Goal: Information Seeking & Learning: Find specific fact

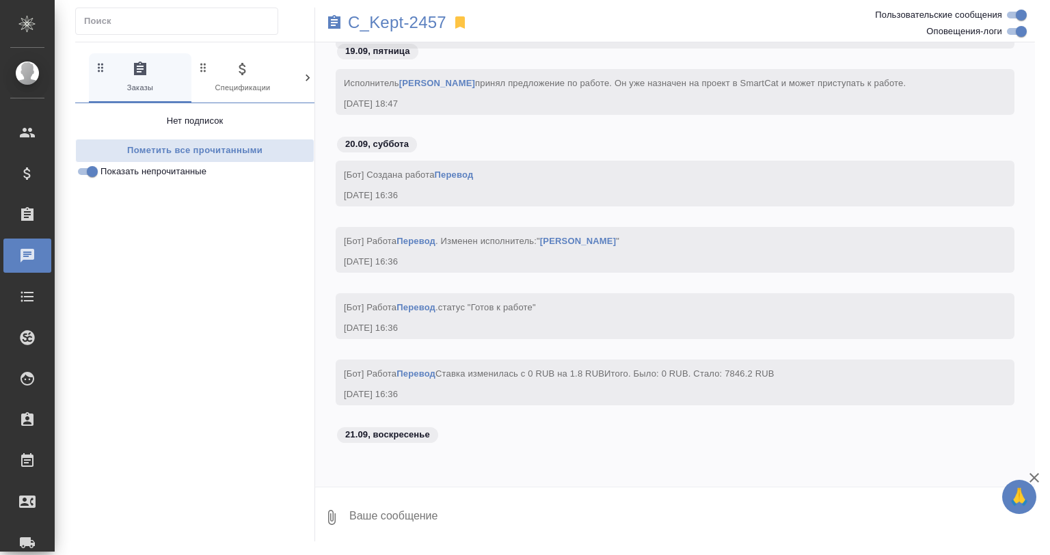
scroll to position [3960, 0]
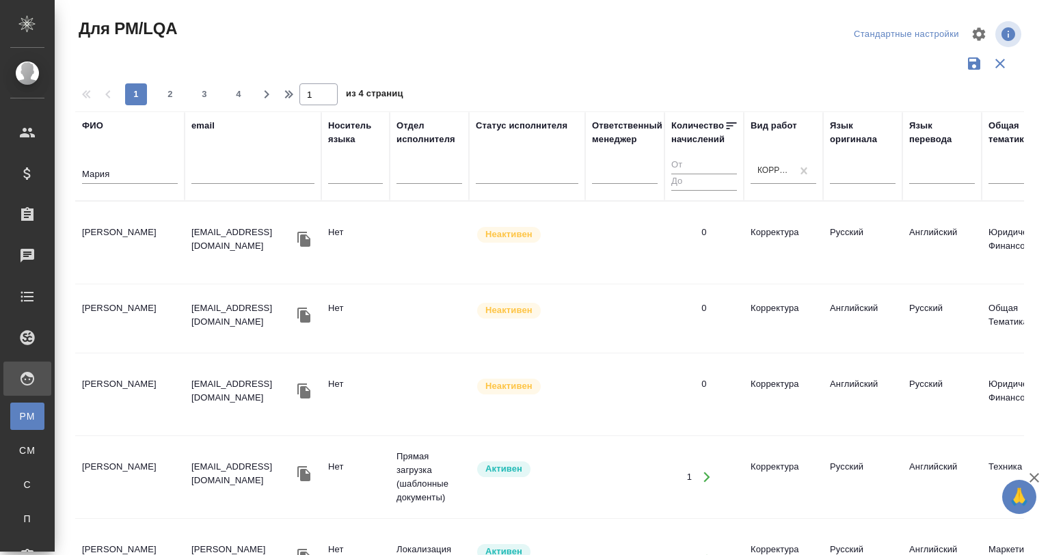
scroll to position [1192, 0]
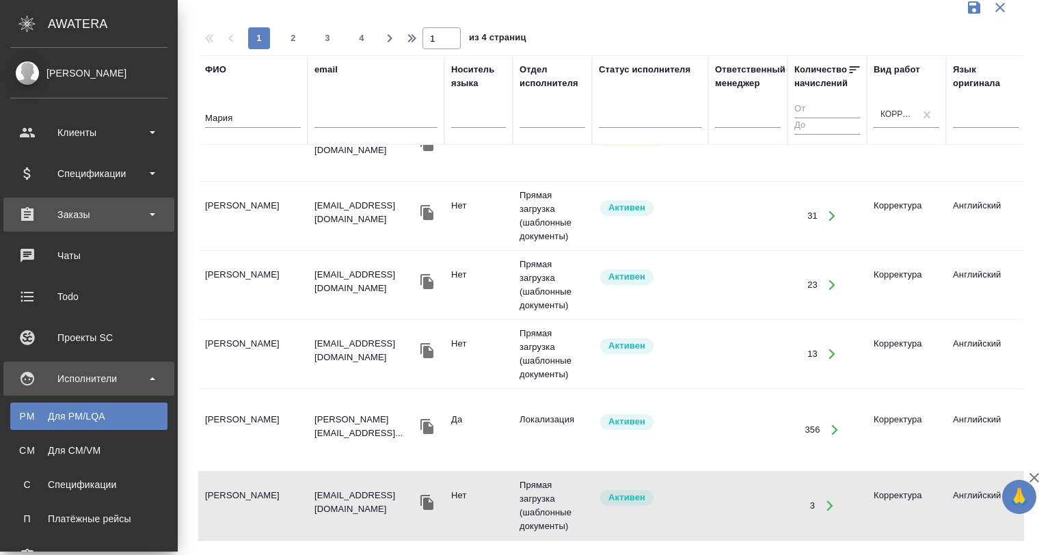
drag, startPoint x: 71, startPoint y: 218, endPoint x: 75, endPoint y: 227, distance: 9.8
click at [71, 218] on div "Заказы" at bounding box center [88, 214] width 157 height 21
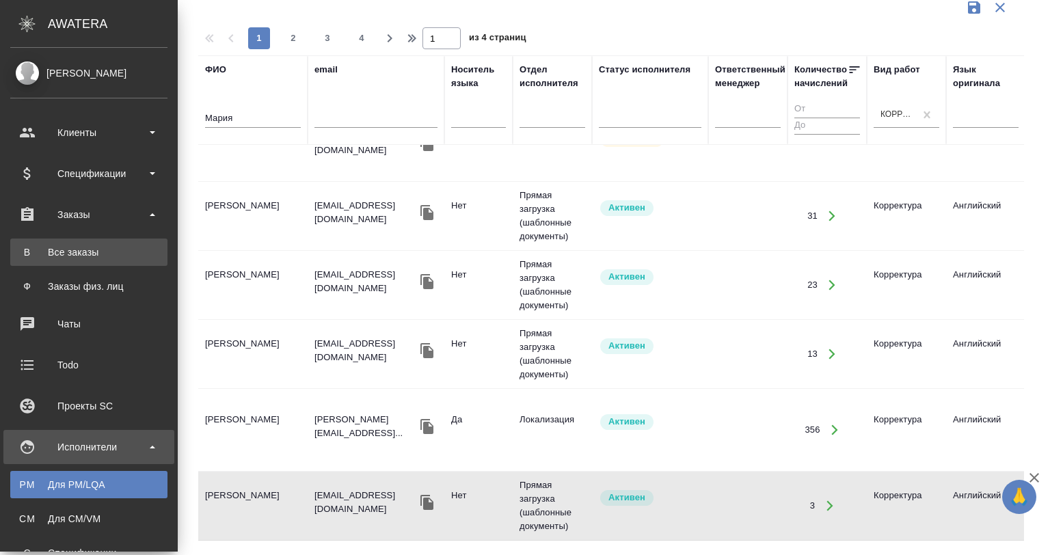
click at [81, 240] on link "В Все заказы" at bounding box center [88, 252] width 157 height 27
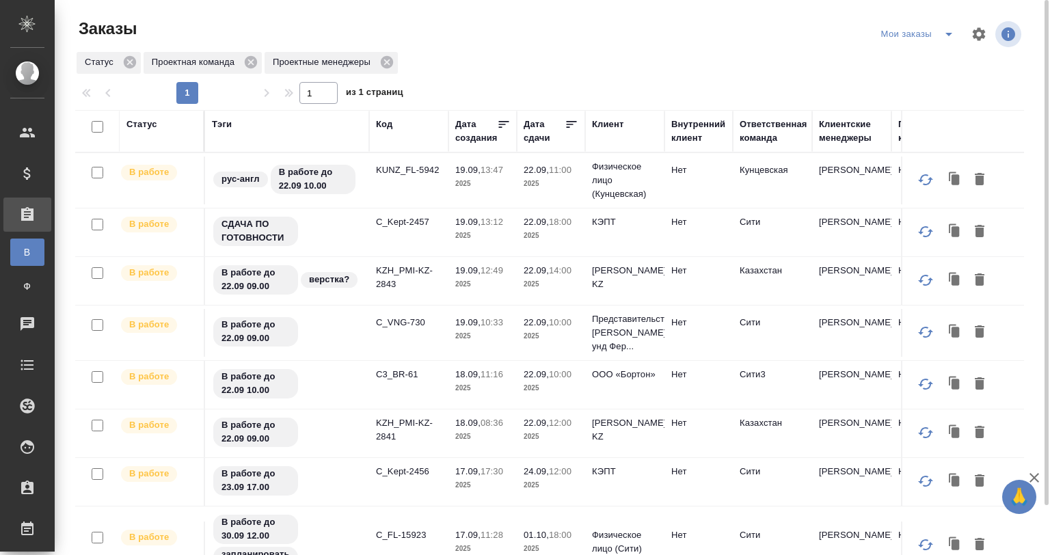
click at [567, 122] on icon at bounding box center [572, 125] width 14 height 14
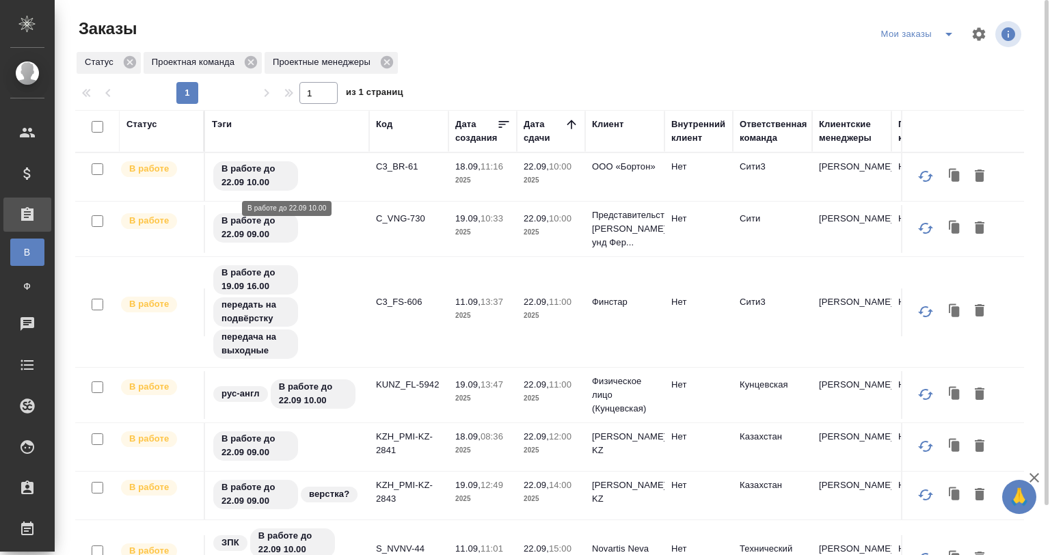
click at [342, 180] on div "В работе до 22.09 10.00" at bounding box center [287, 176] width 150 height 32
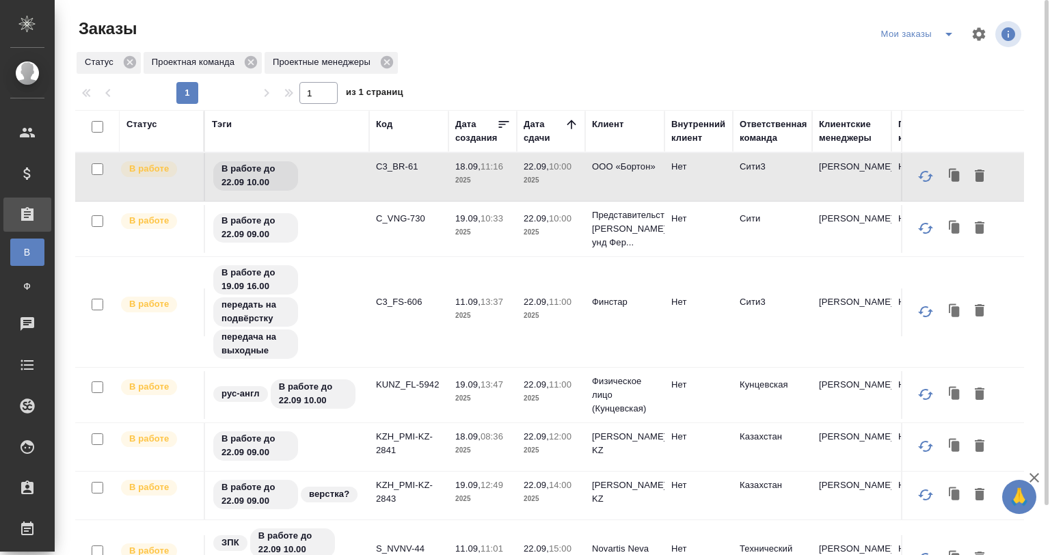
click at [375, 236] on td "C_VNG-730" at bounding box center [408, 229] width 79 height 48
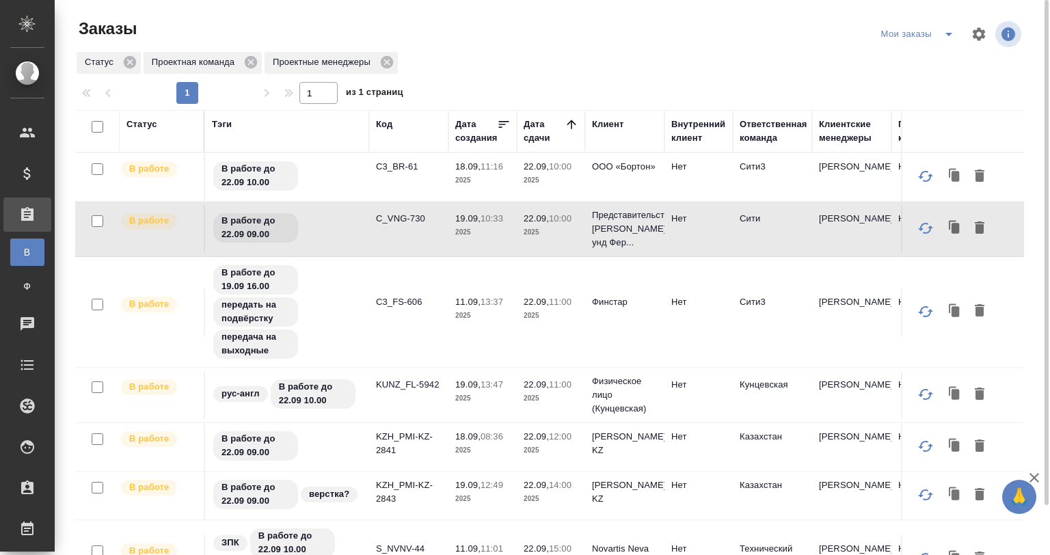
click at [355, 282] on div "В работе до 19.09 16.00 передать на подвёрстку передача на выходные" at bounding box center [287, 312] width 150 height 96
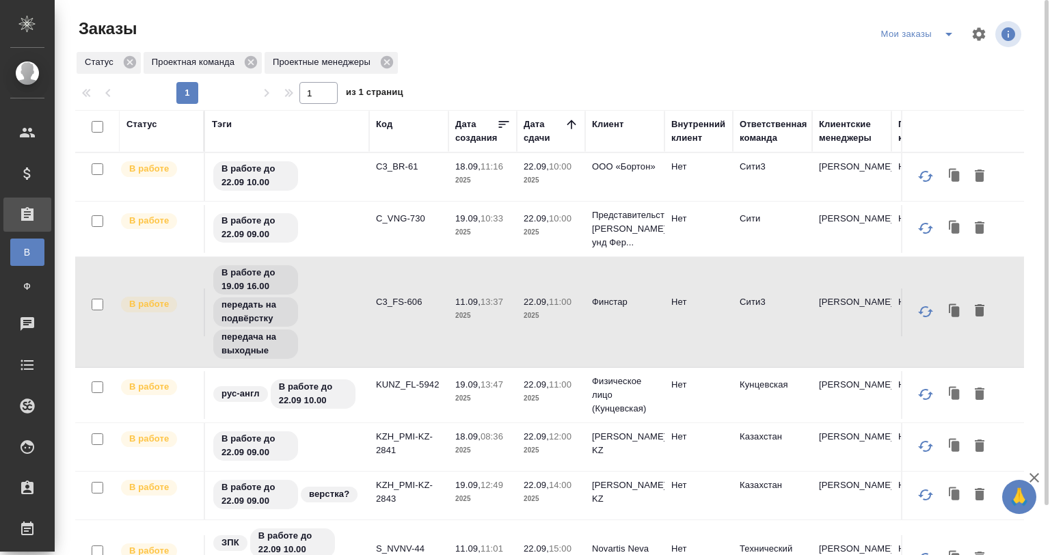
scroll to position [68, 0]
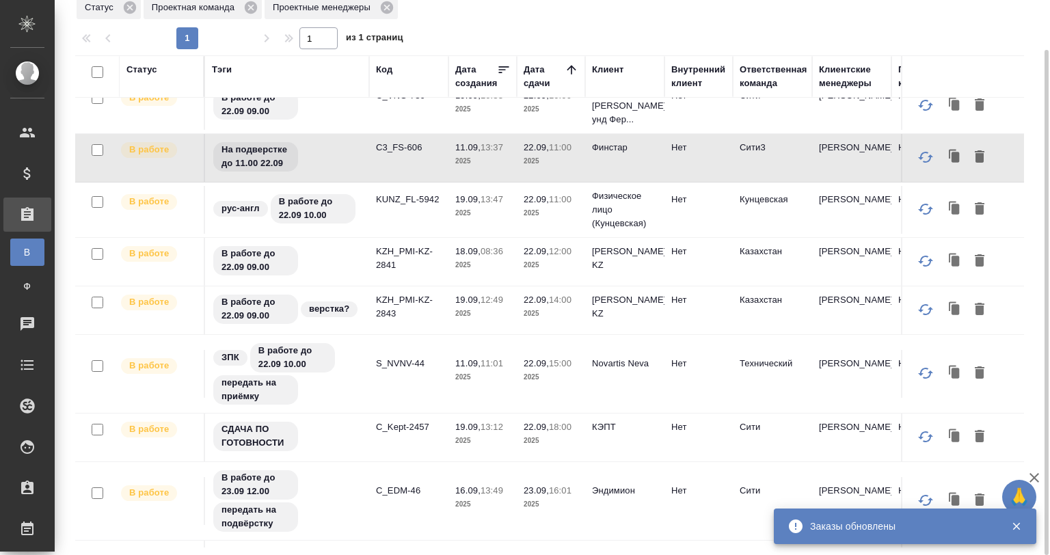
click at [390, 289] on td "KZH_PMI-KZ-2843" at bounding box center [408, 311] width 79 height 48
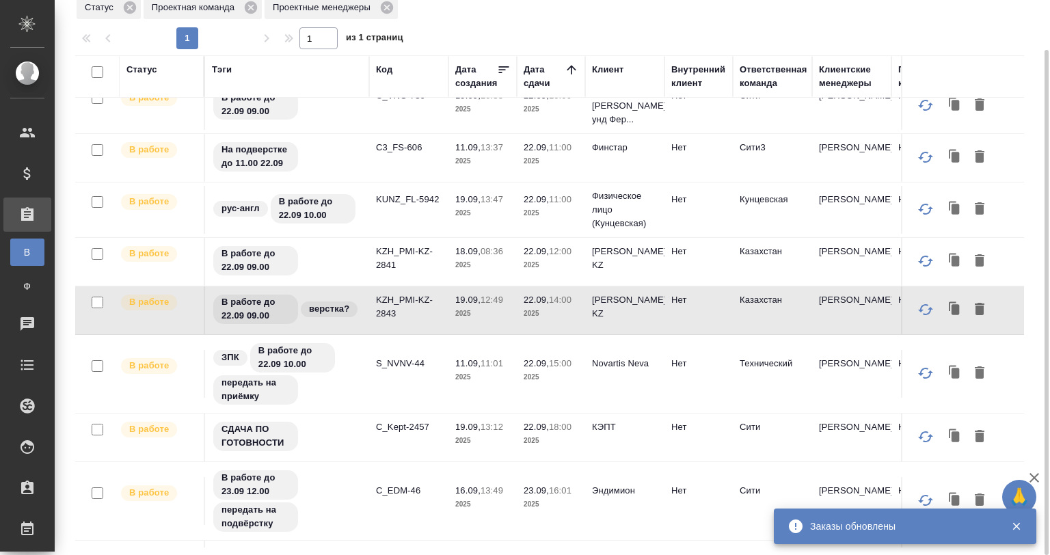
scroll to position [0, 0]
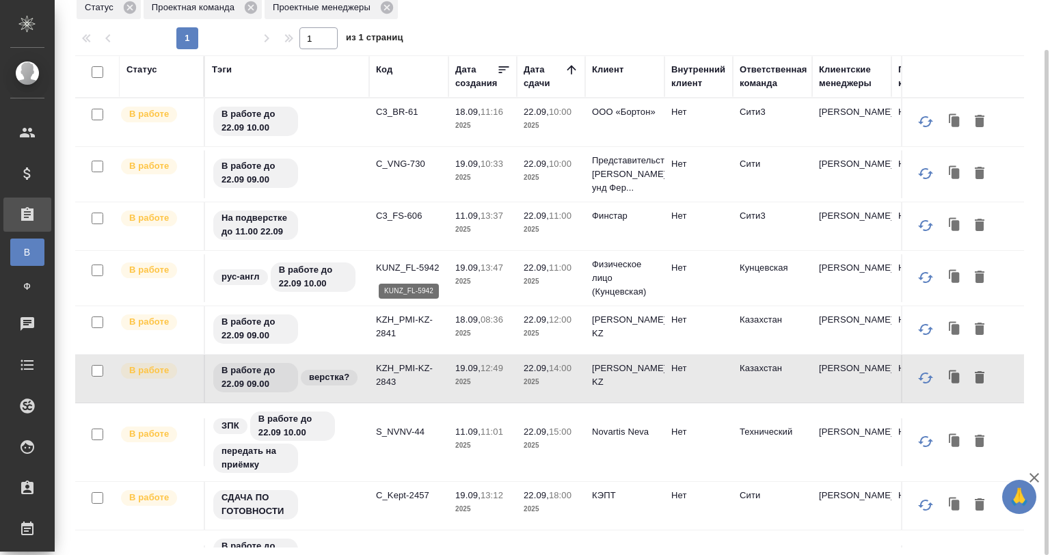
click at [416, 266] on p "KUNZ_FL-5942" at bounding box center [409, 268] width 66 height 14
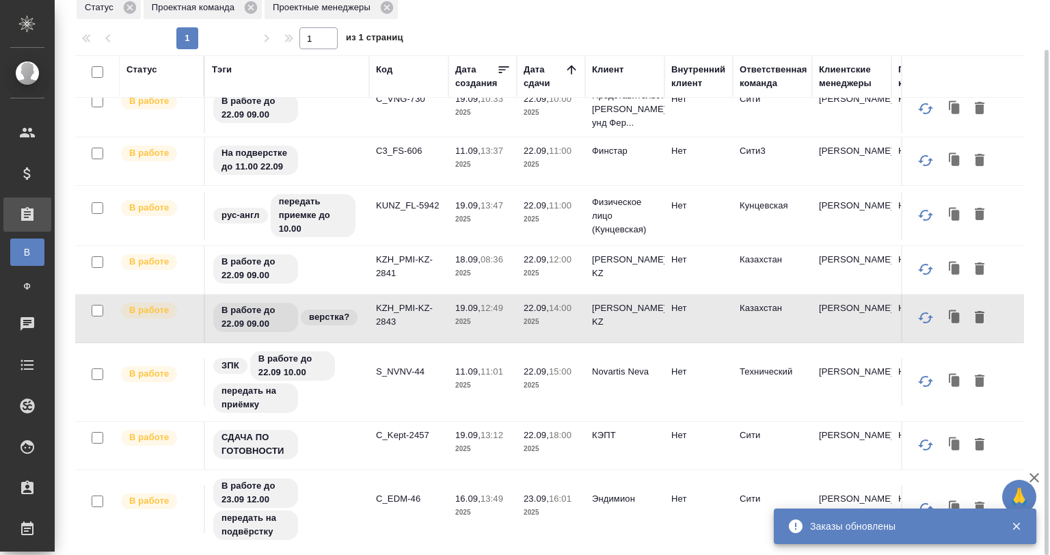
scroll to position [137, 0]
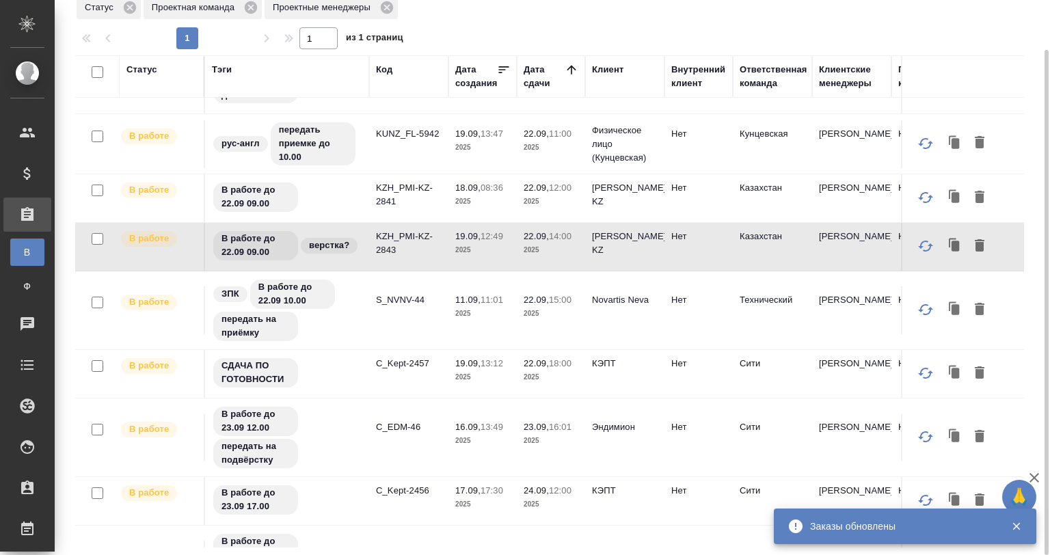
click at [404, 308] on td "S_NVNV-44" at bounding box center [408, 311] width 79 height 48
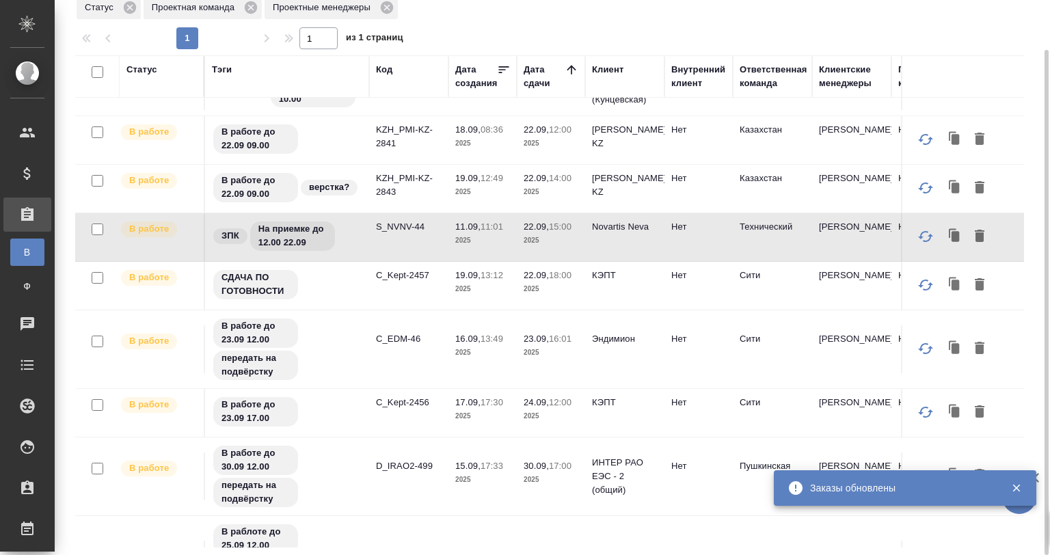
scroll to position [205, 0]
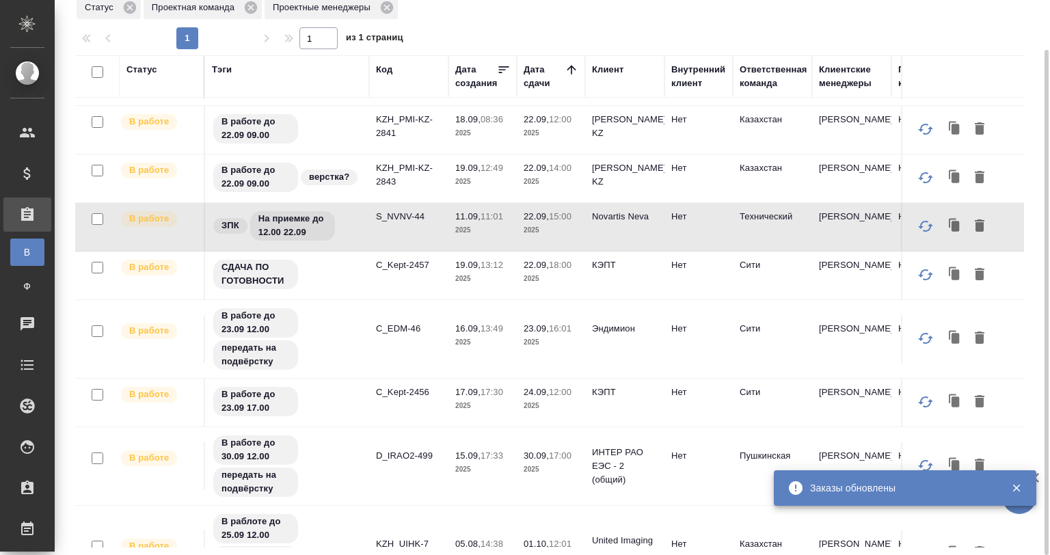
click at [361, 280] on div "СДАЧА ПО ГОТОВНОСТИ" at bounding box center [287, 274] width 150 height 32
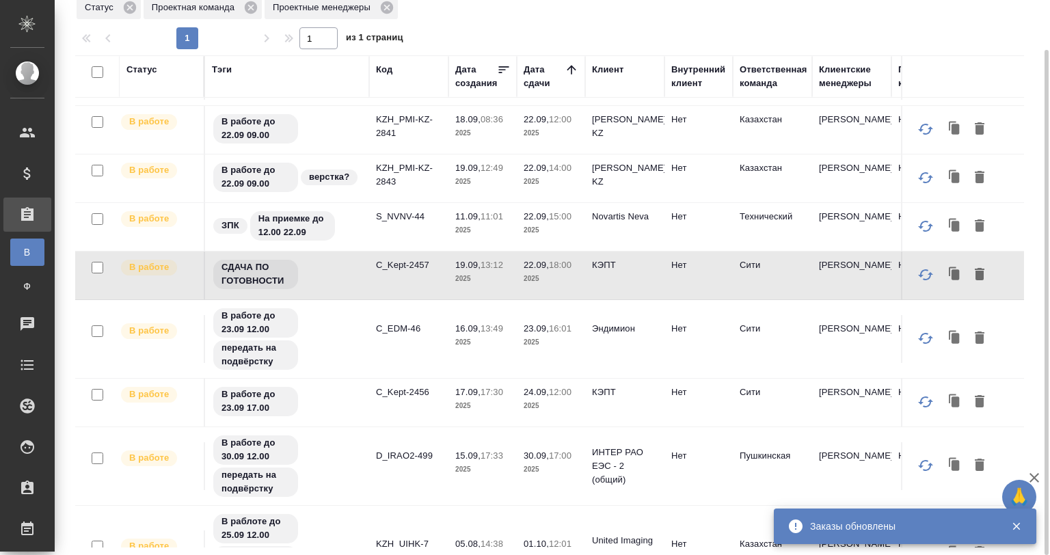
scroll to position [342, 0]
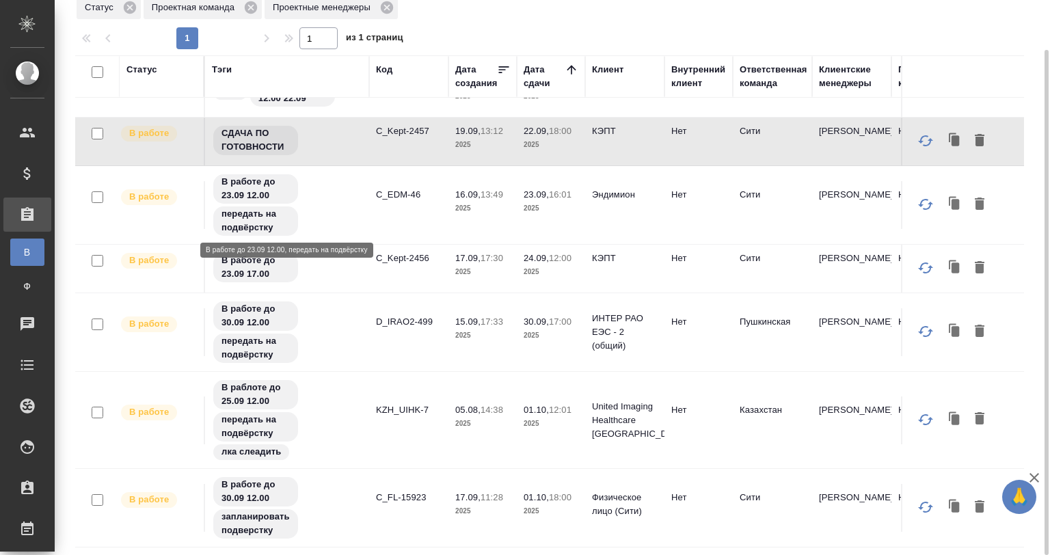
click at [332, 199] on div "В работе до 23.09 12.00 передать на подвёрстку" at bounding box center [287, 205] width 150 height 64
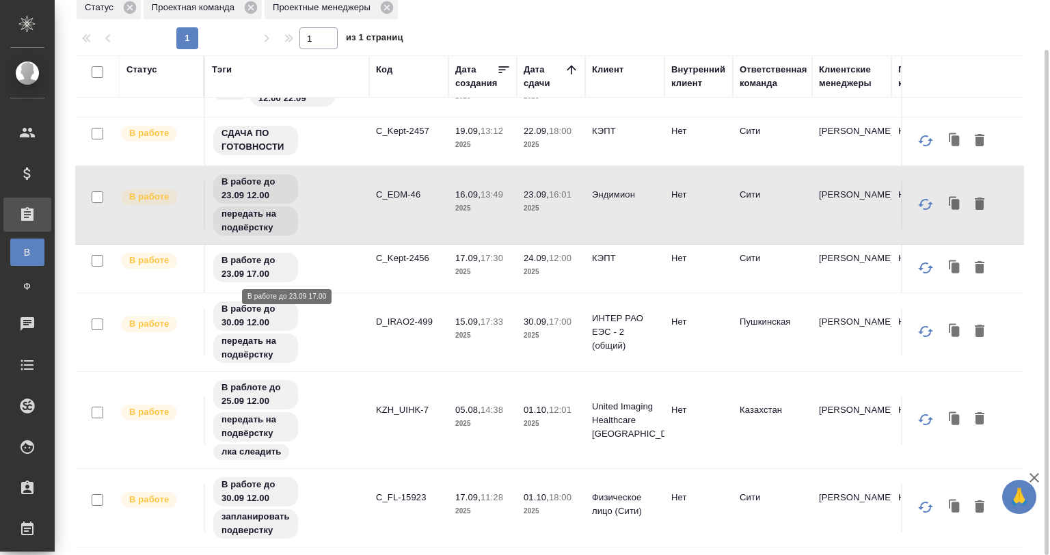
click at [354, 268] on div "В работе до 23.09 17.00" at bounding box center [287, 268] width 150 height 32
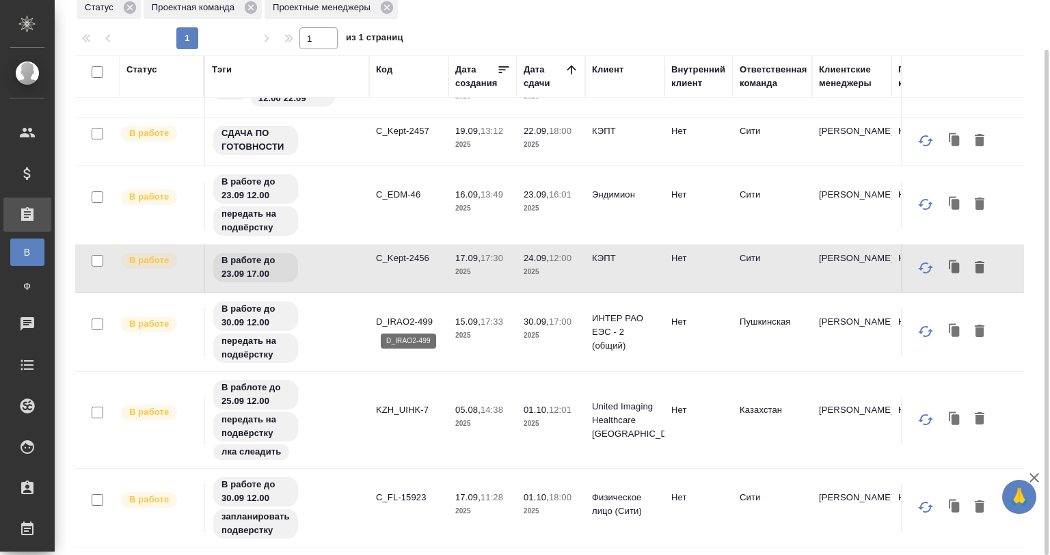
click at [422, 318] on p "D_IRAO2-499" at bounding box center [409, 322] width 66 height 14
click at [348, 333] on div "В работе до 30.09 12.00 передать на подвёрстку" at bounding box center [287, 332] width 150 height 64
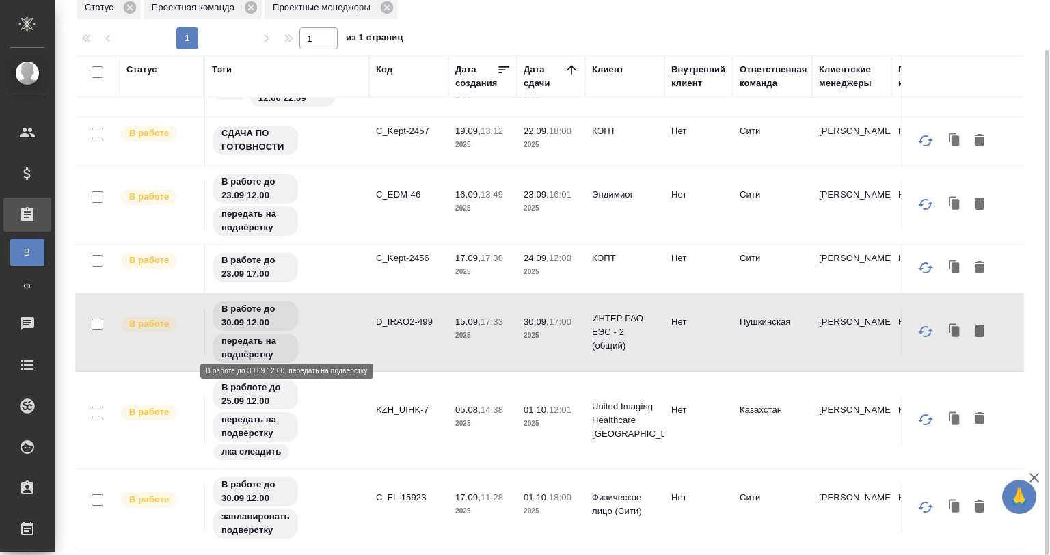
click at [348, 333] on div "В работе до 30.09 12.00 передать на подвёрстку" at bounding box center [287, 332] width 150 height 64
click at [354, 402] on div "В раблоте до 25.09 12.00 передать на подвёрстку лка слеадить" at bounding box center [287, 420] width 150 height 83
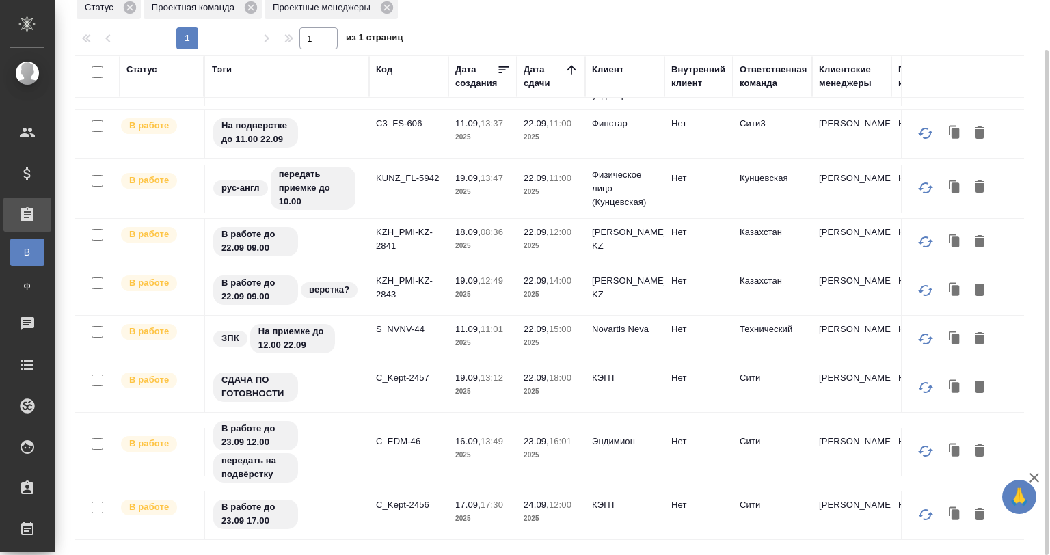
scroll to position [137, 0]
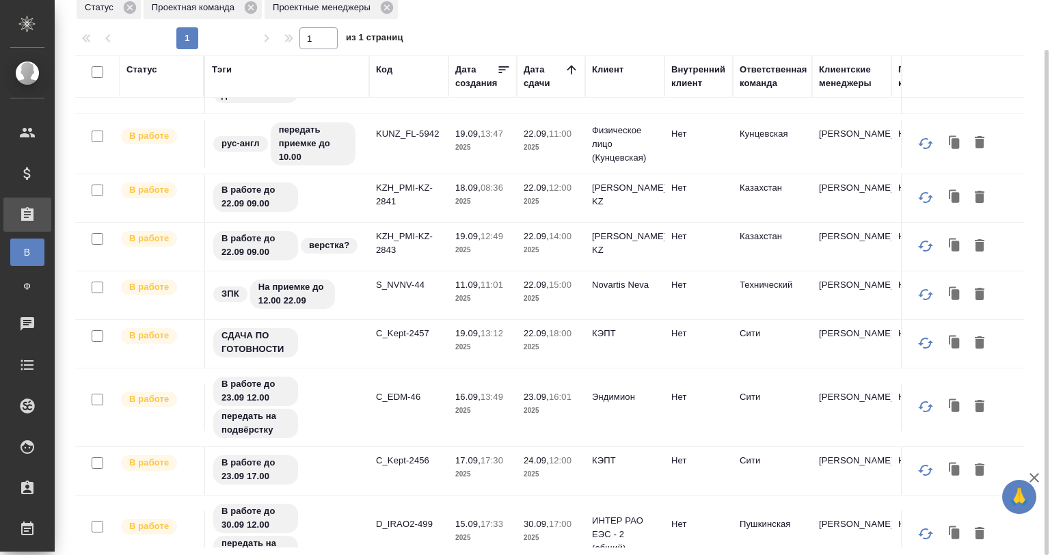
click at [339, 348] on div "СДАЧА ПО ГОТОВНОСТИ" at bounding box center [287, 343] width 150 height 32
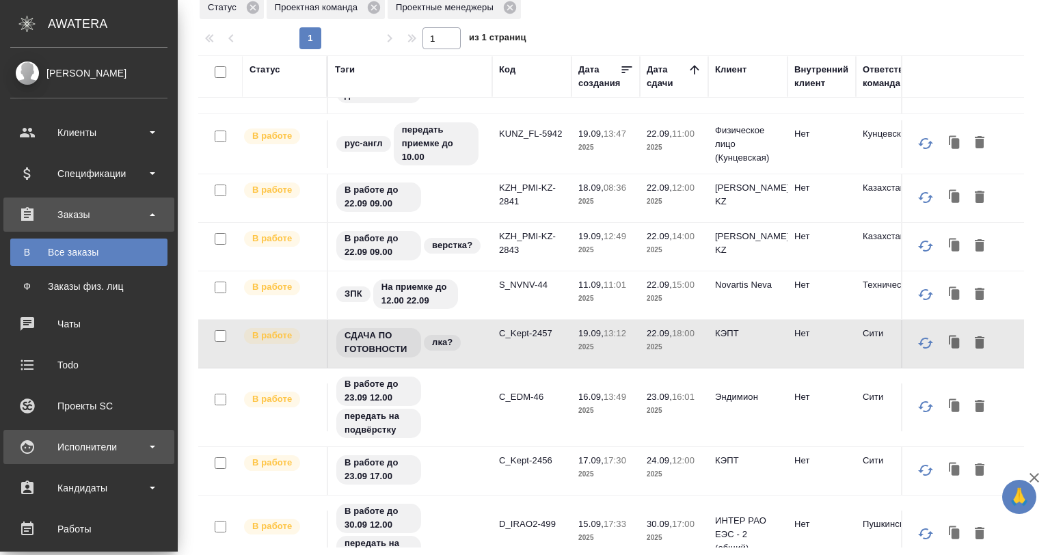
click at [79, 463] on div "Исполнители" at bounding box center [88, 447] width 171 height 34
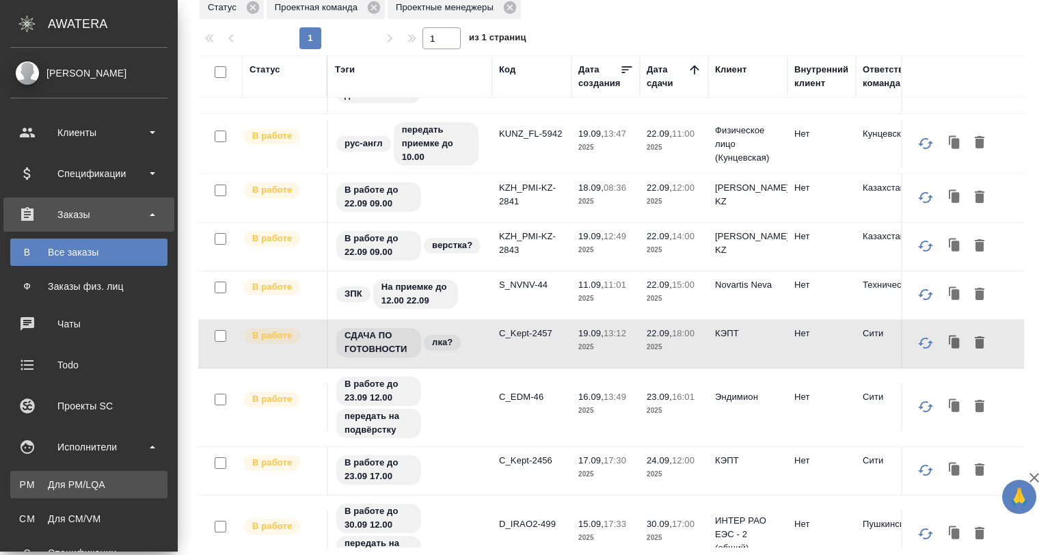
click at [107, 490] on div "Для PM/LQA" at bounding box center [89, 485] width 144 height 14
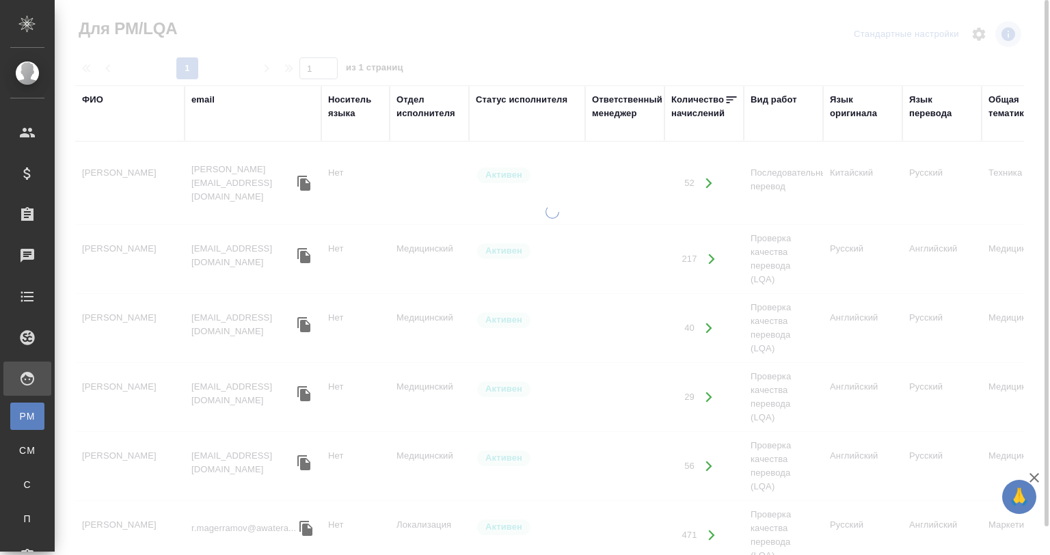
click at [851, 103] on div "Язык оригинала" at bounding box center [863, 106] width 66 height 27
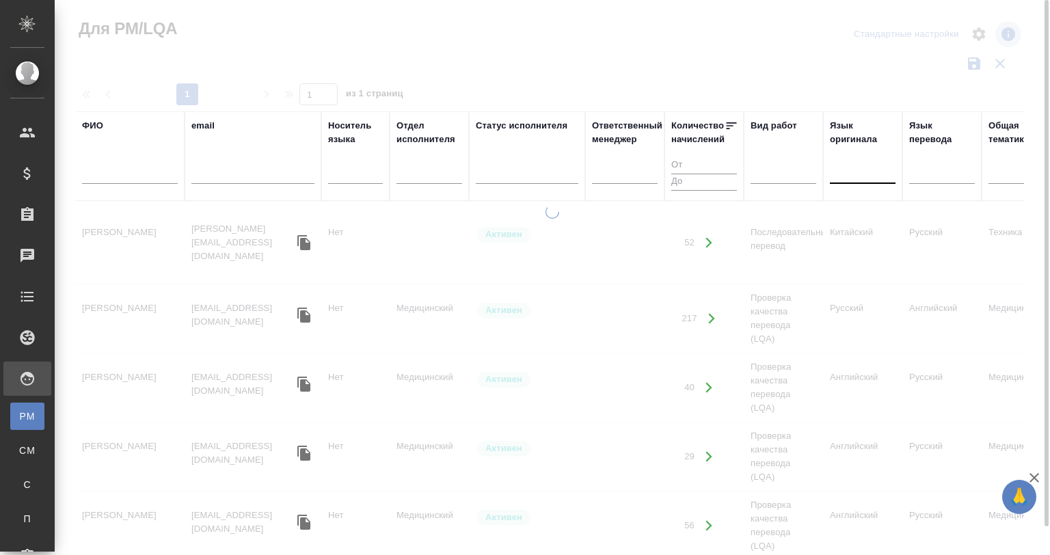
click at [852, 165] on div at bounding box center [863, 171] width 66 height 20
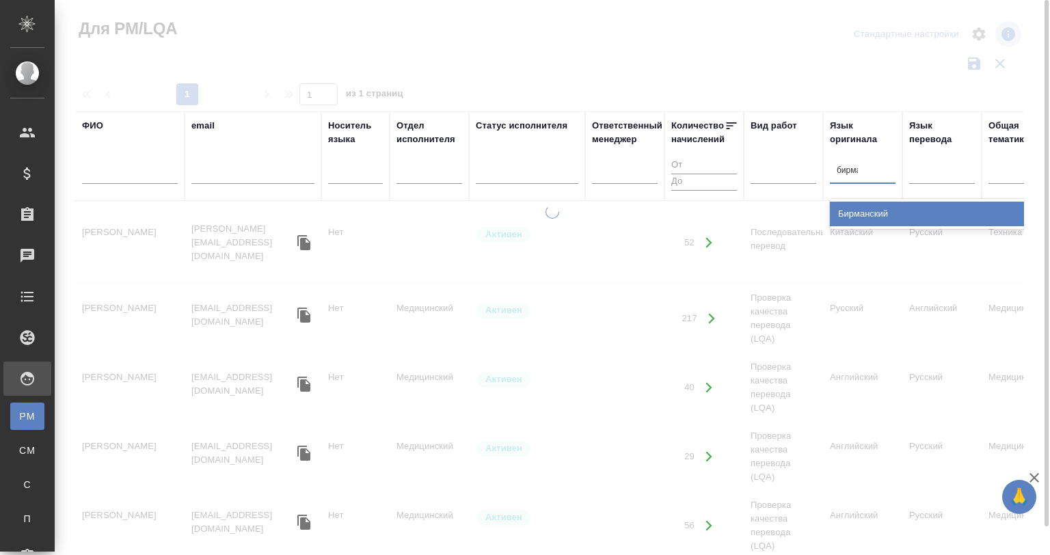
type input "бирманс"
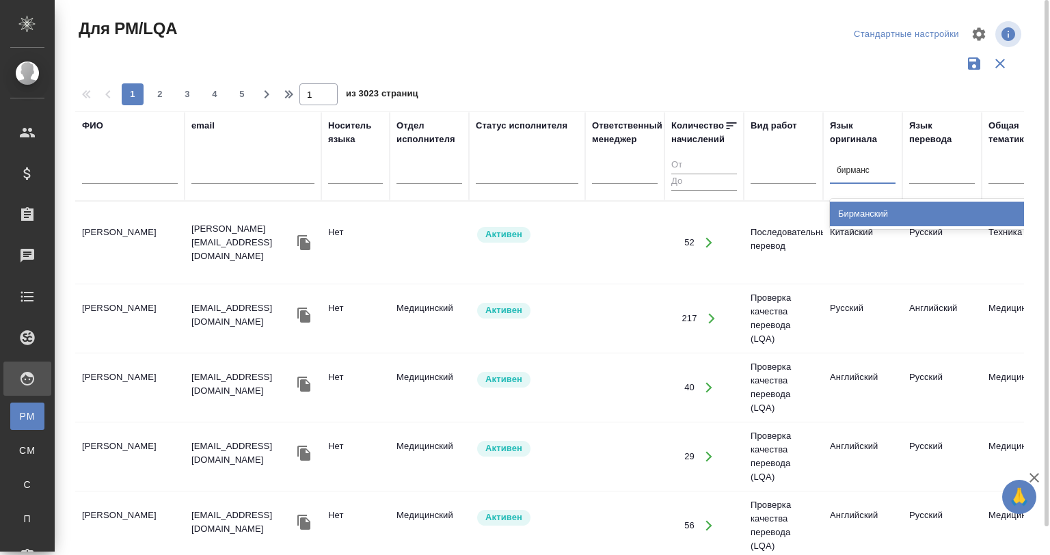
click at [859, 208] on div "Бирманский" at bounding box center [932, 214] width 205 height 25
click at [936, 178] on div at bounding box center [943, 171] width 66 height 20
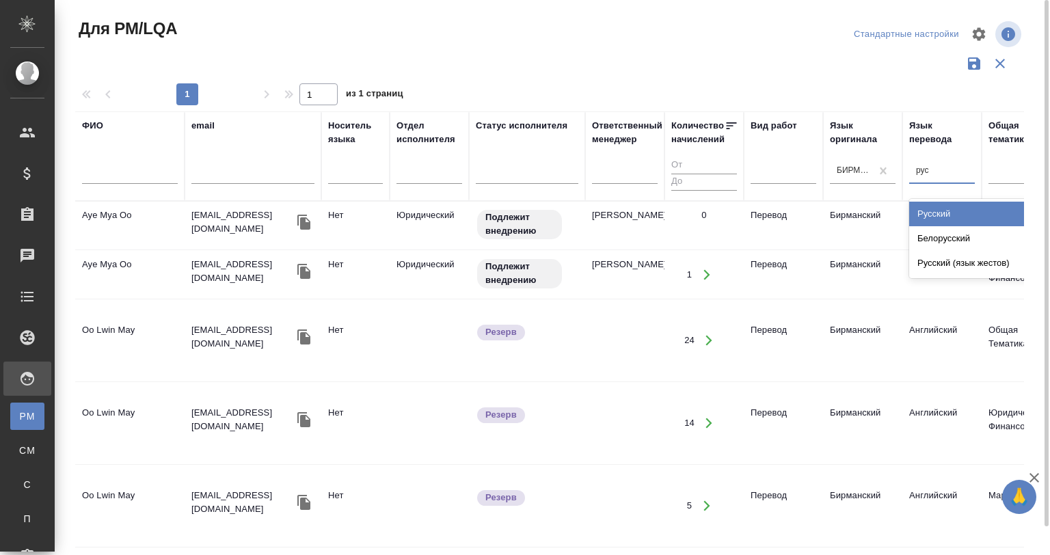
type input "русс"
click at [965, 219] on div "Русский" at bounding box center [1012, 214] width 205 height 25
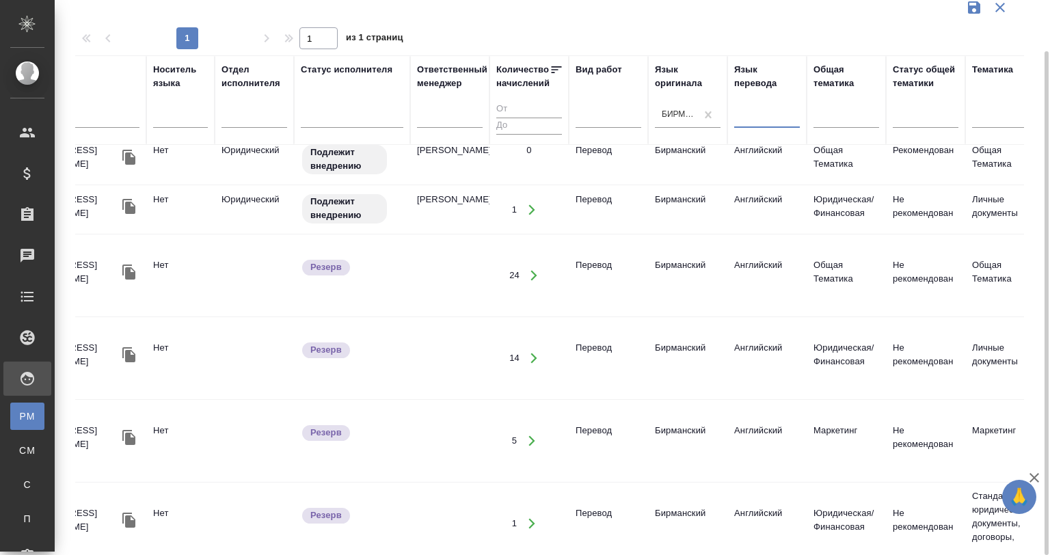
scroll to position [9, 169]
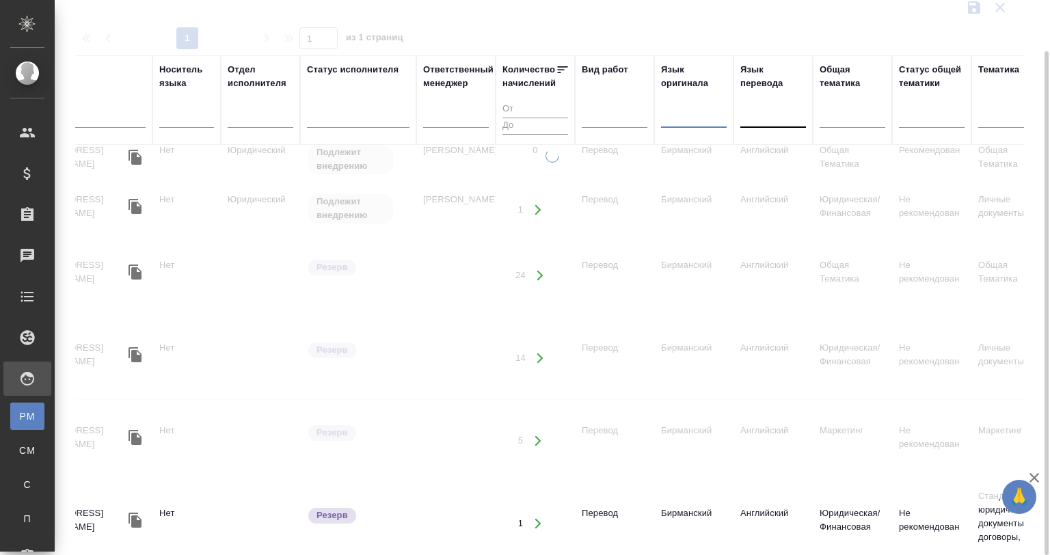
click at [701, 115] on div at bounding box center [694, 115] width 66 height 20
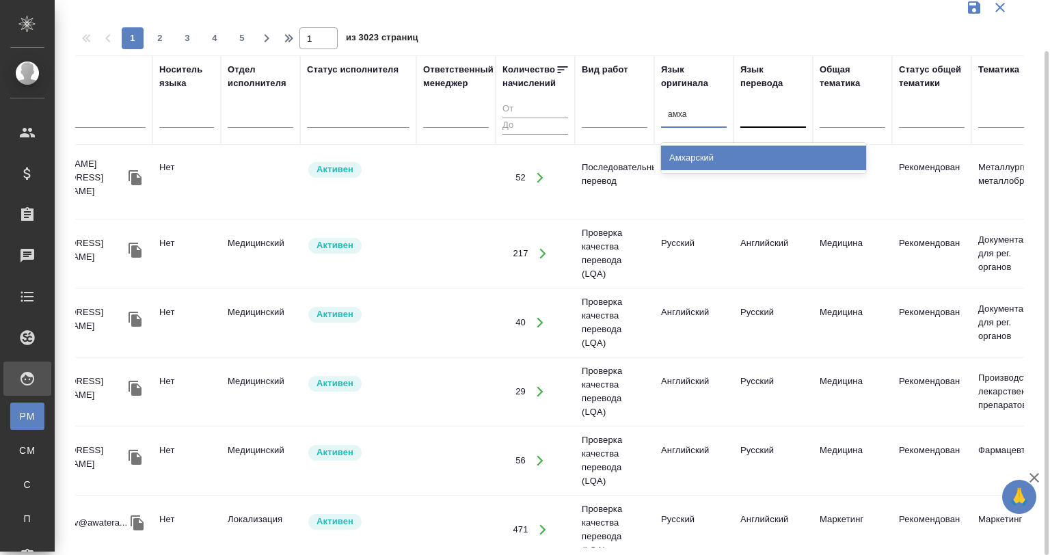
type input "амхар"
click at [718, 155] on div "Амхарский" at bounding box center [763, 158] width 205 height 25
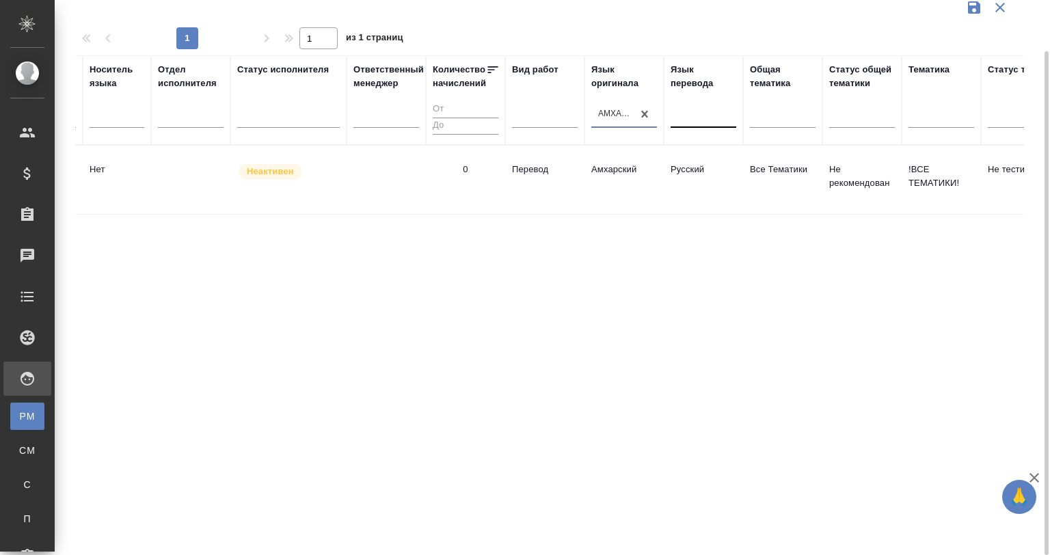
scroll to position [0, 169]
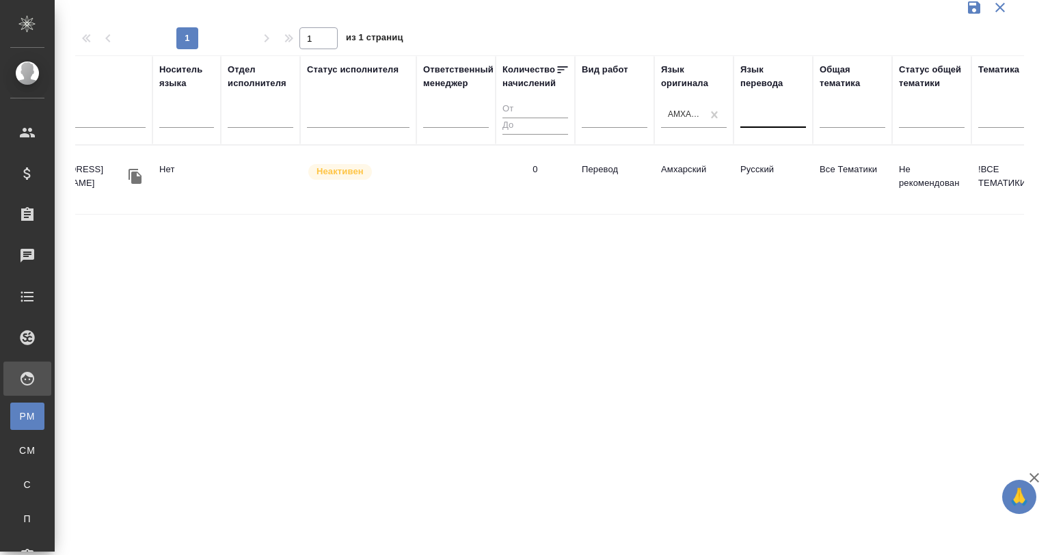
click at [541, 181] on td "0" at bounding box center [535, 180] width 79 height 48
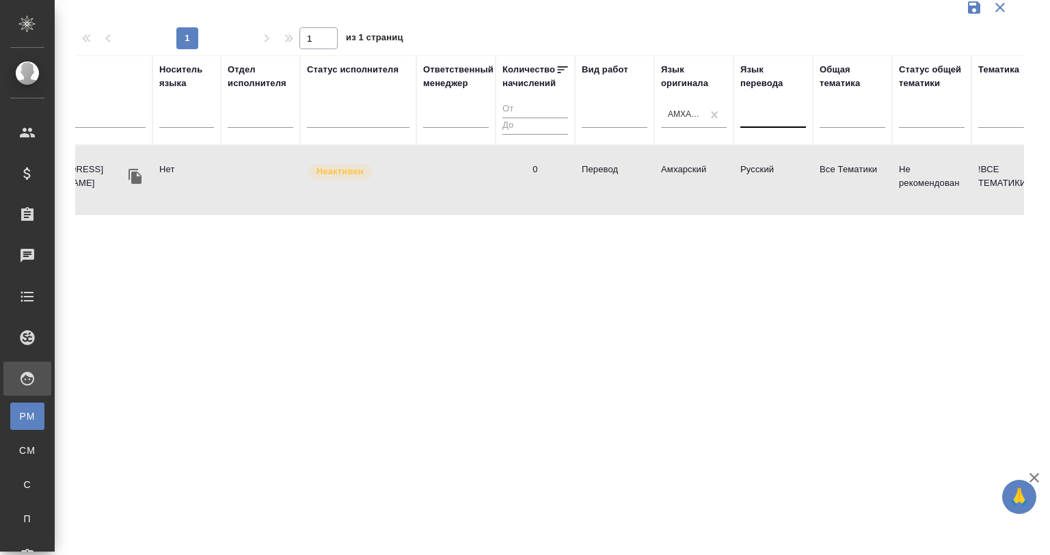
click at [541, 181] on td "0" at bounding box center [535, 180] width 79 height 48
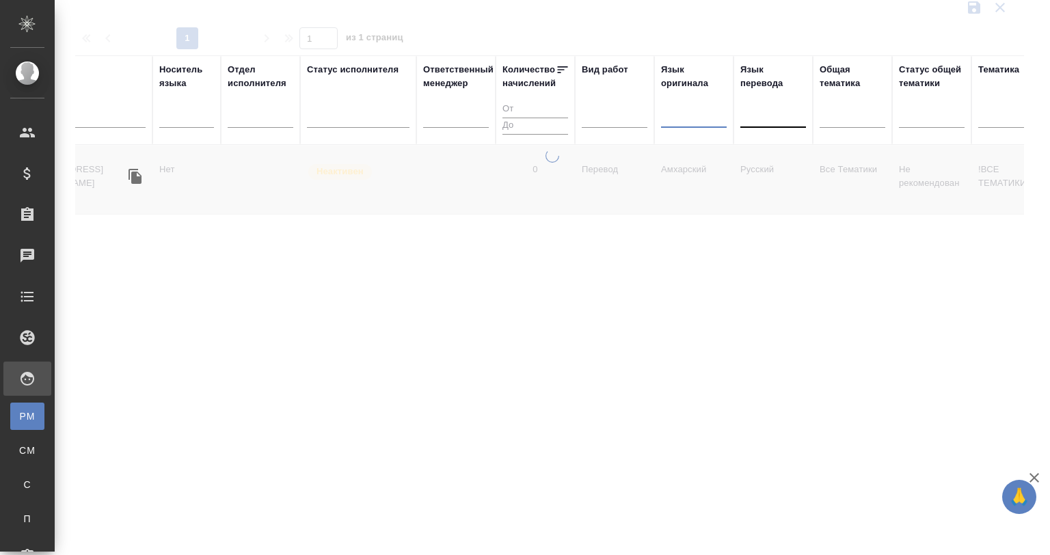
click at [715, 116] on div at bounding box center [694, 115] width 66 height 20
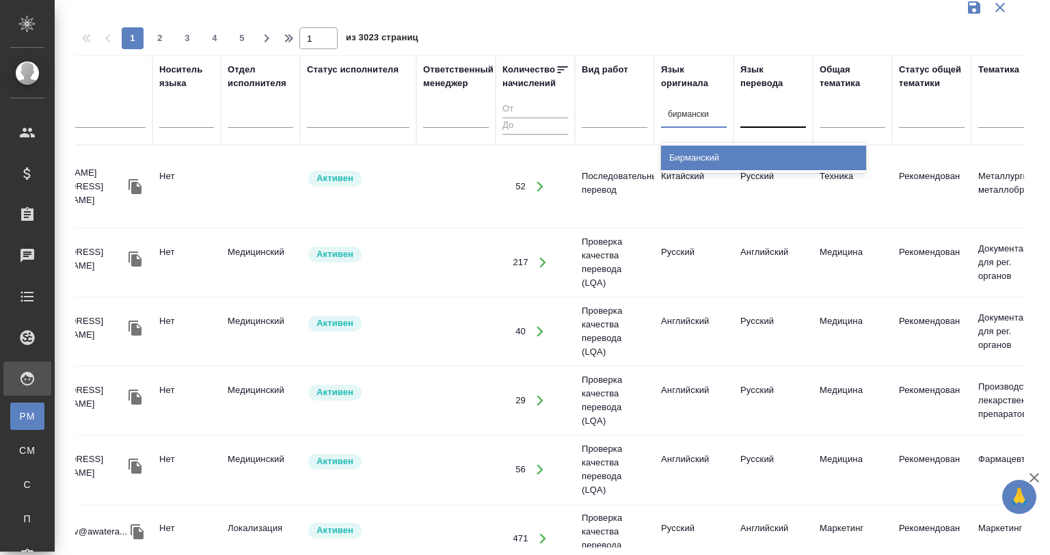
type input "бирманский"
click at [713, 150] on div "Бирманский" at bounding box center [763, 158] width 205 height 25
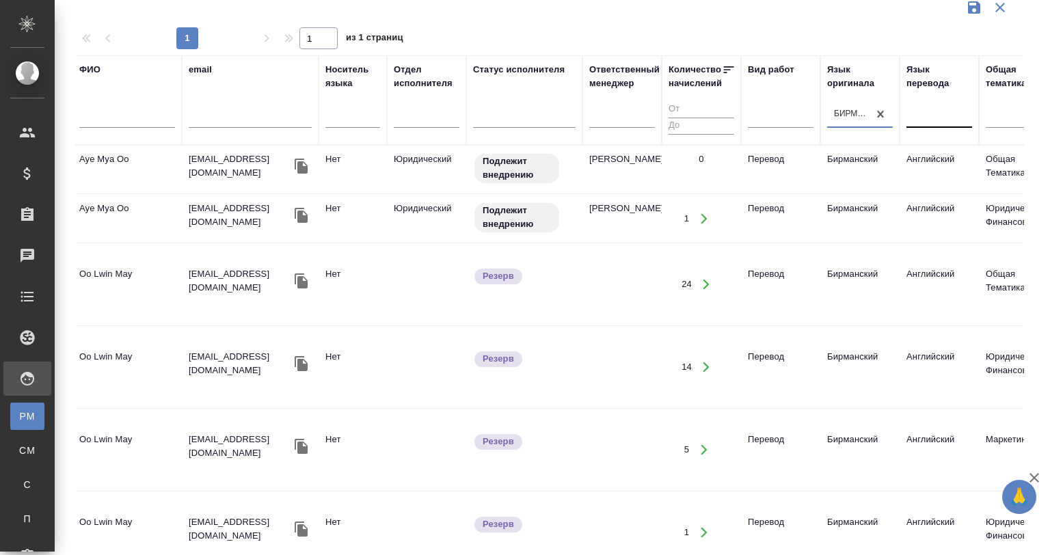
scroll to position [0, 0]
click at [450, 268] on td at bounding box center [429, 285] width 79 height 48
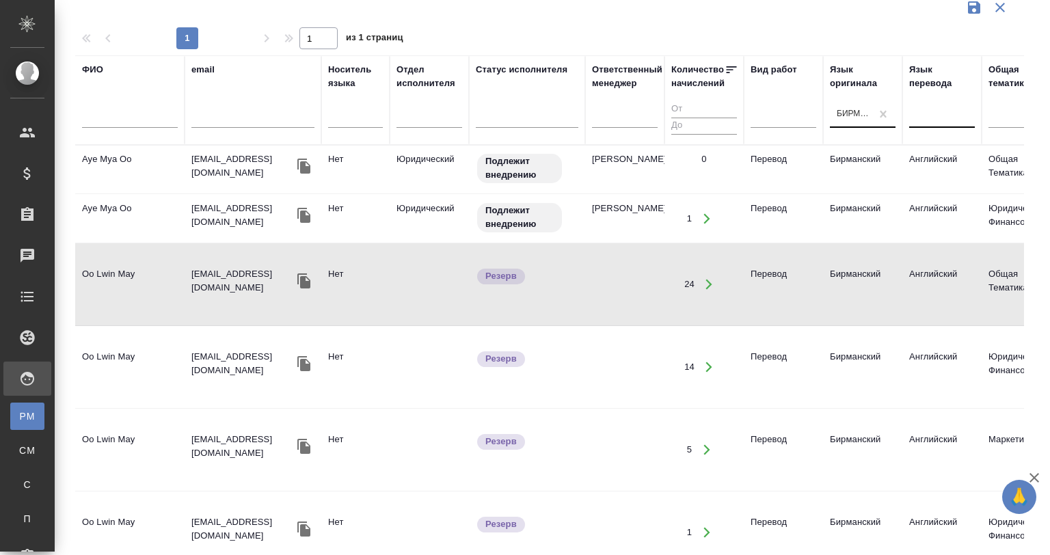
click at [450, 268] on td at bounding box center [429, 285] width 79 height 48
click at [918, 114] on div at bounding box center [943, 115] width 66 height 20
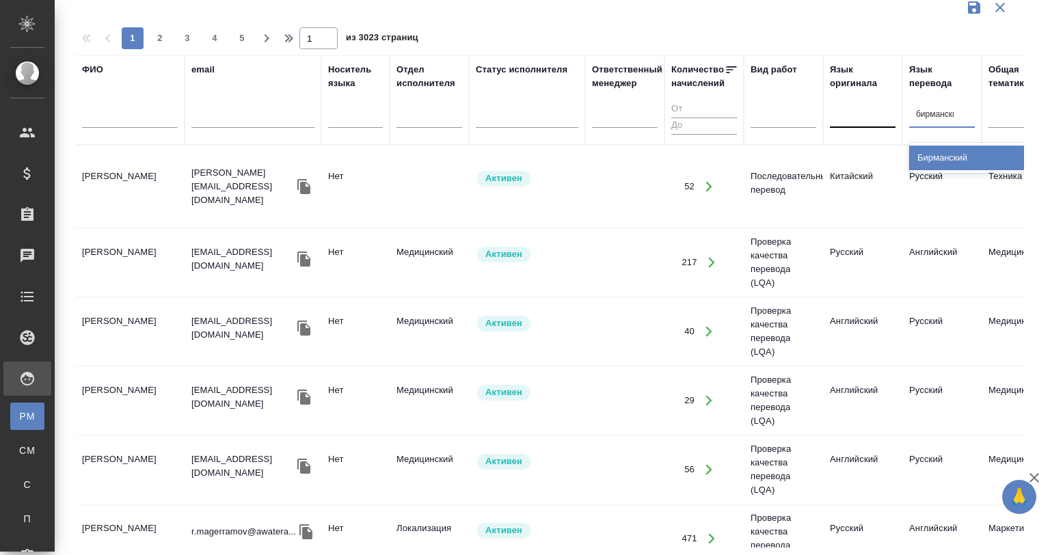
type input "бирманский"
click at [938, 165] on div "Бирманский" at bounding box center [1012, 158] width 205 height 25
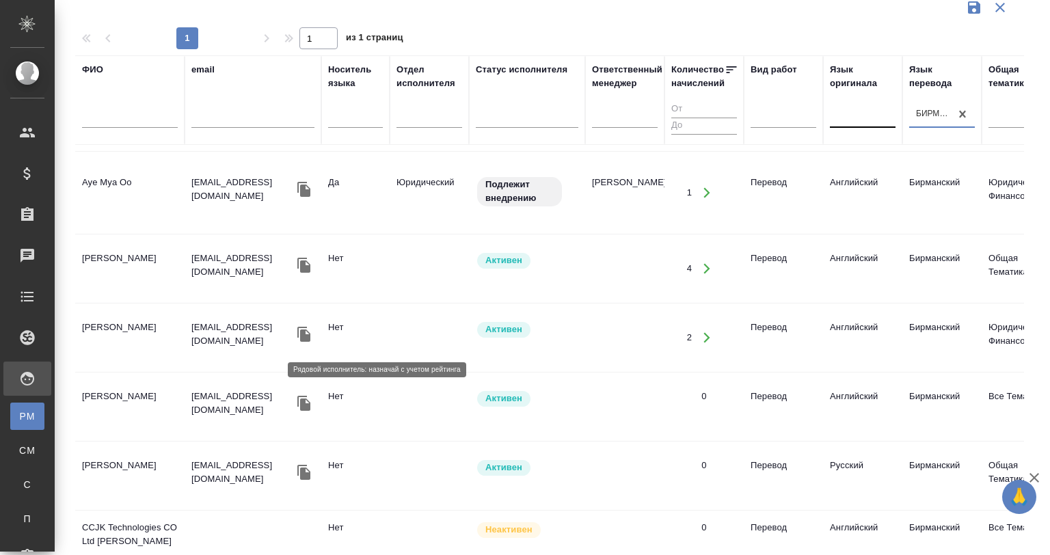
scroll to position [174, 0]
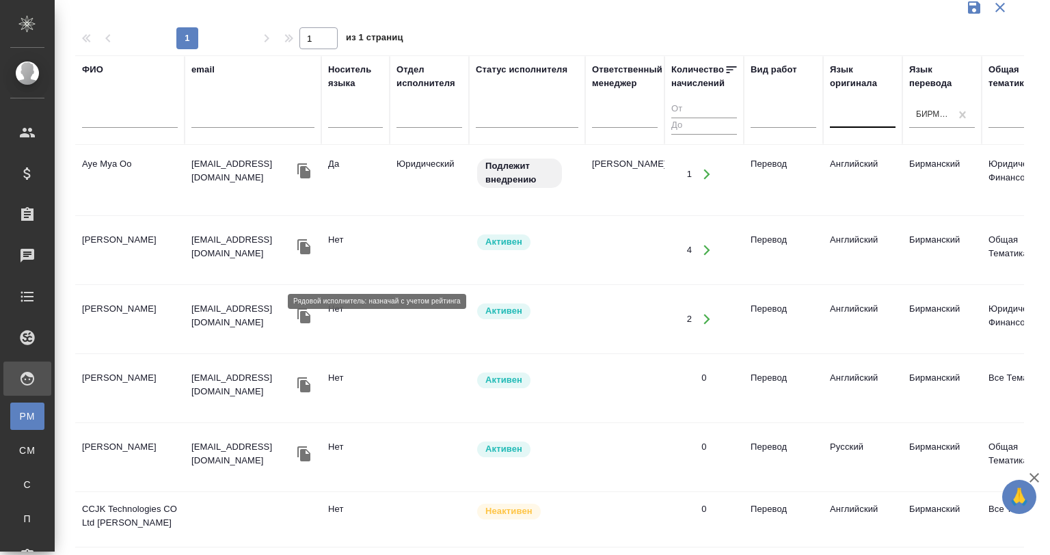
click at [481, 304] on span "Активен" at bounding box center [503, 311] width 53 height 14
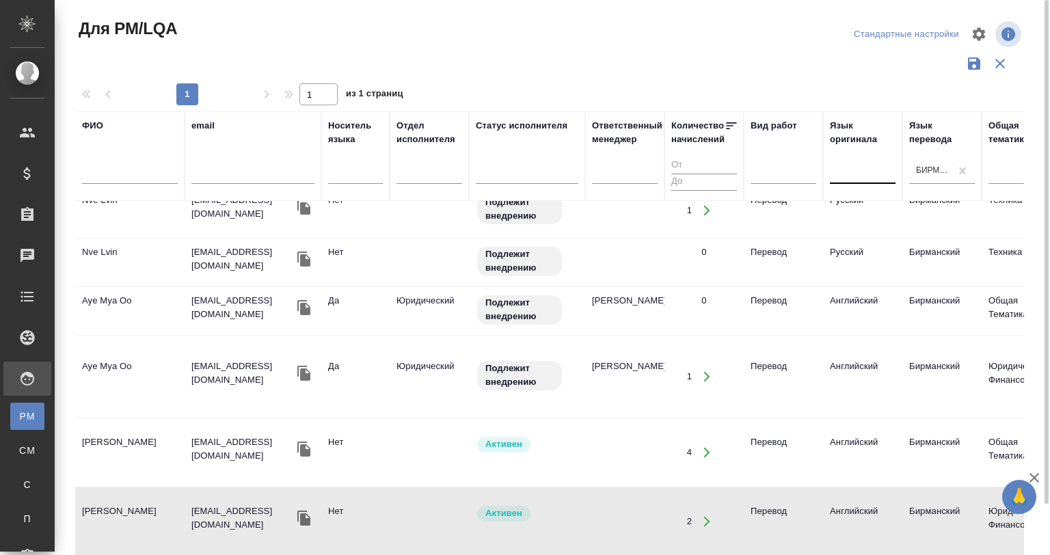
scroll to position [0, 0]
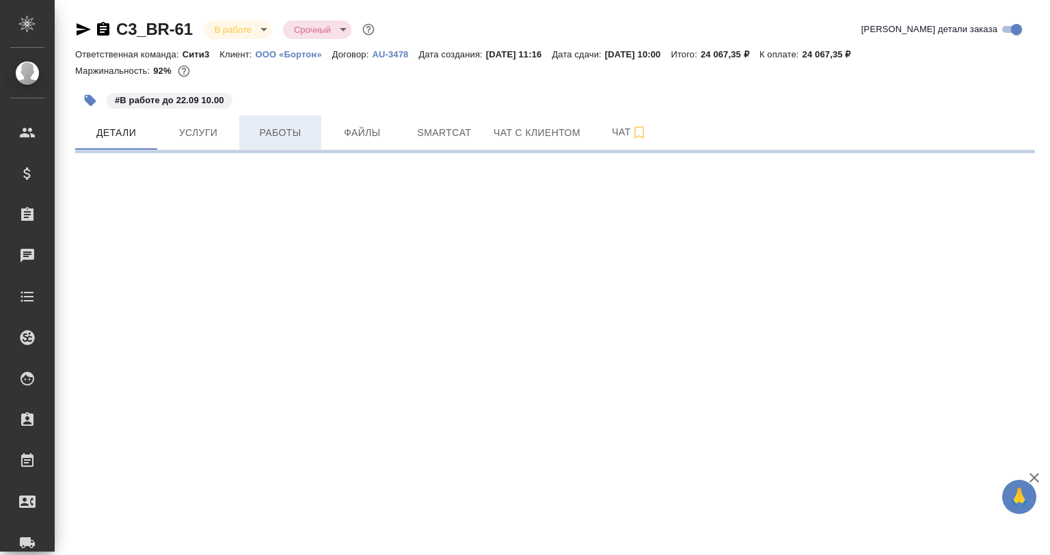
click at [271, 129] on span "Работы" at bounding box center [281, 132] width 66 height 17
select select "RU"
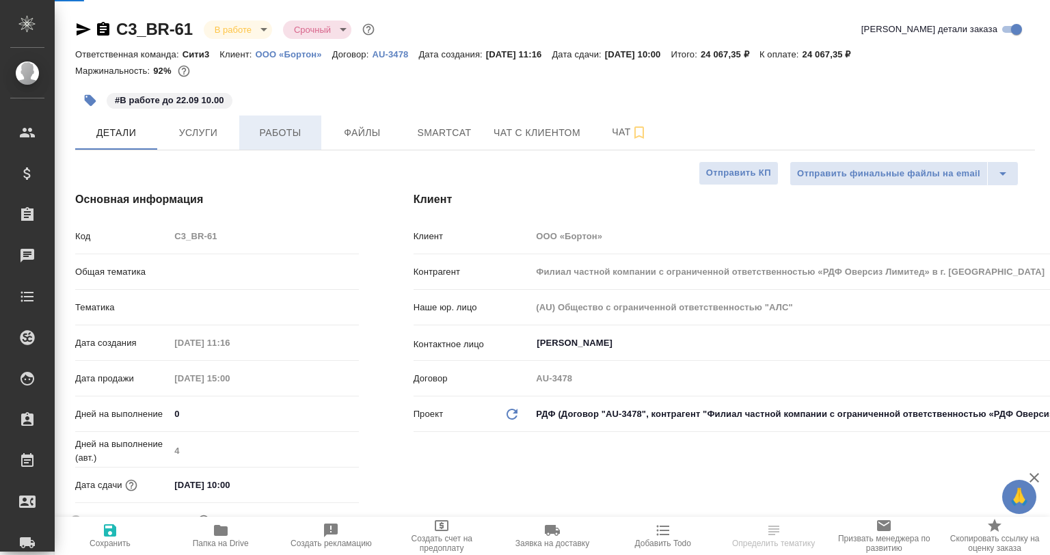
type textarea "x"
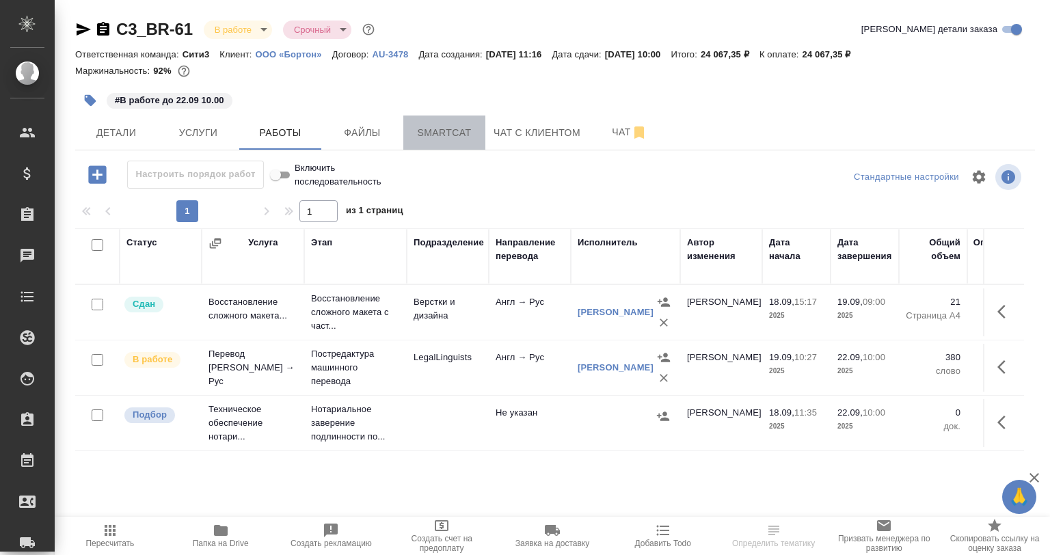
click at [432, 140] on span "Smartcat" at bounding box center [445, 132] width 66 height 17
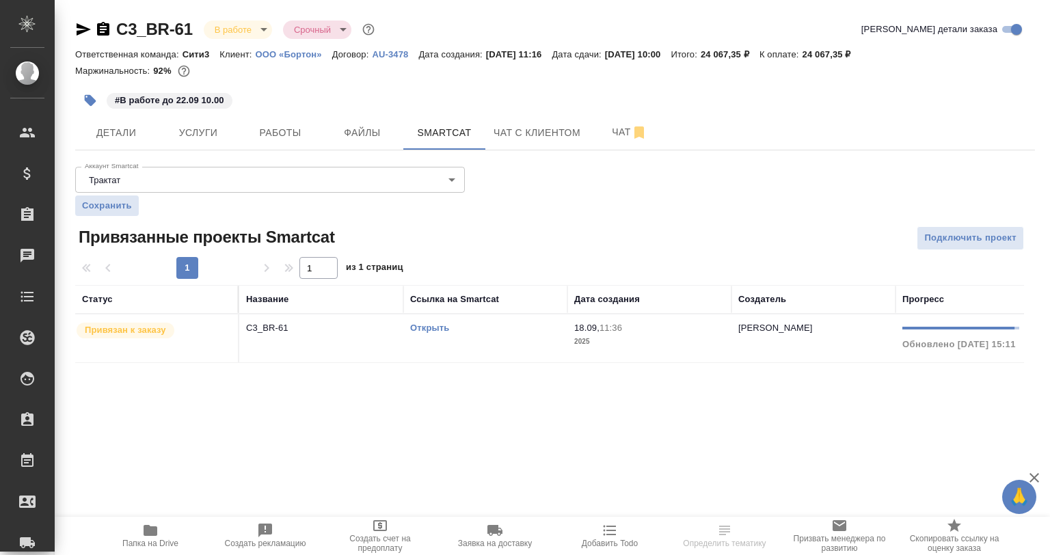
scroll to position [0, 227]
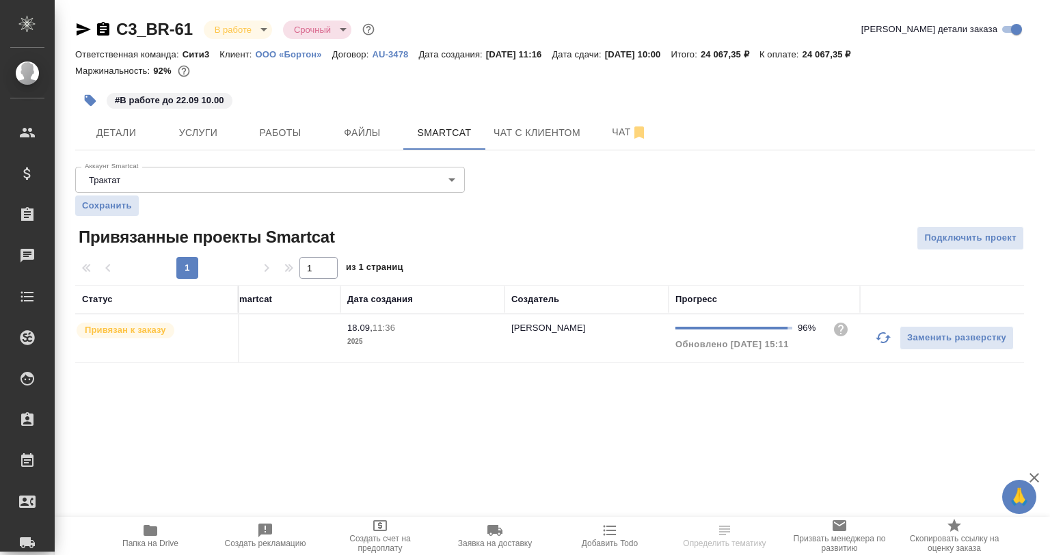
click at [890, 340] on icon "button" at bounding box center [883, 338] width 16 height 16
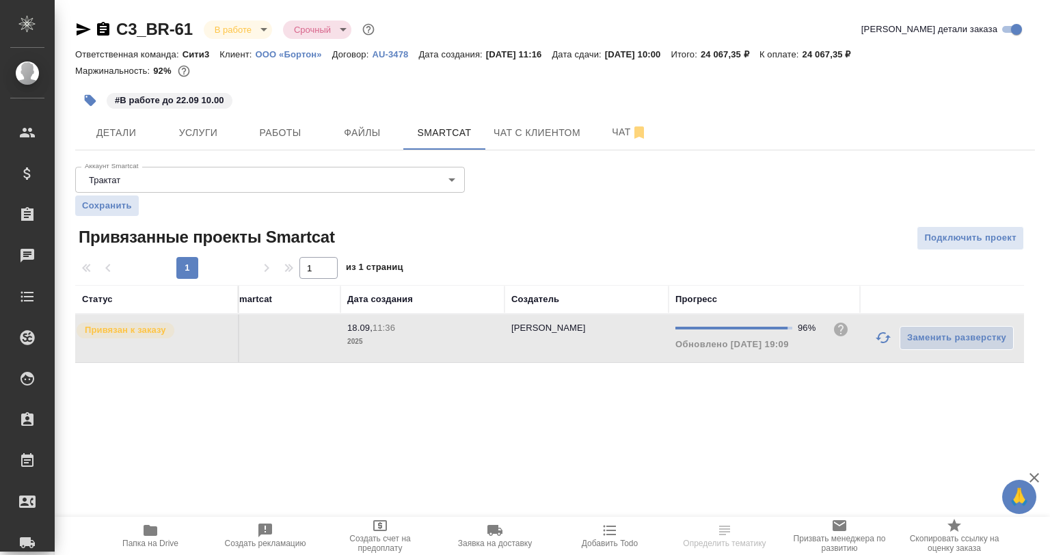
scroll to position [0, 0]
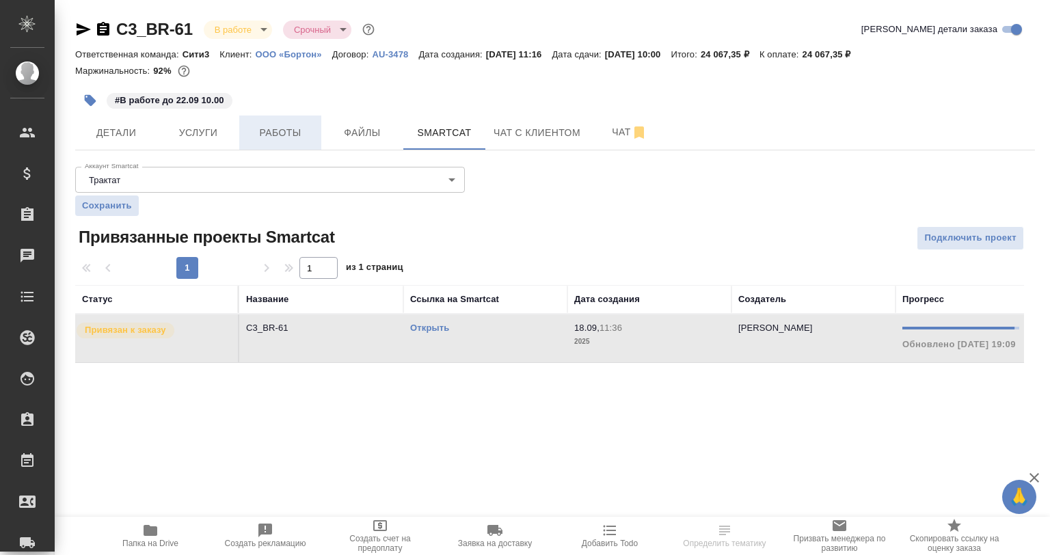
drag, startPoint x: 328, startPoint y: 155, endPoint x: 291, endPoint y: 146, distance: 37.2
click at [326, 155] on div "C3_BR-61 В работе inProgress Срочный urgent Кратко детали заказа Ответственная …" at bounding box center [555, 199] width 975 height 398
click at [291, 147] on button "Работы" at bounding box center [280, 133] width 82 height 34
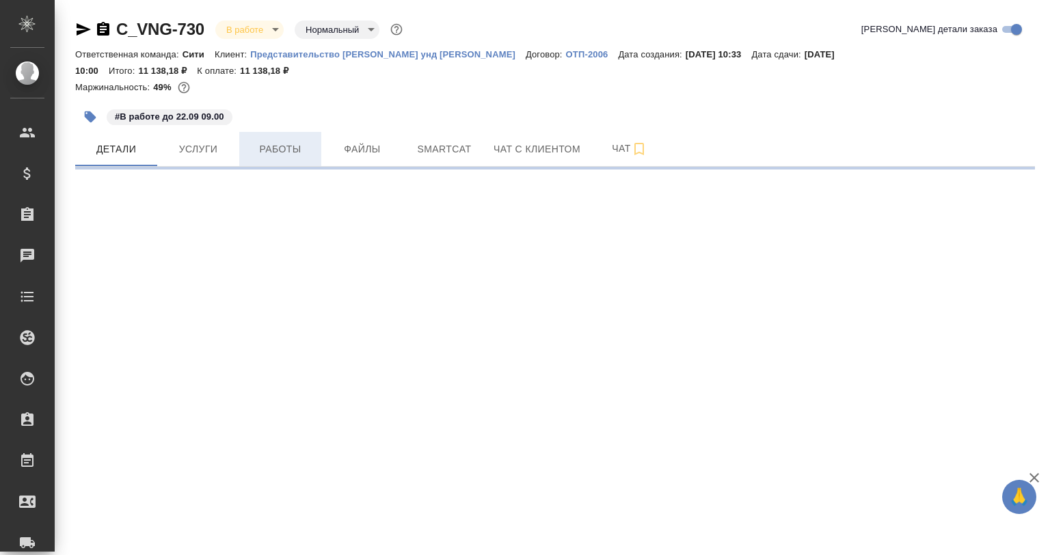
select select "RU"
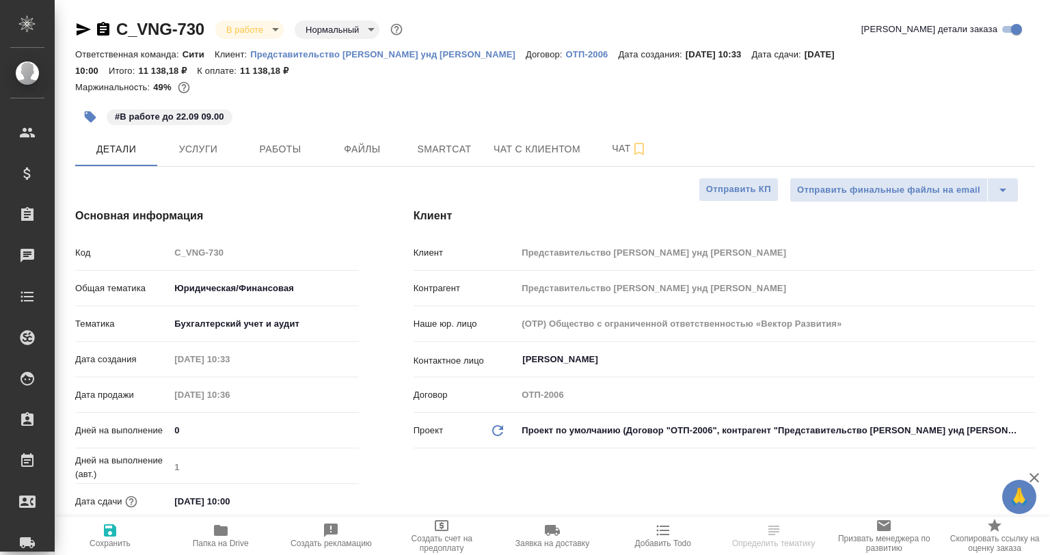
type textarea "x"
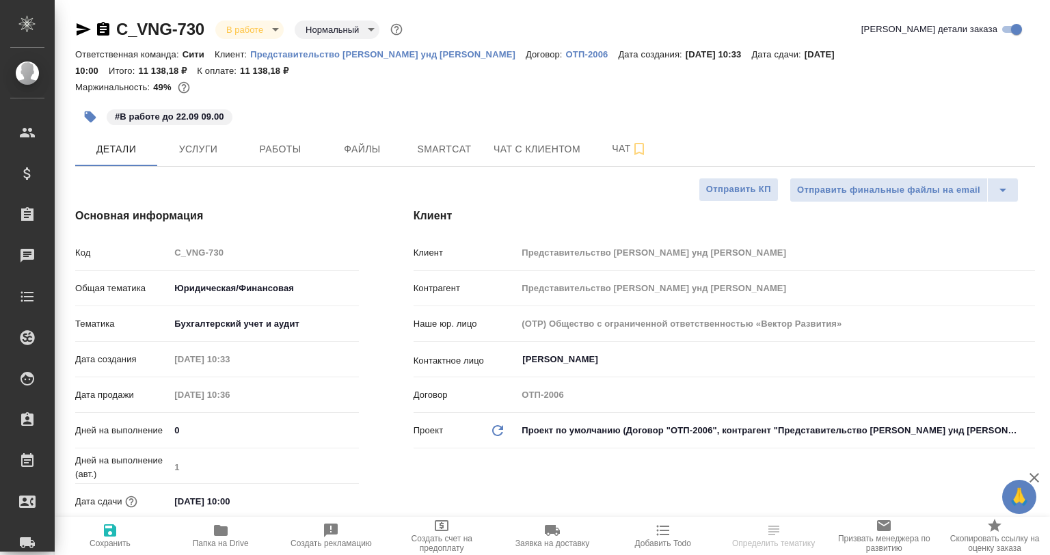
type textarea "x"
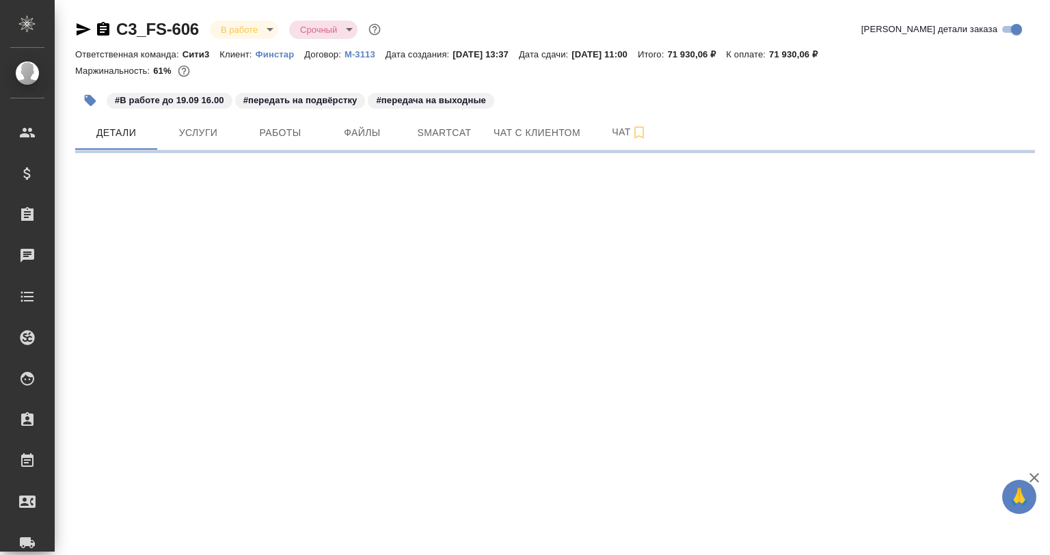
select select "RU"
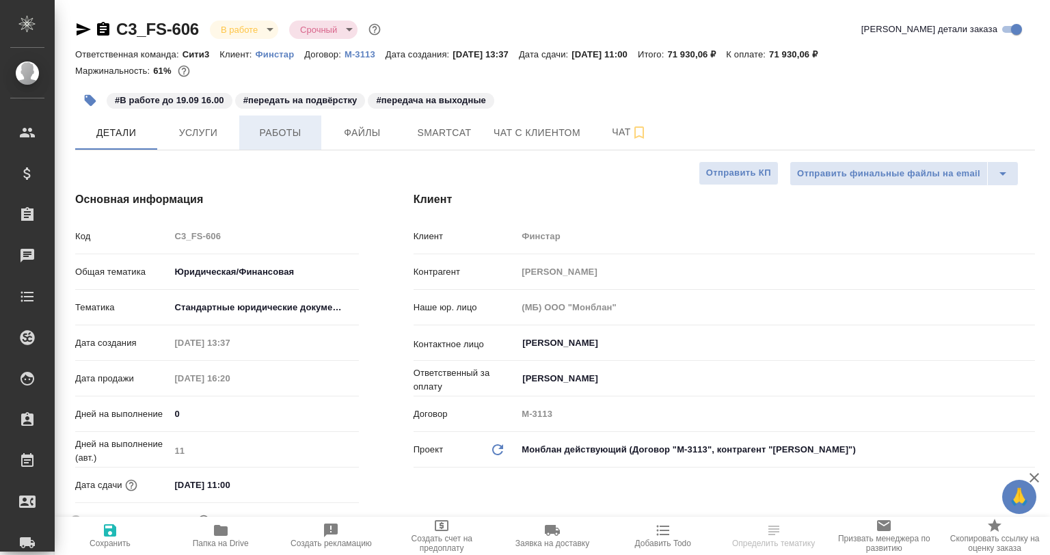
type textarea "x"
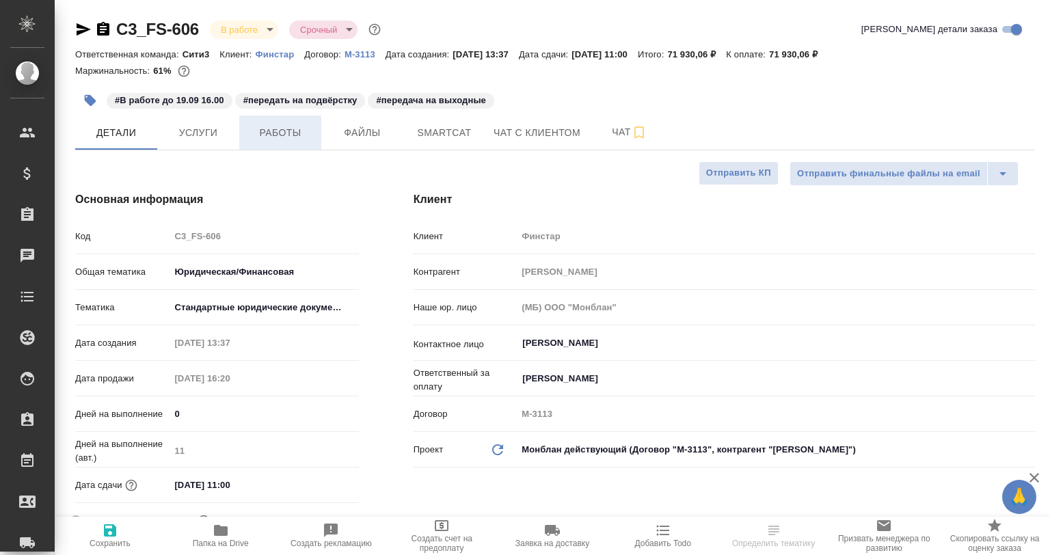
type textarea "x"
click at [289, 145] on button "Работы" at bounding box center [280, 133] width 82 height 34
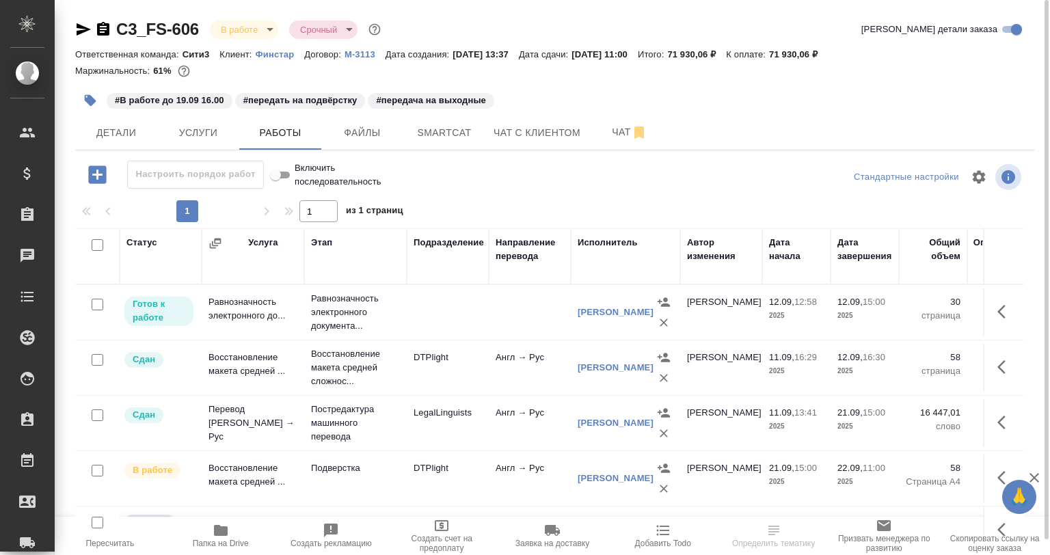
click at [90, 98] on icon "button" at bounding box center [91, 101] width 12 height 12
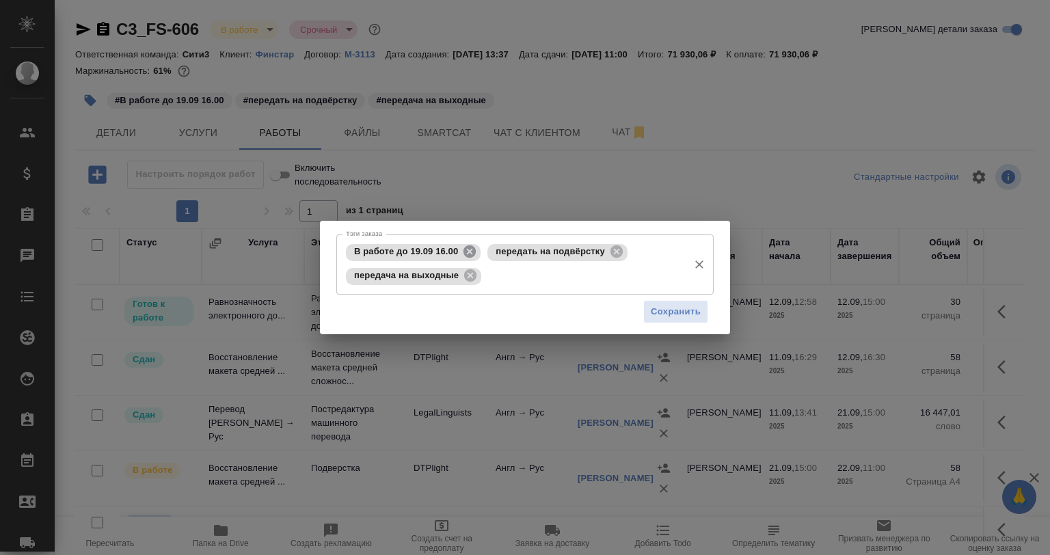
click at [468, 255] on icon at bounding box center [470, 252] width 12 height 12
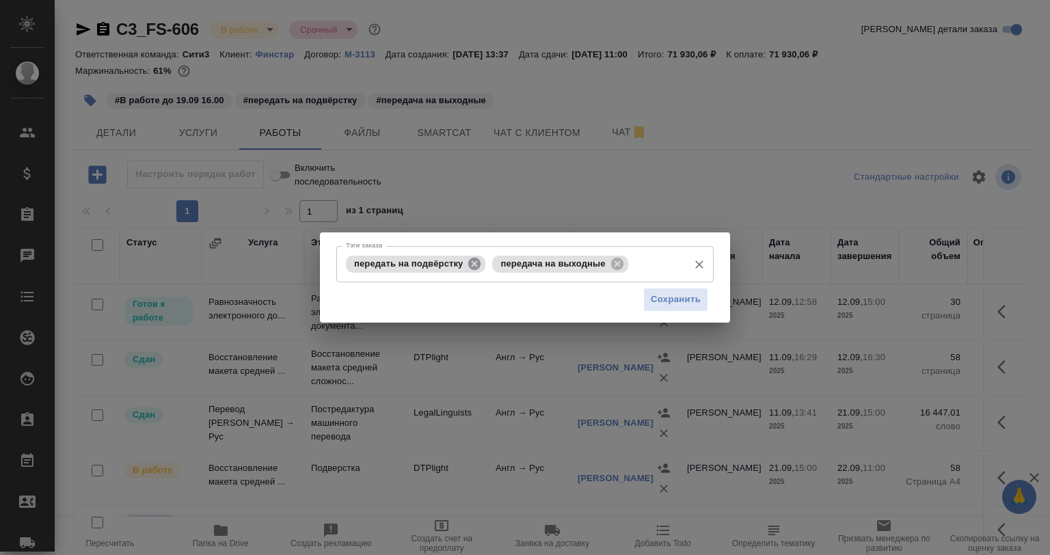
click at [481, 263] on icon at bounding box center [474, 263] width 15 height 15
click at [475, 263] on icon at bounding box center [470, 263] width 12 height 12
click at [648, 295] on button "Сохранить" at bounding box center [676, 300] width 65 height 24
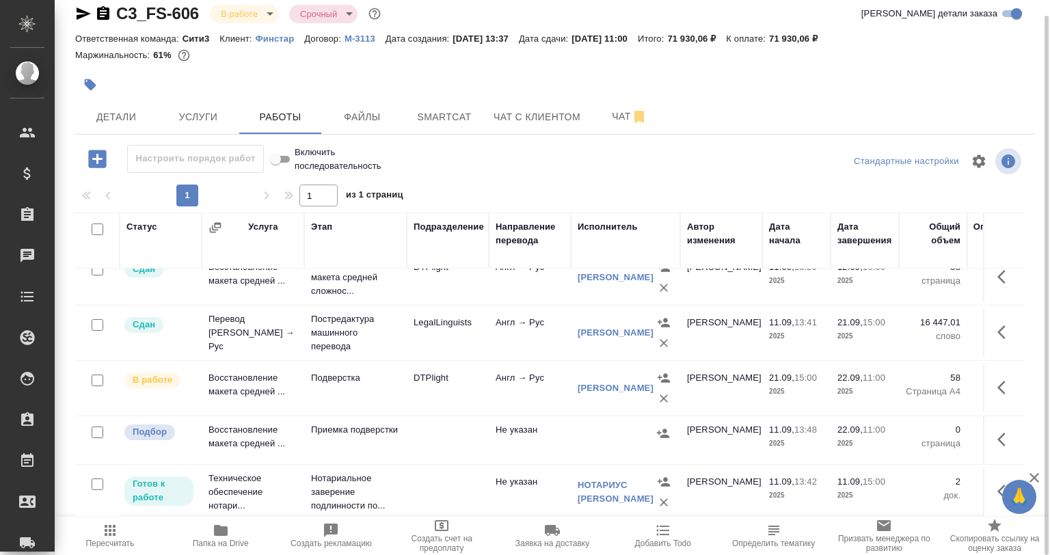
scroll to position [111, 0]
click at [98, 85] on button "button" at bounding box center [90, 85] width 30 height 30
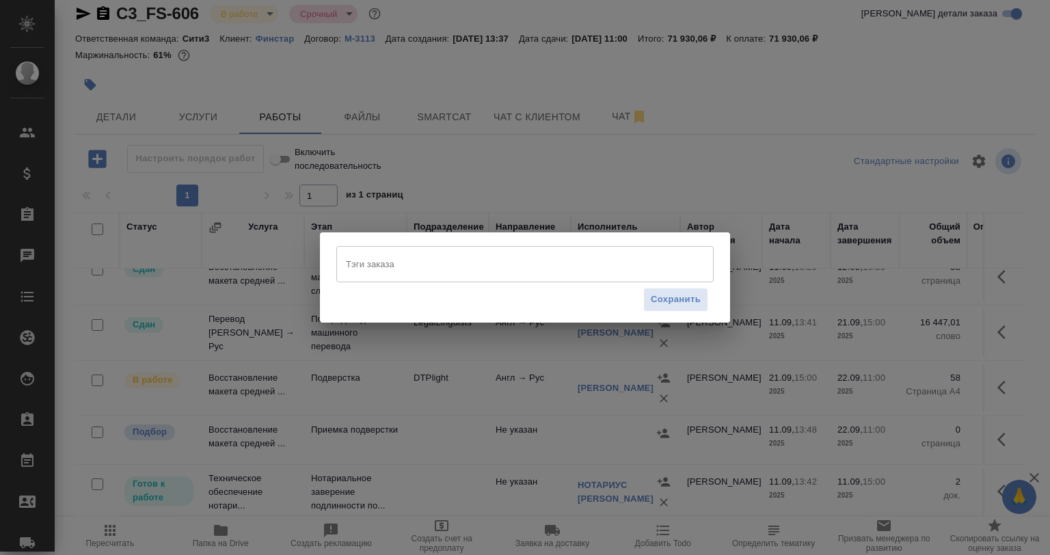
click at [354, 257] on input "Тэги заказа" at bounding box center [512, 263] width 339 height 23
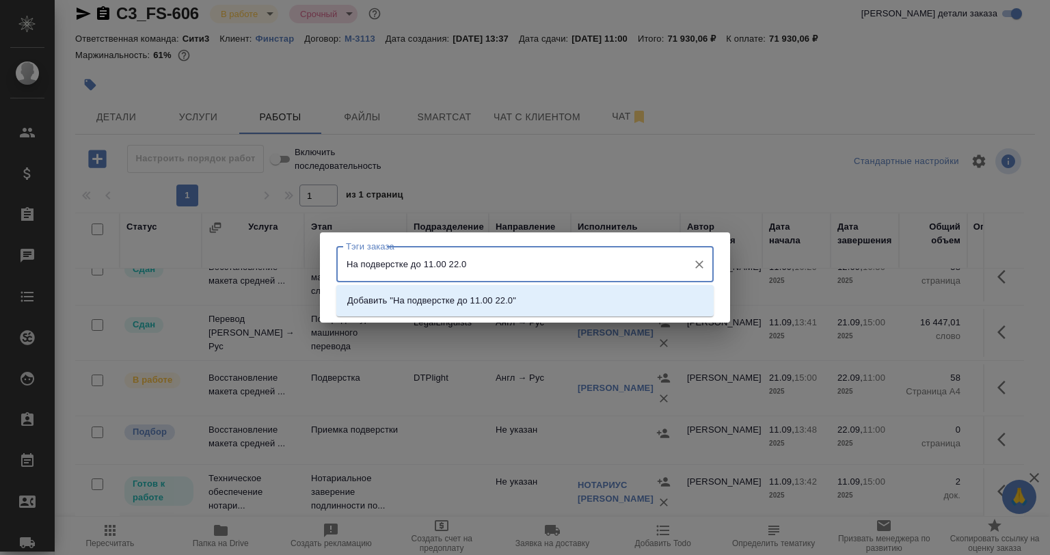
type input "На подверстке до 11.00 22.09"
click at [485, 301] on p "Добавить "На подверстке до 11.00 22.09"" at bounding box center [434, 301] width 174 height 14
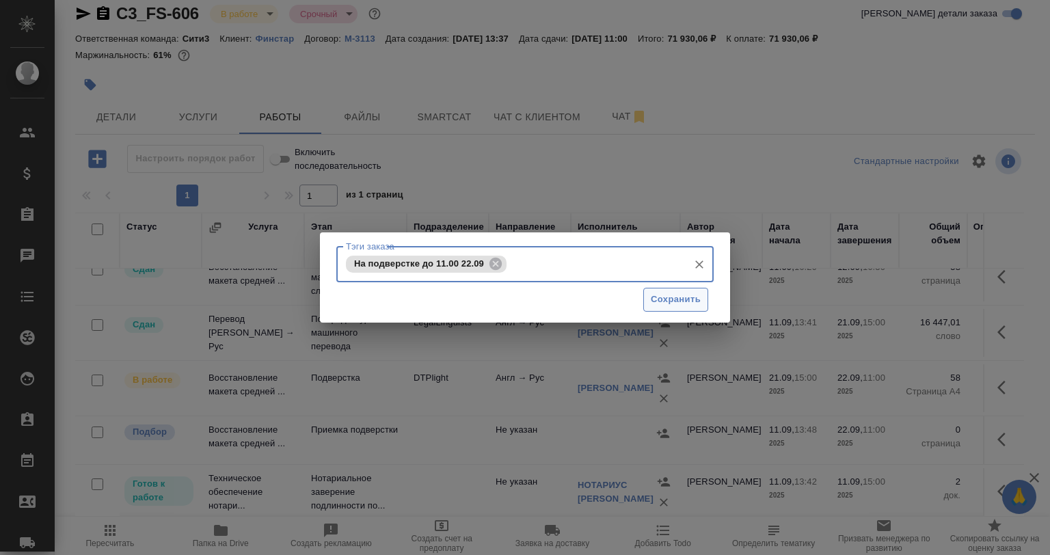
click at [648, 302] on button "Сохранить" at bounding box center [676, 300] width 65 height 24
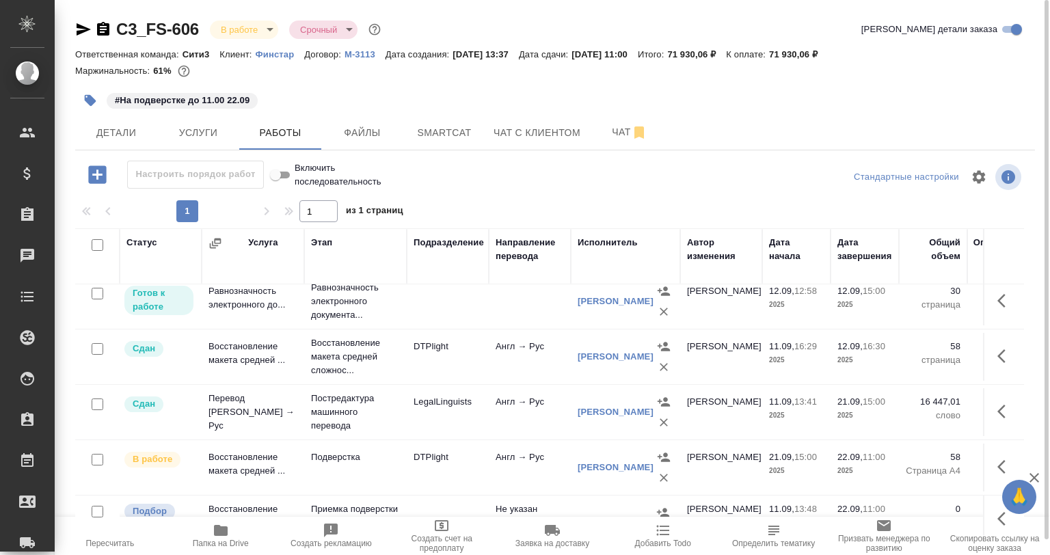
scroll to position [0, 0]
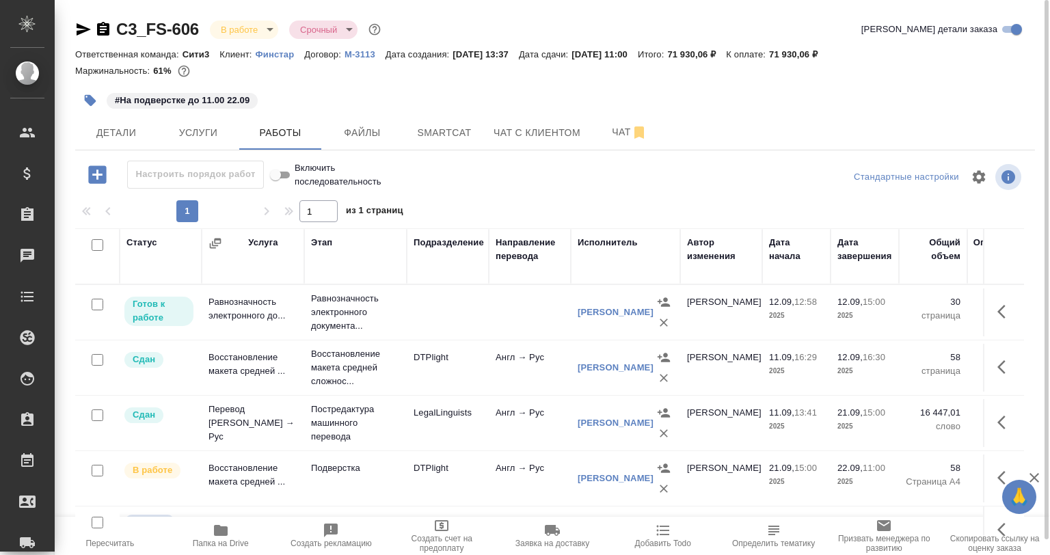
click at [425, 178] on div at bounding box center [555, 177] width 320 height 33
click at [442, 135] on span "Smartcat" at bounding box center [445, 132] width 66 height 17
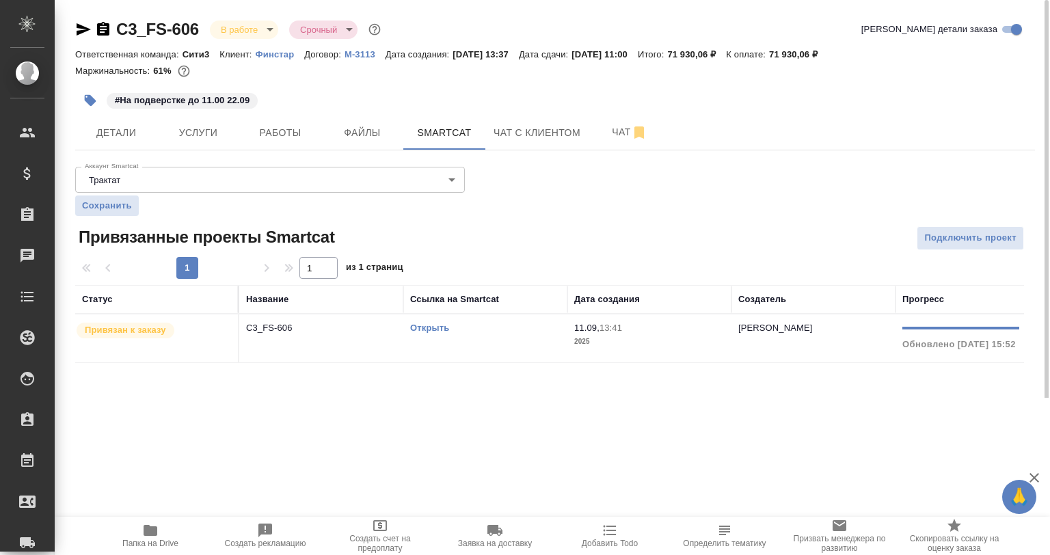
click at [311, 306] on div "Название" at bounding box center [321, 300] width 150 height 14
click at [332, 331] on p "C3_FS-606" at bounding box center [321, 328] width 150 height 14
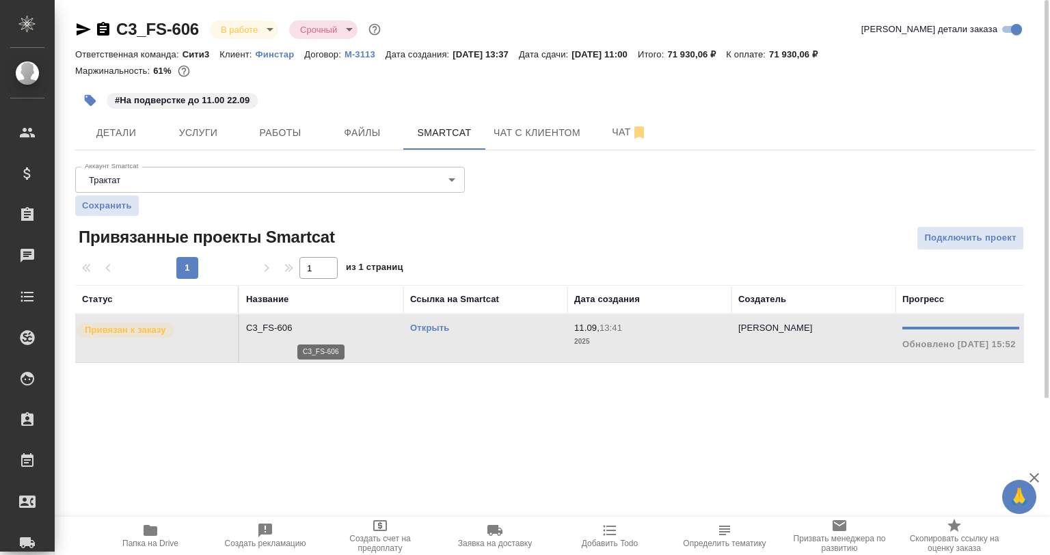
click at [332, 331] on p "C3_FS-606" at bounding box center [321, 328] width 150 height 14
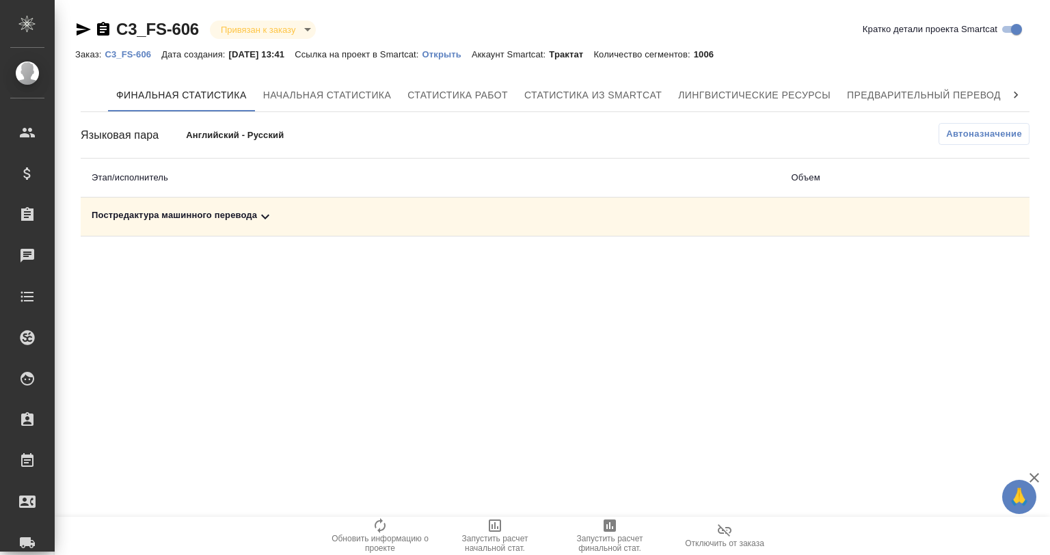
click at [298, 227] on td "Постредактура машинного перевода" at bounding box center [431, 217] width 700 height 39
click at [301, 222] on div "Постредактура машинного перевода" at bounding box center [431, 217] width 678 height 16
click at [923, 261] on button "button" at bounding box center [936, 264] width 33 height 33
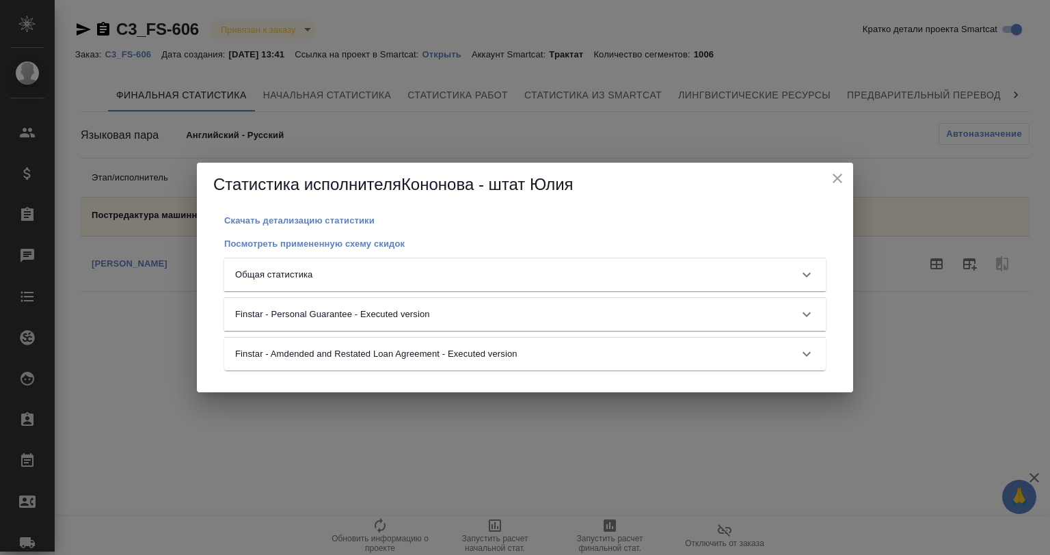
click at [367, 263] on div "Общая статистика" at bounding box center [525, 274] width 602 height 33
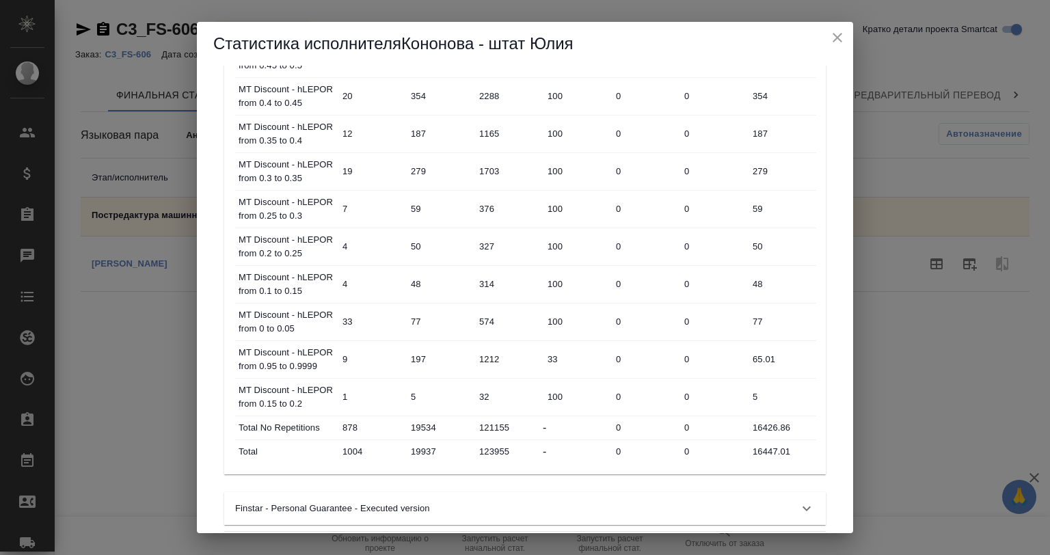
scroll to position [836, 0]
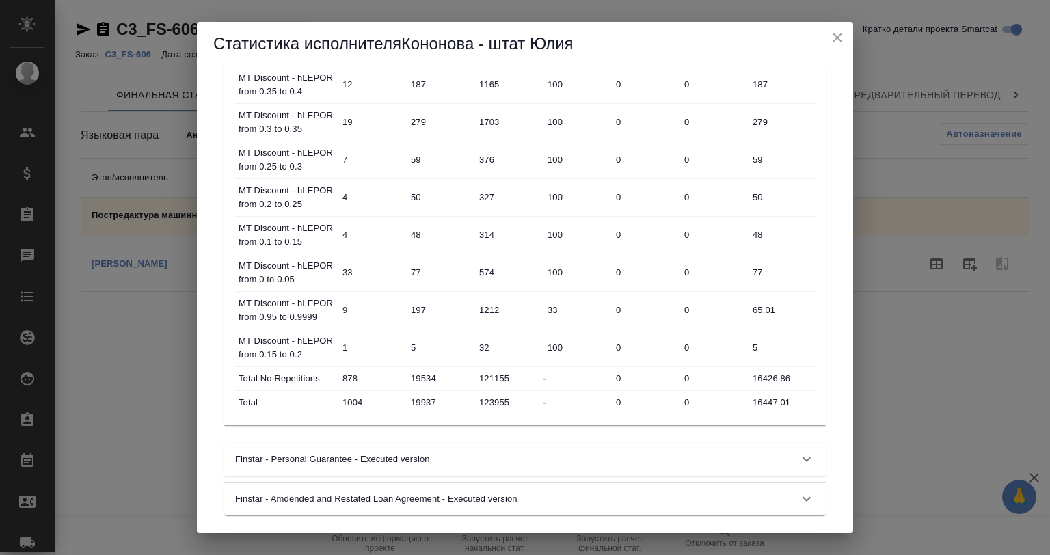
click at [838, 50] on div "Статистика исполнителя Кононова - штат Юлия" at bounding box center [525, 44] width 656 height 44
click at [838, 38] on icon "close" at bounding box center [838, 38] width 10 height 10
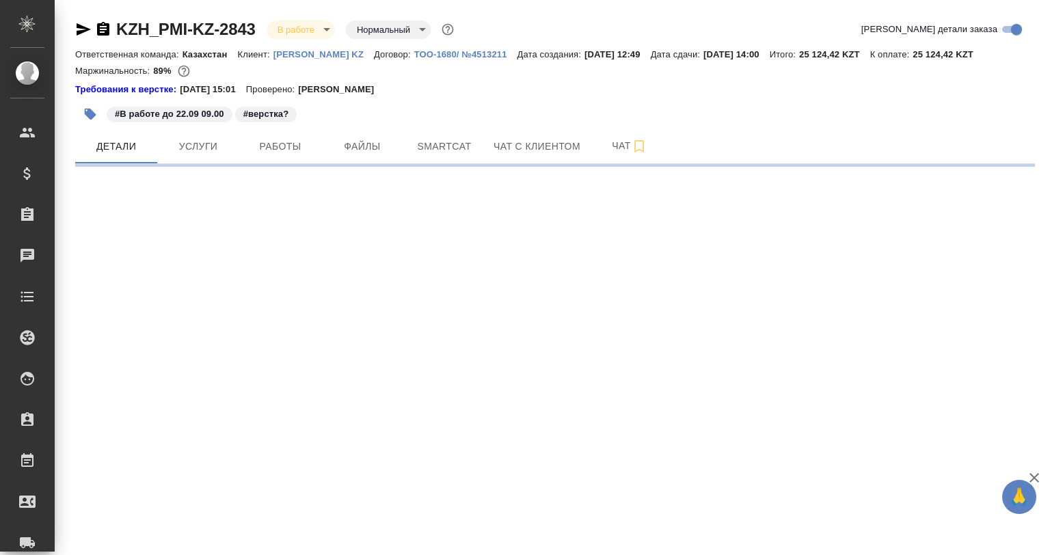
select select "RU"
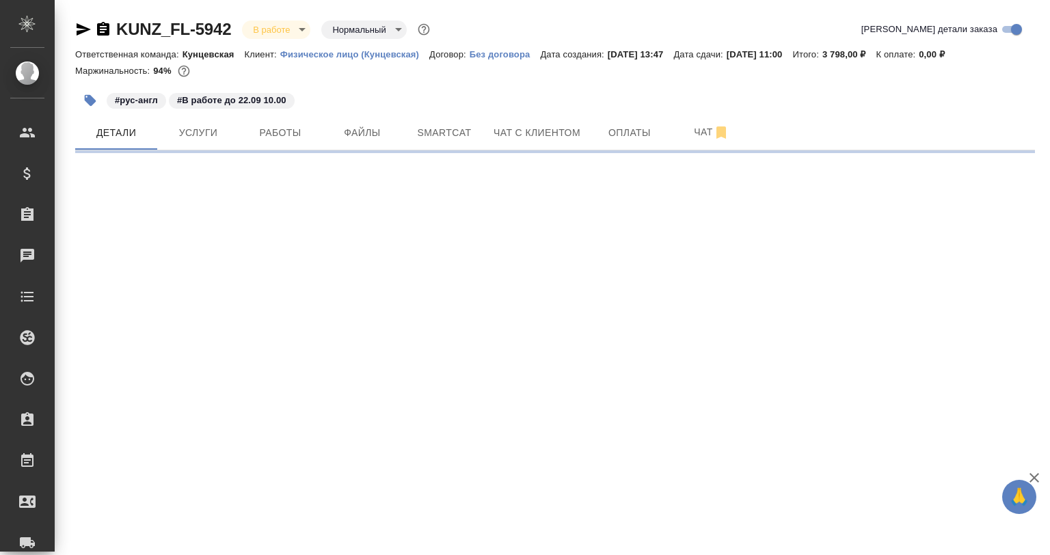
select select "RU"
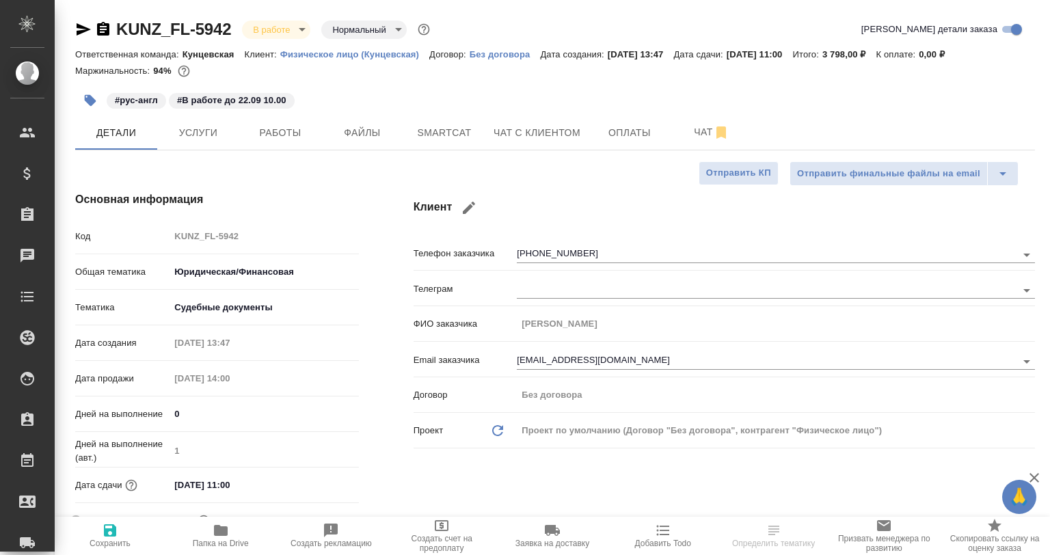
type textarea "x"
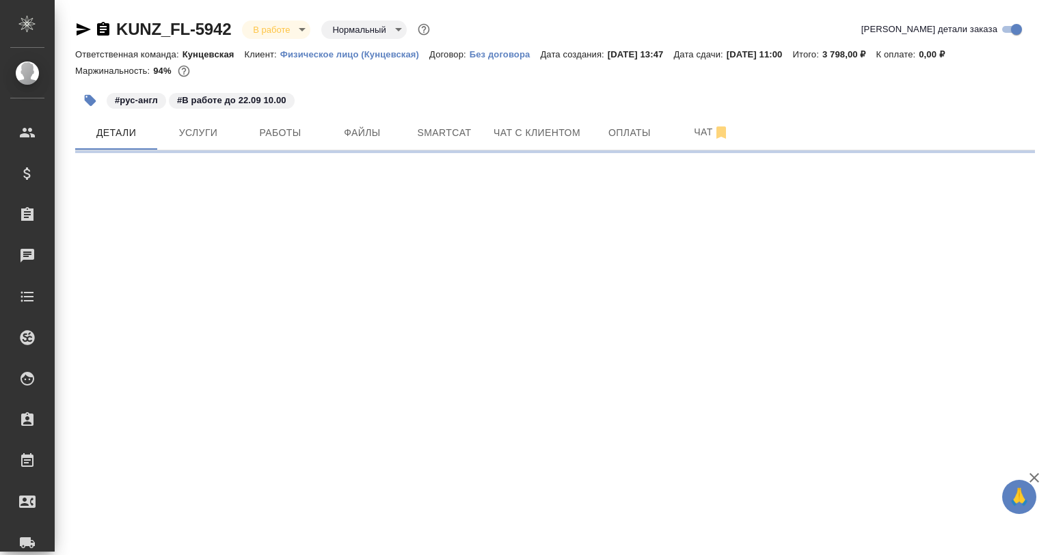
select select "RU"
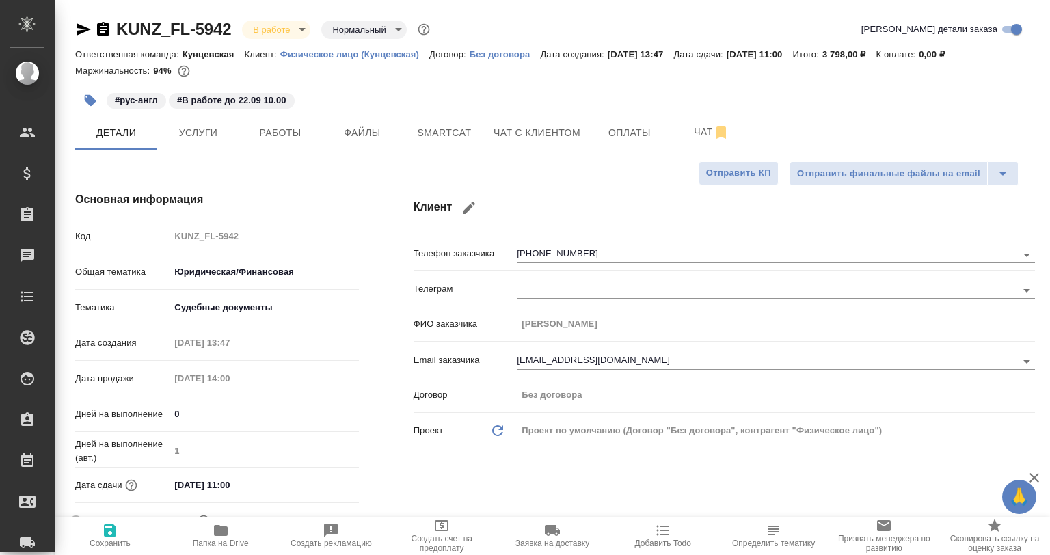
type textarea "x"
click at [296, 146] on button "Работы" at bounding box center [280, 133] width 82 height 34
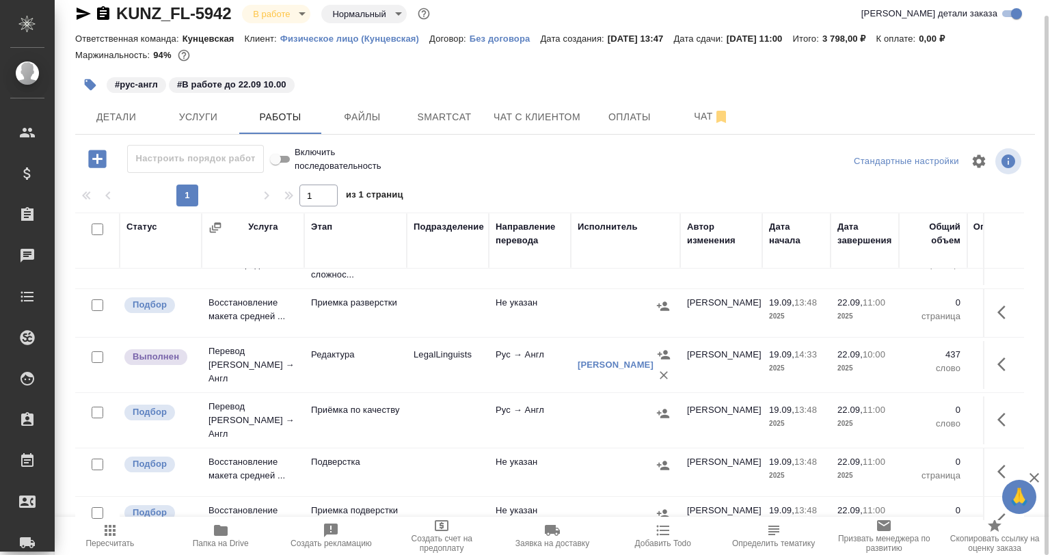
scroll to position [68, 0]
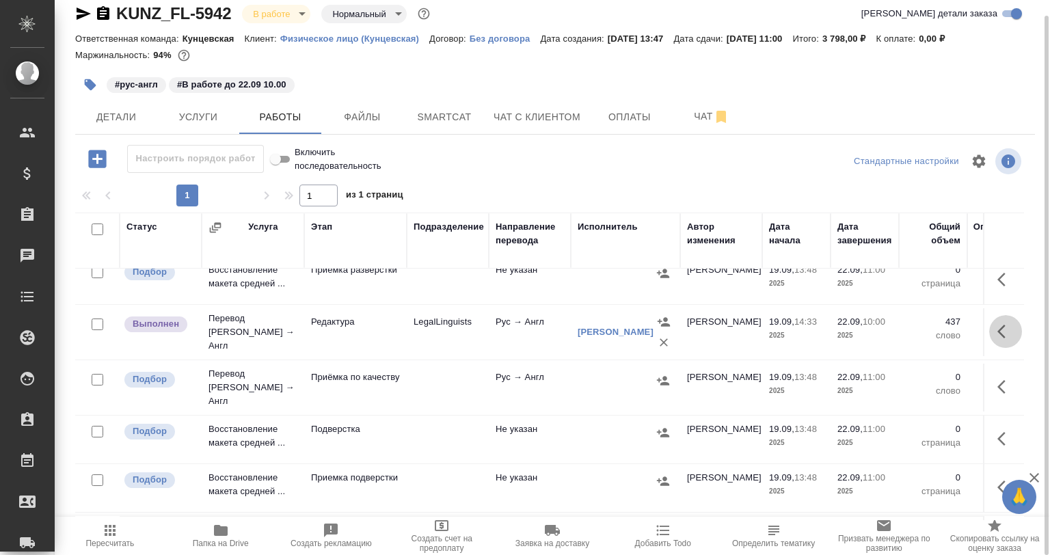
click at [1004, 336] on button "button" at bounding box center [1006, 331] width 33 height 33
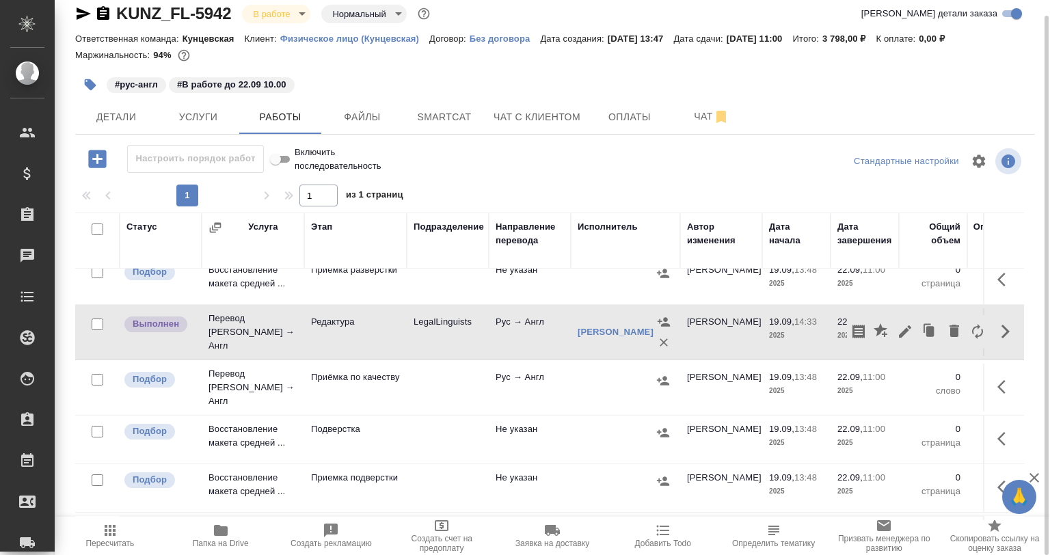
click at [903, 333] on icon "button" at bounding box center [905, 331] width 16 height 16
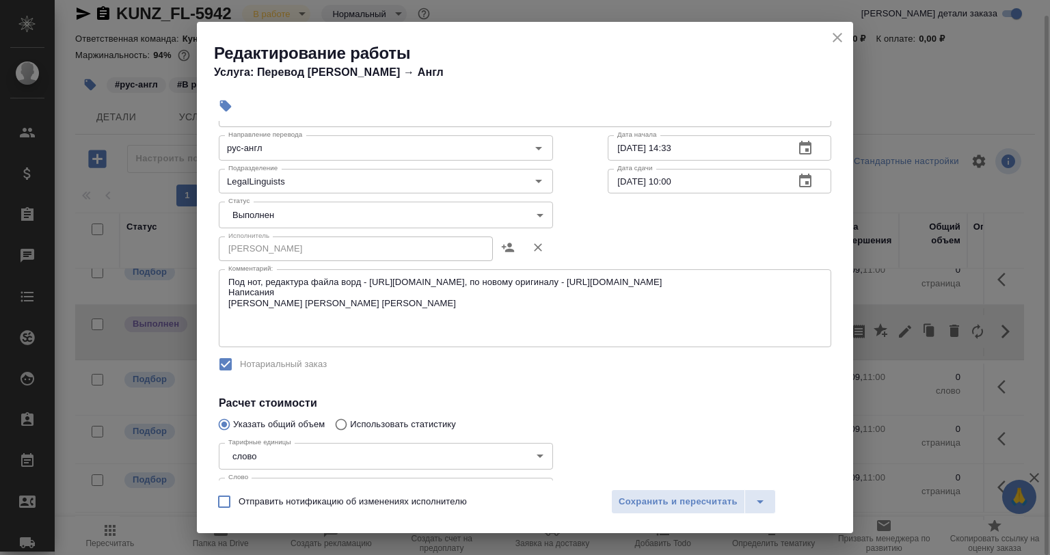
click at [315, 220] on body "🙏 .cls-1 fill:#fff; AWATERA [PERSON_NAME] Спецификации Заказы 0 Чаты Todo Проек…" at bounding box center [525, 277] width 1050 height 555
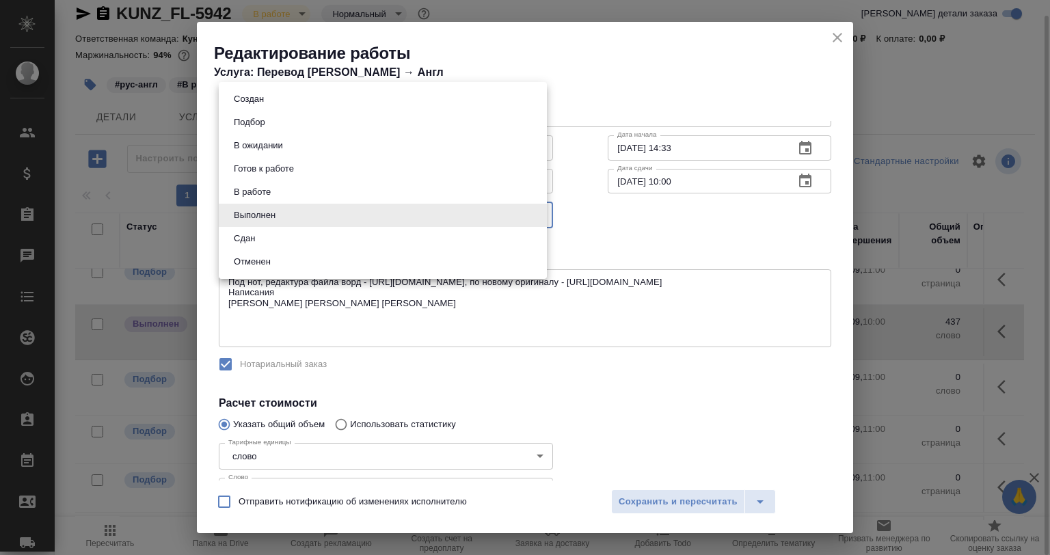
click at [267, 235] on li "Сдан" at bounding box center [383, 238] width 328 height 23
type input "closed"
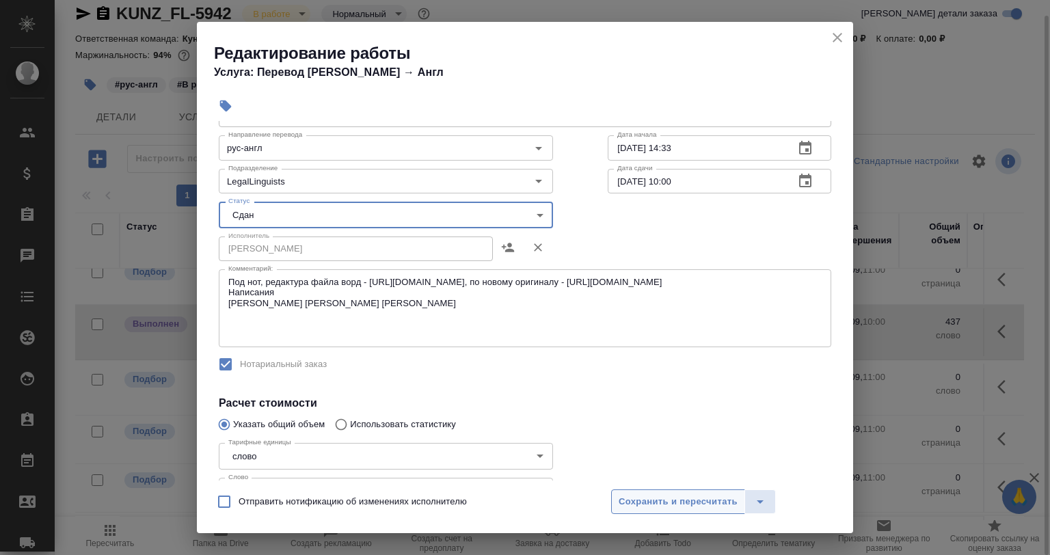
click at [630, 496] on span "Сохранить и пересчитать" at bounding box center [678, 502] width 119 height 16
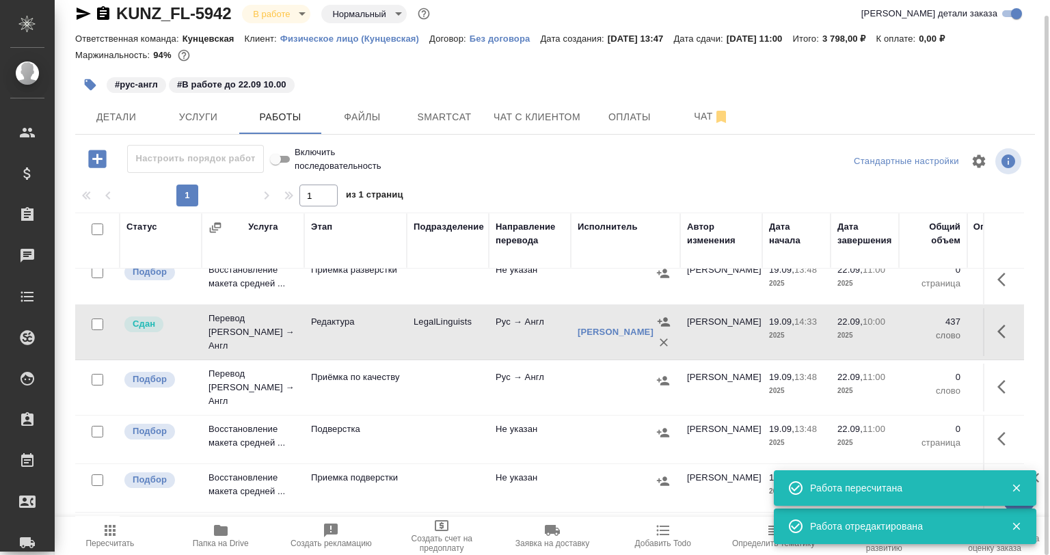
click at [990, 380] on button "button" at bounding box center [1006, 387] width 33 height 33
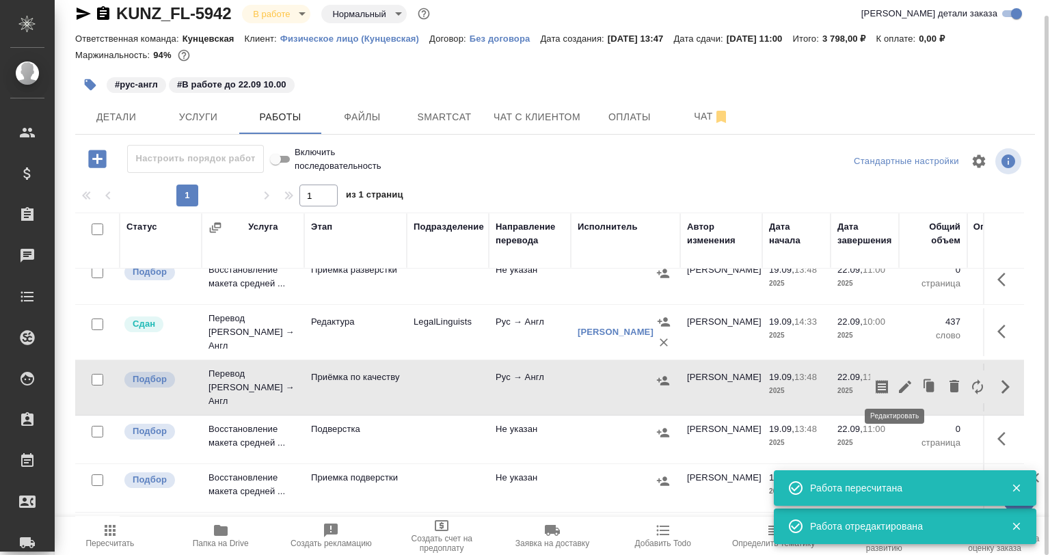
click at [899, 386] on icon "button" at bounding box center [905, 387] width 12 height 12
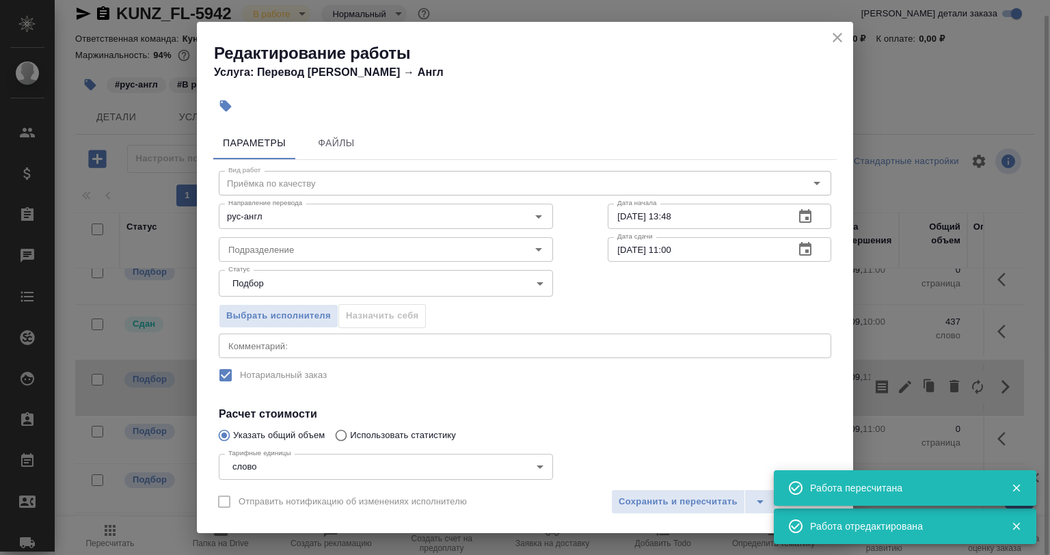
click at [306, 350] on div "x Комментарий:" at bounding box center [525, 346] width 613 height 25
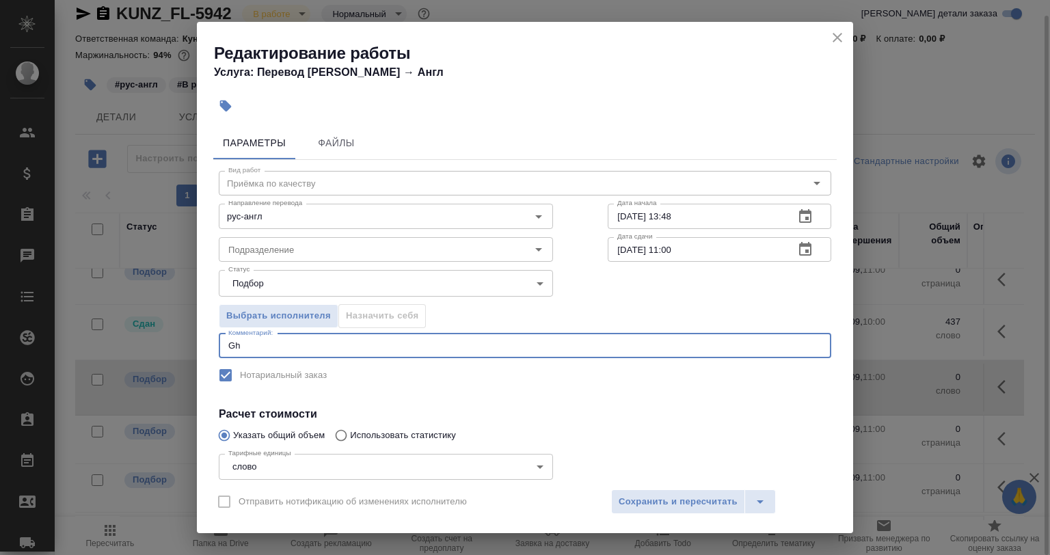
type textarea "G"
click at [227, 343] on div "x Комментарий:" at bounding box center [525, 346] width 613 height 25
type textarea "G"
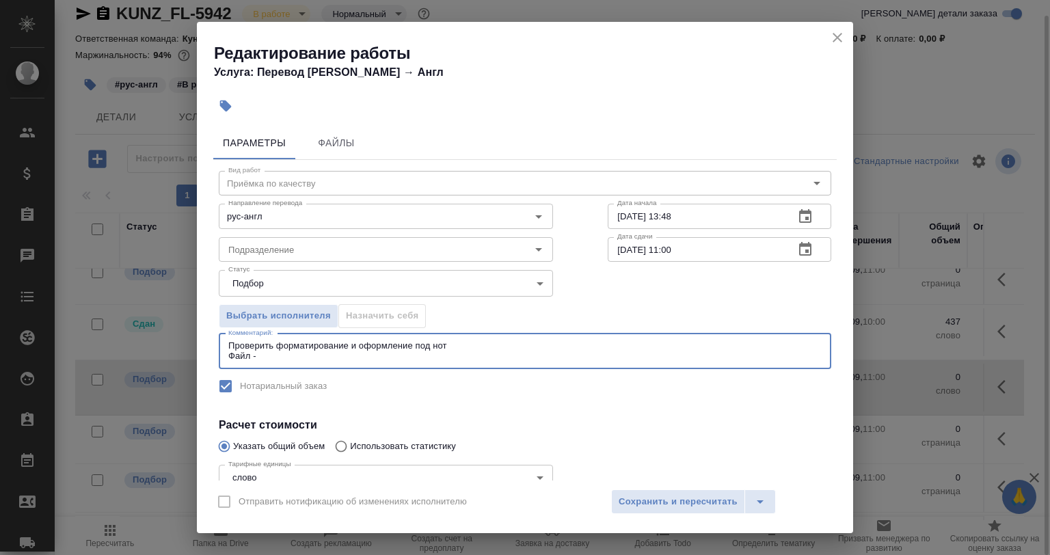
paste textarea "[URL][DOMAIN_NAME]"
type textarea "Проверить форматирование и оформление под нот Файл - [URL][DOMAIN_NAME]"
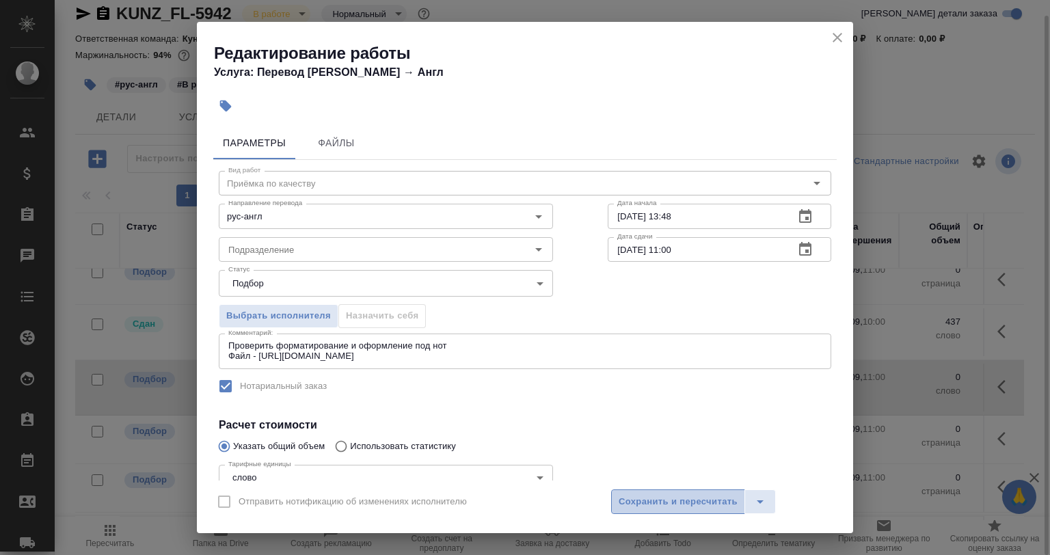
drag, startPoint x: 631, startPoint y: 499, endPoint x: 637, endPoint y: 510, distance: 13.2
click at [632, 499] on span "Сохранить и пересчитать" at bounding box center [678, 502] width 119 height 16
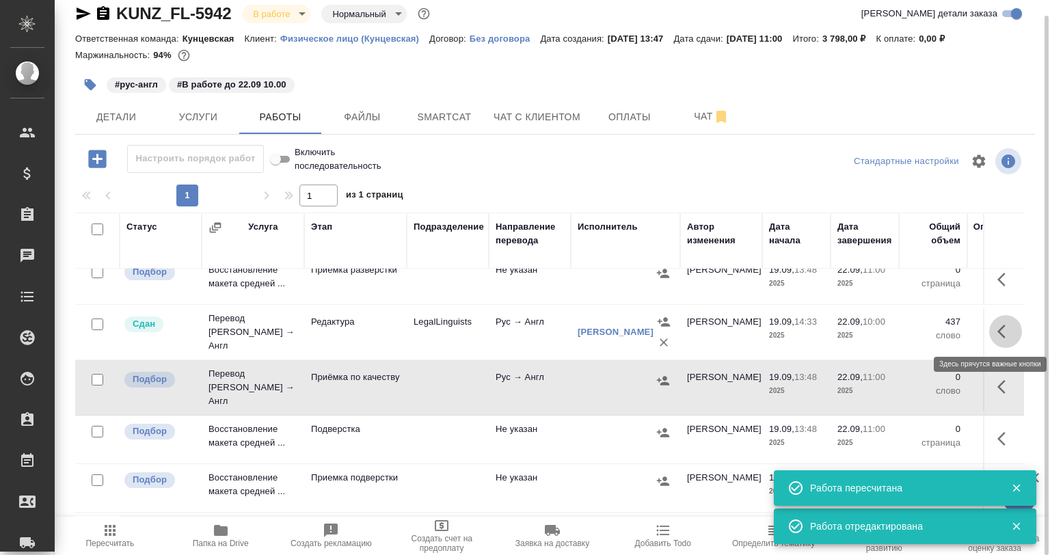
click at [1002, 339] on icon "button" at bounding box center [1006, 331] width 16 height 16
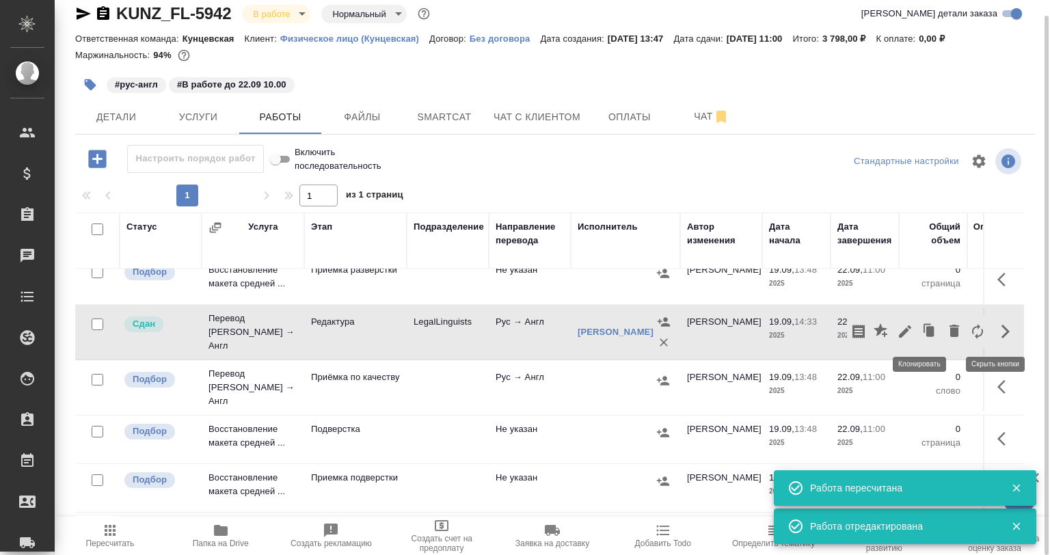
click at [899, 333] on icon "button" at bounding box center [905, 331] width 16 height 16
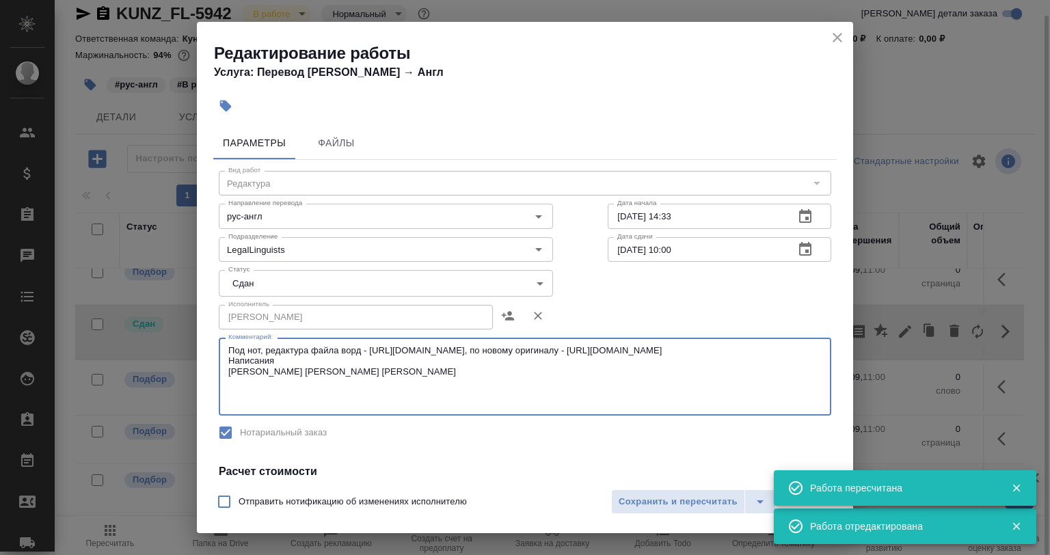
drag, startPoint x: 228, startPoint y: 372, endPoint x: 369, endPoint y: 405, distance: 144.0
click at [369, 405] on textarea "Под нот, редактура файла ворд - https://drive.awatera.com/s/zTwQKkB47GiDxTZ, по…" at bounding box center [525, 377] width 594 height 64
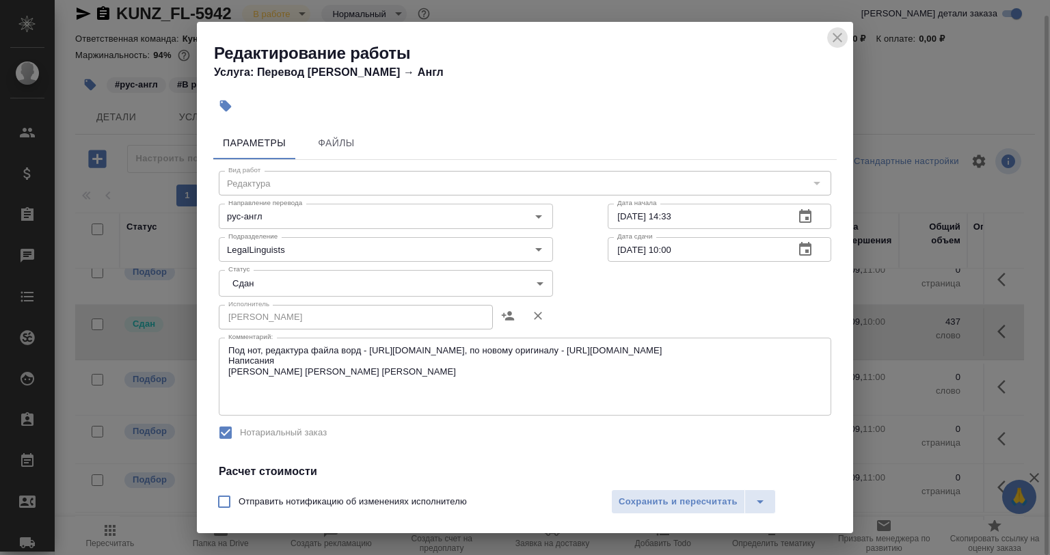
click at [843, 38] on icon "close" at bounding box center [838, 37] width 16 height 16
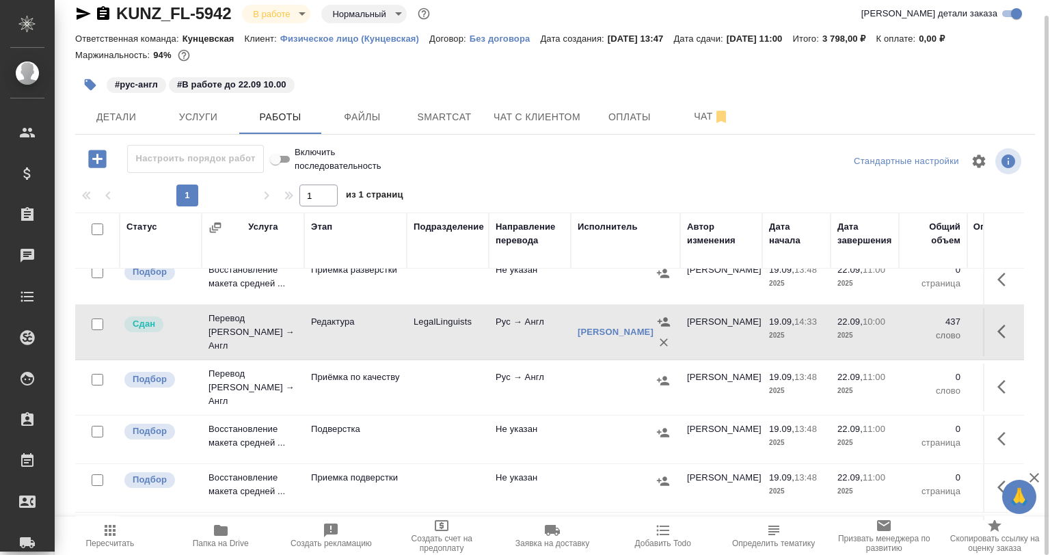
click at [996, 371] on button "button" at bounding box center [1006, 387] width 33 height 33
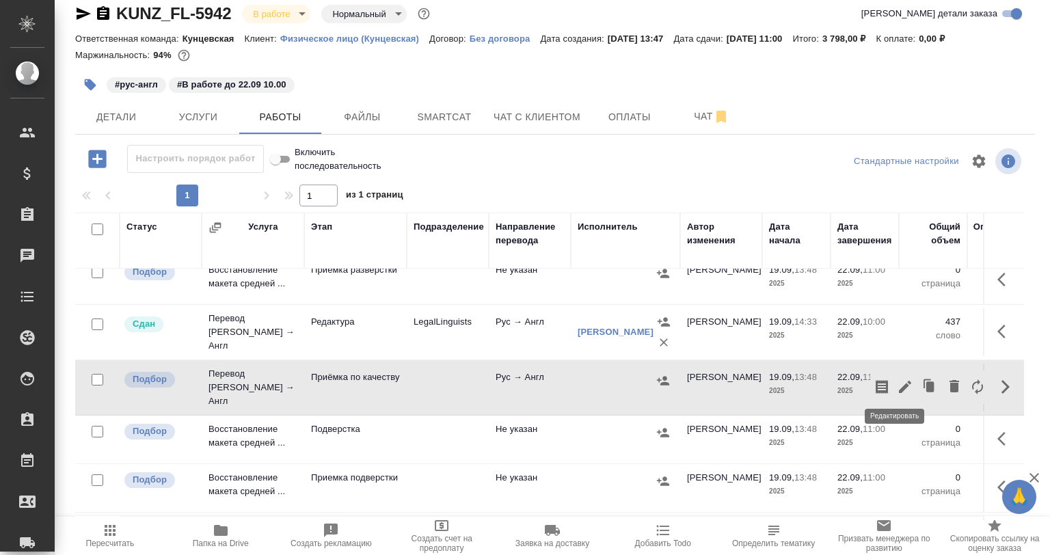
click at [897, 379] on icon "button" at bounding box center [905, 387] width 16 height 16
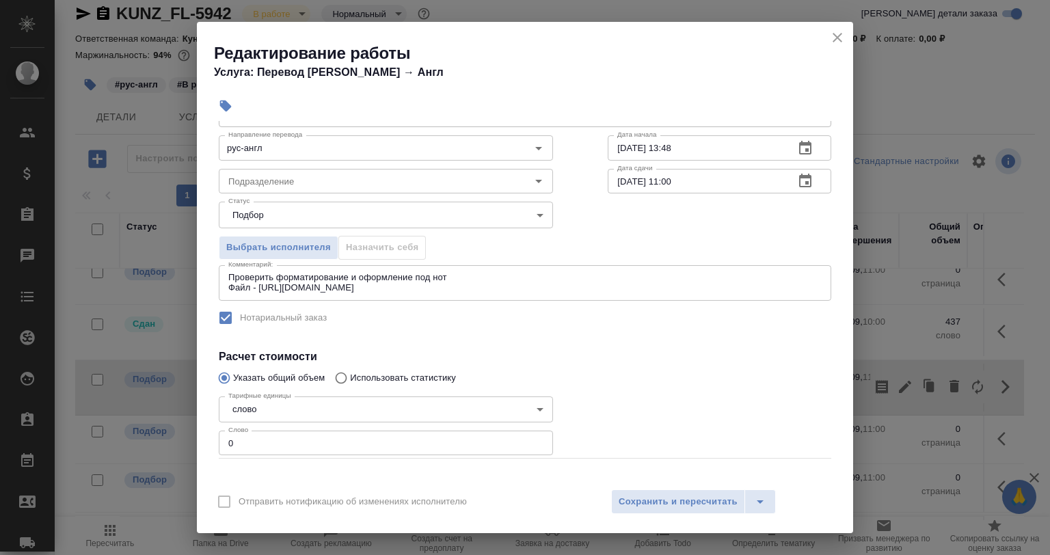
drag, startPoint x: 235, startPoint y: 436, endPoint x: 194, endPoint y: 435, distance: 41.0
click at [196, 435] on div "Редактирование работы Услуга: Перевод Стандарт Рус → Англ Параметры Файлы Вид р…" at bounding box center [525, 277] width 1050 height 555
paste input "number"
drag, startPoint x: 687, startPoint y: 151, endPoint x: 596, endPoint y: 155, distance: 91.0
click at [596, 155] on div "Вид работ Приёмка по качеству Вид работ Направление перевода рус-англ Направлен…" at bounding box center [525, 305] width 624 height 427
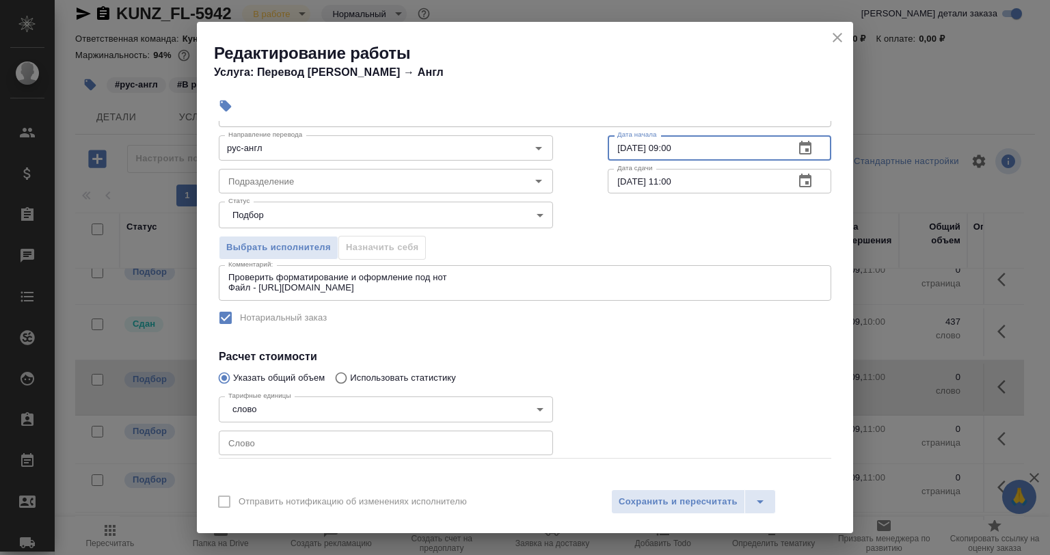
type input "22.09.2025 09:00"
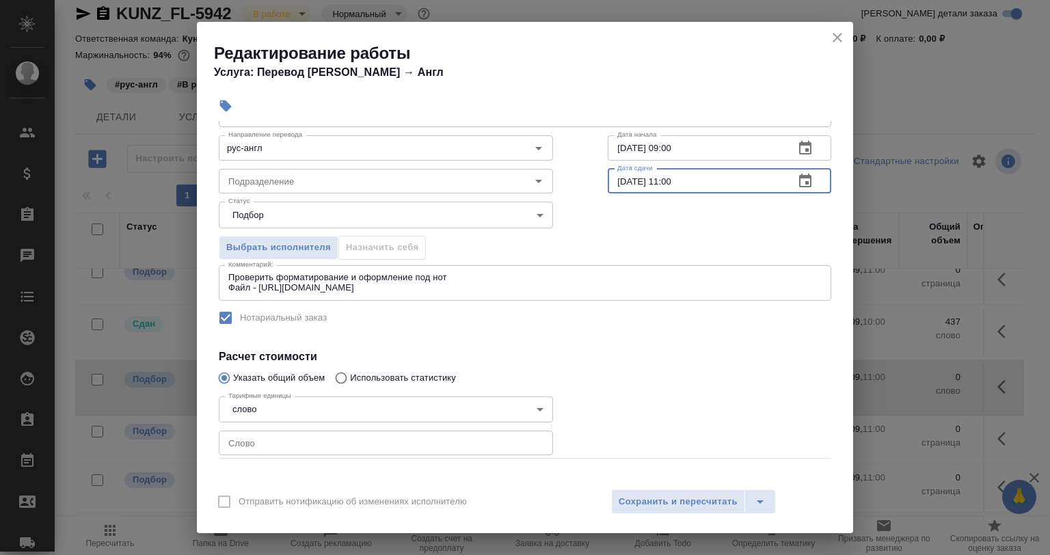
click at [661, 180] on input "22.09.2025 11:00" at bounding box center [696, 181] width 176 height 25
type input "22.09.2025 10:00"
click at [320, 185] on input "Подразделение" at bounding box center [363, 181] width 280 height 16
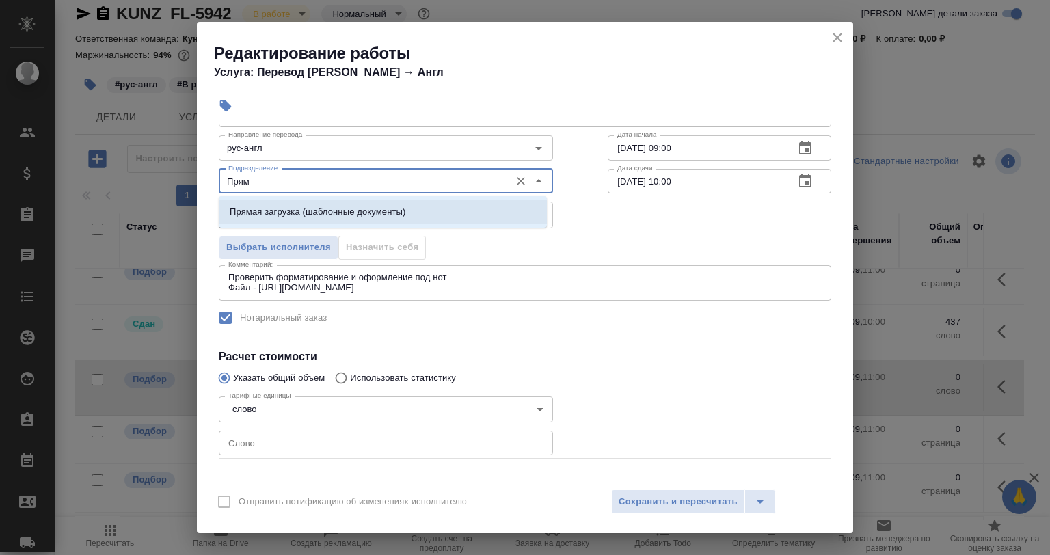
click at [427, 202] on li "Прямая загрузка (шаблонные документы)" at bounding box center [383, 212] width 328 height 25
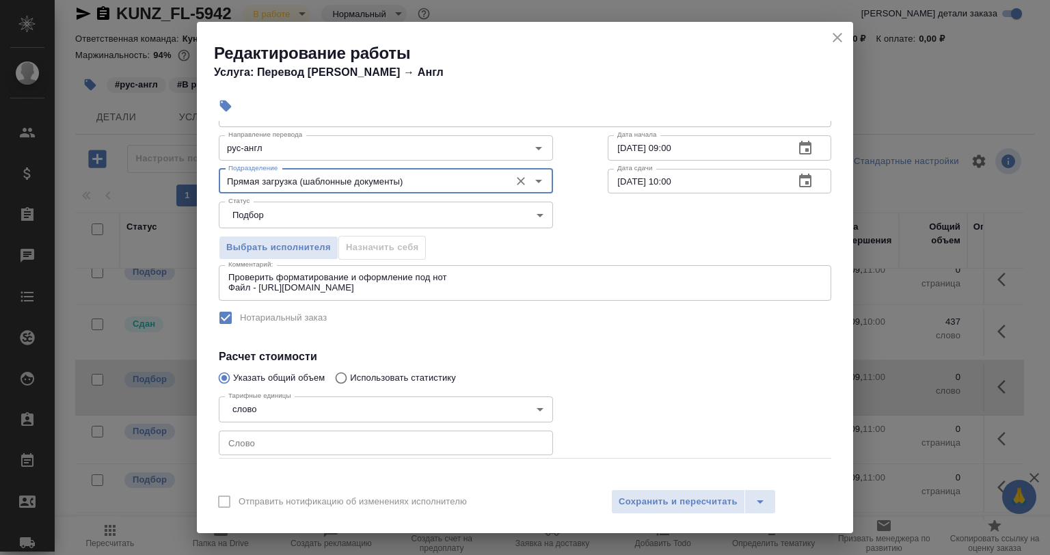
scroll to position [128, 0]
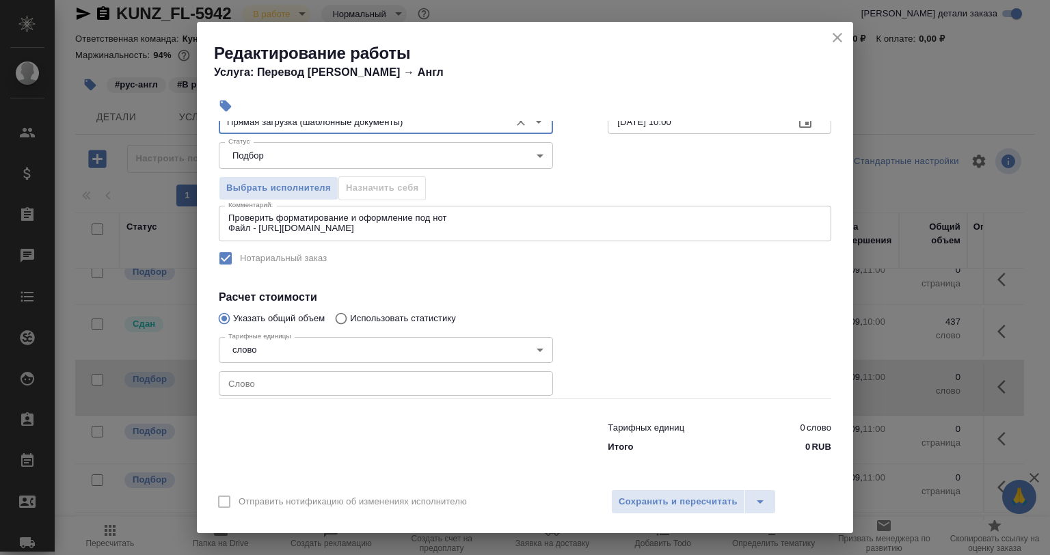
type input "Прямая загрузка (шаблонные документы)"
click at [467, 233] on div "Проверить форматирование и оформление под нот Файл - https://drive.awatera.com/…" at bounding box center [525, 224] width 613 height 36
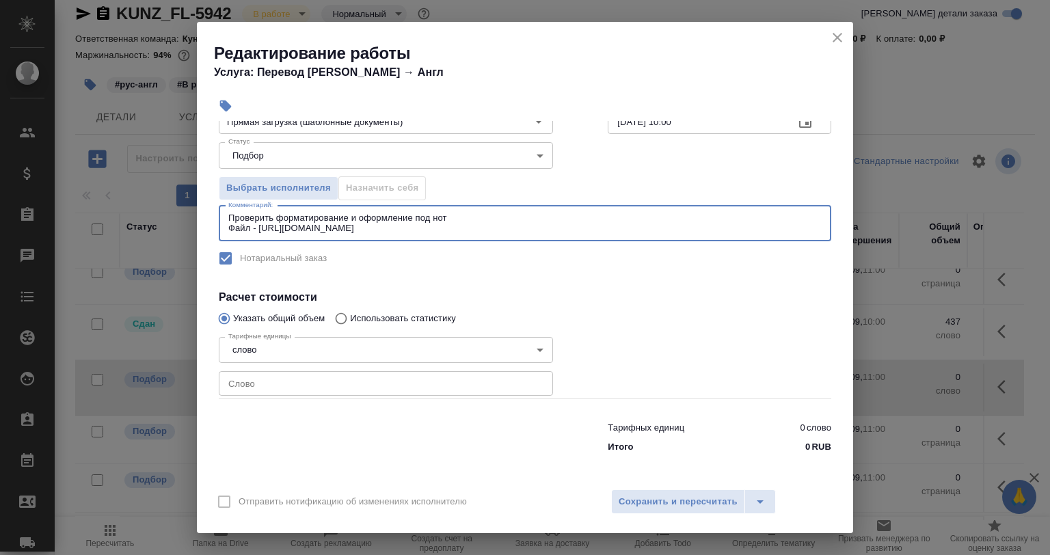
click at [460, 229] on textarea "Проверить форматирование и оформление под нот Файл - https://drive.awatera.com/…" at bounding box center [525, 223] width 594 height 21
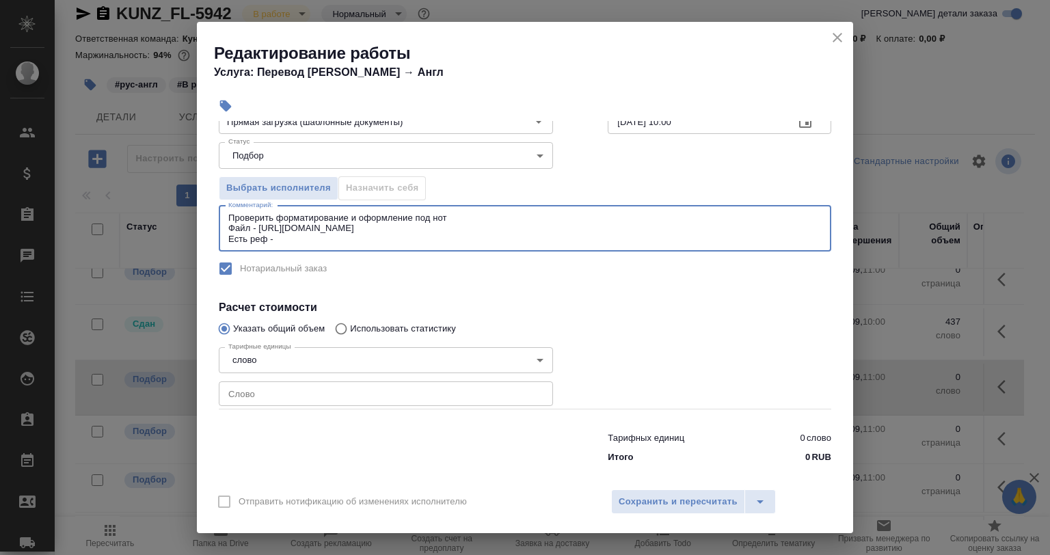
paste textarea "https://drive.awatera.com/s/zTwQKkB47GiDxTZ"
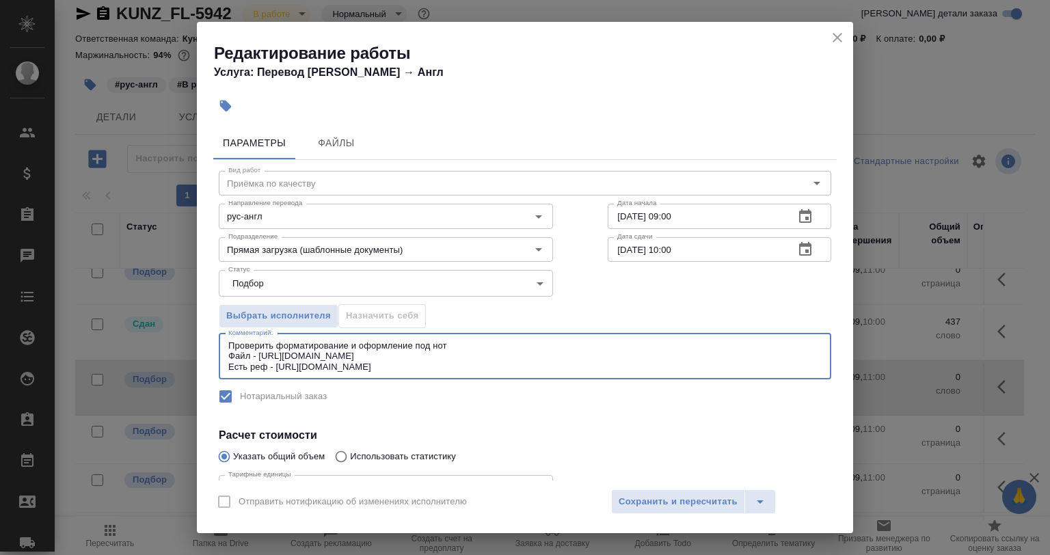
type textarea "Проверить форматирование и оформление под нот Файл - https://drive.awatera.com/…"
drag, startPoint x: 624, startPoint y: 488, endPoint x: 632, endPoint y: 503, distance: 17.1
click at [624, 492] on div "Отправить нотификацию об изменениях исполнителю Сохранить и пересчитать" at bounding box center [525, 507] width 656 height 53
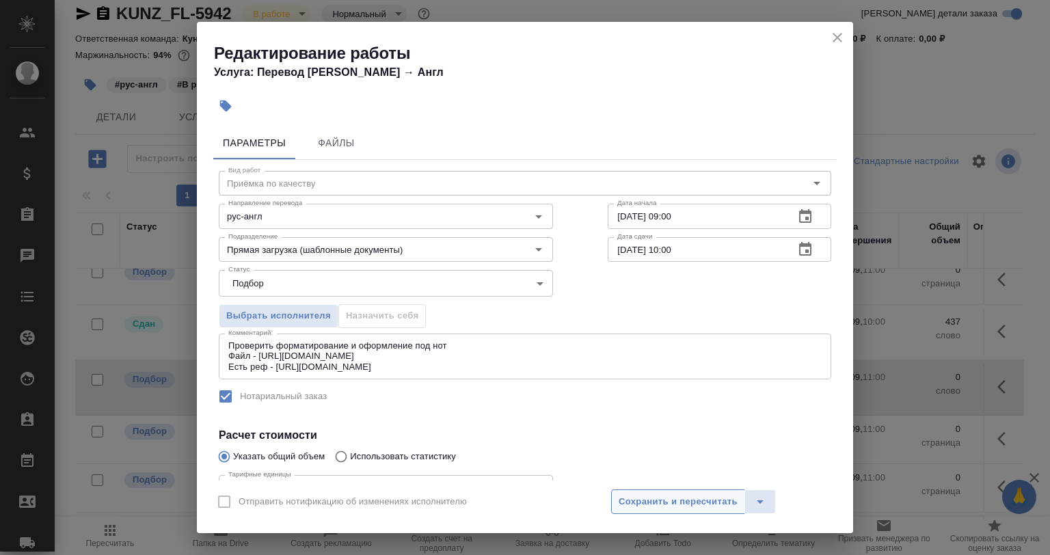
click at [633, 506] on span "Сохранить и пересчитать" at bounding box center [678, 502] width 119 height 16
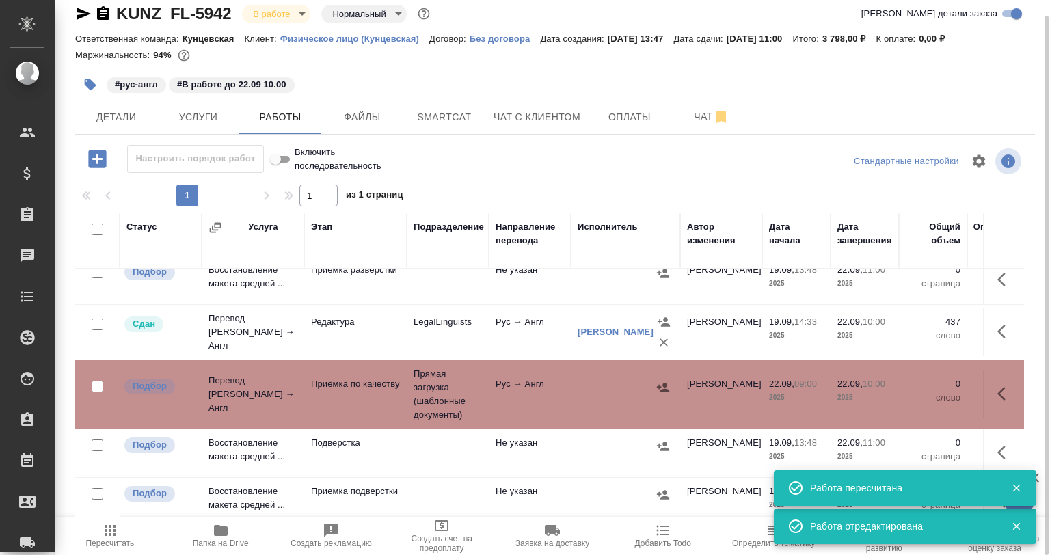
click at [85, 85] on icon "button" at bounding box center [91, 85] width 12 height 12
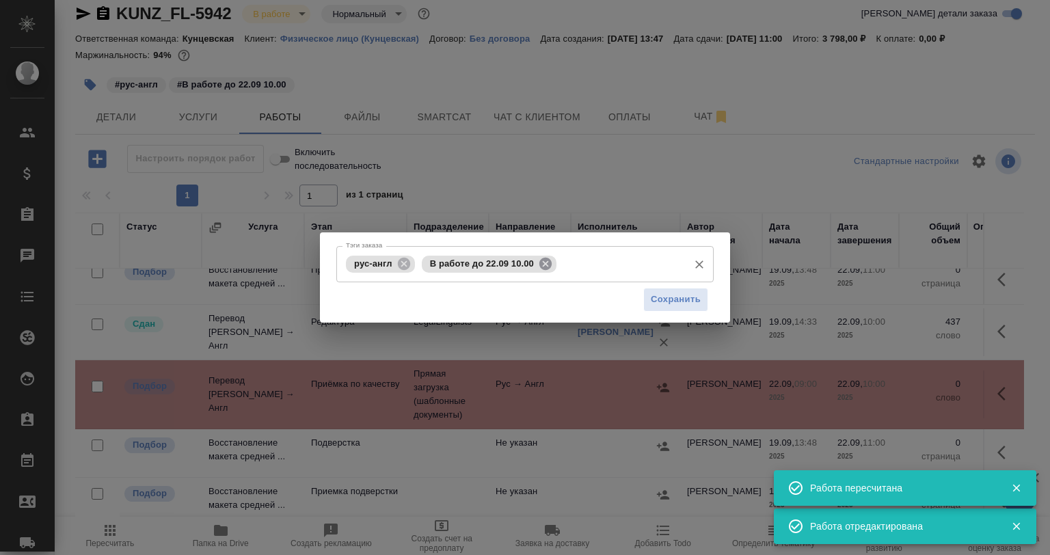
click at [547, 265] on icon at bounding box center [545, 263] width 15 height 15
click at [560, 265] on input "Тэги заказа" at bounding box center [621, 263] width 122 height 23
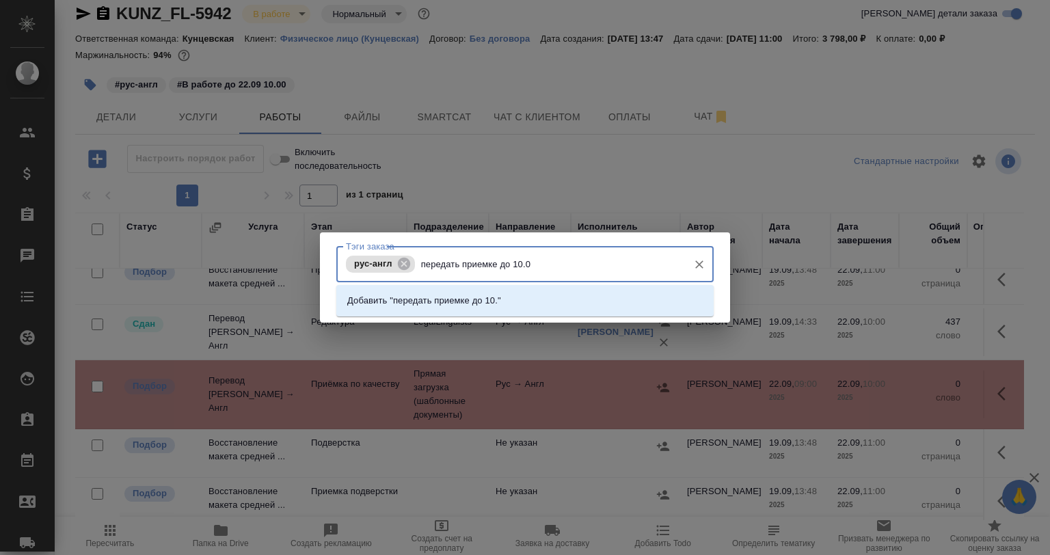
type input "передать приемке до 10.00"
click at [517, 302] on li "Добавить "передать приемке до 10.00"" at bounding box center [524, 301] width 377 height 25
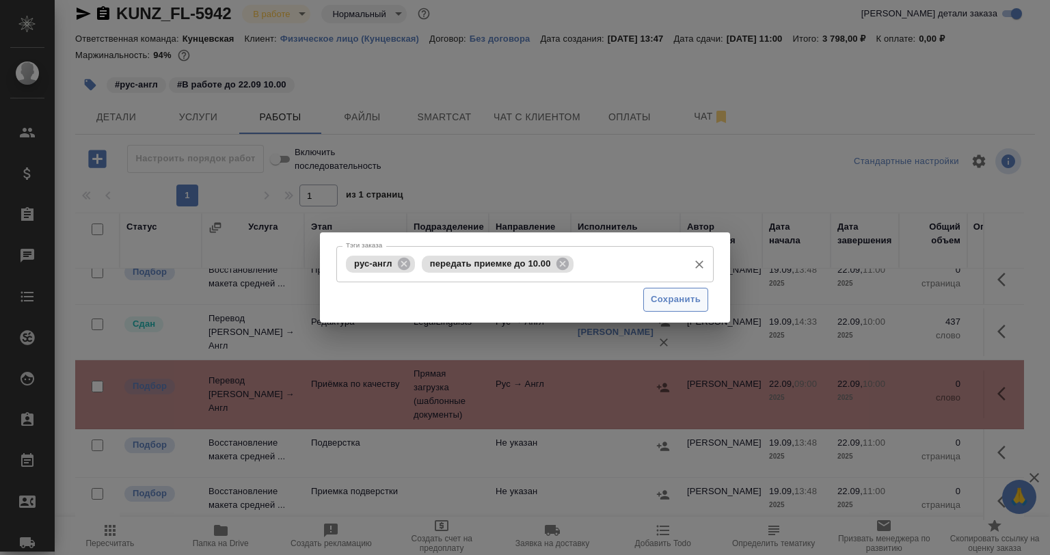
drag, startPoint x: 637, startPoint y: 304, endPoint x: 659, endPoint y: 305, distance: 21.9
click at [639, 304] on div "Сохранить" at bounding box center [524, 299] width 377 height 35
click at [662, 305] on span "Сохранить" at bounding box center [676, 300] width 50 height 16
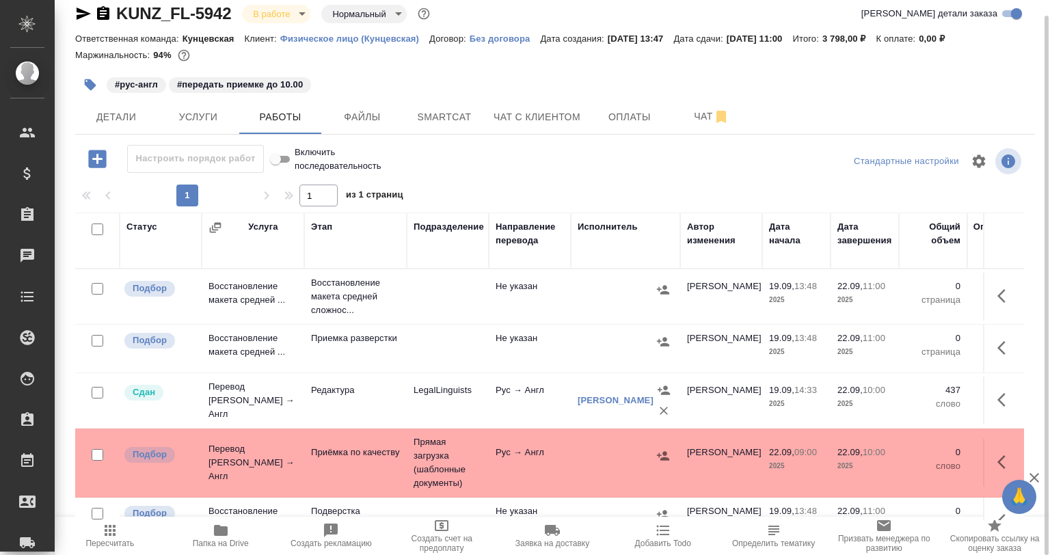
click at [103, 339] on input "checkbox" at bounding box center [98, 341] width 12 height 12
checkbox input "true"
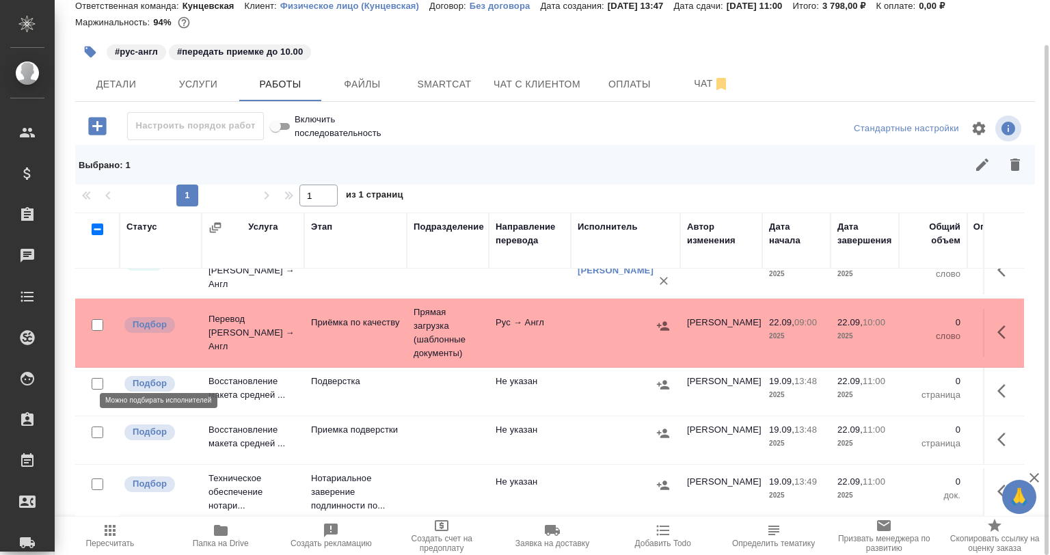
scroll to position [139, 0]
click at [1015, 164] on icon "button" at bounding box center [1016, 165] width 10 height 12
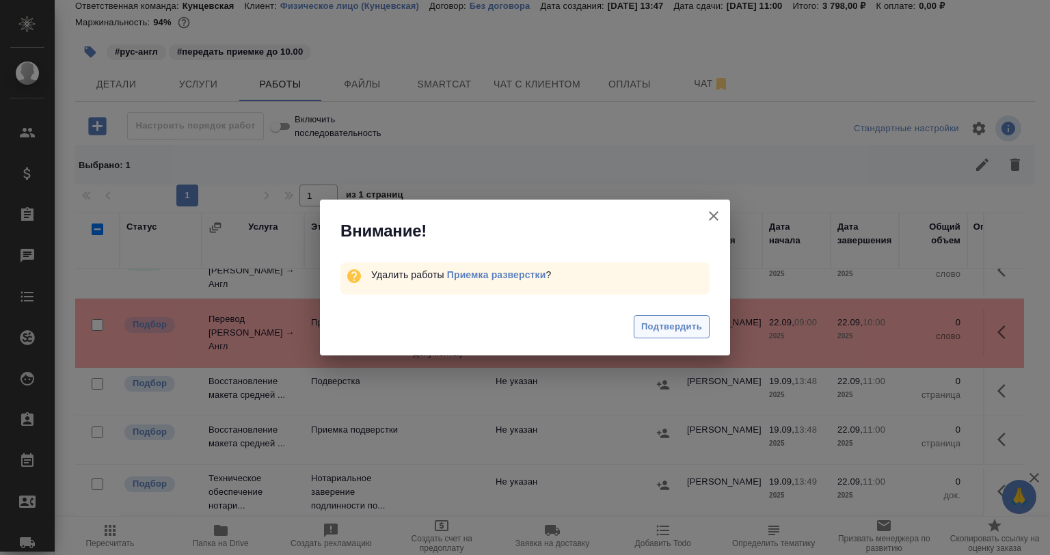
click at [680, 315] on button "Подтвердить" at bounding box center [672, 327] width 76 height 24
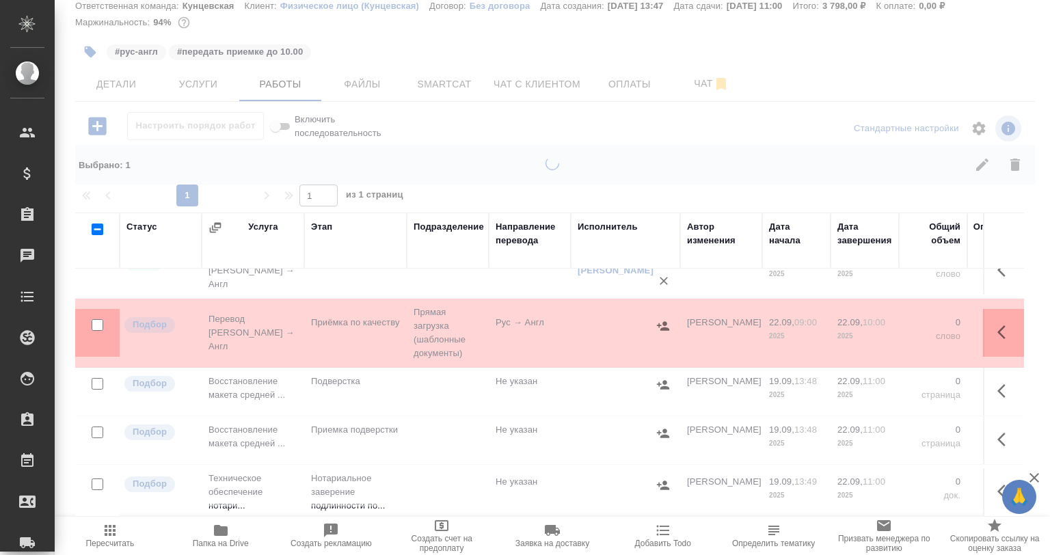
click at [676, 324] on div at bounding box center [525, 313] width 410 height 31
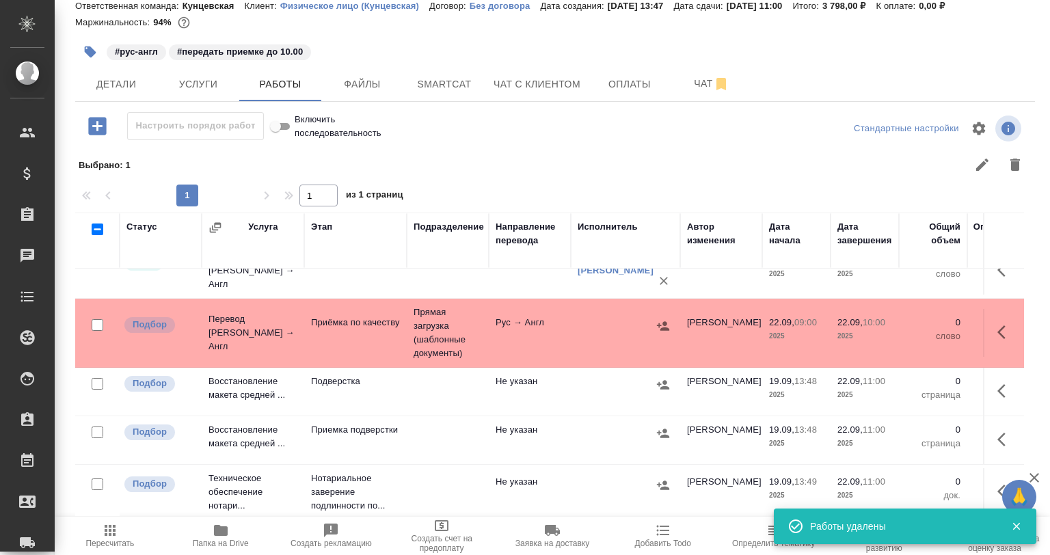
scroll to position [90, 0]
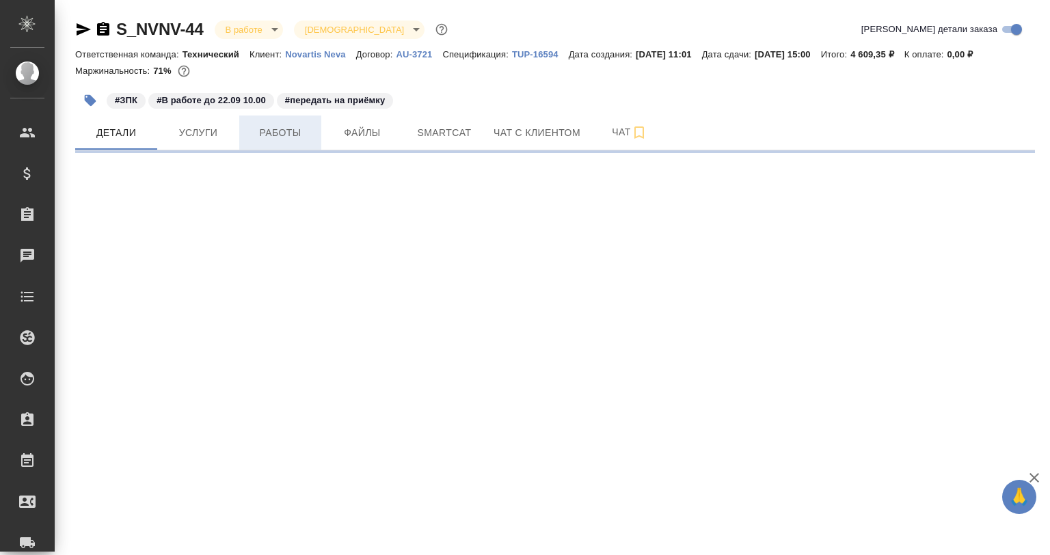
click at [278, 120] on button "Работы" at bounding box center [280, 133] width 82 height 34
select select "RU"
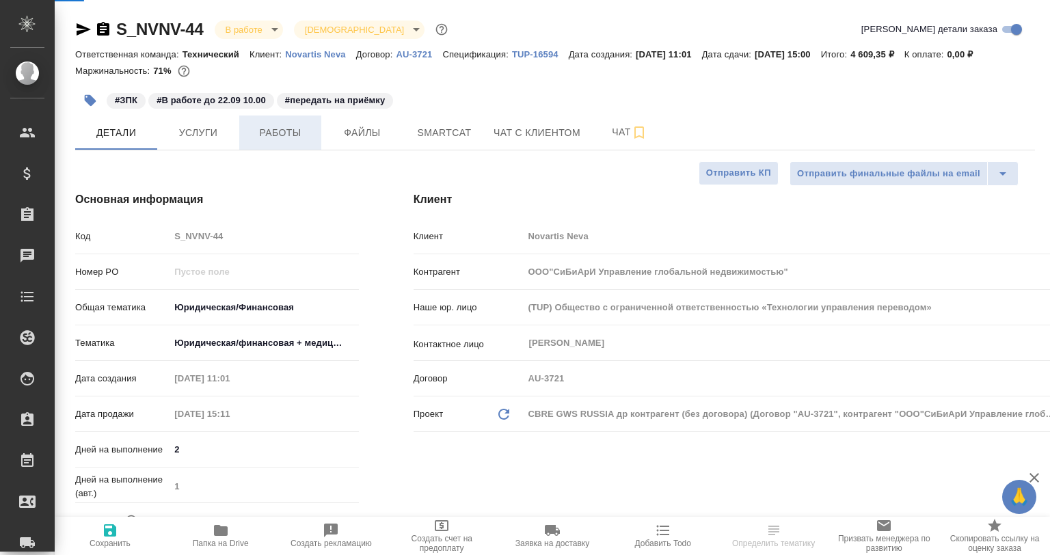
type textarea "x"
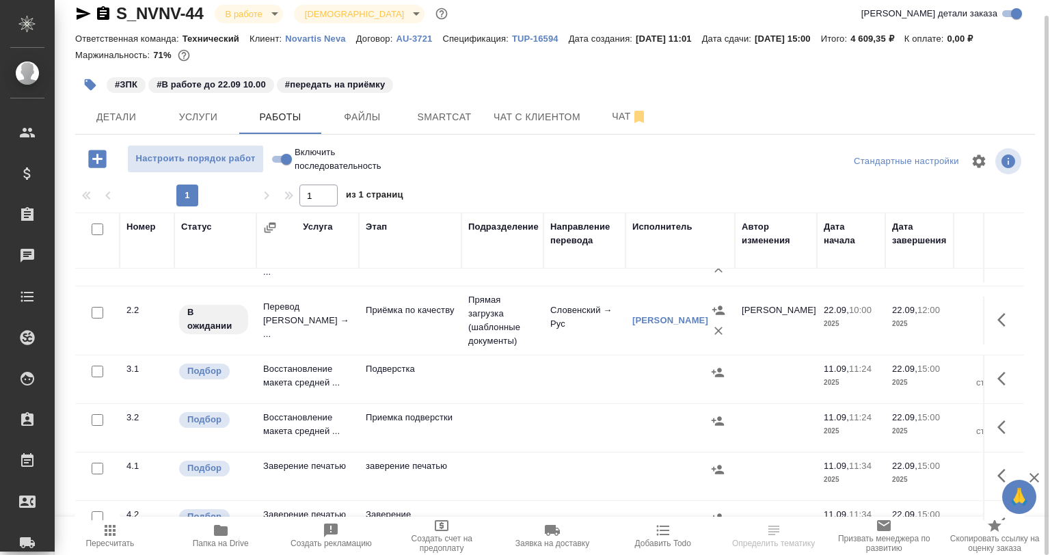
scroll to position [63, 0]
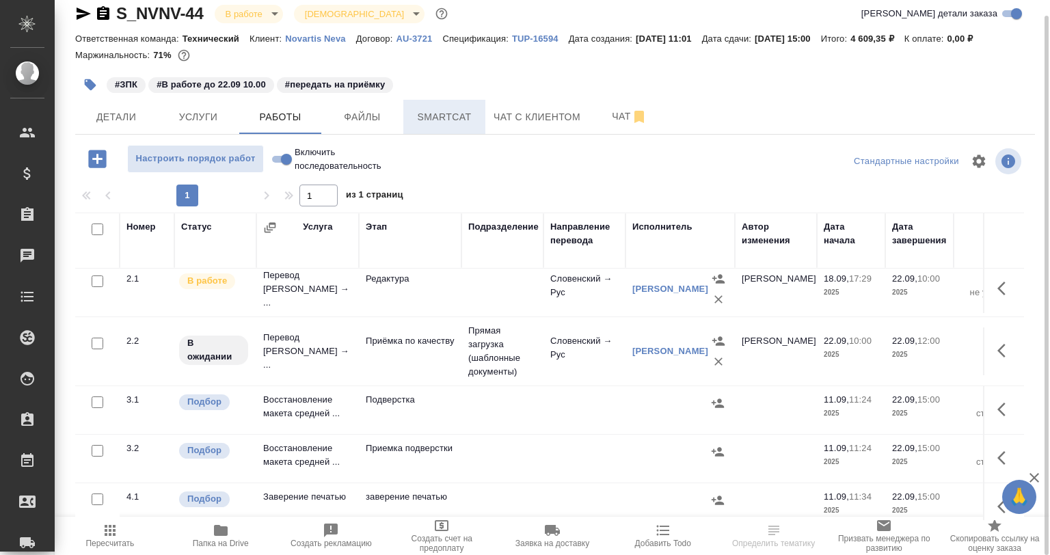
click at [436, 120] on span "Smartcat" at bounding box center [445, 117] width 66 height 17
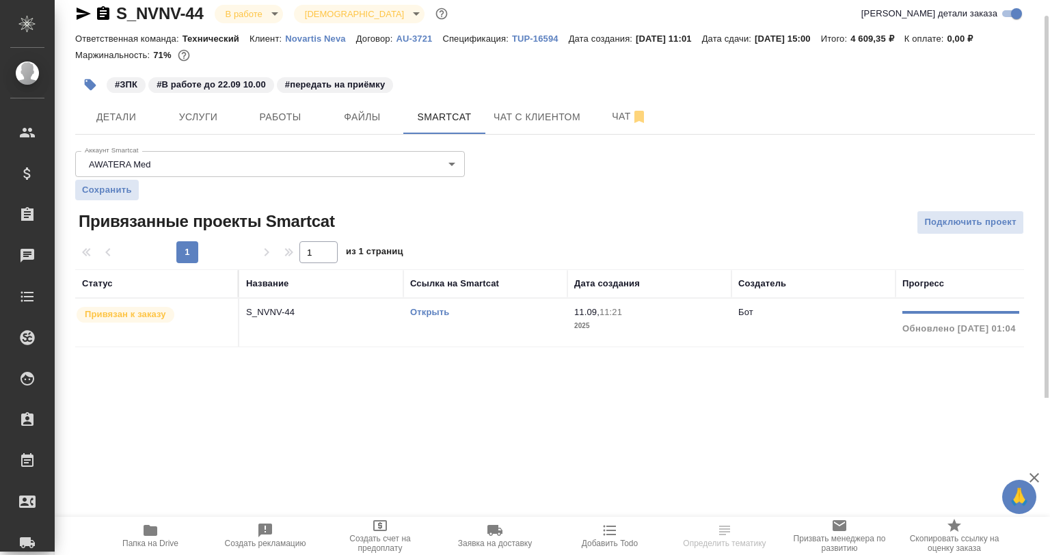
click at [857, 358] on div "S_NVNV-44 В работе inProgress Святая троица holyTrinity Кратко детали заказа От…" at bounding box center [555, 183] width 975 height 398
click at [440, 312] on link "Открыть" at bounding box center [429, 312] width 39 height 10
click at [354, 319] on p "S_NVNV-44" at bounding box center [321, 313] width 150 height 14
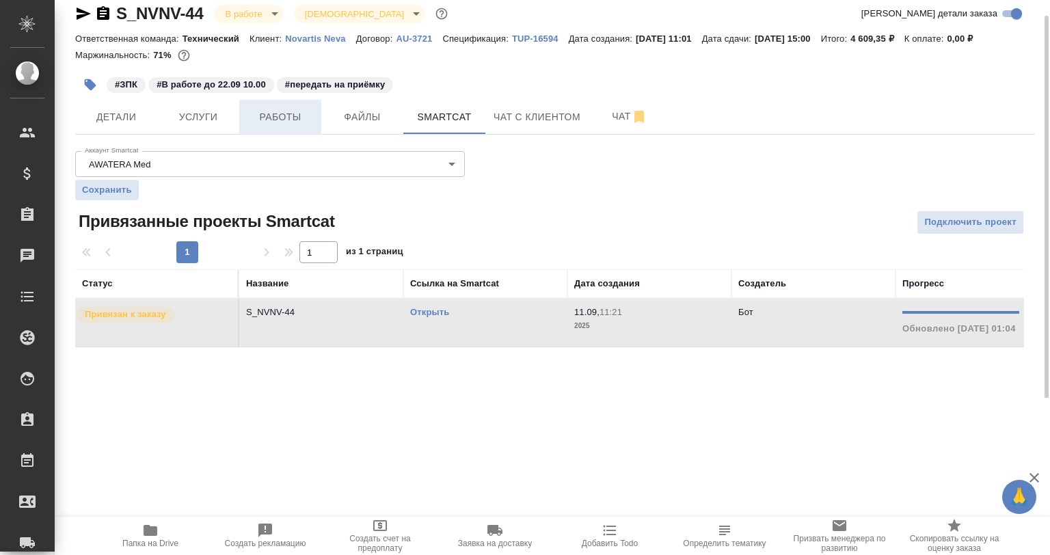
click at [286, 107] on button "Работы" at bounding box center [280, 117] width 82 height 34
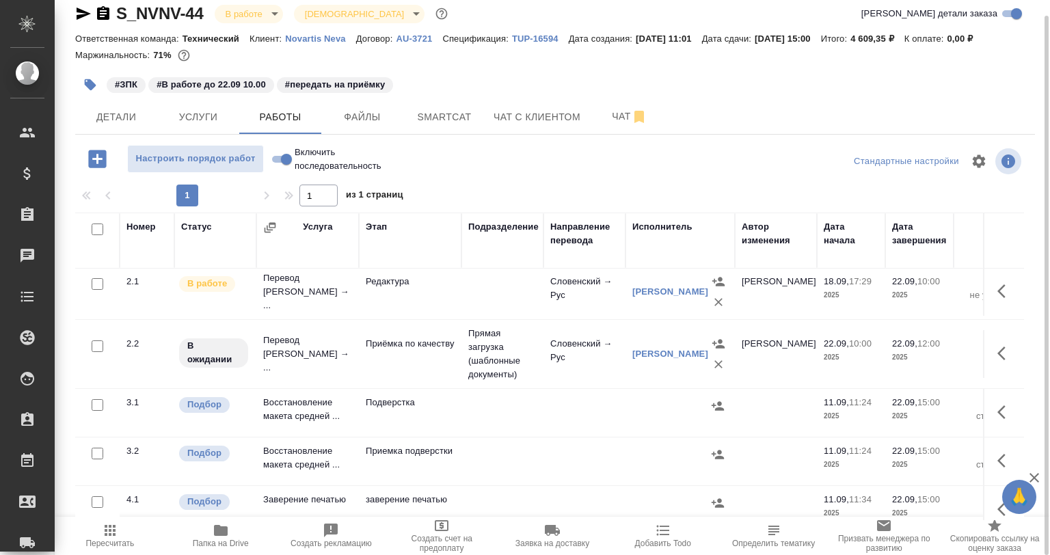
scroll to position [68, 0]
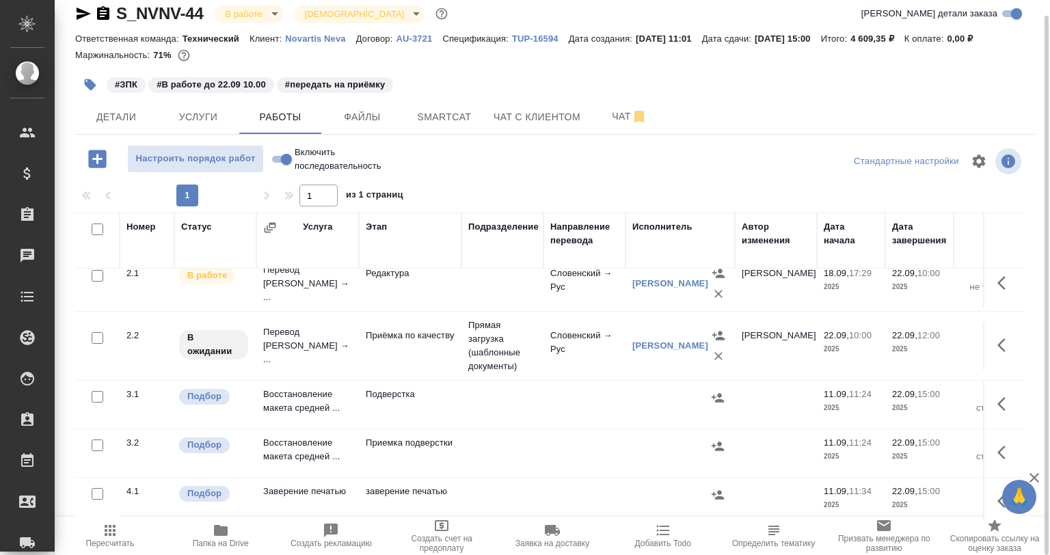
click at [480, 352] on td "Прямая загрузка (шаблонные документы)" at bounding box center [503, 346] width 82 height 68
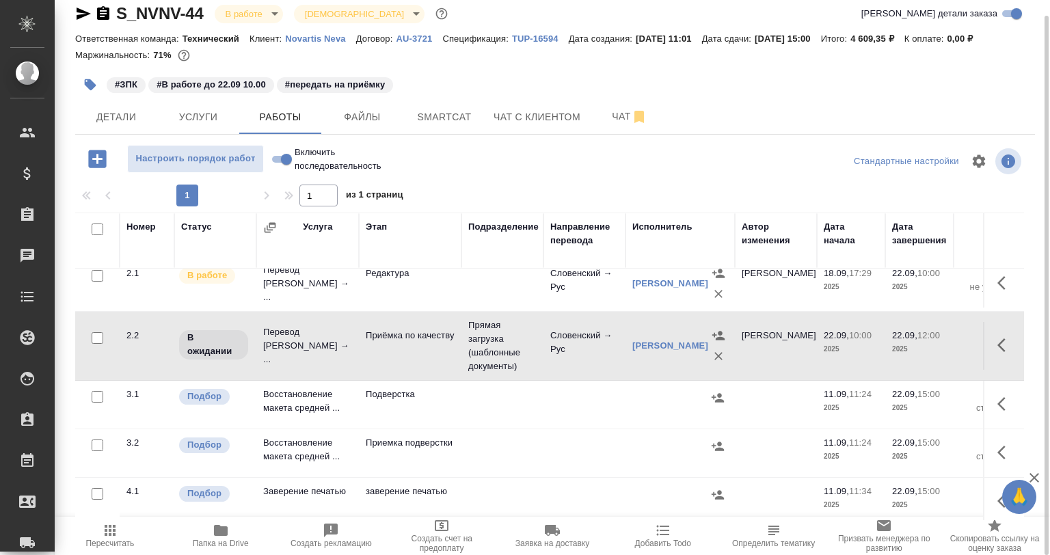
click at [480, 352] on td "Прямая загрузка (шаблонные документы)" at bounding box center [503, 346] width 82 height 68
click at [462, 291] on td at bounding box center [503, 284] width 82 height 48
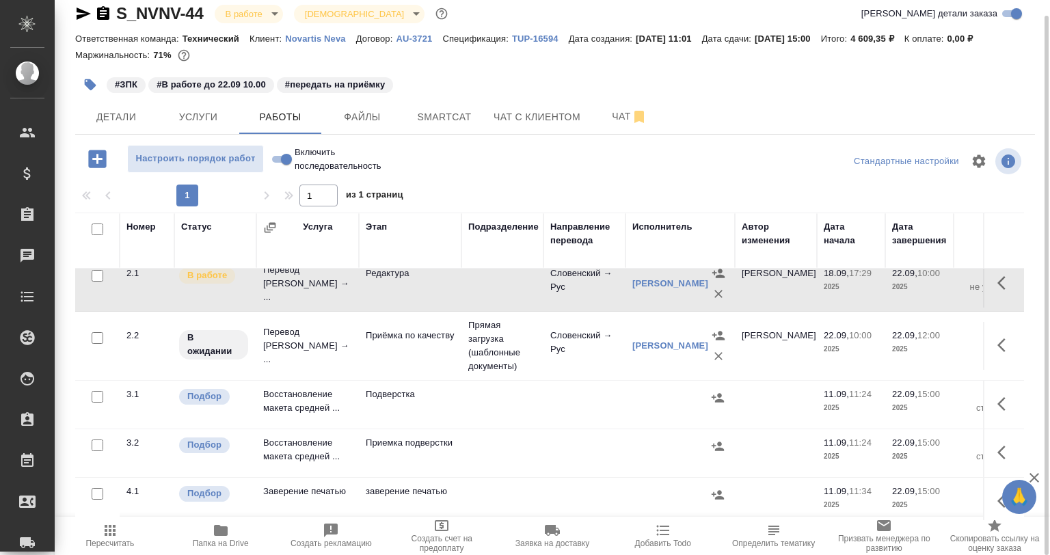
click at [462, 291] on td at bounding box center [503, 284] width 82 height 48
click at [999, 345] on icon "button" at bounding box center [1006, 345] width 16 height 16
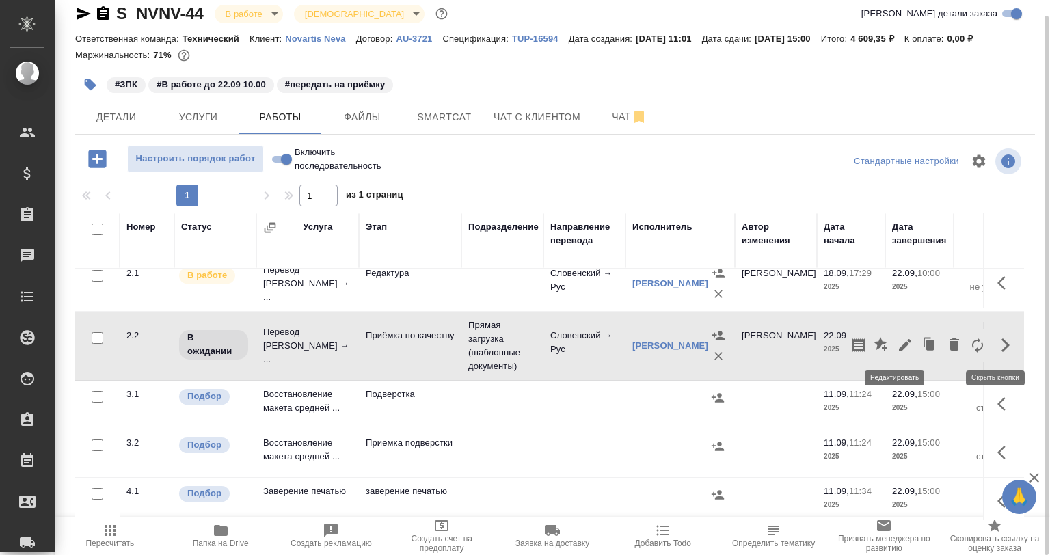
click at [902, 343] on icon "button" at bounding box center [905, 345] width 16 height 16
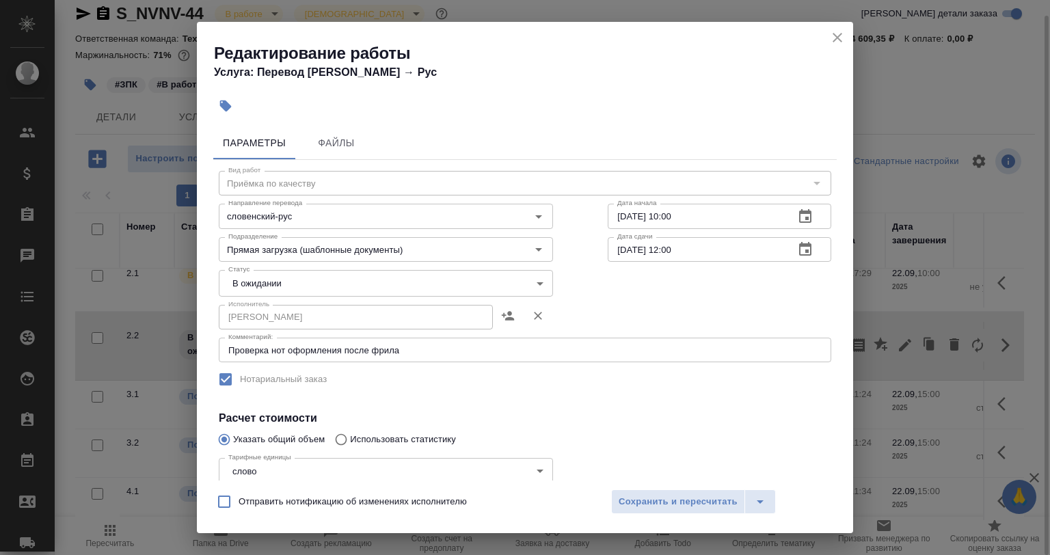
click at [361, 345] on textarea "Проверка нот оформления после фрила" at bounding box center [525, 350] width 594 height 10
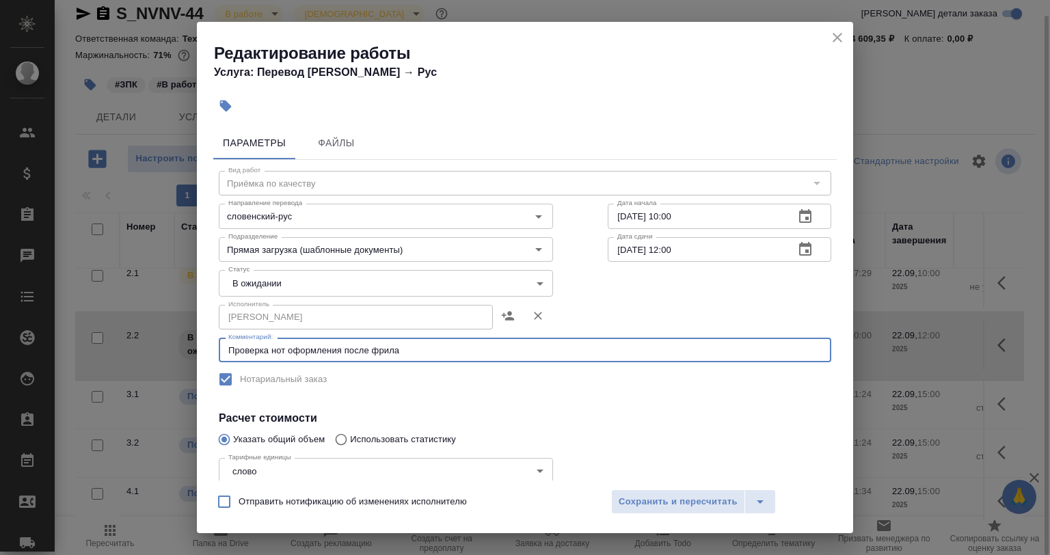
click at [429, 355] on textarea "Проверка нот оформления после фрила" at bounding box center [525, 350] width 594 height 10
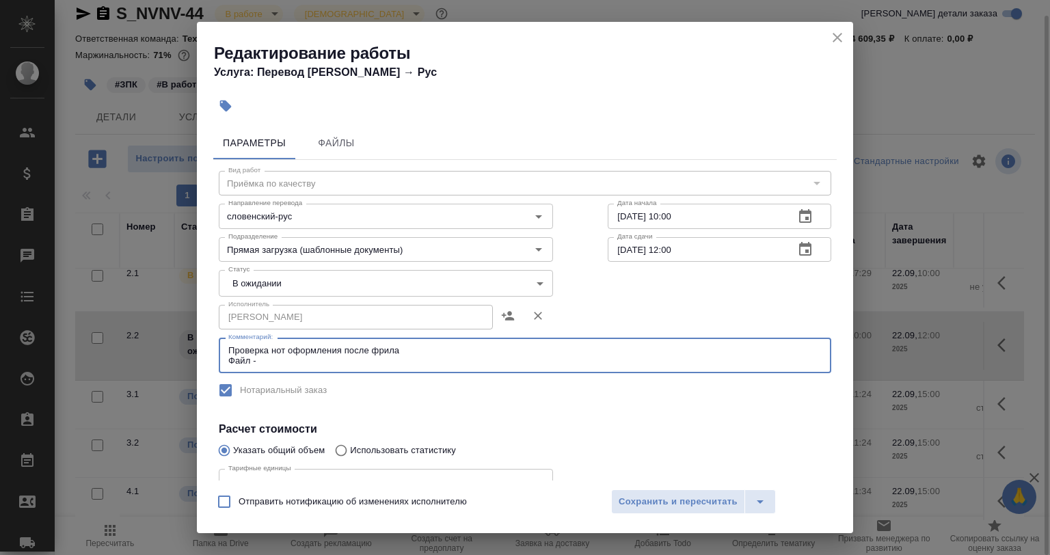
paste textarea "https://drive.awatera.com/s/osiYnLe2wyRzi24"
type textarea "Проверка нот оформления после фрила Файл - https://drive.awatera.com/s/osiYnLe2…"
click at [260, 257] on input "Прямая загрузка (шаблонные документы)" at bounding box center [363, 249] width 280 height 16
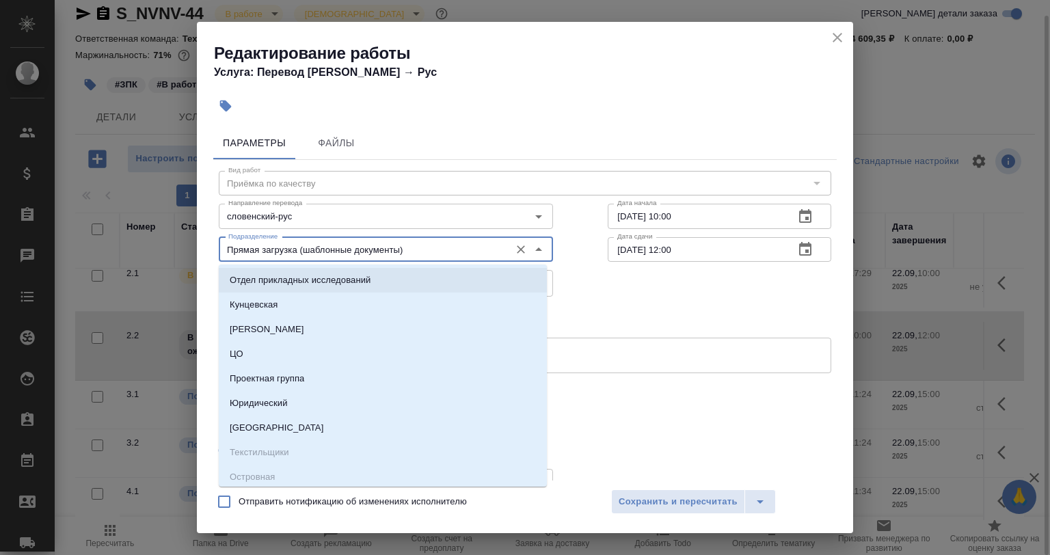
click at [582, 292] on div "Исполнитель Кобзева Елизавета Исполнитель" at bounding box center [524, 316] width 667 height 88
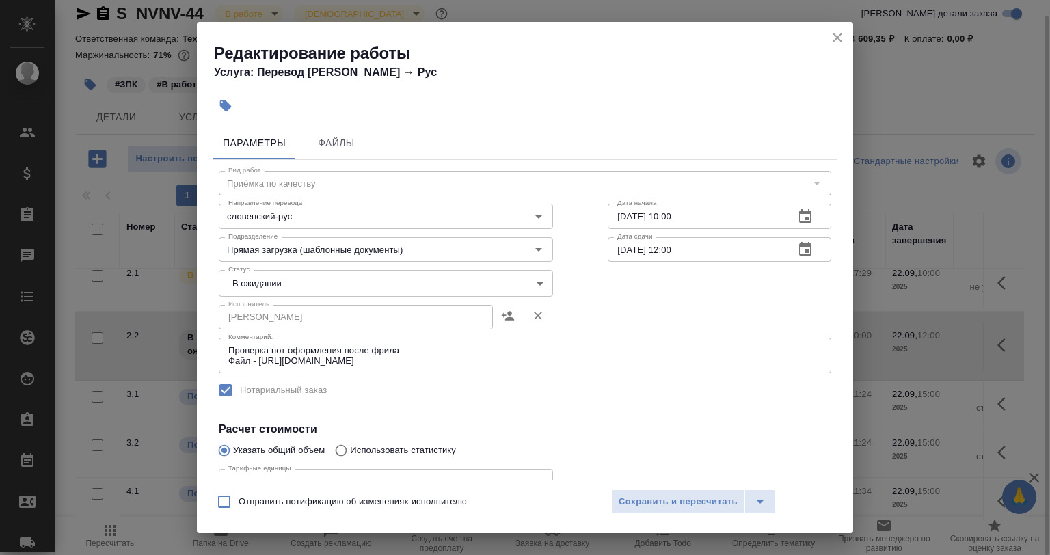
click at [419, 290] on body "🙏 .cls-1 fill:#fff; AWATERA Babkina Anastasiya Клиенты Спецификации Заказы 0 Ча…" at bounding box center [525, 277] width 1050 height 555
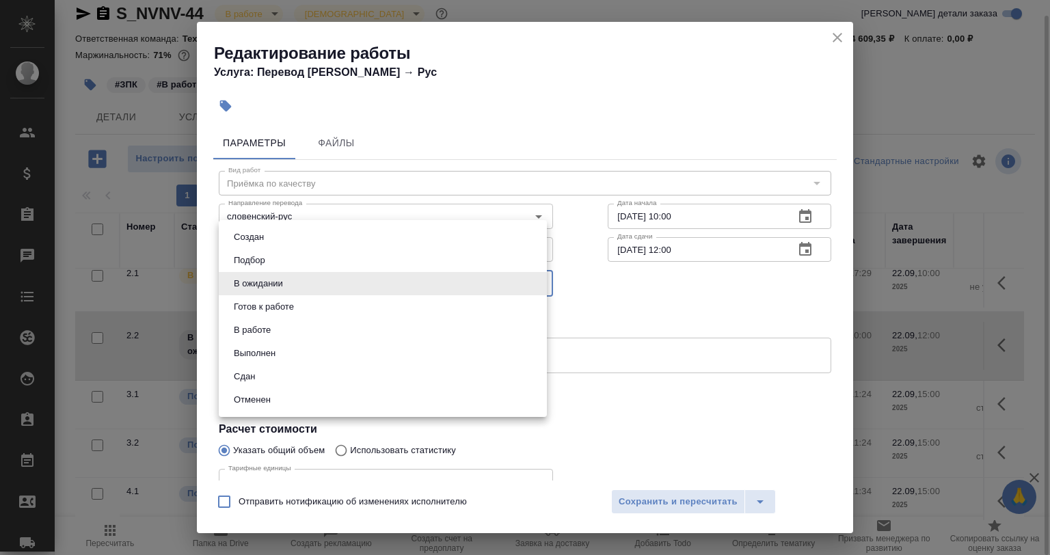
click at [271, 313] on button "Готов к работе" at bounding box center [264, 307] width 68 height 15
type input "readyForWork"
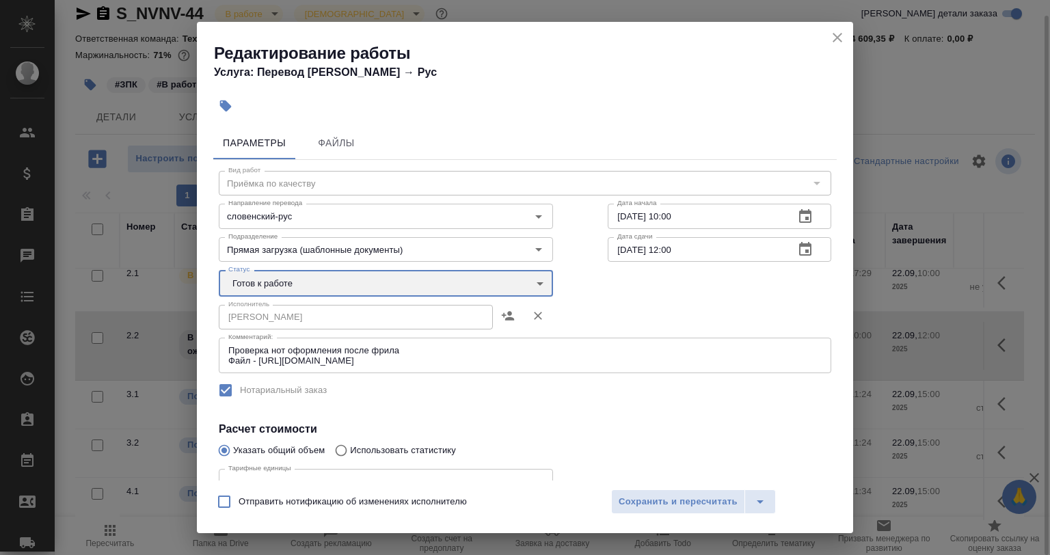
scroll to position [137, 0]
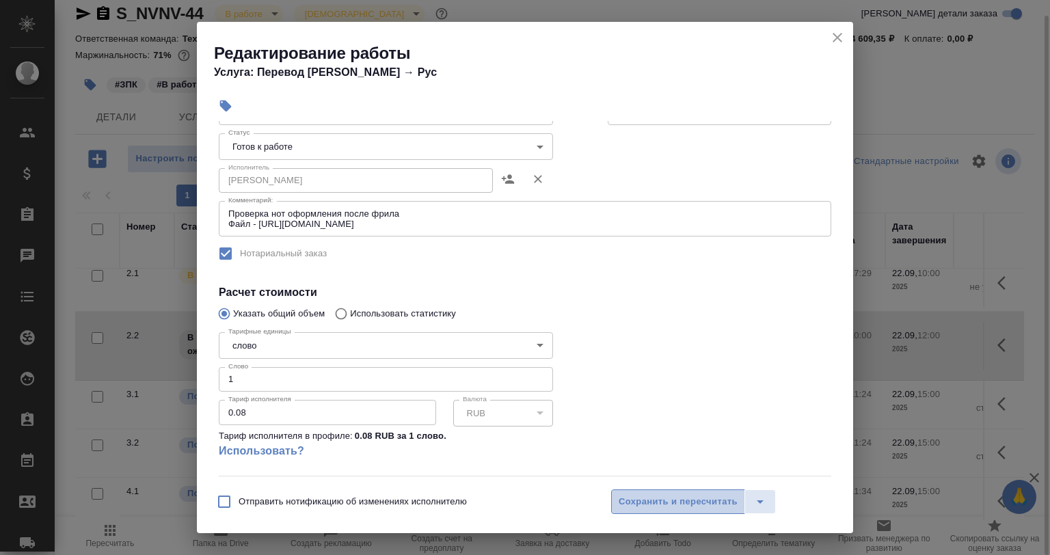
click at [654, 506] on span "Сохранить и пересчитать" at bounding box center [678, 502] width 119 height 16
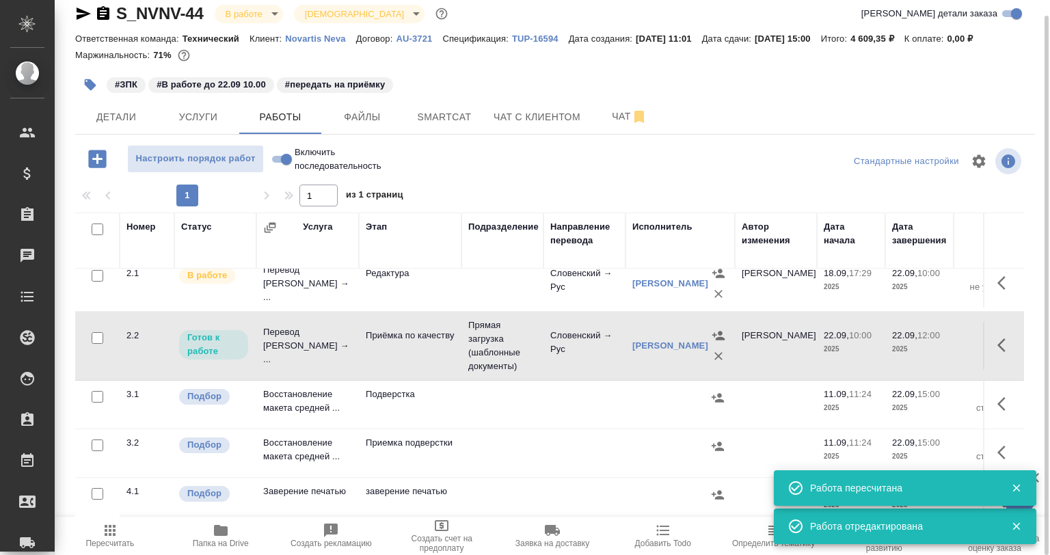
click at [98, 88] on button "button" at bounding box center [90, 85] width 30 height 30
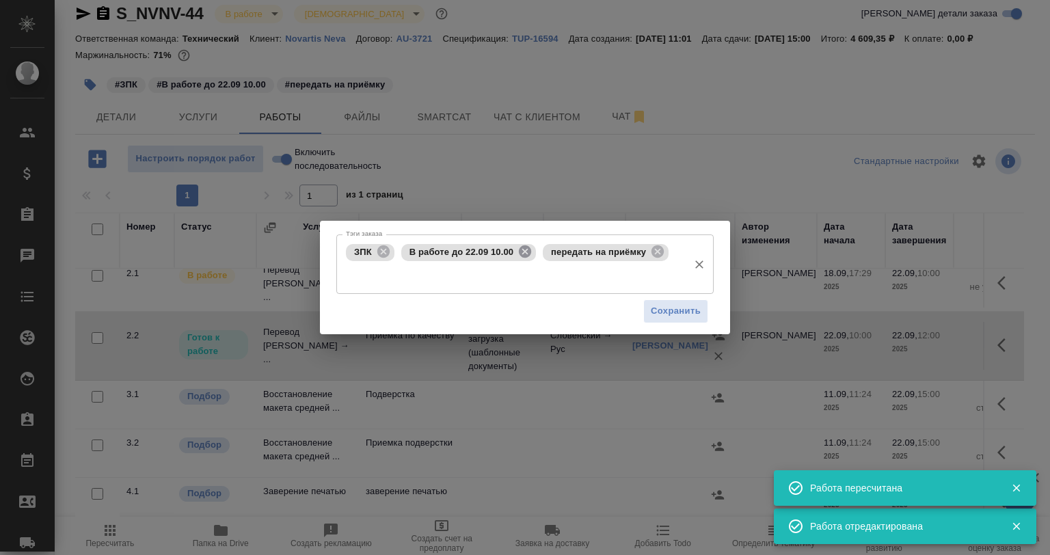
click at [525, 252] on icon at bounding box center [525, 251] width 15 height 15
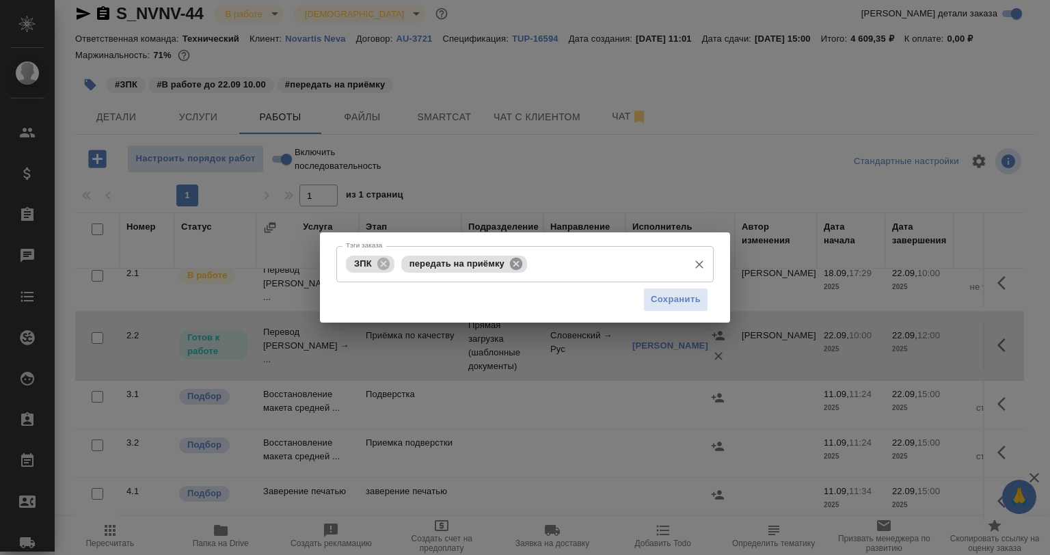
click at [516, 260] on icon at bounding box center [516, 263] width 12 height 12
click at [531, 260] on input "Тэги заказа" at bounding box center [606, 263] width 151 height 23
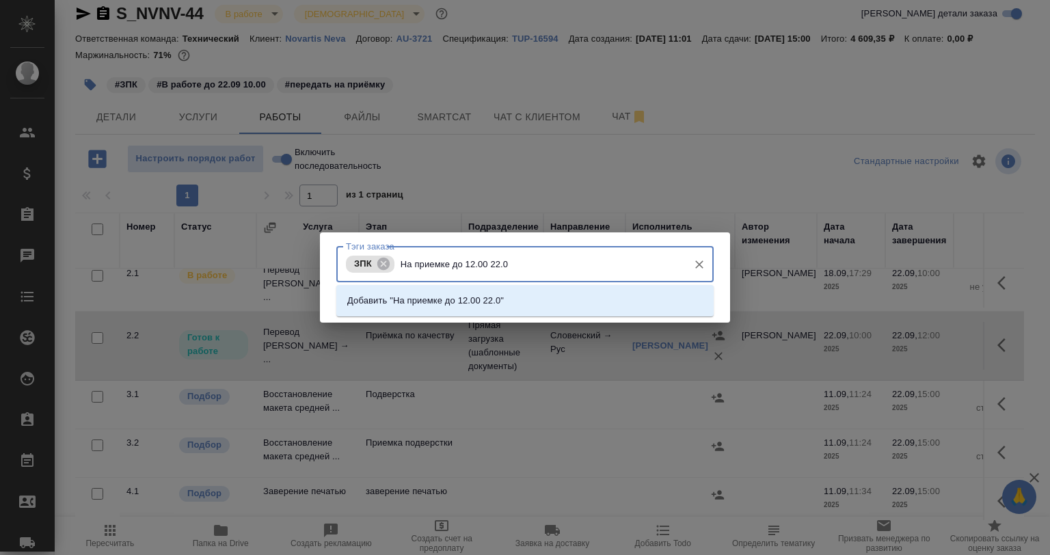
type input "На приемке до 12.00 22.09"
click at [518, 296] on li "Добавить "На приемке до 12.00 22.09"" at bounding box center [524, 301] width 377 height 25
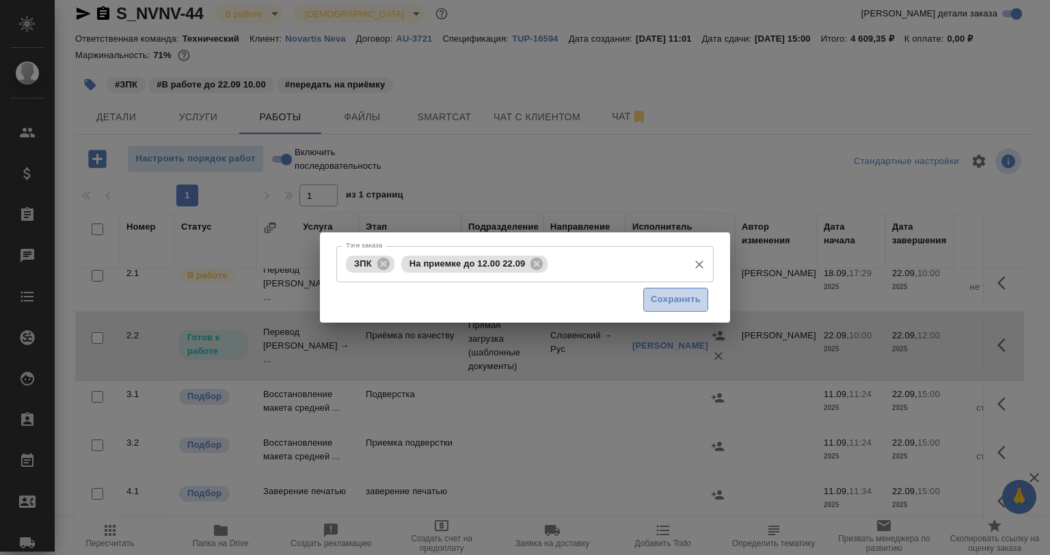
click at [656, 306] on span "Сохранить" at bounding box center [676, 300] width 50 height 16
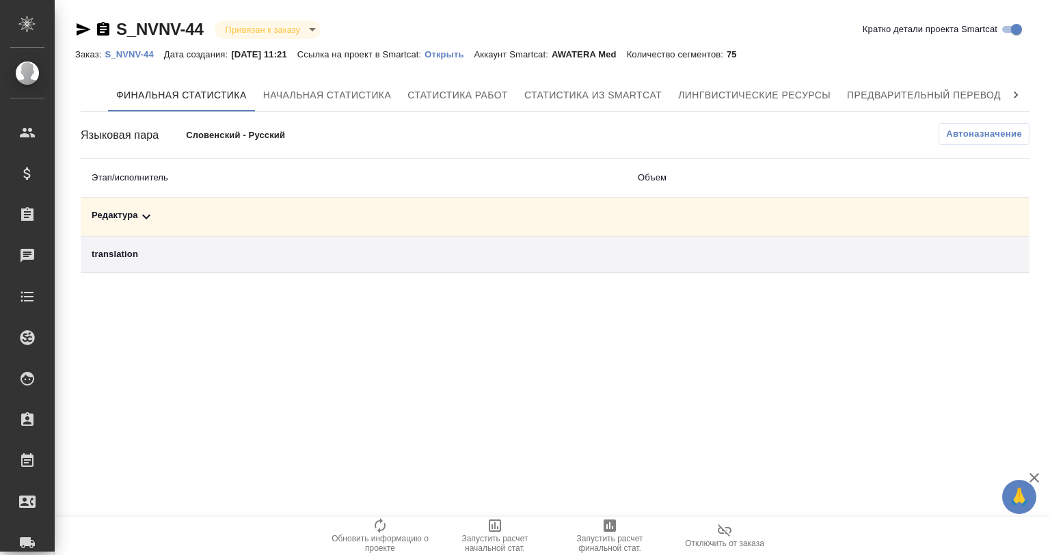
click at [213, 215] on div "Редактура" at bounding box center [354, 217] width 525 height 16
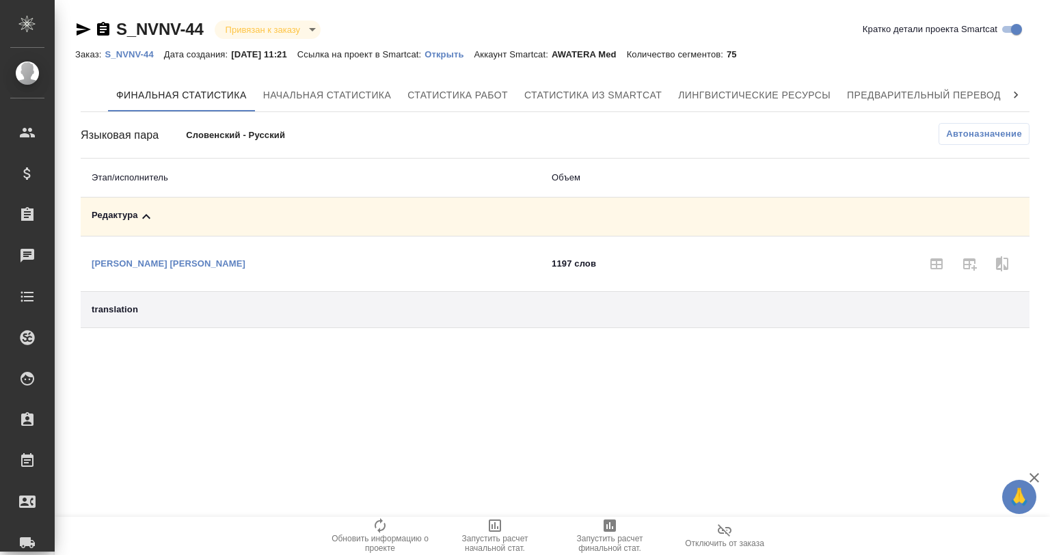
click at [607, 536] on span "Запустить расчет финальной стат." at bounding box center [610, 543] width 98 height 19
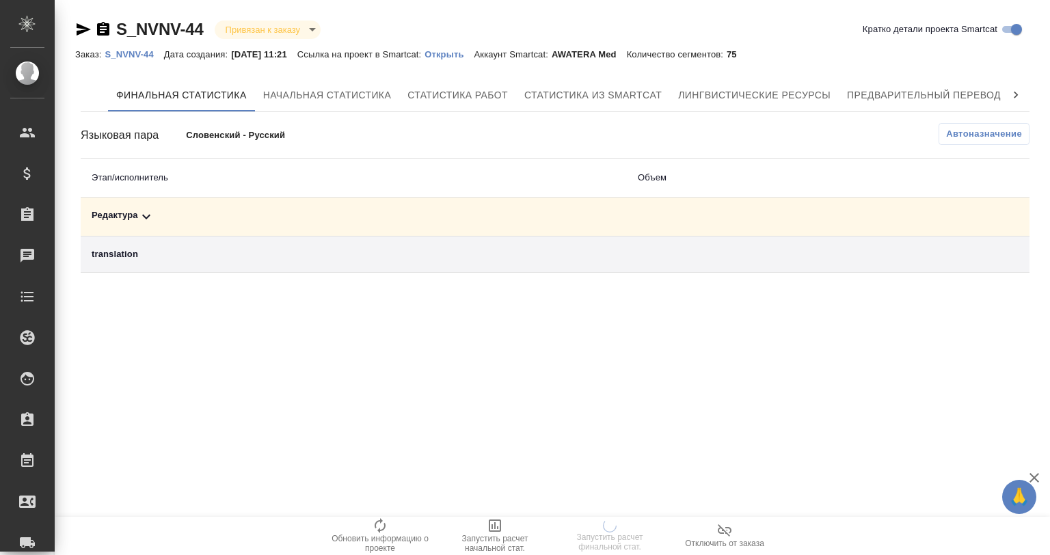
click at [243, 215] on div "Редактура" at bounding box center [354, 217] width 525 height 16
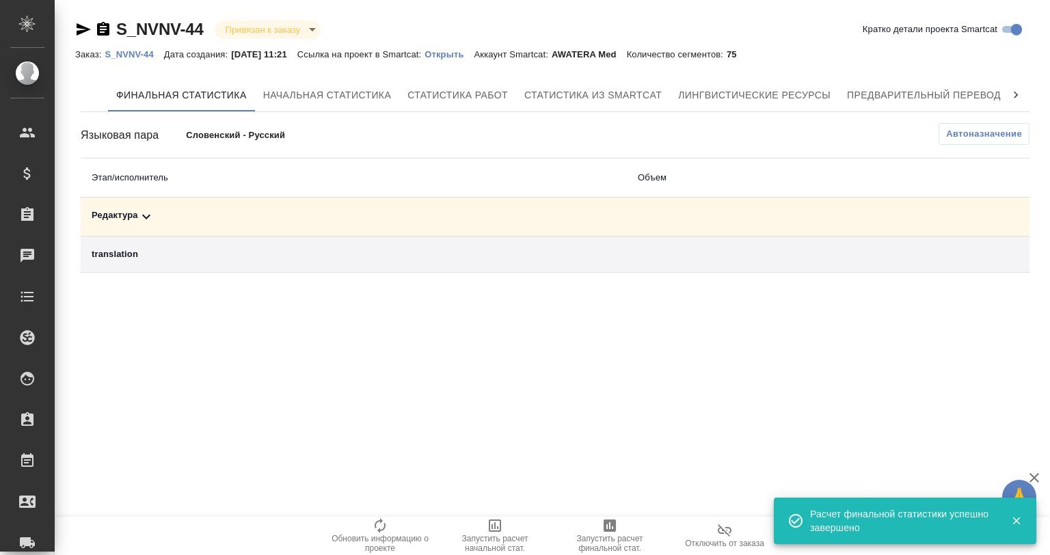
click at [202, 222] on div "Редактура" at bounding box center [354, 217] width 525 height 16
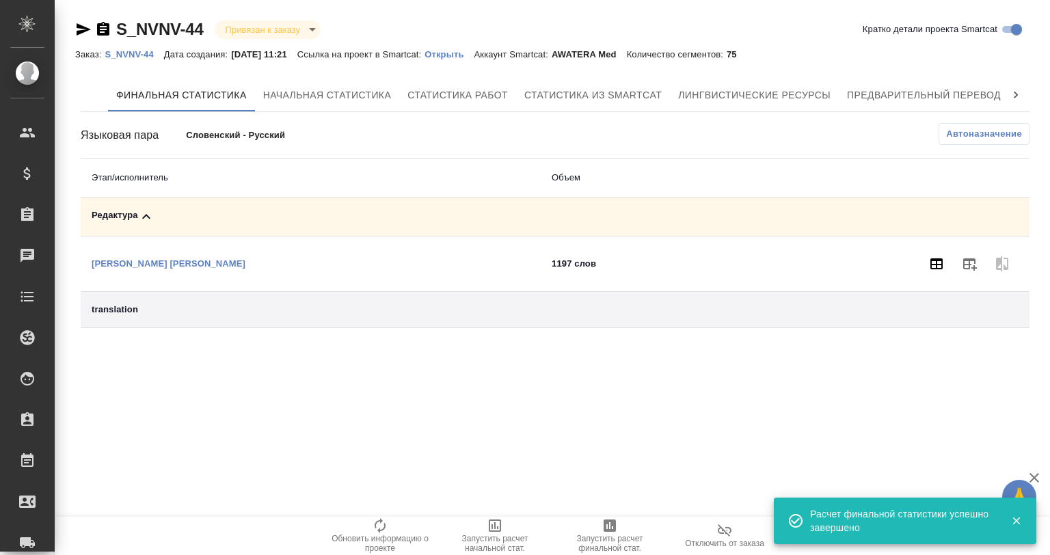
click at [953, 262] on div at bounding box center [872, 264] width 293 height 33
click at [933, 263] on icon "button" at bounding box center [937, 264] width 16 height 16
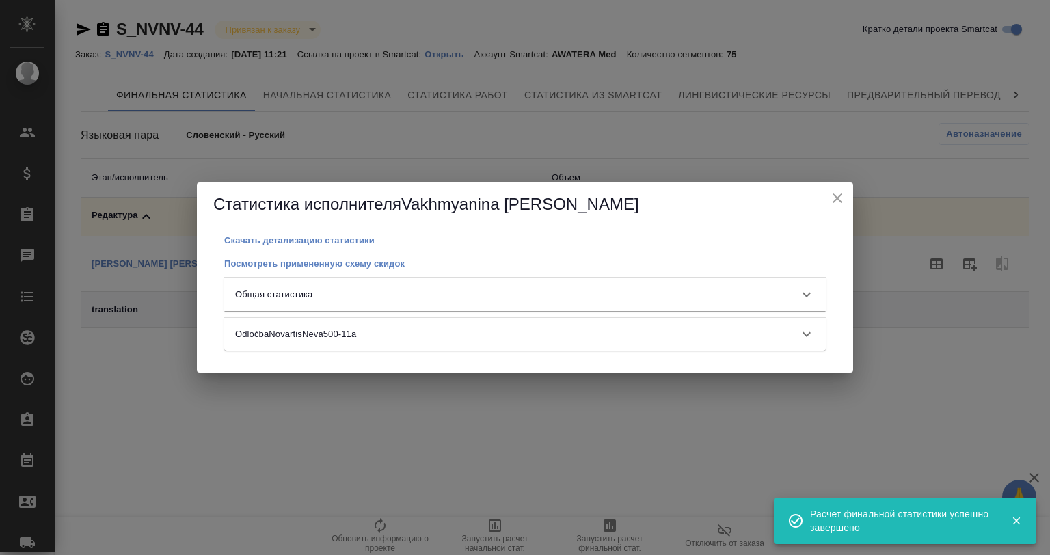
click at [446, 298] on div "Общая статистика" at bounding box center [512, 295] width 555 height 14
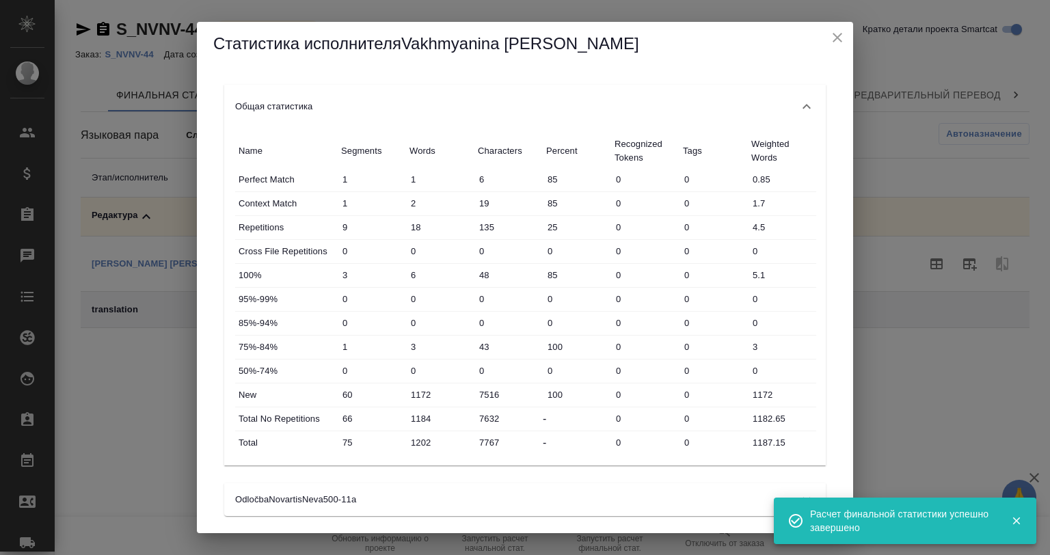
scroll to position [47, 0]
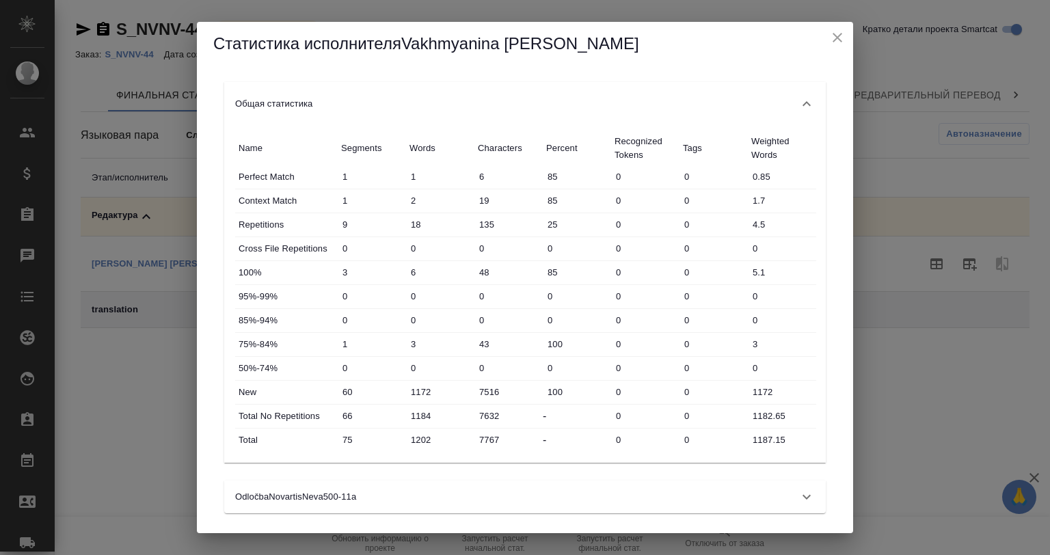
click at [826, 41] on h5 "Статистика исполнителя Vakhmyanina Olga" at bounding box center [525, 44] width 624 height 22
drag, startPoint x: 835, startPoint y: 38, endPoint x: 909, endPoint y: 144, distance: 129.2
click at [835, 38] on icon "close" at bounding box center [838, 37] width 16 height 16
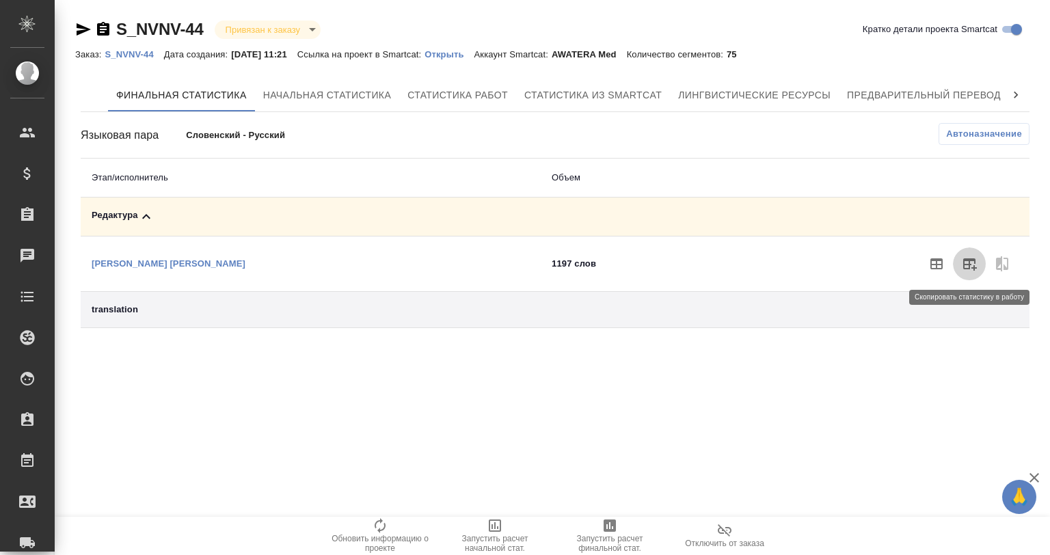
click at [965, 267] on icon "button" at bounding box center [969, 264] width 16 height 16
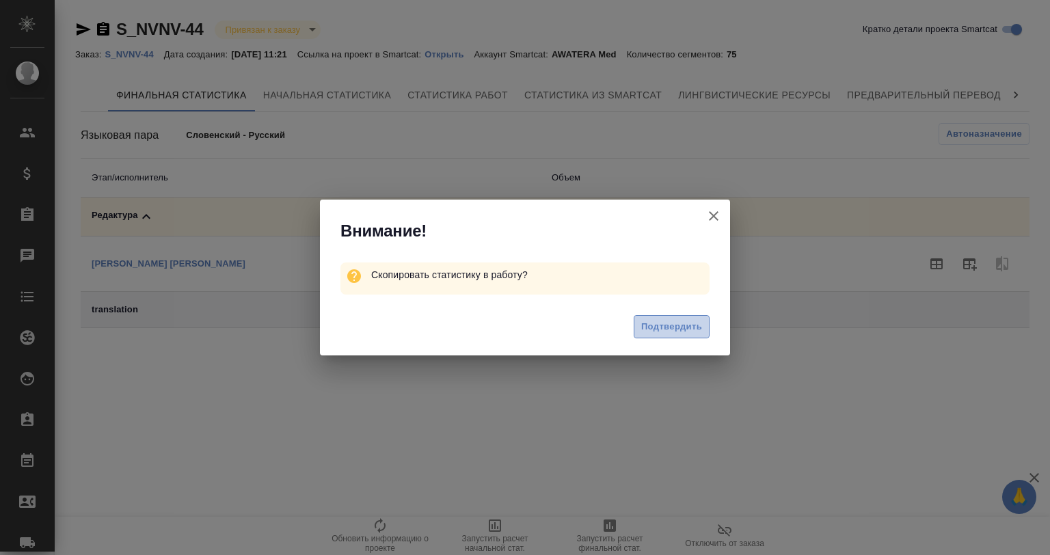
click at [674, 330] on span "Подтвердить" at bounding box center [671, 327] width 61 height 16
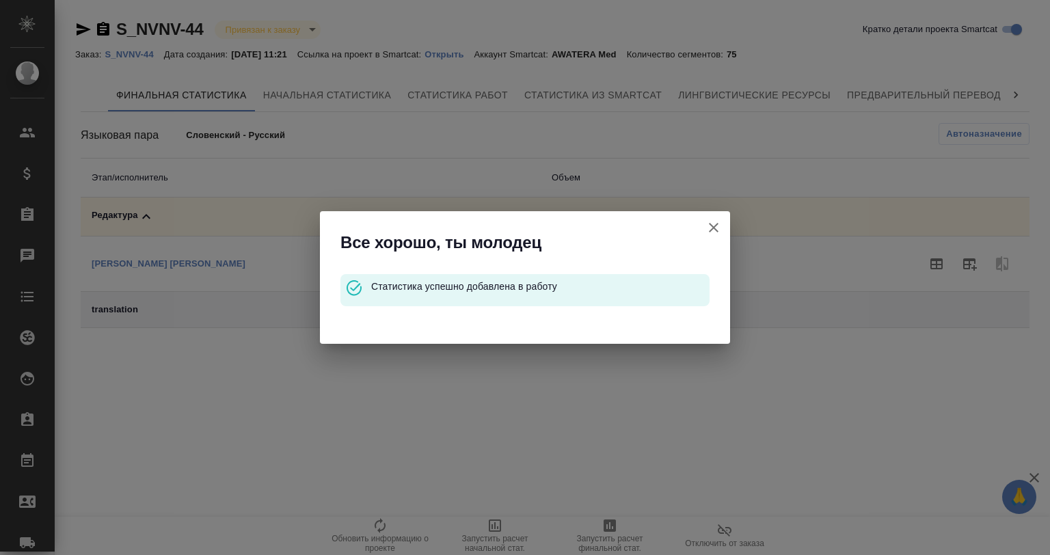
click at [713, 237] on button "Кратко детали проекта Smartcat" at bounding box center [714, 227] width 33 height 33
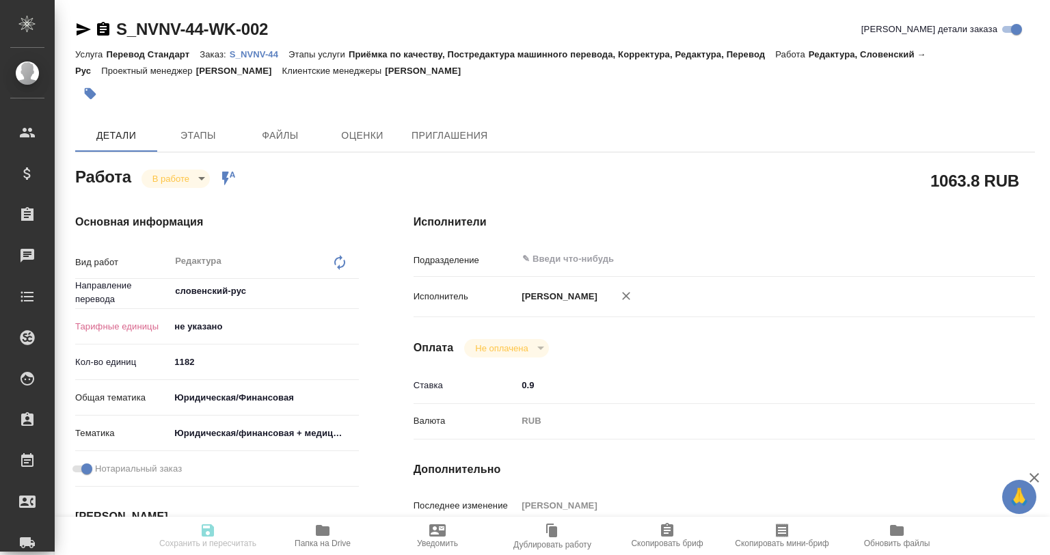
type textarea "x"
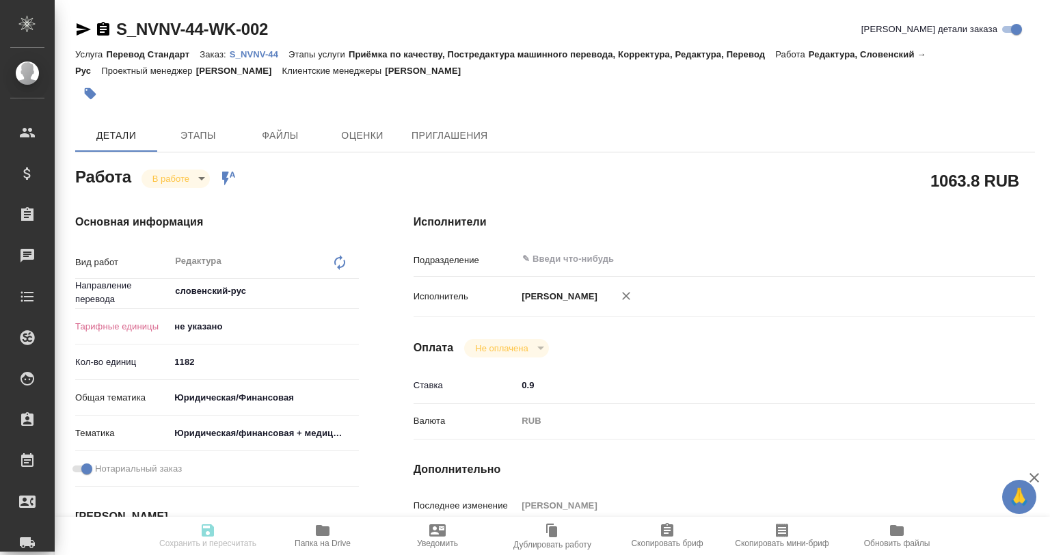
type textarea "x"
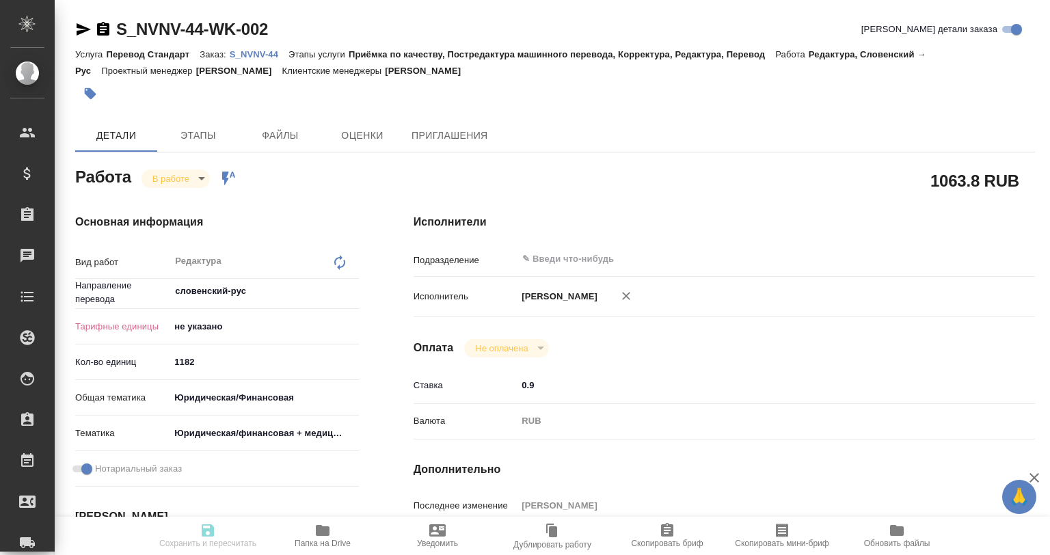
click at [352, 533] on span "Папка на Drive" at bounding box center [323, 535] width 98 height 26
type textarea "x"
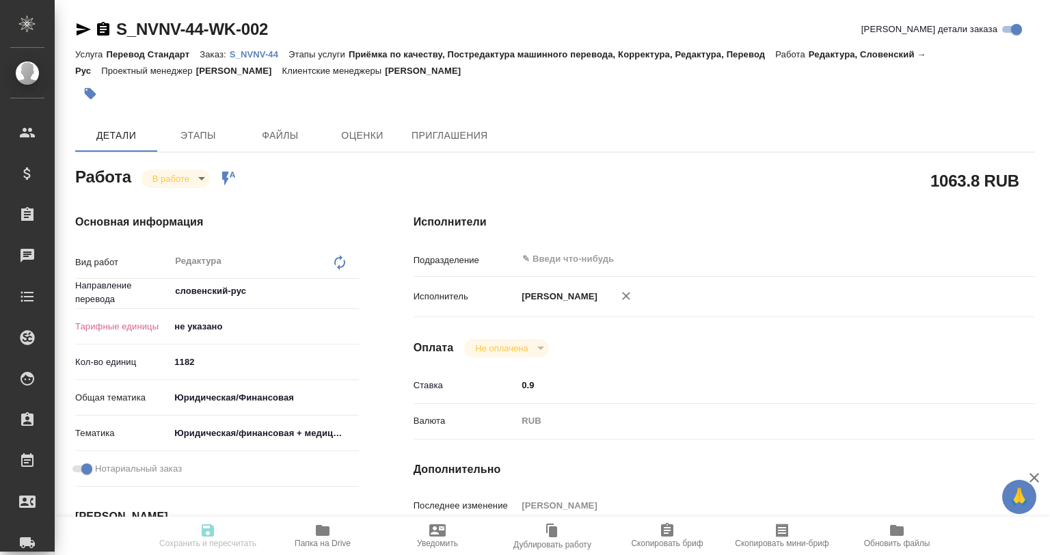
type textarea "x"
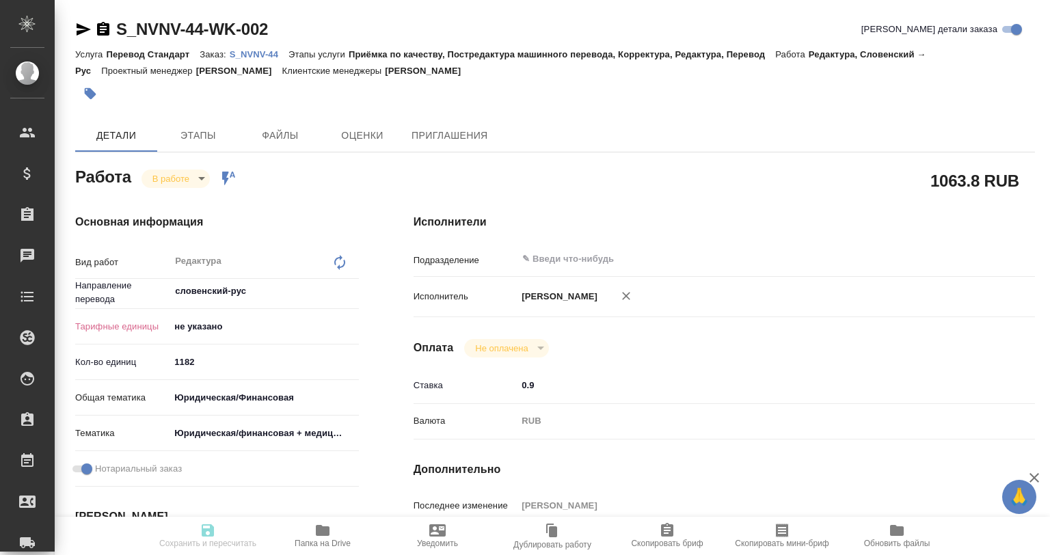
type textarea "x"
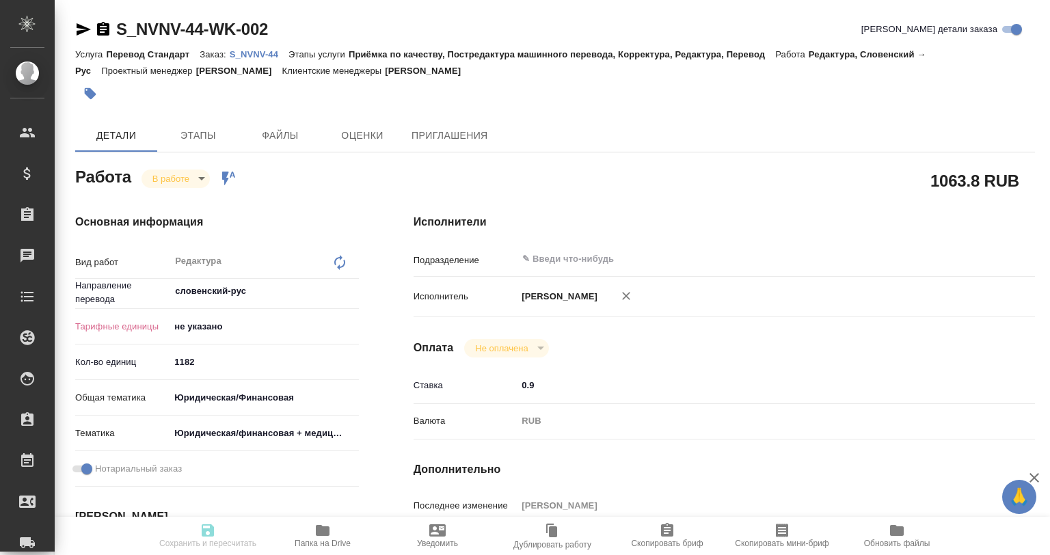
type textarea "x"
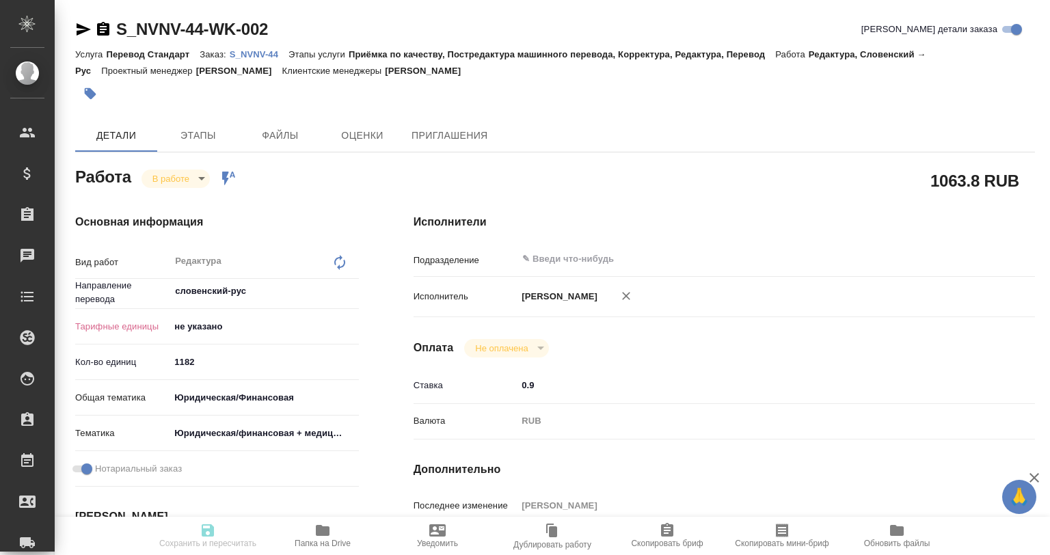
type textarea "x"
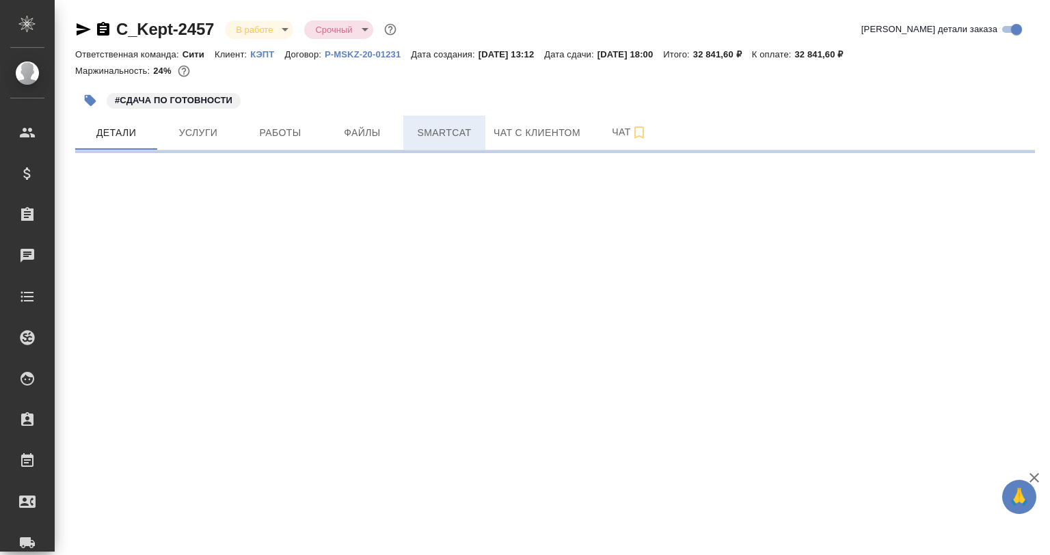
click at [416, 135] on span "Smartcat" at bounding box center [445, 132] width 66 height 17
select select "RU"
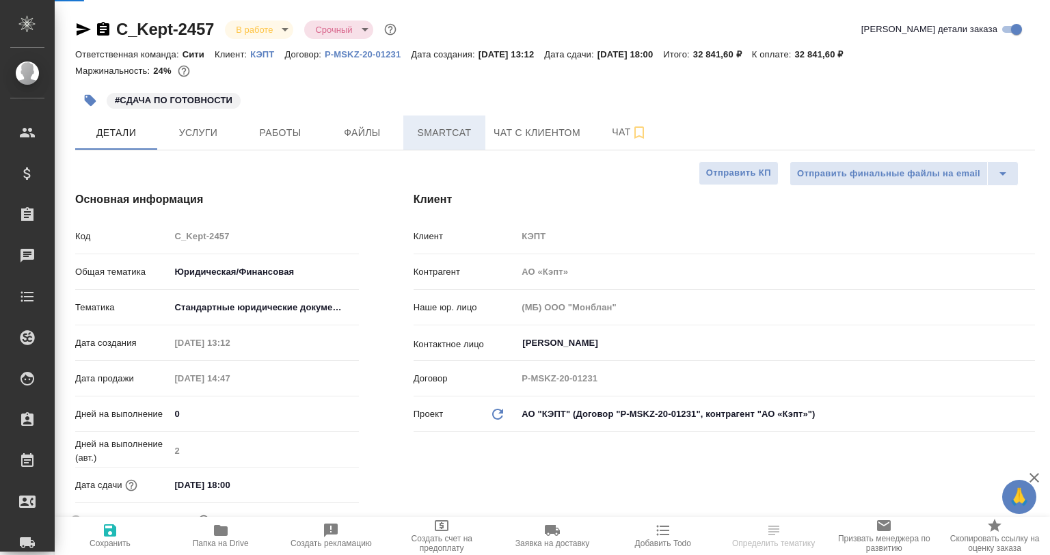
type textarea "x"
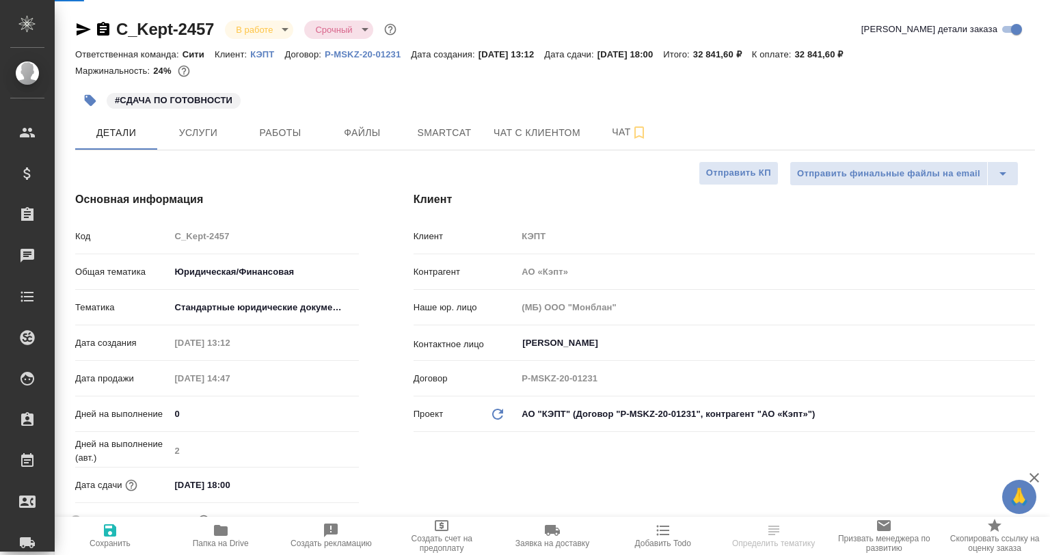
type textarea "x"
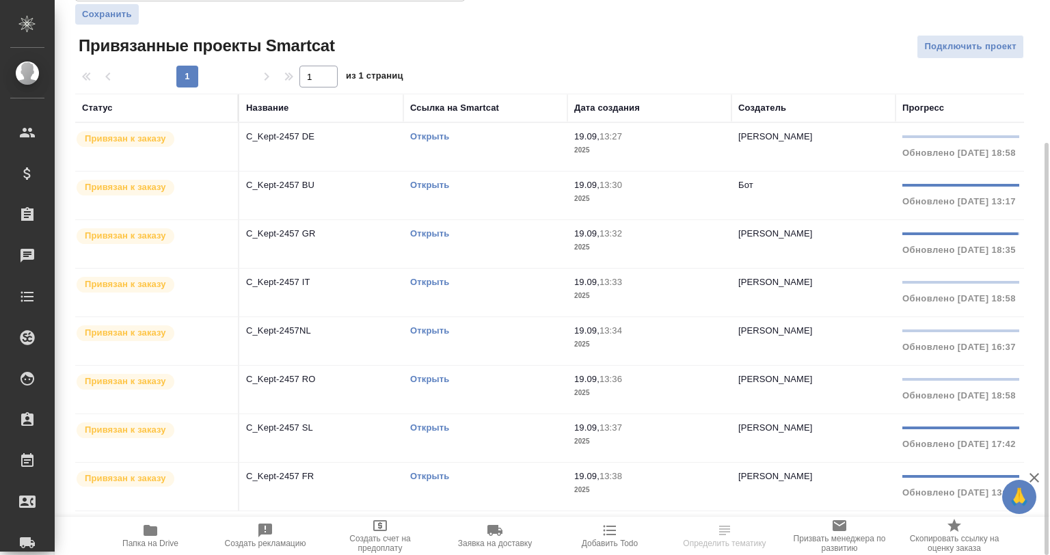
scroll to position [0, 227]
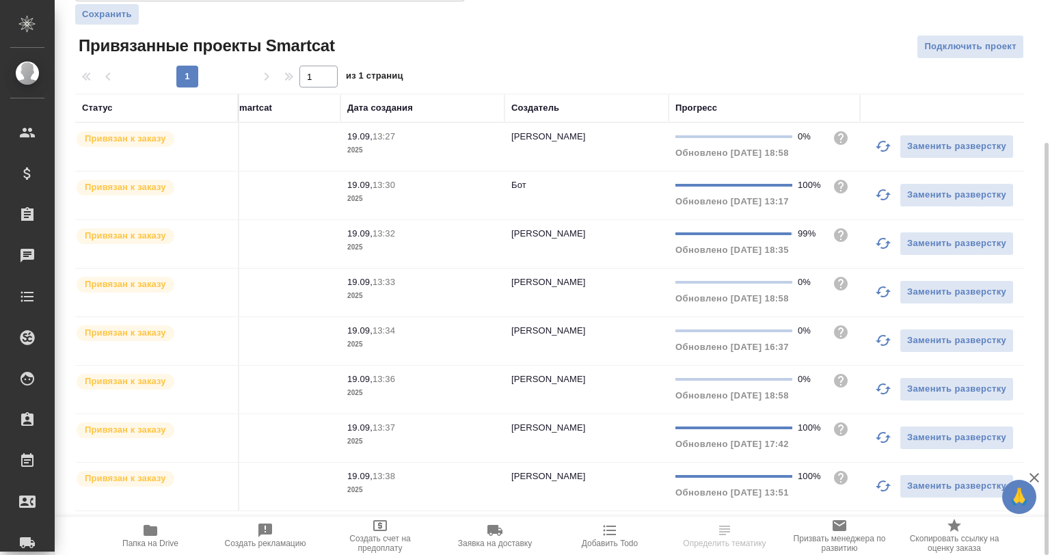
drag, startPoint x: 875, startPoint y: 479, endPoint x: 875, endPoint y: 453, distance: 26.0
click at [875, 480] on button "button" at bounding box center [883, 486] width 33 height 33
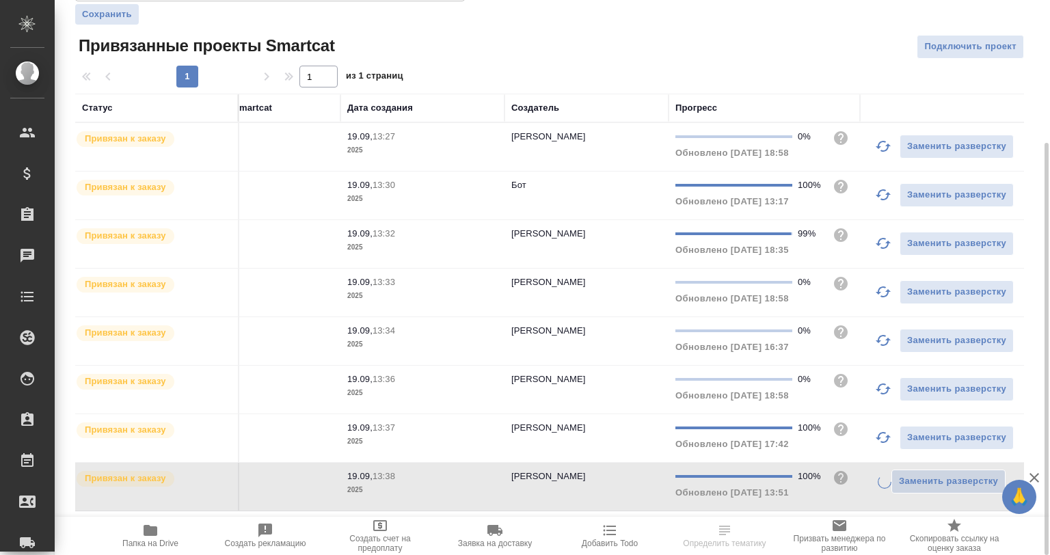
click at [876, 445] on button "button" at bounding box center [883, 437] width 33 height 33
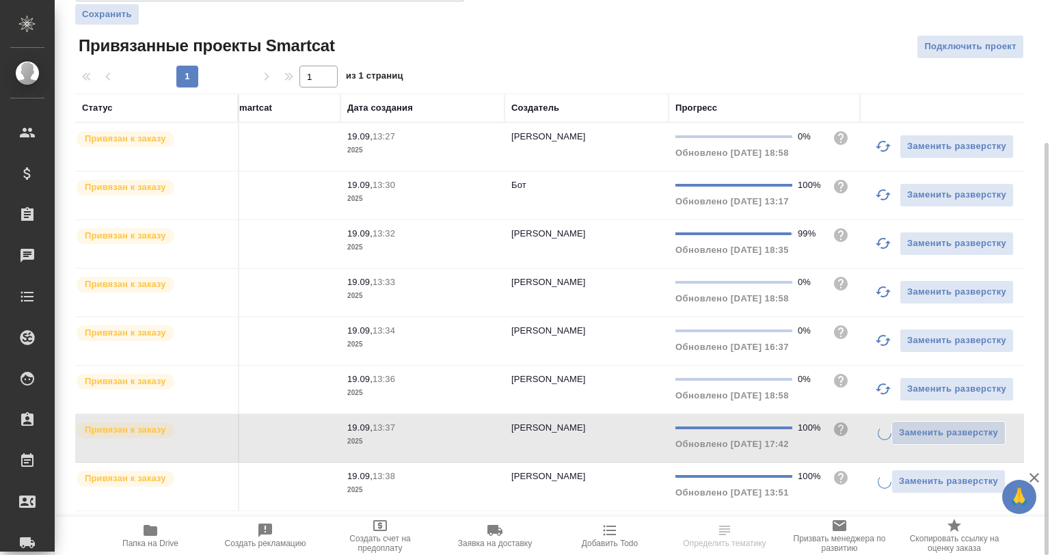
click at [878, 397] on button "button" at bounding box center [883, 389] width 33 height 33
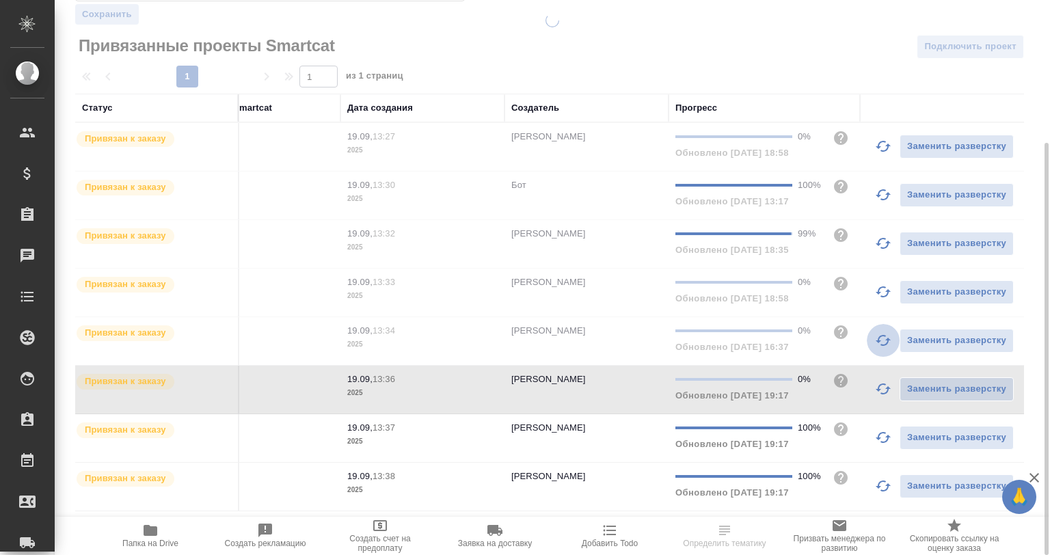
click at [882, 339] on icon "button" at bounding box center [883, 340] width 16 height 16
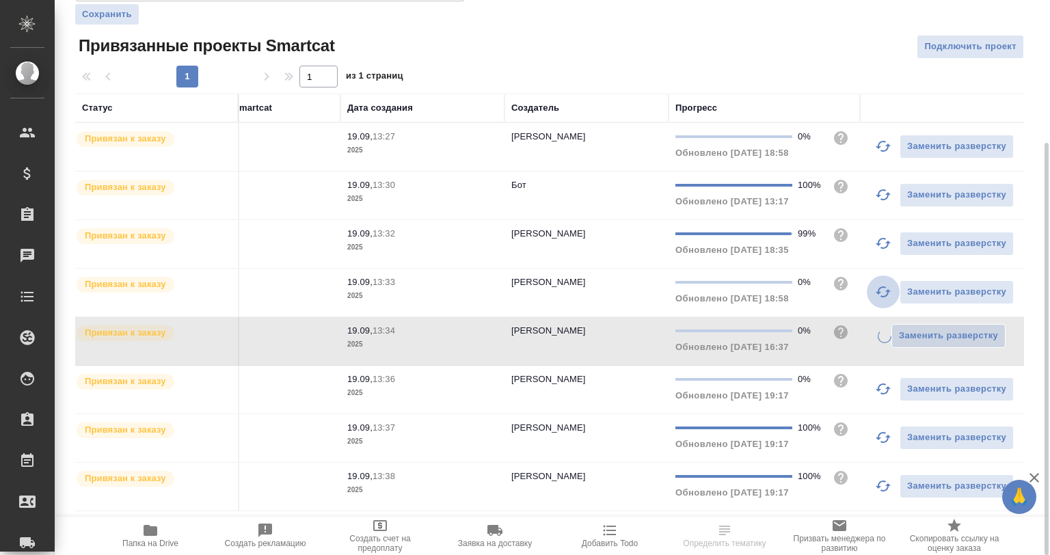
click at [880, 291] on icon "button" at bounding box center [883, 292] width 16 height 16
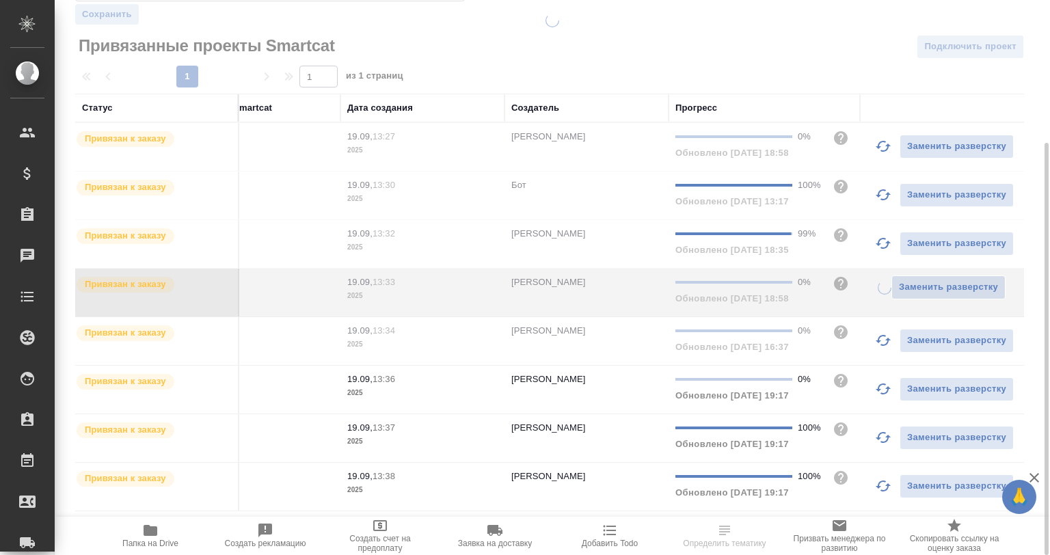
click at [878, 240] on icon "button" at bounding box center [883, 243] width 16 height 16
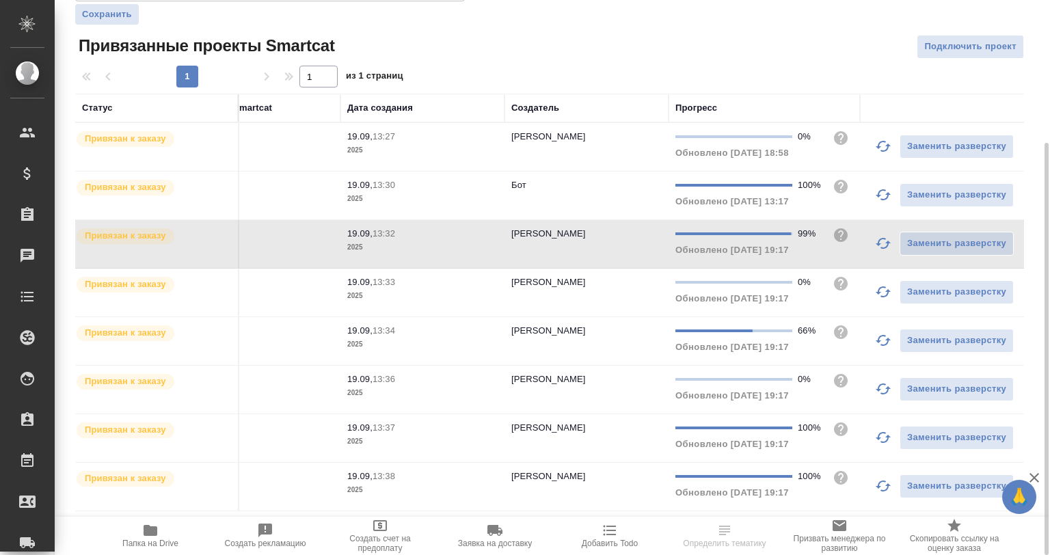
click at [877, 200] on icon "button" at bounding box center [883, 195] width 16 height 16
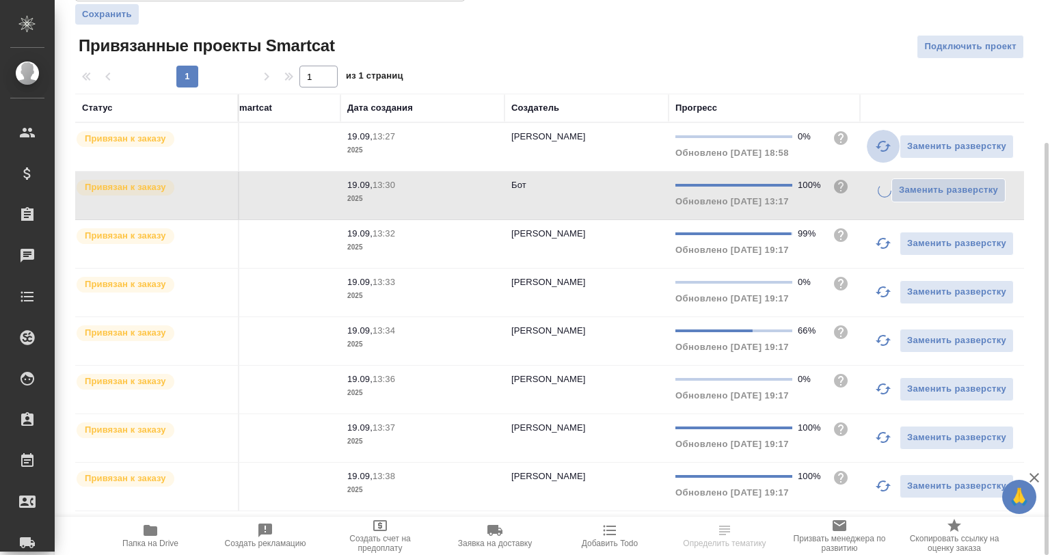
click at [875, 150] on button "button" at bounding box center [883, 146] width 33 height 33
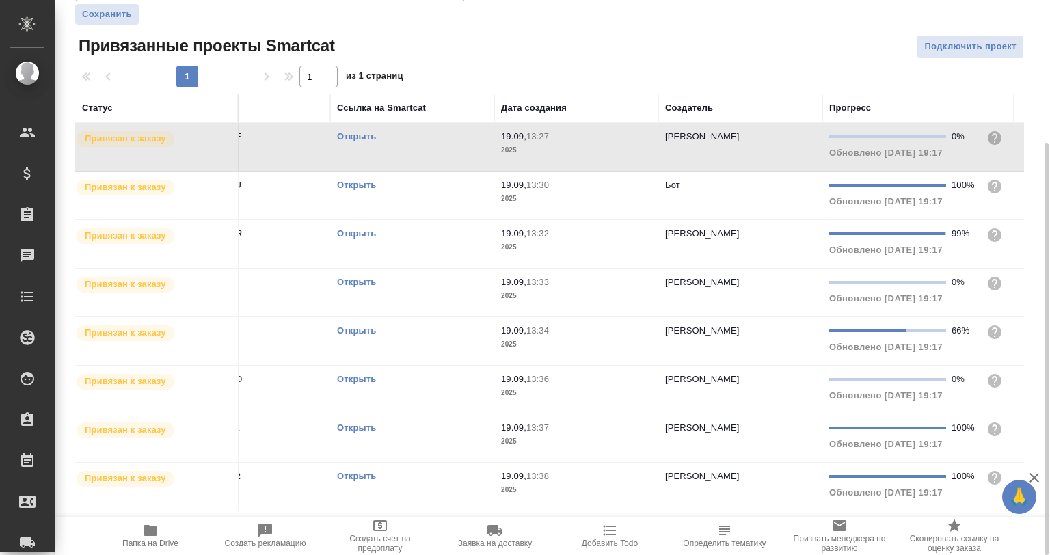
scroll to position [0, 0]
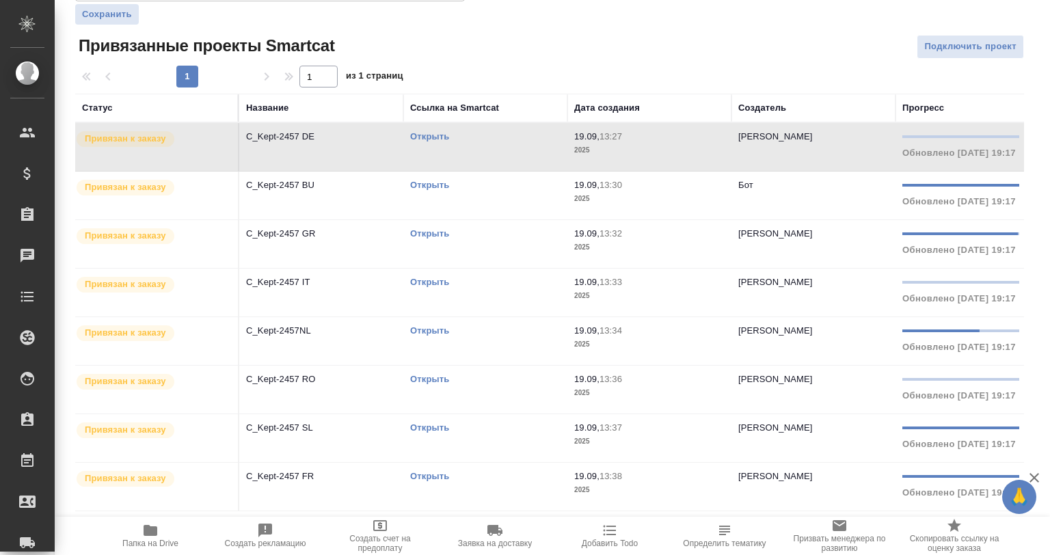
click at [425, 380] on link "Открыть" at bounding box center [429, 379] width 39 height 10
click at [434, 284] on link "Открыть" at bounding box center [429, 282] width 39 height 10
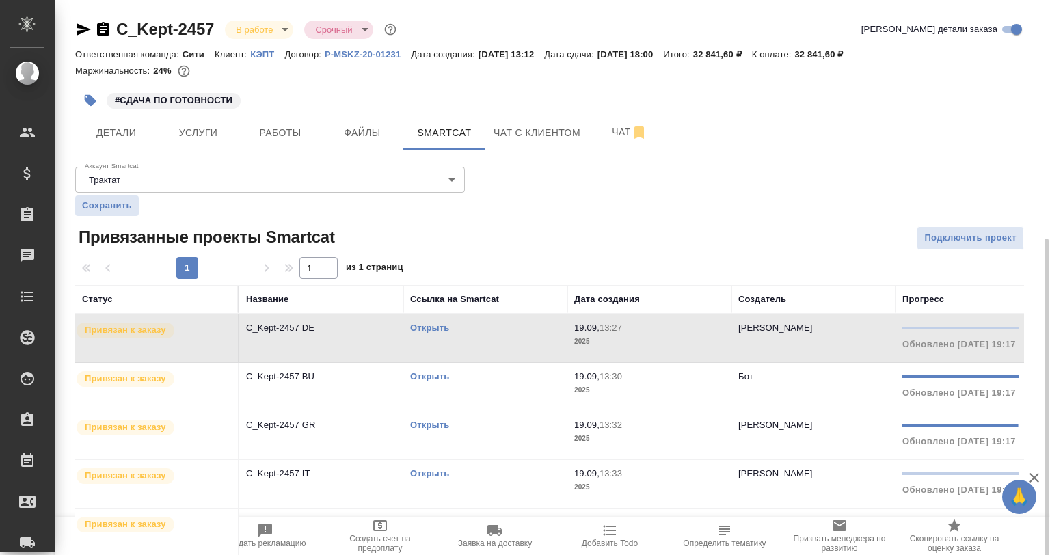
scroll to position [137, 0]
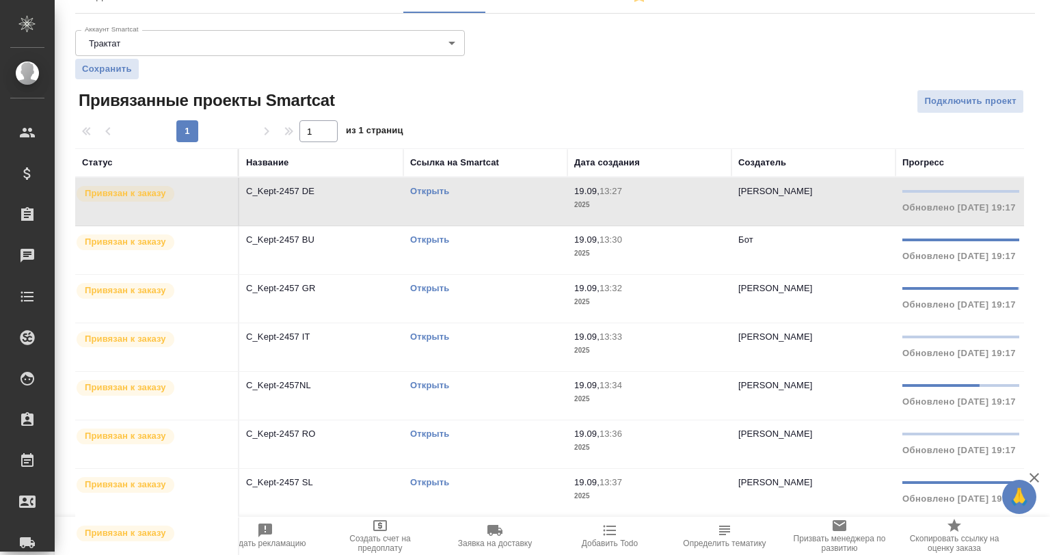
click at [436, 189] on link "Открыть" at bounding box center [429, 191] width 39 height 10
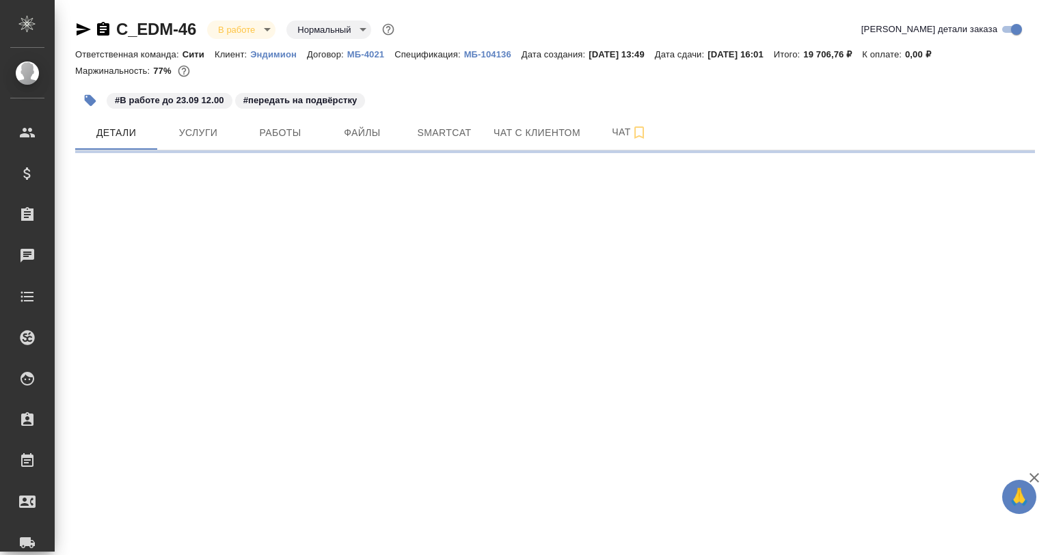
select select "RU"
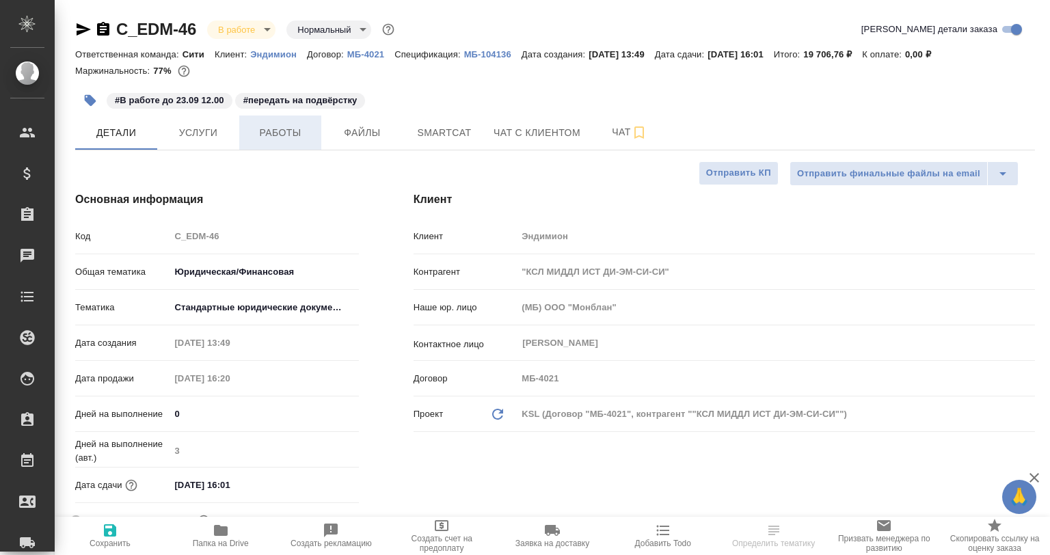
type textarea "x"
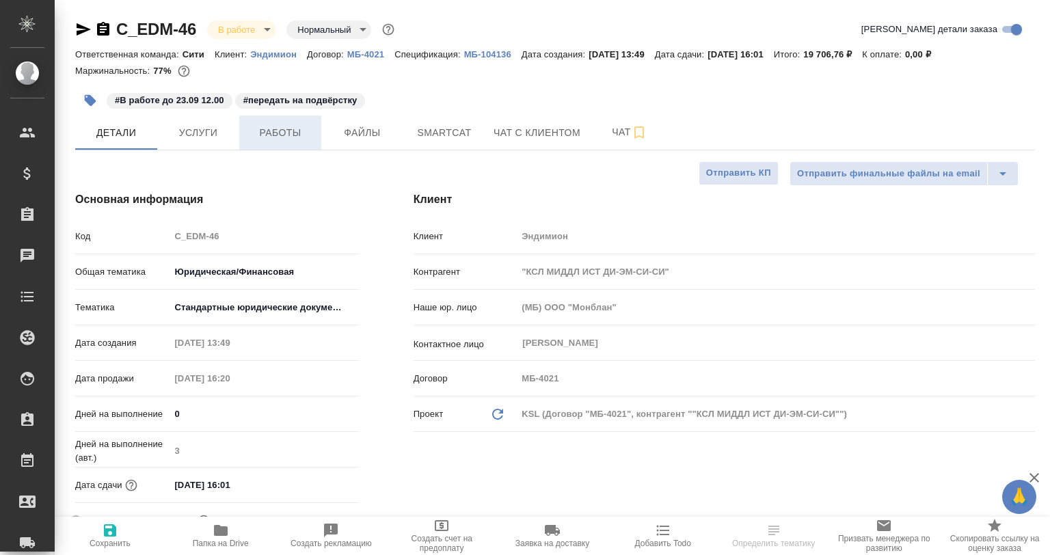
type textarea "x"
click at [276, 129] on span "Работы" at bounding box center [281, 132] width 66 height 17
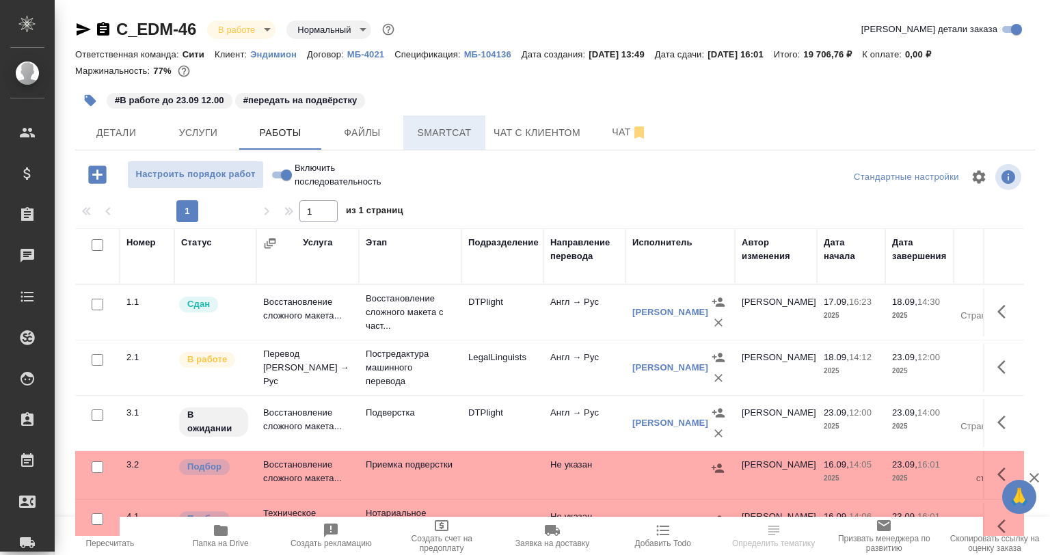
click at [442, 136] on span "Smartcat" at bounding box center [445, 132] width 66 height 17
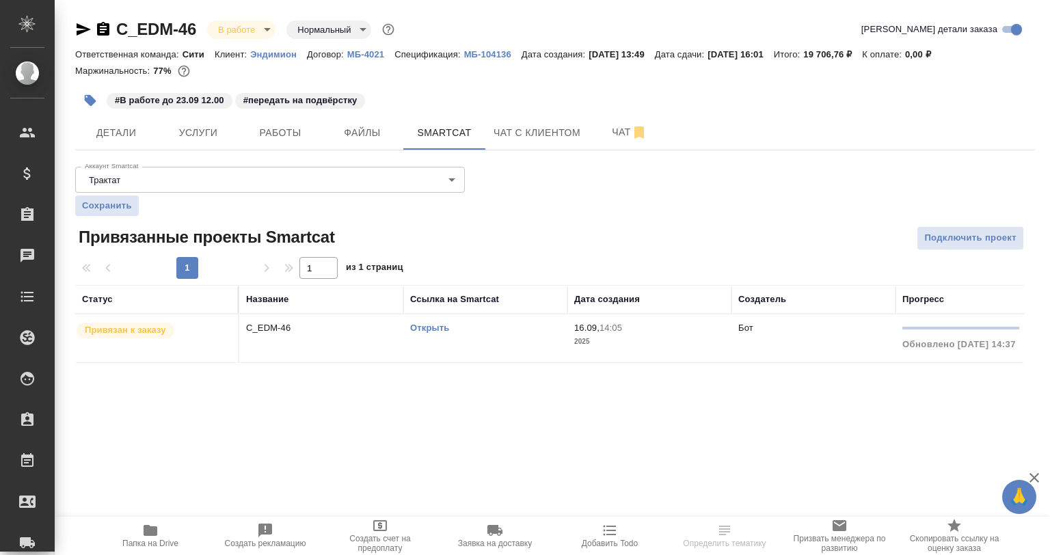
scroll to position [0, 227]
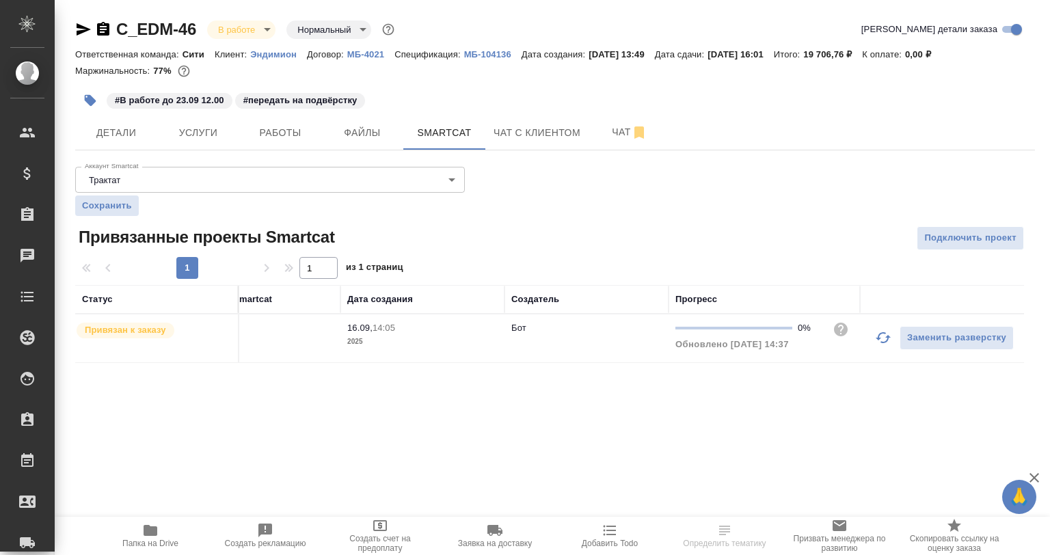
click at [885, 341] on icon "button" at bounding box center [883, 337] width 15 height 11
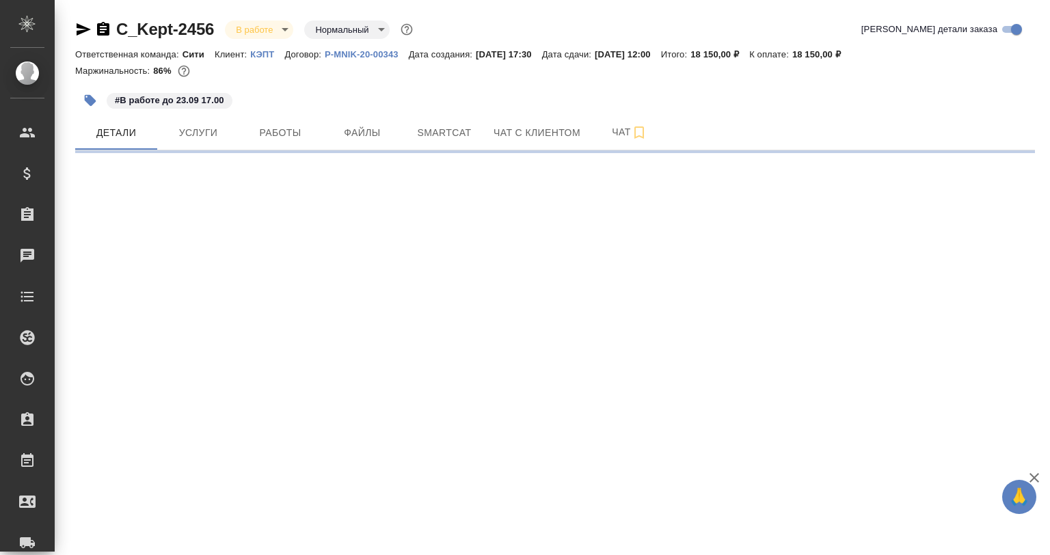
select select "RU"
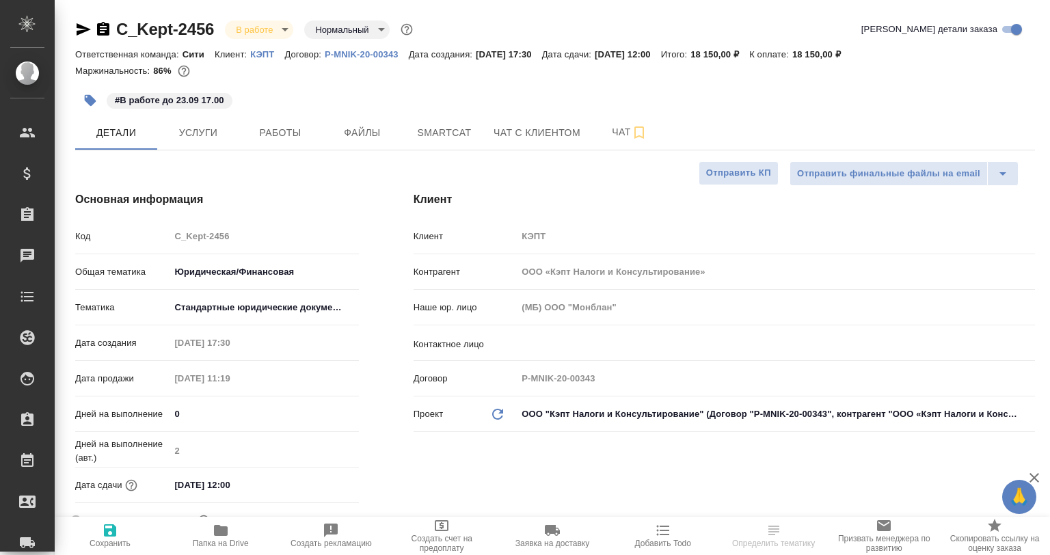
type textarea "x"
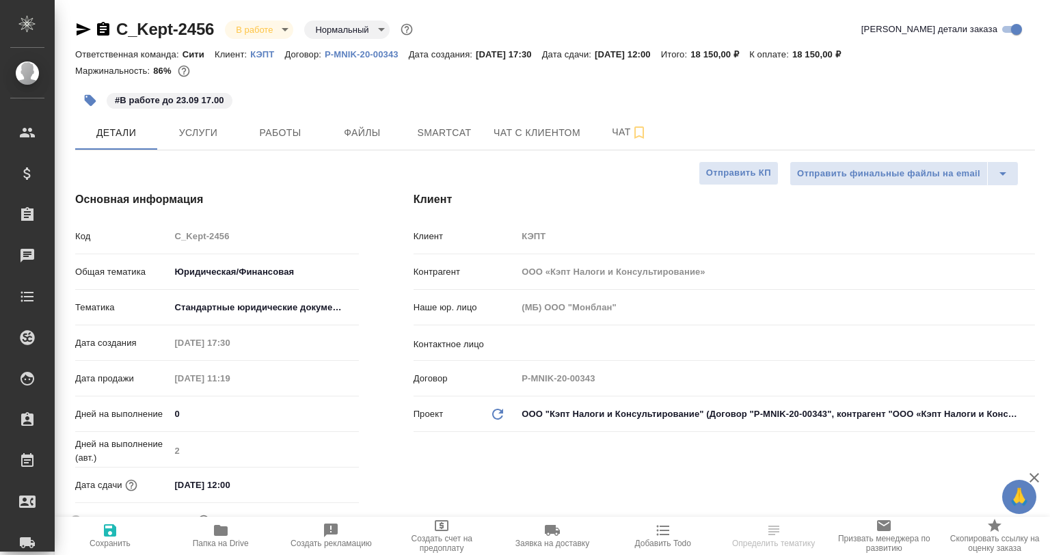
type textarea "x"
click at [268, 135] on span "Работы" at bounding box center [281, 132] width 66 height 17
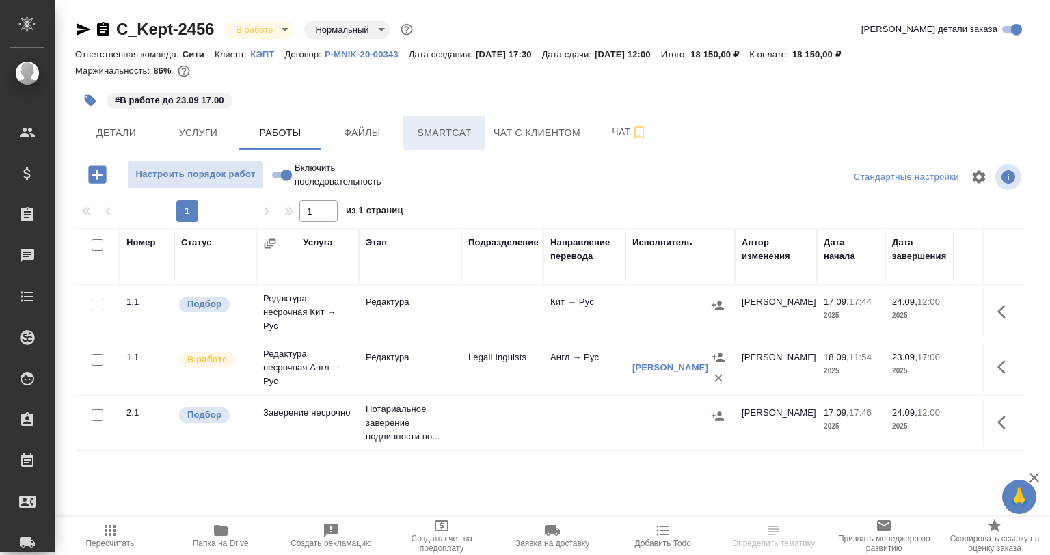
click at [421, 126] on span "Smartcat" at bounding box center [445, 132] width 66 height 17
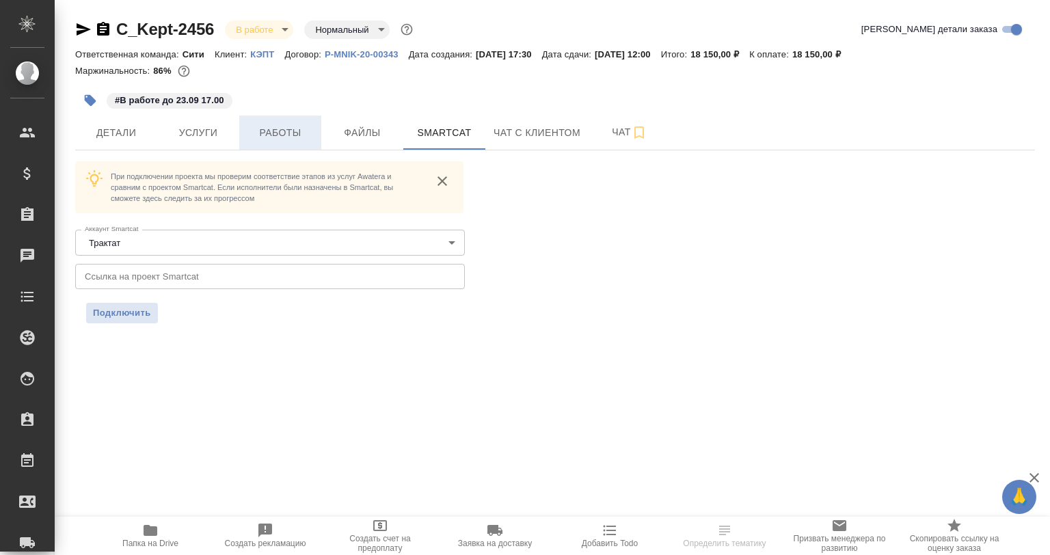
click at [272, 134] on span "Работы" at bounding box center [281, 132] width 66 height 17
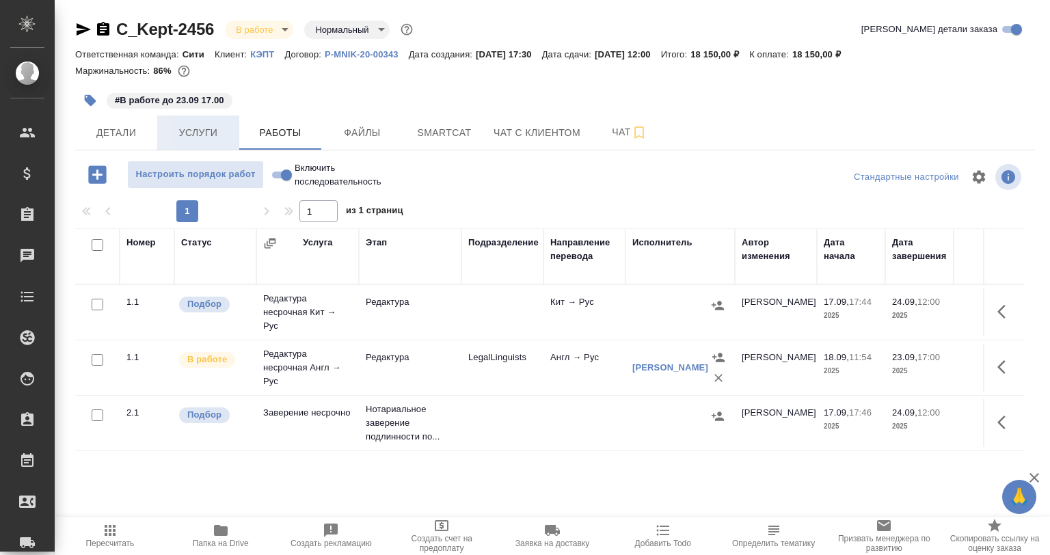
click at [187, 140] on span "Услуги" at bounding box center [198, 132] width 66 height 17
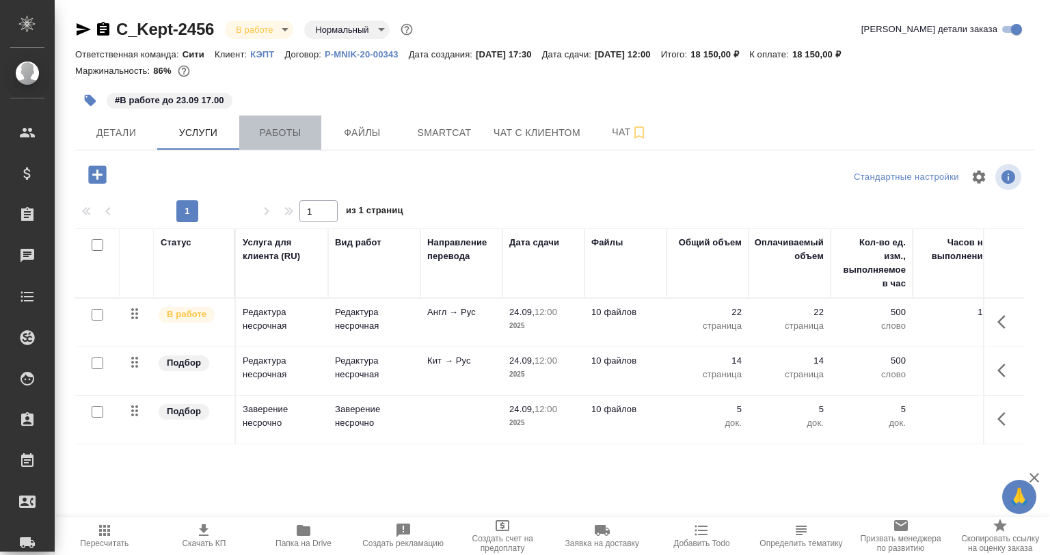
click at [300, 137] on span "Работы" at bounding box center [281, 132] width 66 height 17
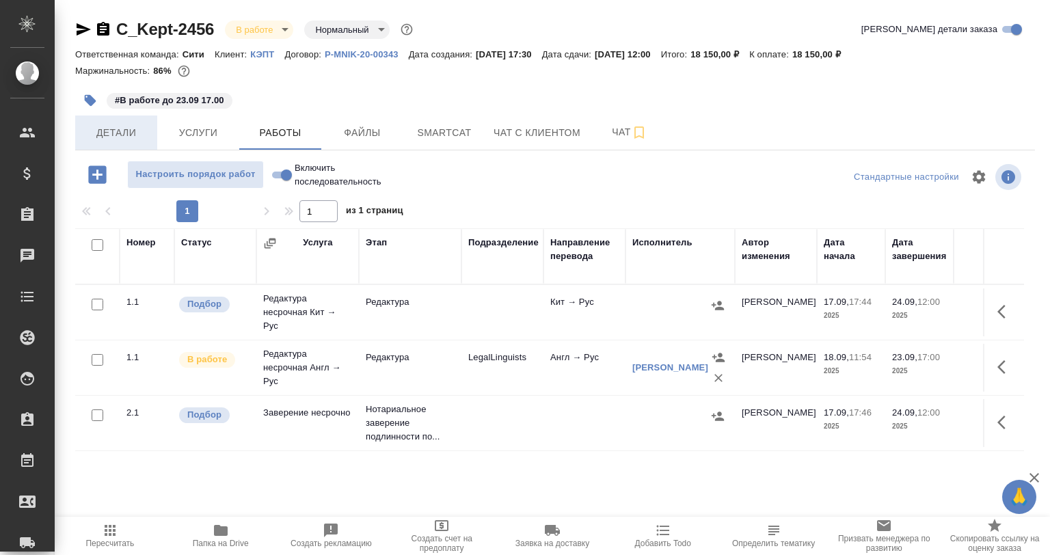
drag, startPoint x: 109, startPoint y: 141, endPoint x: 164, endPoint y: 142, distance: 54.7
click at [111, 142] on button "Детали" at bounding box center [116, 133] width 82 height 34
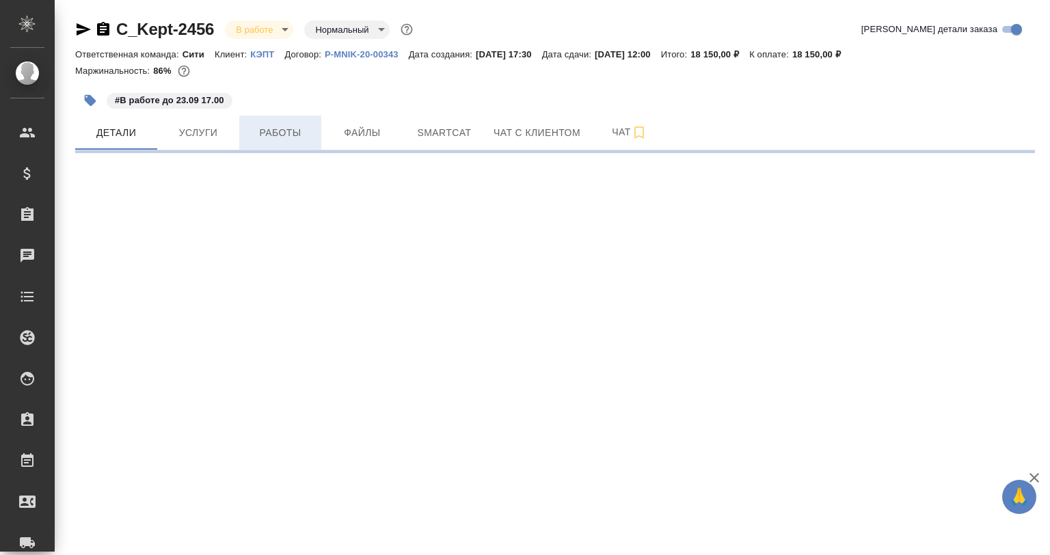
select select "RU"
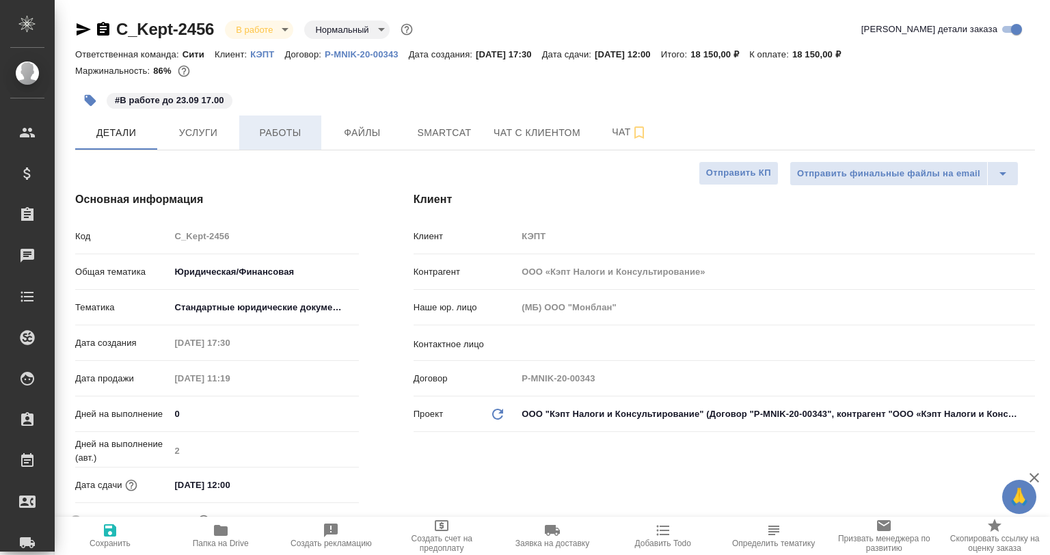
type textarea "x"
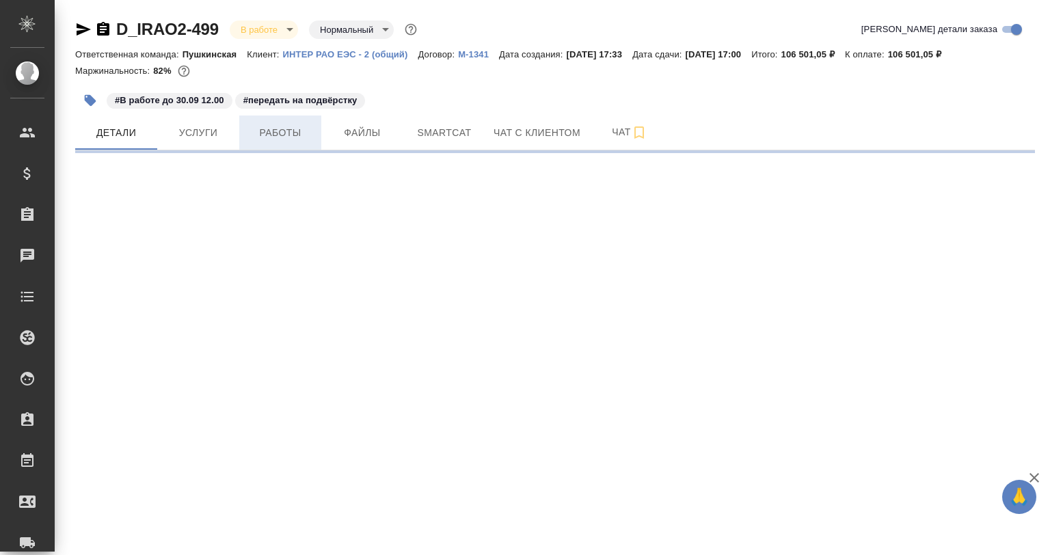
click at [296, 129] on span "Работы" at bounding box center [281, 132] width 66 height 17
select select "RU"
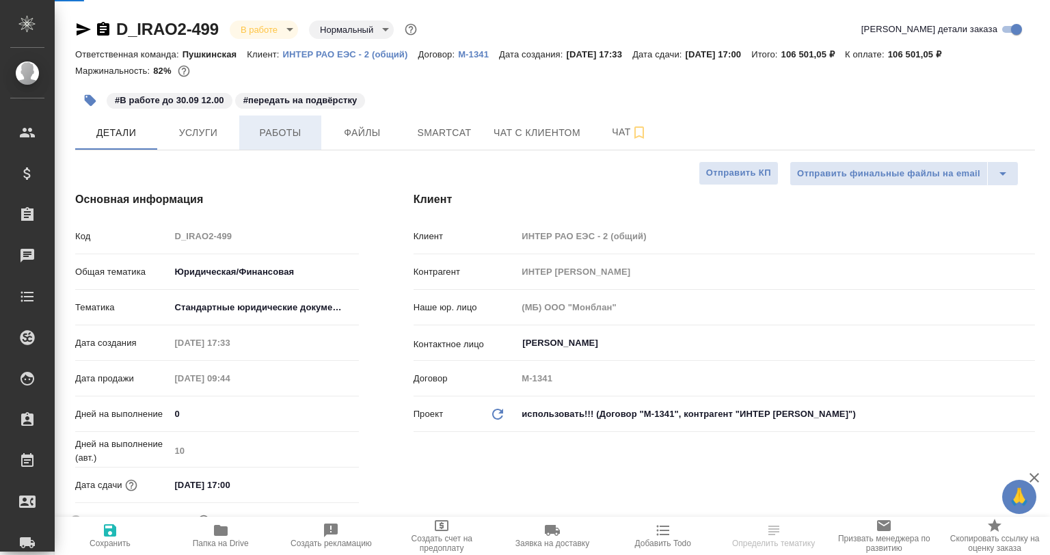
type textarea "x"
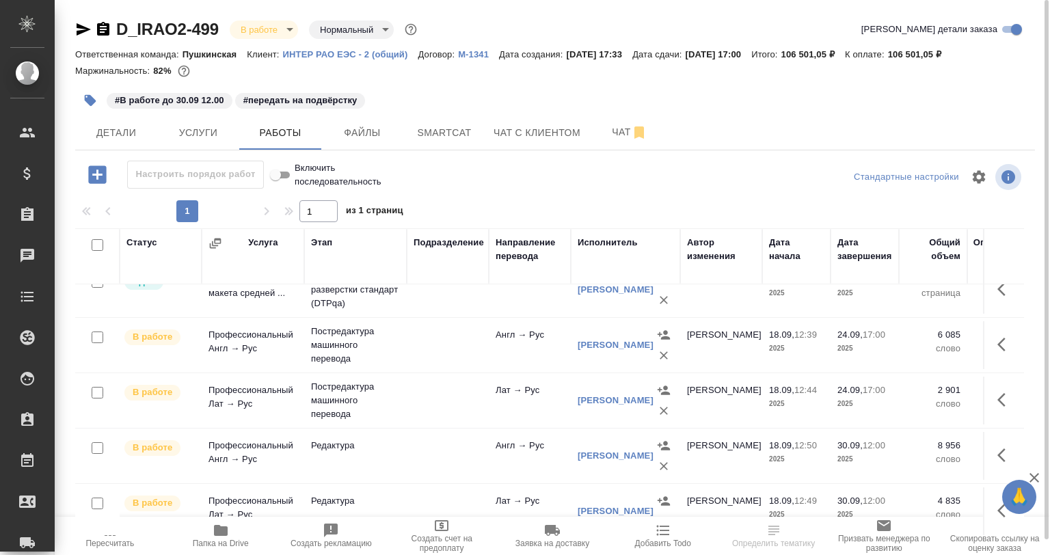
scroll to position [174, 0]
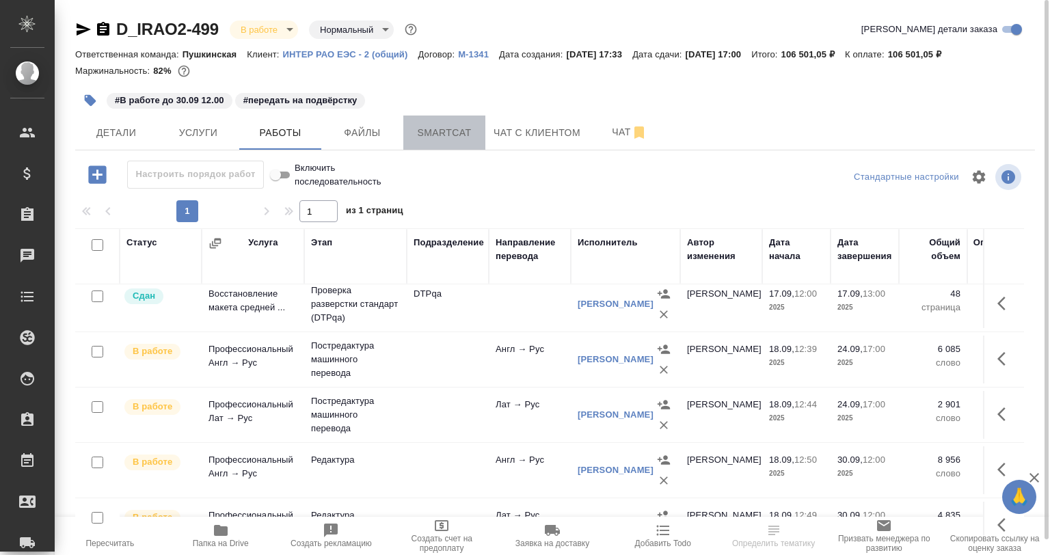
click at [481, 135] on button "Smartcat" at bounding box center [444, 133] width 82 height 34
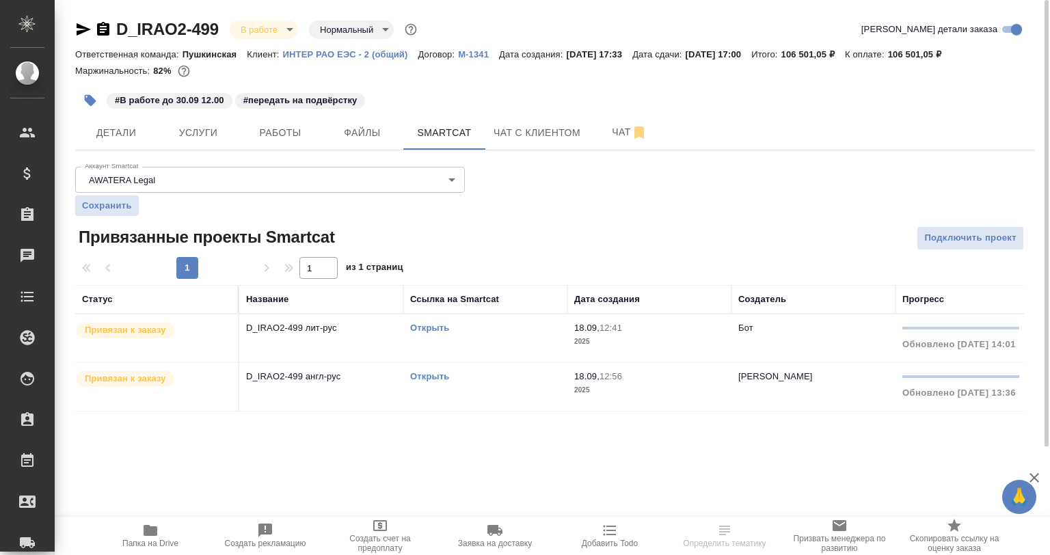
scroll to position [0, 227]
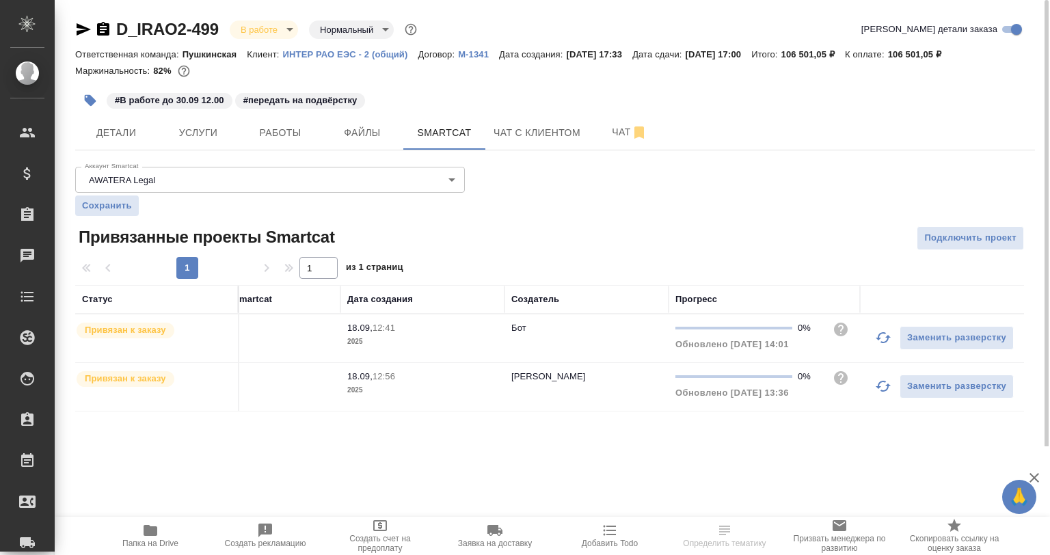
click at [886, 349] on button "button" at bounding box center [883, 337] width 33 height 33
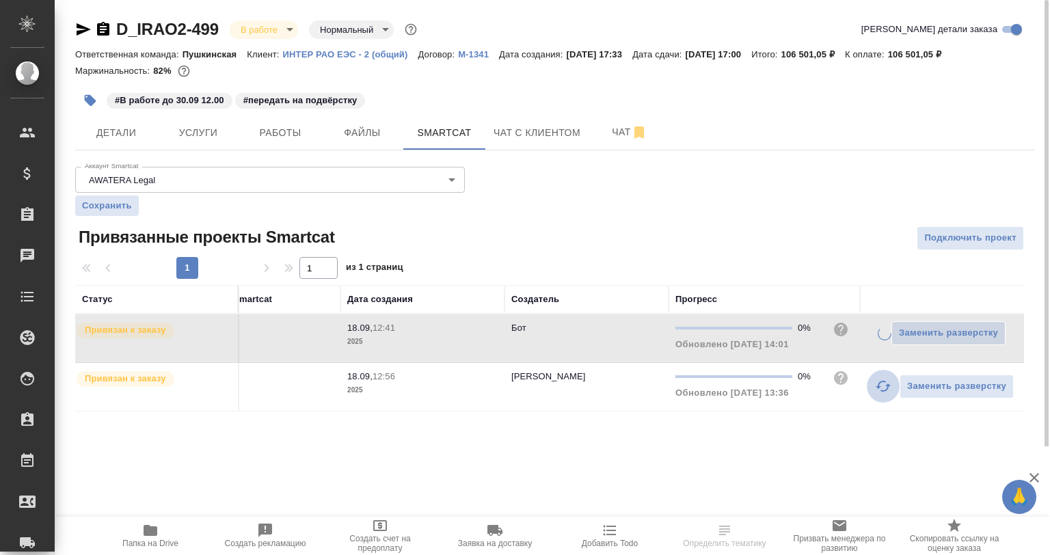
drag, startPoint x: 881, startPoint y: 378, endPoint x: 881, endPoint y: 393, distance: 14.4
click at [881, 379] on icon "button" at bounding box center [883, 386] width 16 height 16
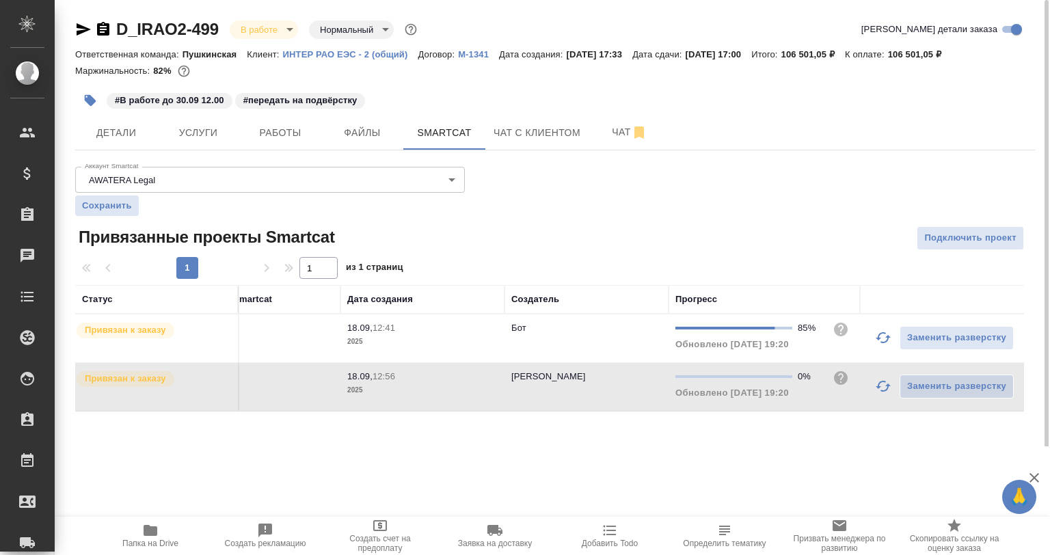
drag, startPoint x: 880, startPoint y: 390, endPoint x: 879, endPoint y: 403, distance: 13.7
click at [879, 391] on icon "button" at bounding box center [883, 386] width 16 height 16
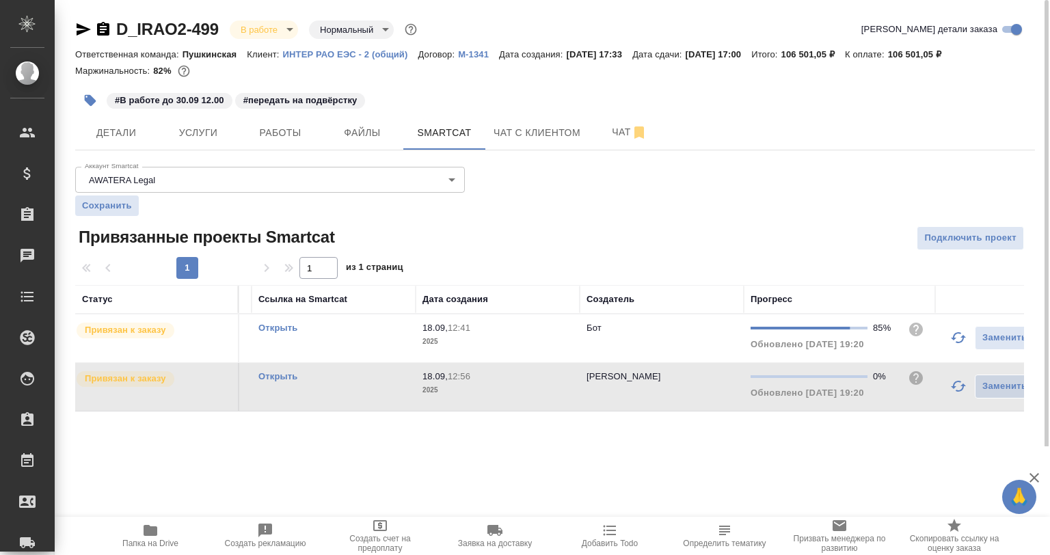
scroll to position [0, 0]
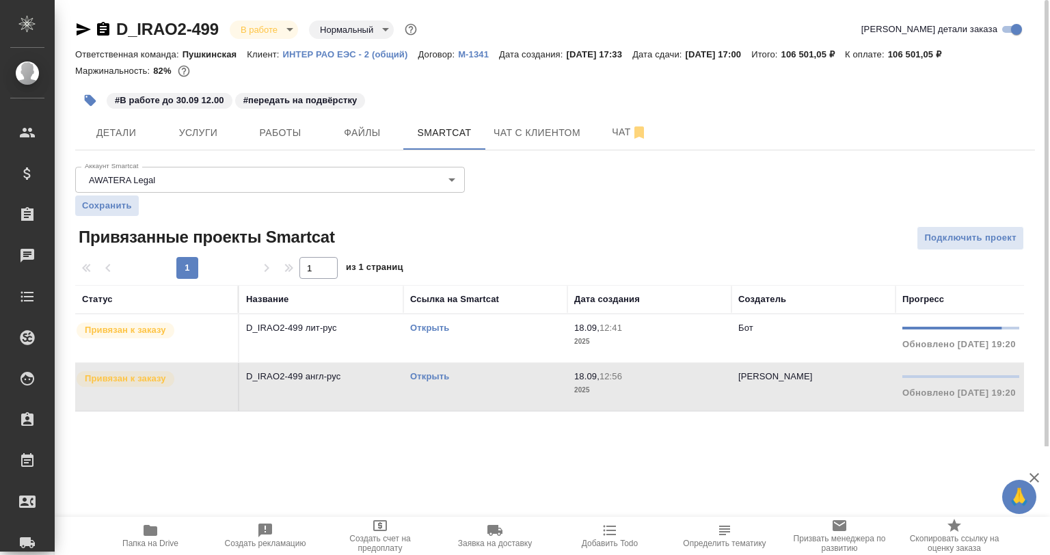
click at [275, 150] on div "D_IRAO2-499 В работе inProgress Нормальный normal Кратко детали заказа Ответств…" at bounding box center [555, 223] width 975 height 447
click at [282, 134] on span "Работы" at bounding box center [281, 132] width 66 height 17
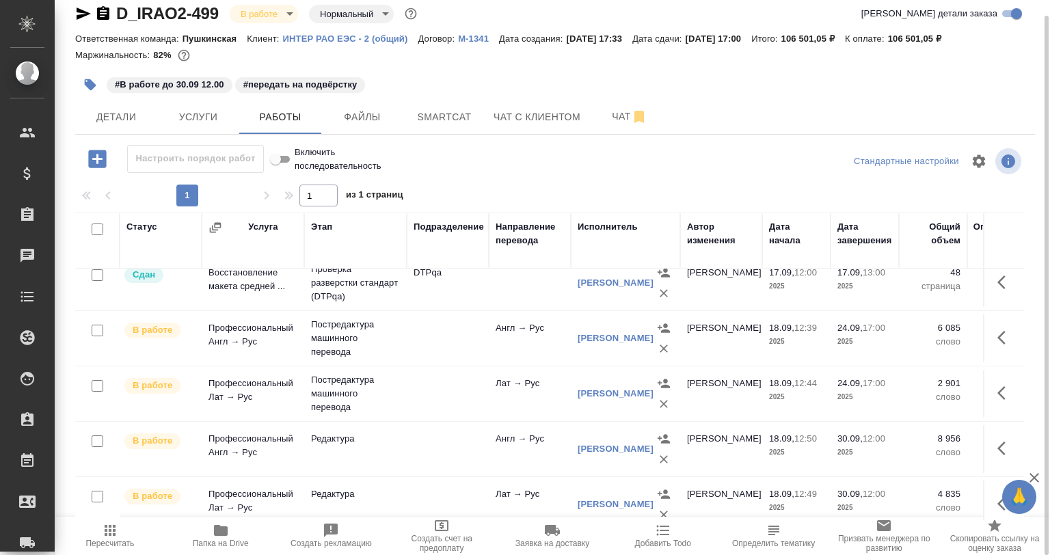
scroll to position [205, 0]
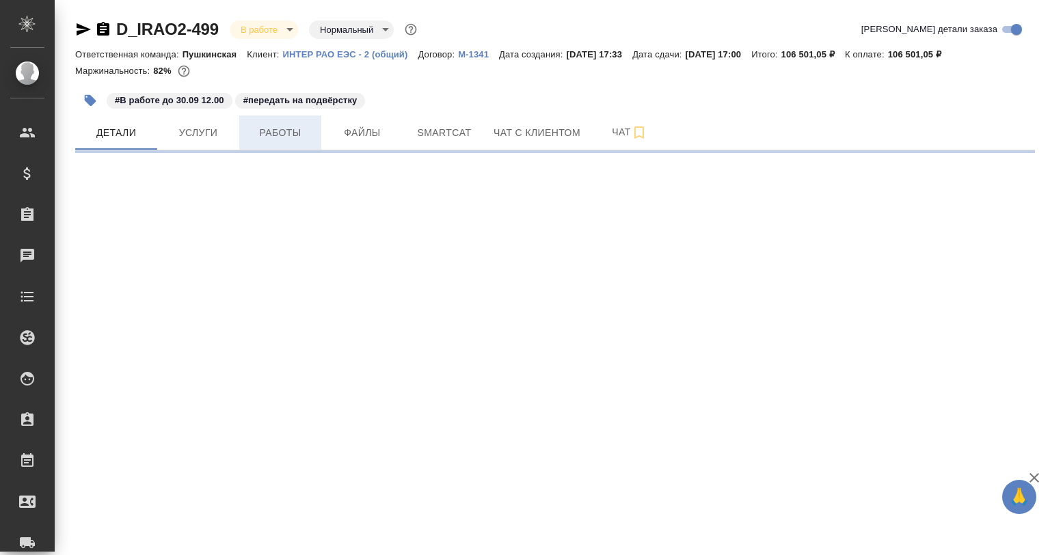
click at [288, 141] on span "Работы" at bounding box center [281, 132] width 66 height 17
select select "RU"
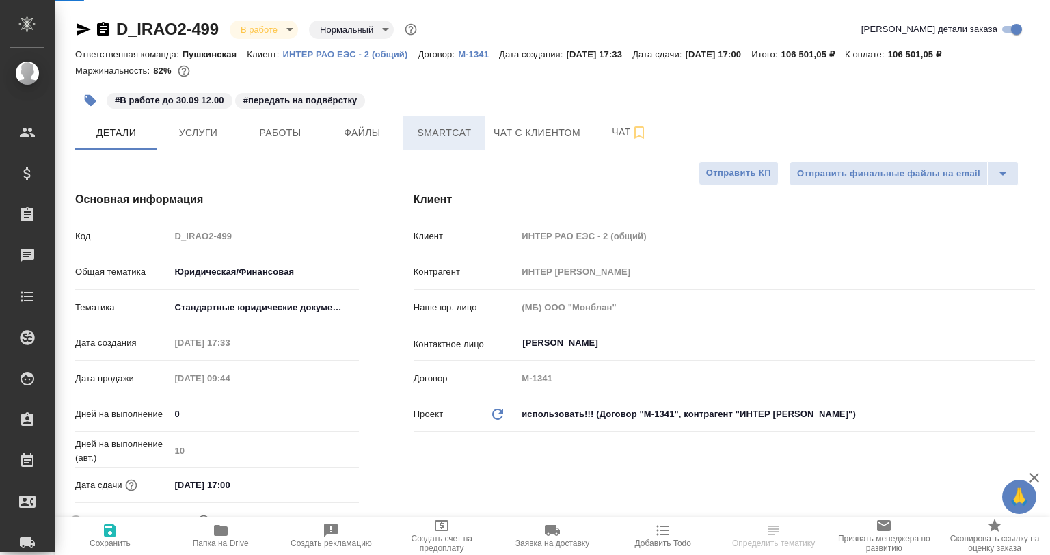
type textarea "x"
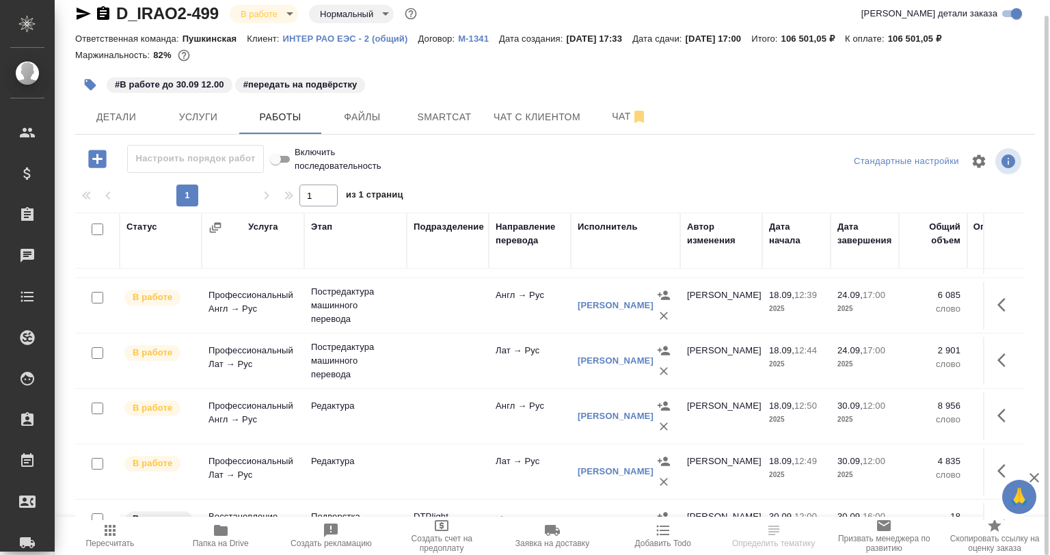
scroll to position [274, 0]
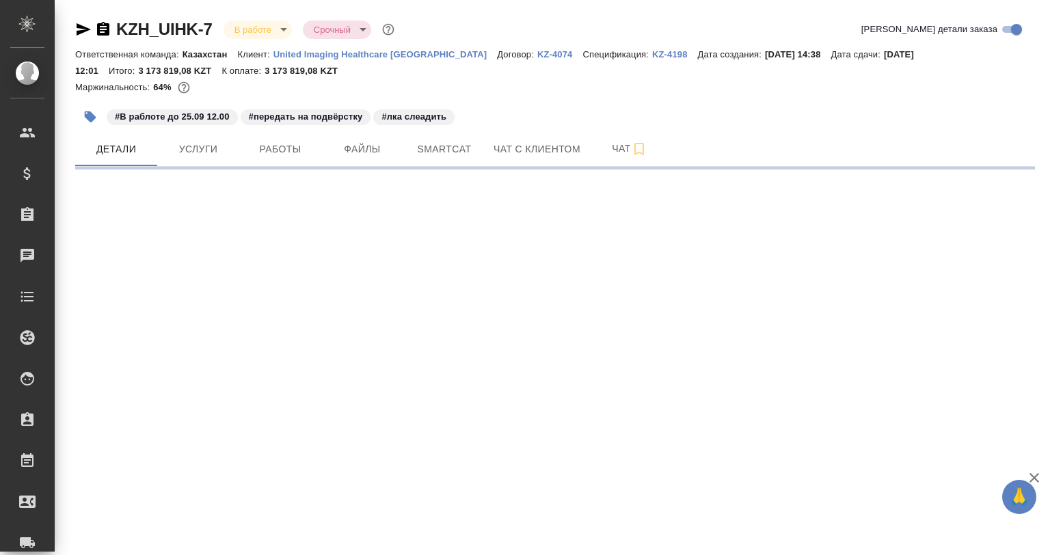
select select "RU"
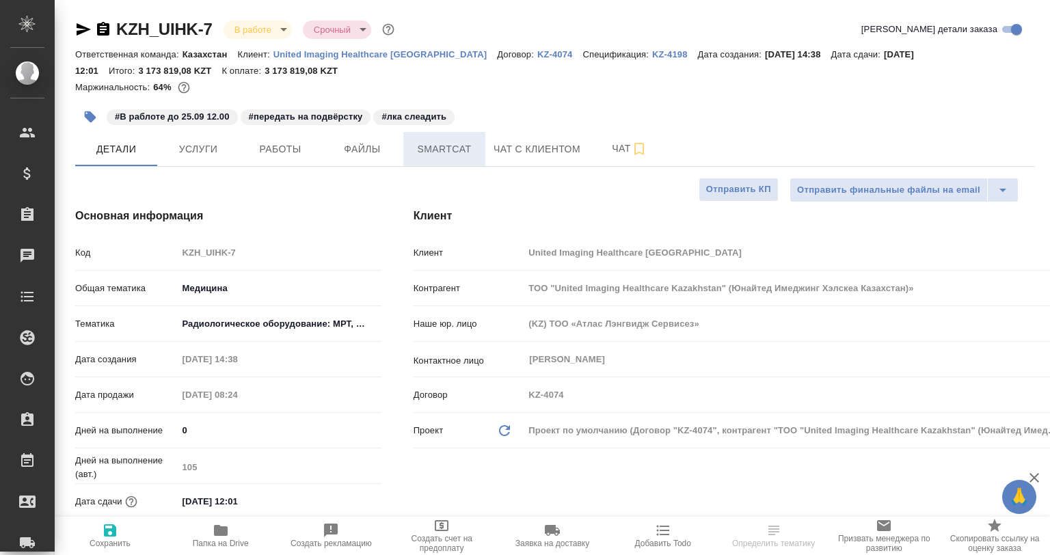
type textarea "x"
click at [445, 152] on span "Smartcat" at bounding box center [445, 149] width 66 height 17
type textarea "x"
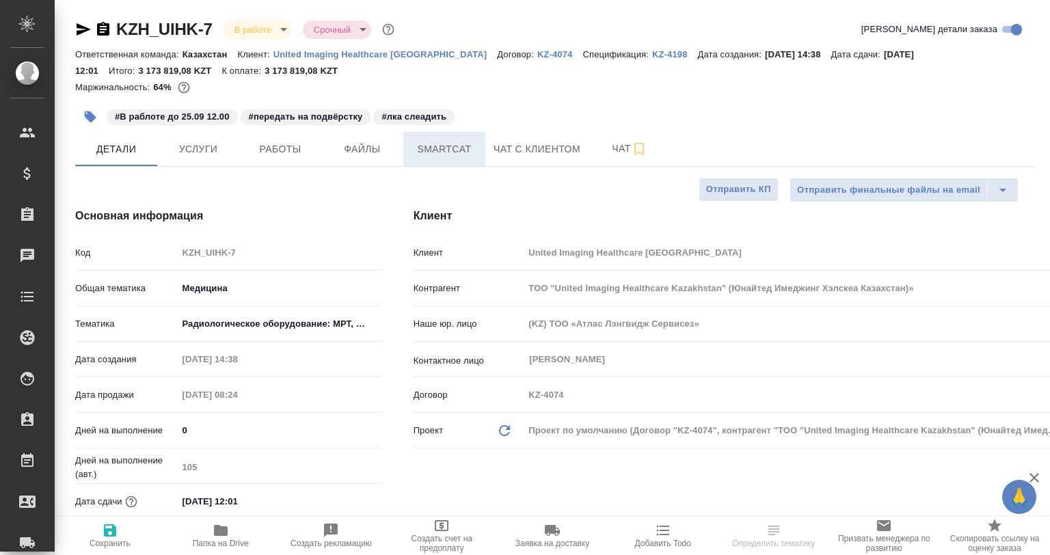
type textarea "x"
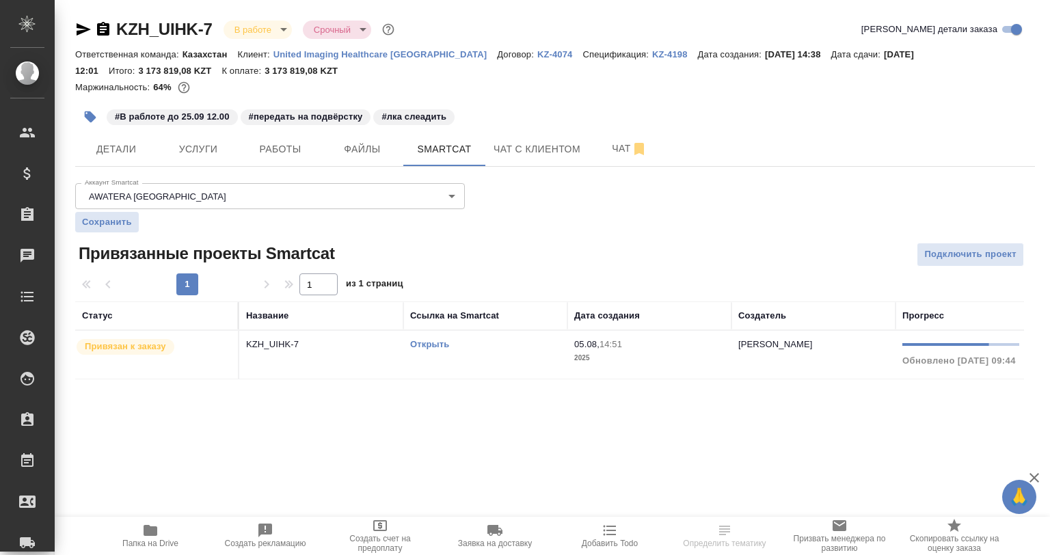
scroll to position [0, 227]
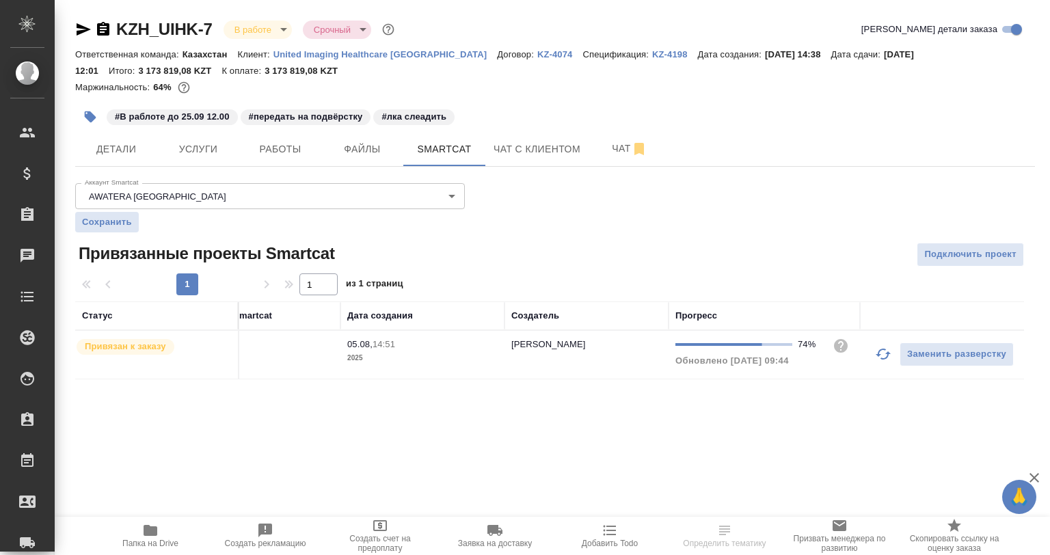
click at [873, 360] on button "button" at bounding box center [883, 354] width 33 height 33
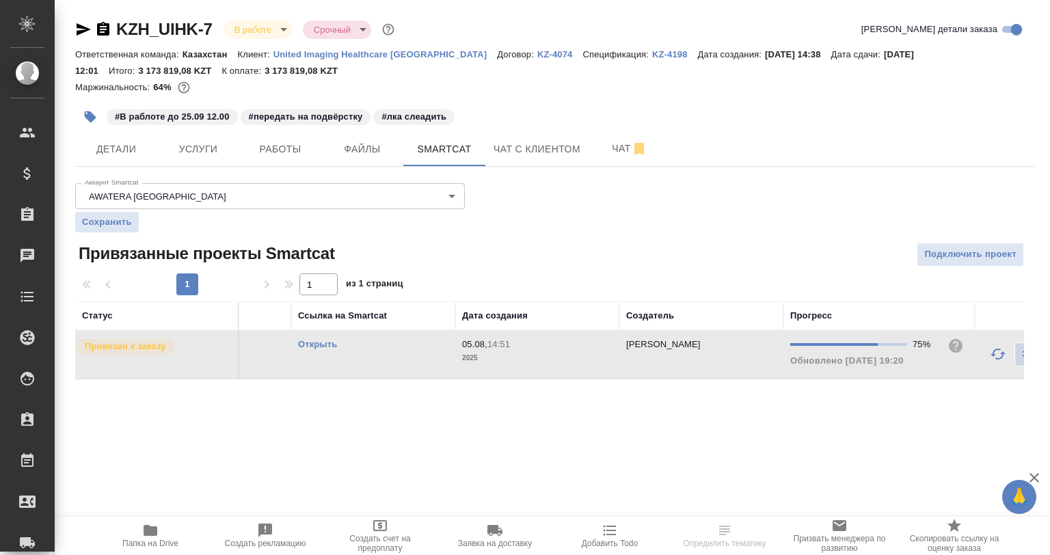
scroll to position [0, 0]
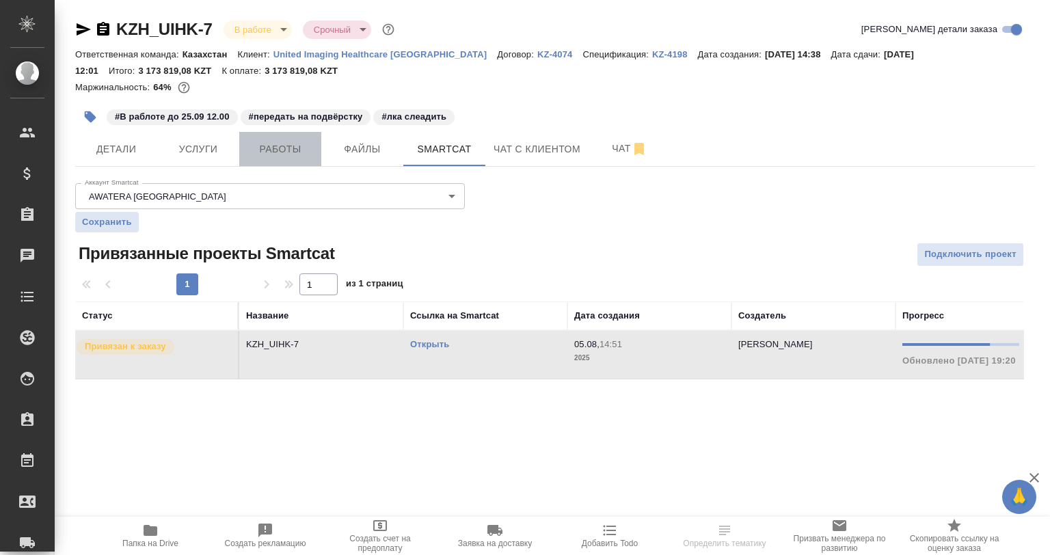
click at [289, 137] on button "Работы" at bounding box center [280, 149] width 82 height 34
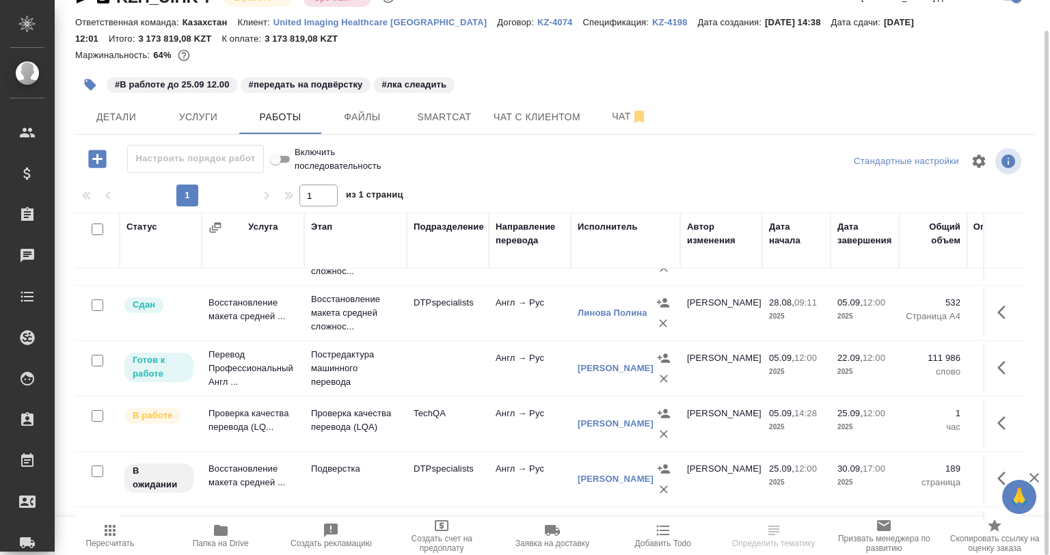
scroll to position [274, 0]
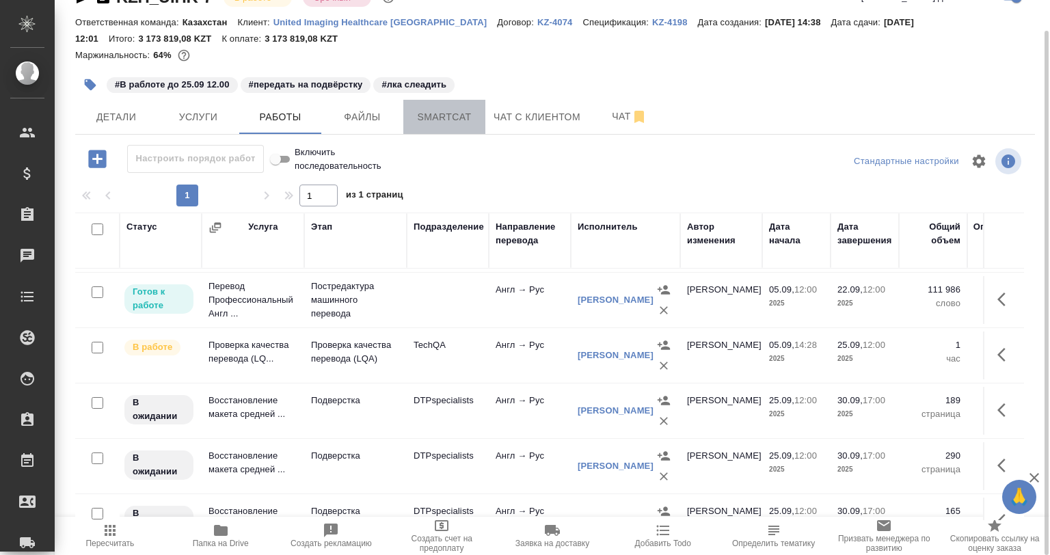
click at [463, 125] on span "Smartcat" at bounding box center [445, 117] width 66 height 17
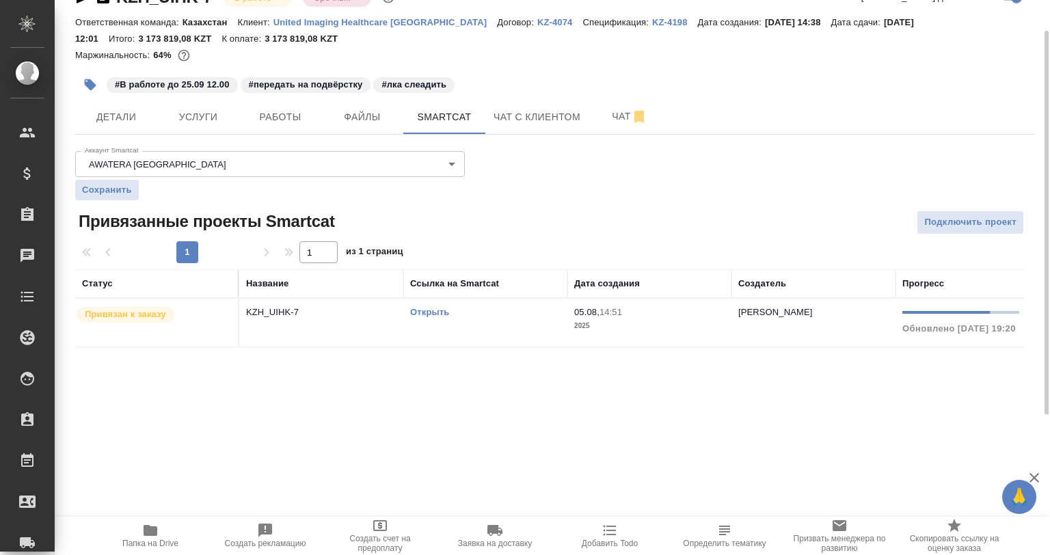
click at [423, 317] on div "Открыть" at bounding box center [485, 313] width 150 height 14
click at [424, 315] on link "Открыть" at bounding box center [429, 312] width 39 height 10
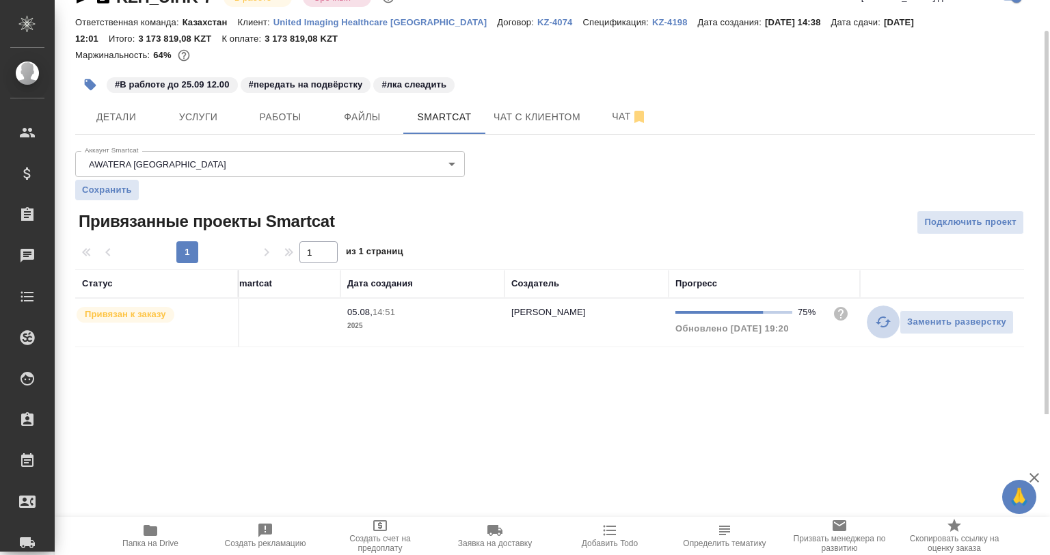
click at [891, 322] on icon "button" at bounding box center [883, 322] width 16 height 16
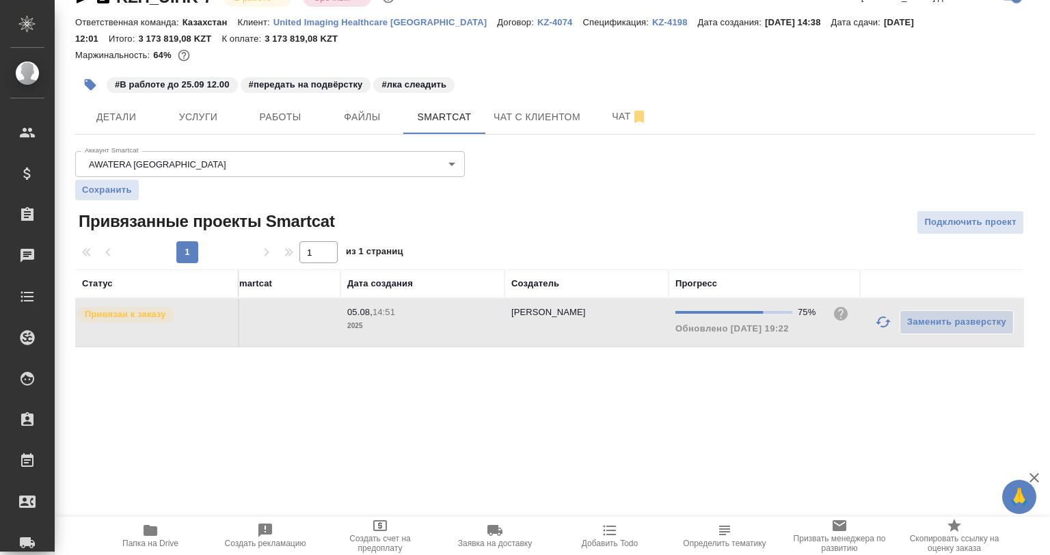
drag, startPoint x: 878, startPoint y: 359, endPoint x: 604, endPoint y: 321, distance: 276.8
click at [604, 321] on div "KZH_UIHK-7 В работе inProgress Срочный urgent Кратко детали заказа Ответственна…" at bounding box center [555, 175] width 975 height 414
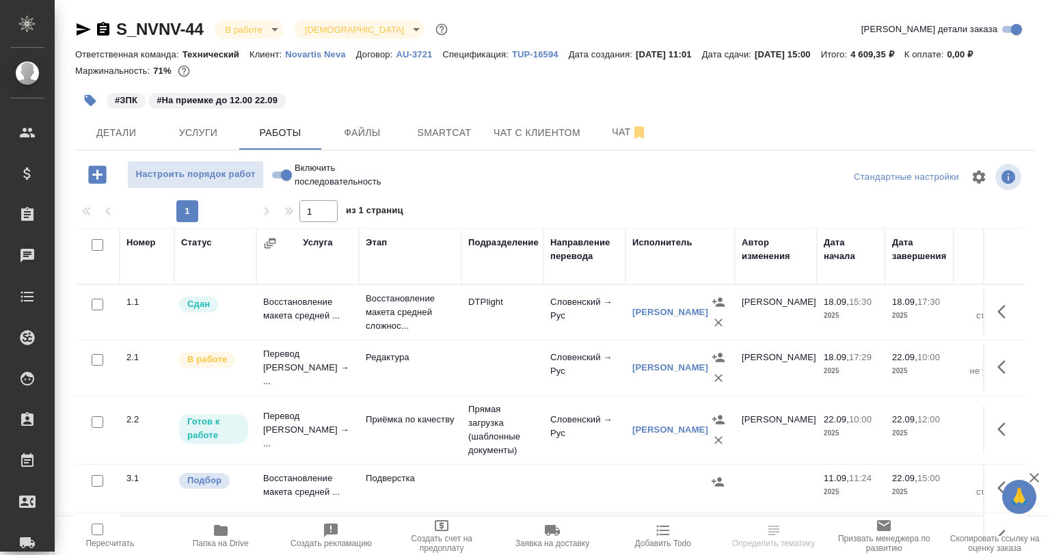
click at [990, 361] on button "button" at bounding box center [1006, 367] width 33 height 33
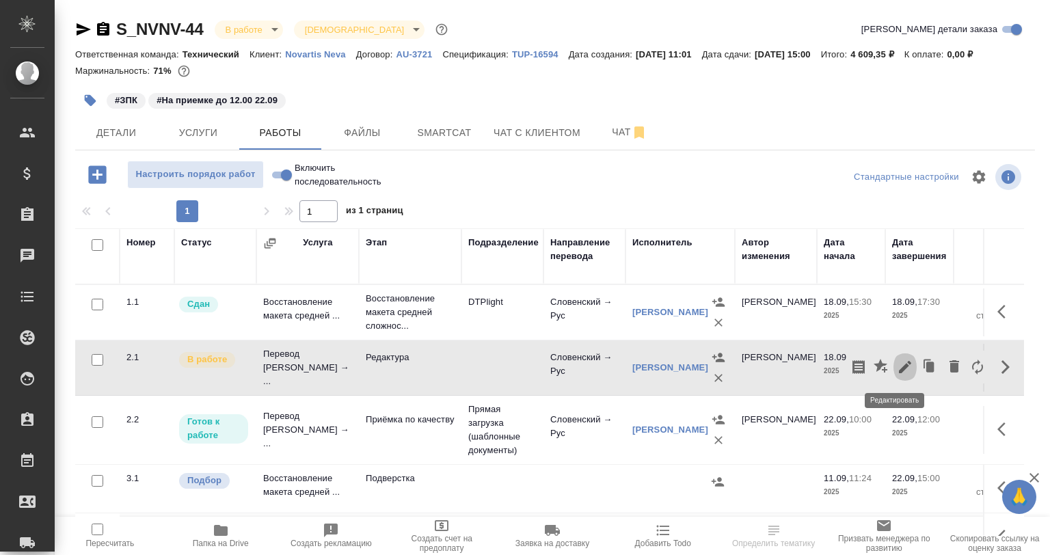
click at [897, 366] on icon "button" at bounding box center [905, 367] width 16 height 16
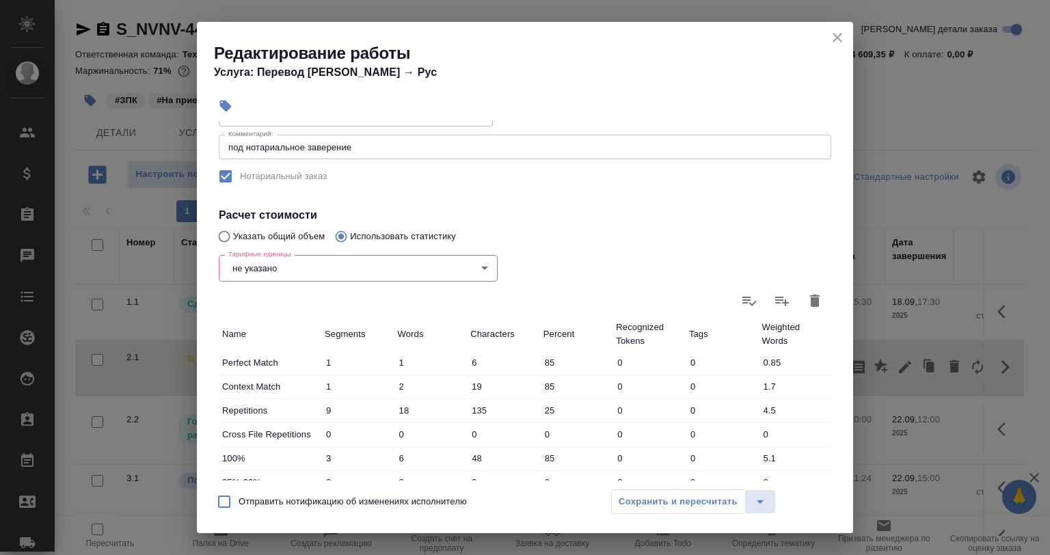
scroll to position [205, 0]
click at [266, 271] on body "🙏 .cls-1 fill:#fff; AWATERA [PERSON_NAME] Спецификации Заказы 0 Чаты Todo Проек…" at bounding box center [525, 277] width 1050 height 555
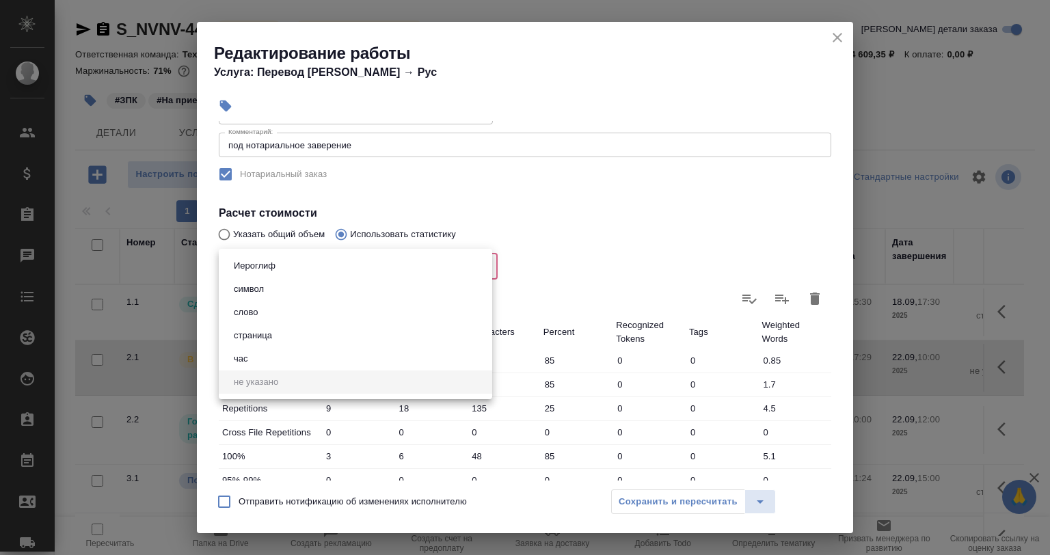
click at [263, 309] on li "слово" at bounding box center [356, 312] width 274 height 23
type input "5a8b1489cc6b4906c91bfd90"
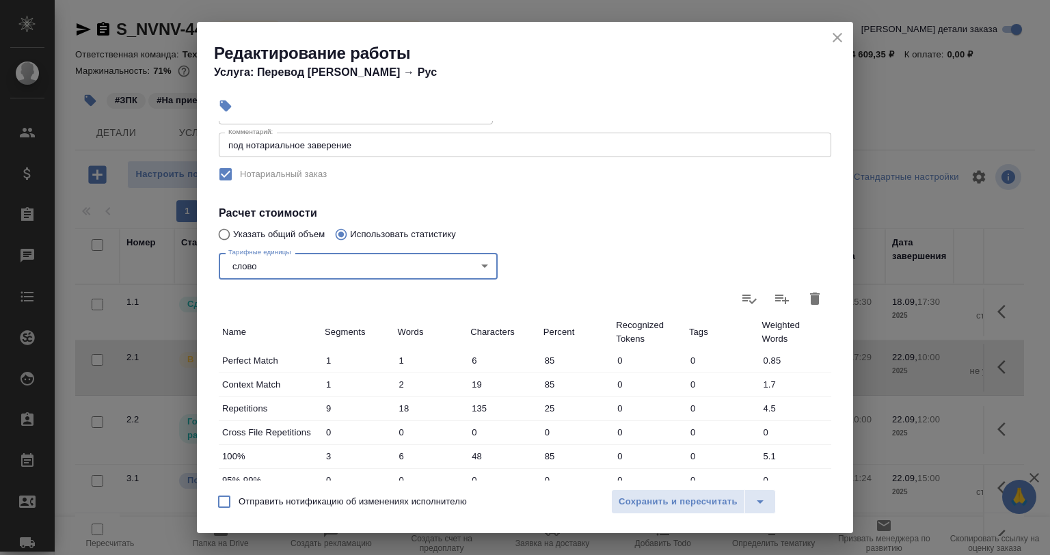
click at [809, 295] on icon "button" at bounding box center [815, 299] width 16 height 16
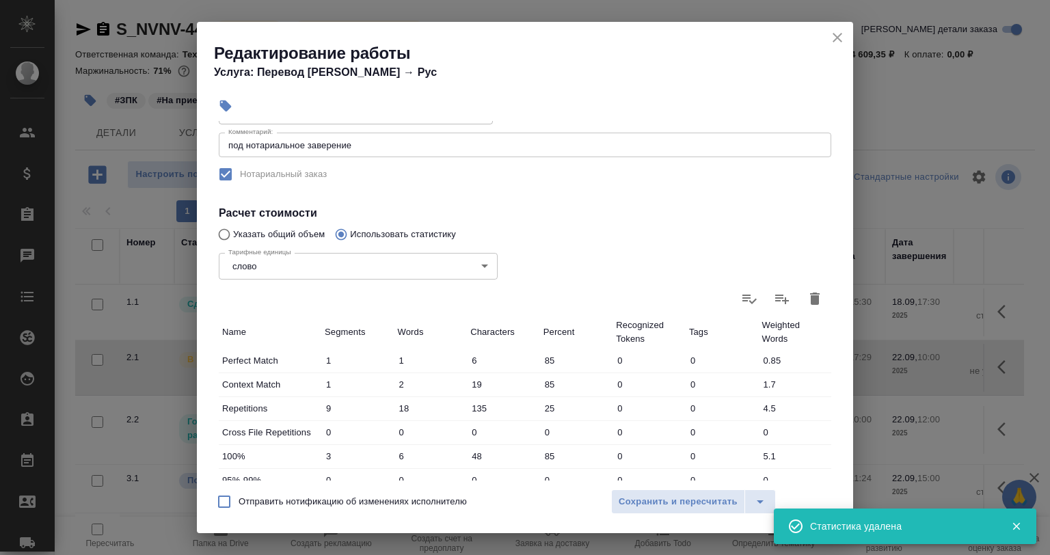
type input "0"
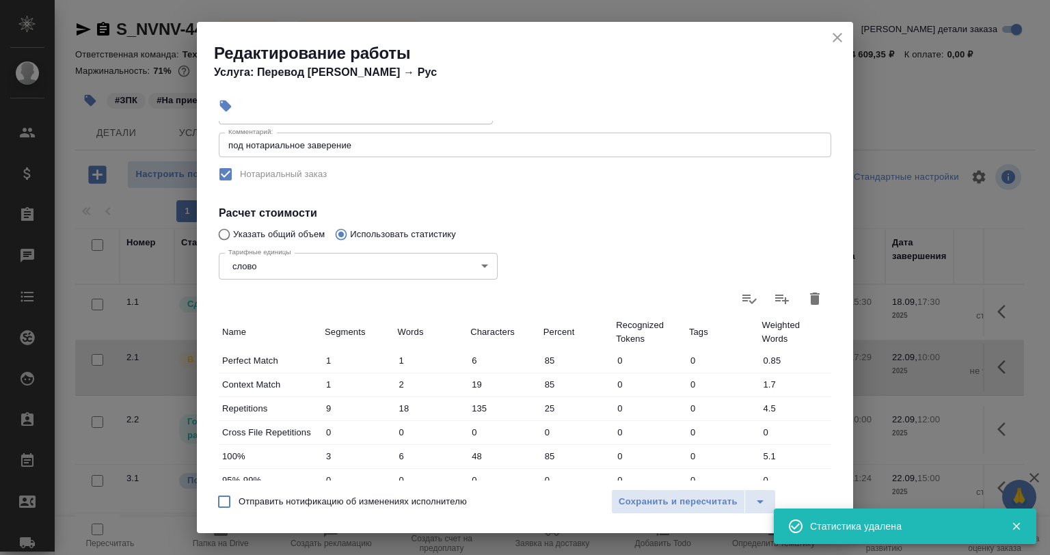
type input "0"
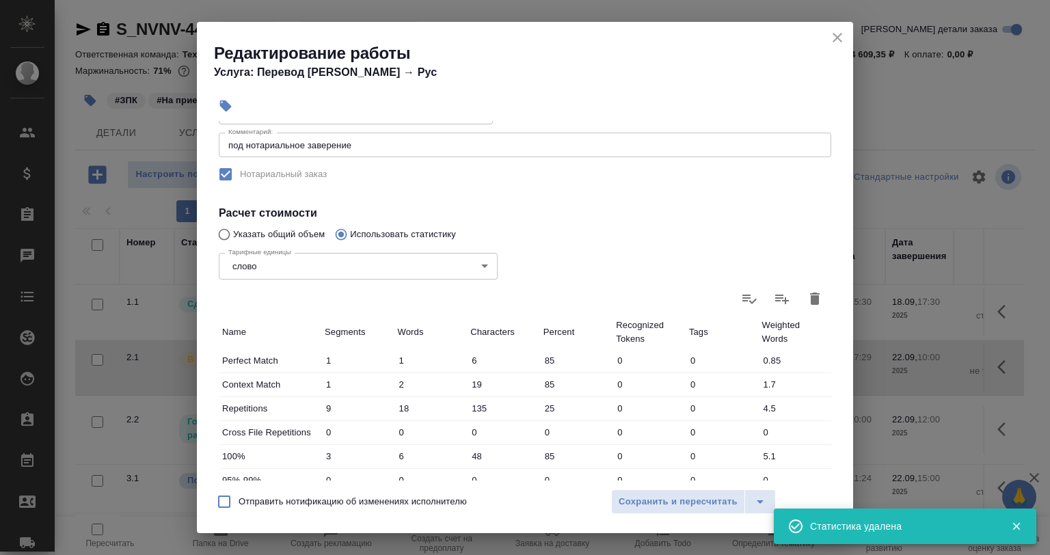
type input "0"
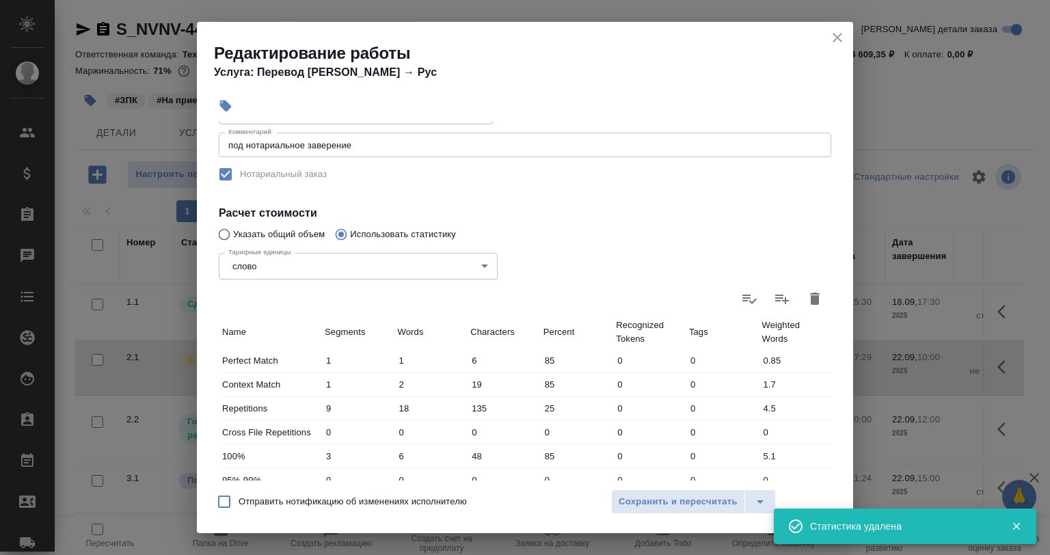
type input "0"
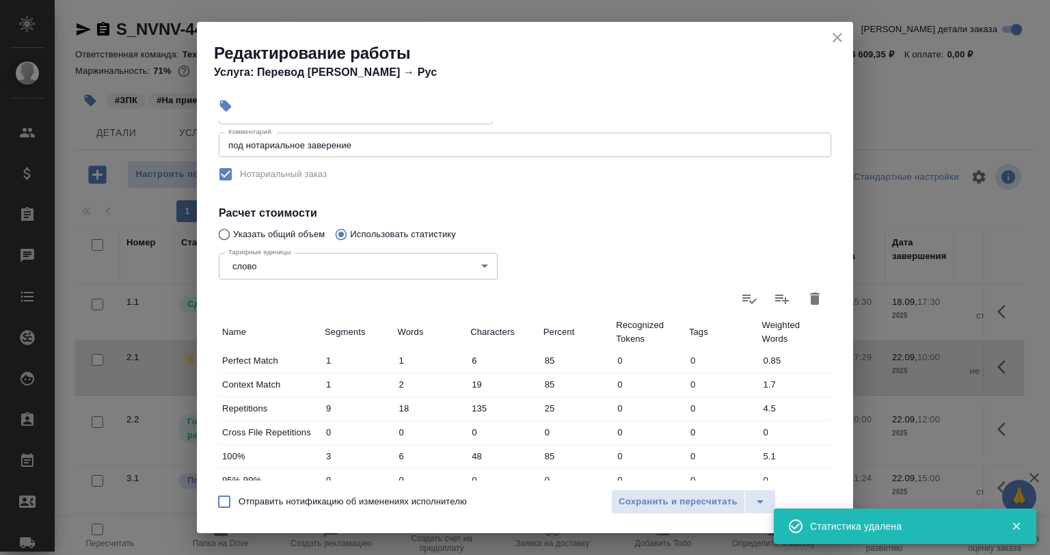
type input "0"
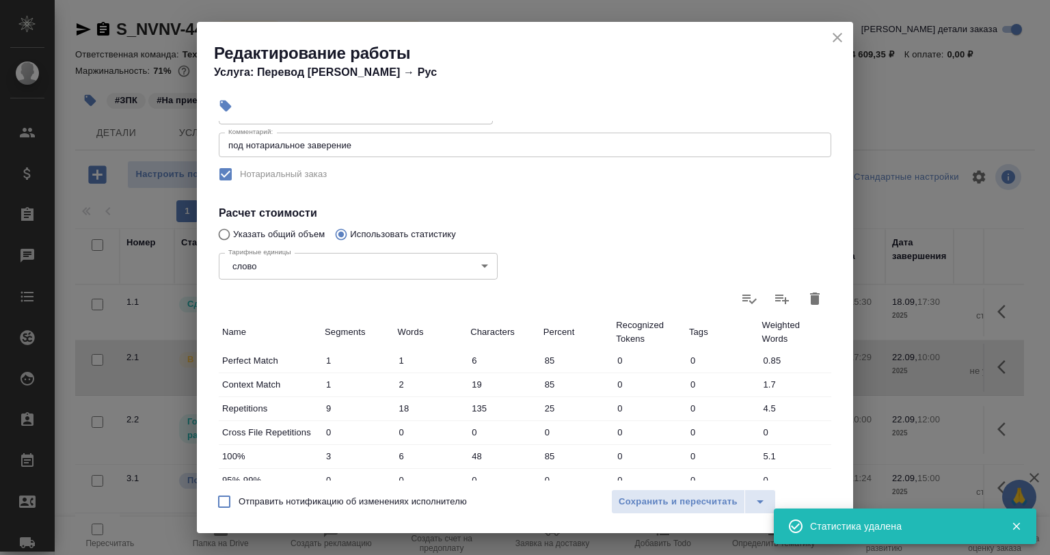
type input "0"
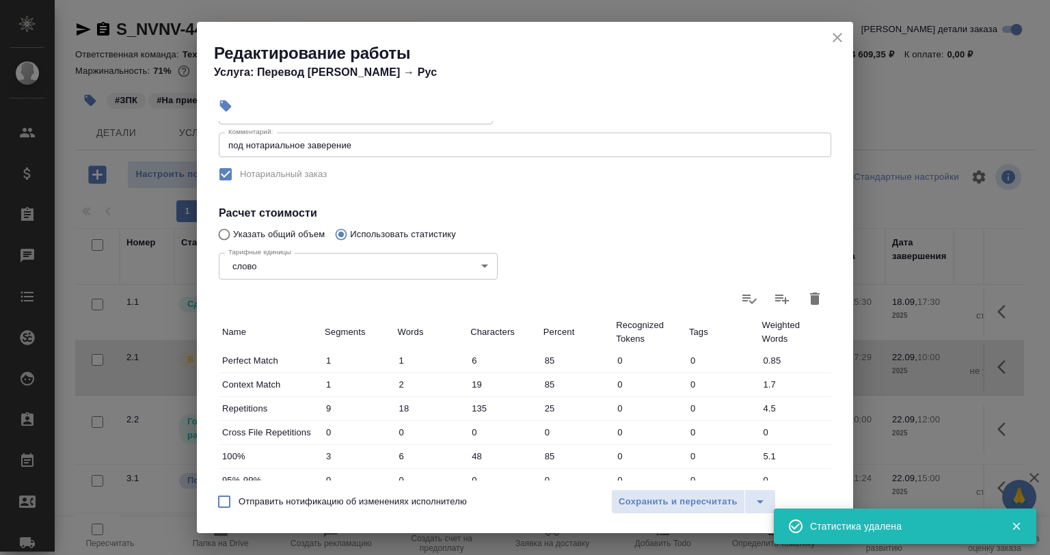
type input "0"
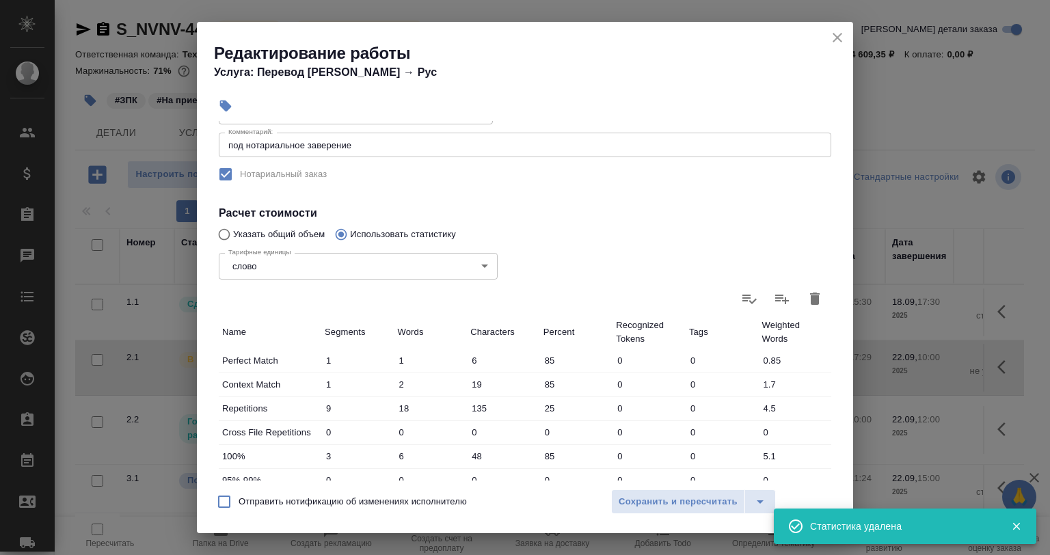
type input "0"
click at [229, 234] on input "Указать общий объем" at bounding box center [222, 235] width 22 height 26
radio input "true"
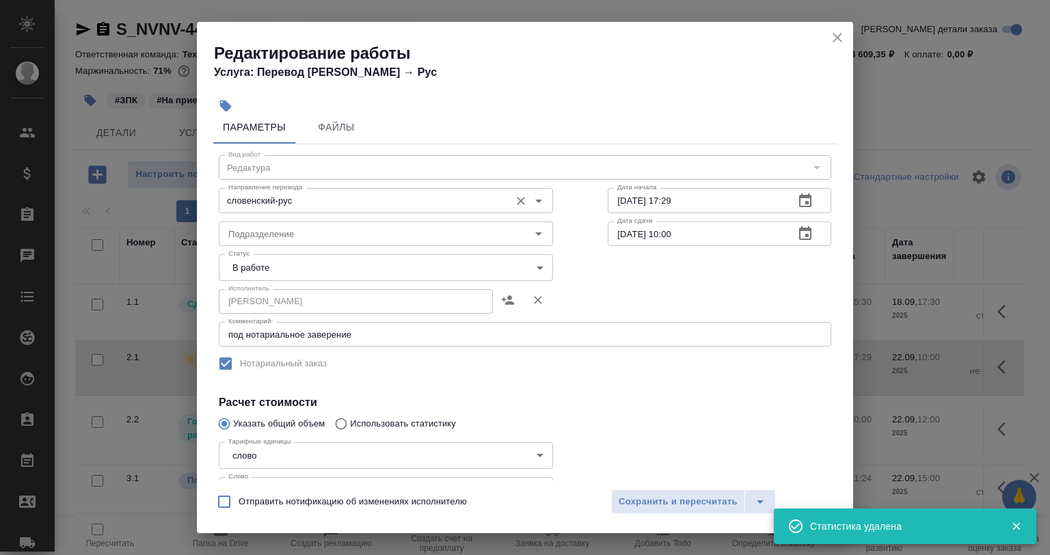
scroll to position [0, 0]
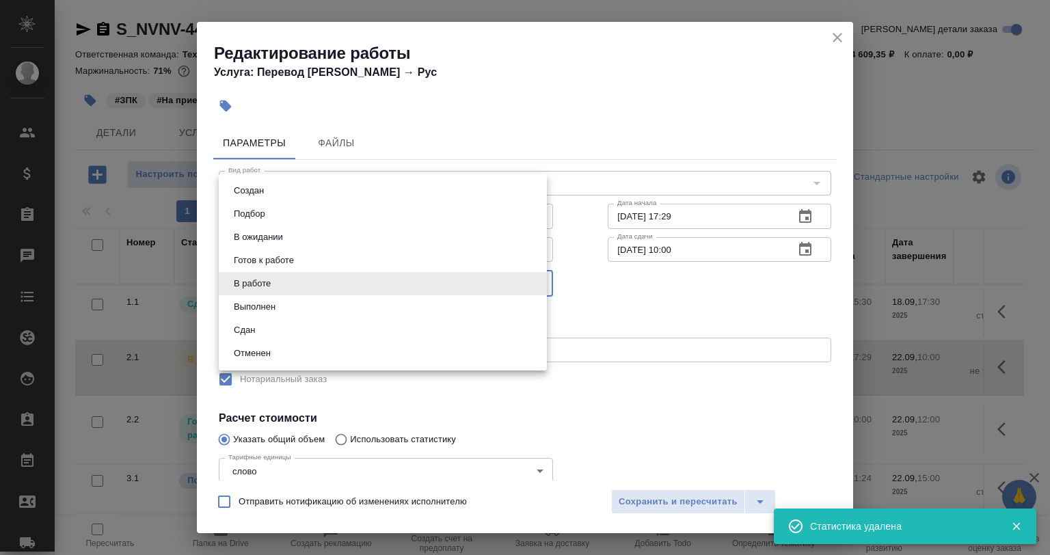
drag, startPoint x: 274, startPoint y: 279, endPoint x: 274, endPoint y: 312, distance: 32.8
click at [274, 279] on body "🙏 .cls-1 fill:#fff; AWATERA Babkina Anastasiya Клиенты Спецификации Заказы 0 Ча…" at bounding box center [525, 277] width 1050 height 555
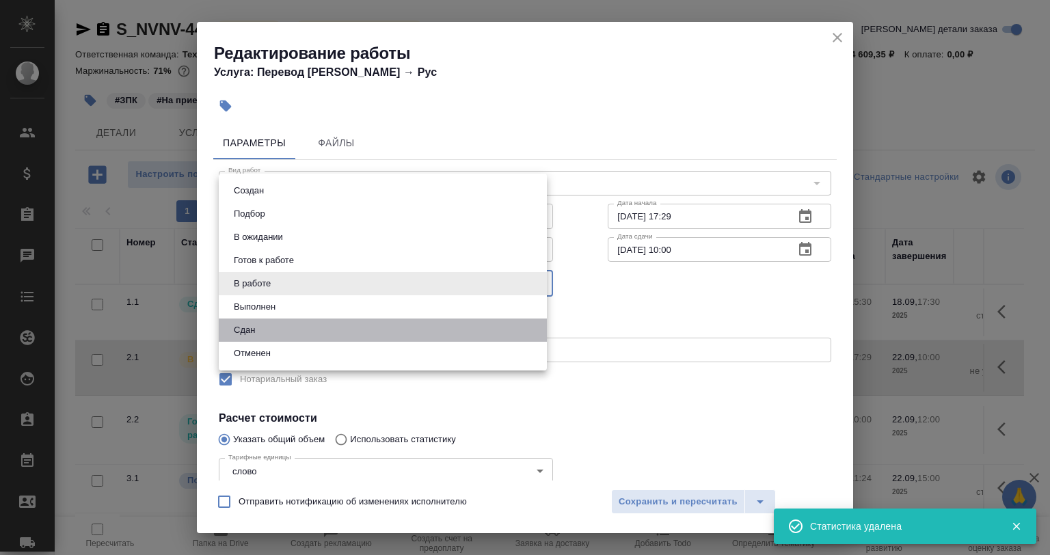
click at [264, 323] on li "Сдан" at bounding box center [383, 330] width 328 height 23
type input "closed"
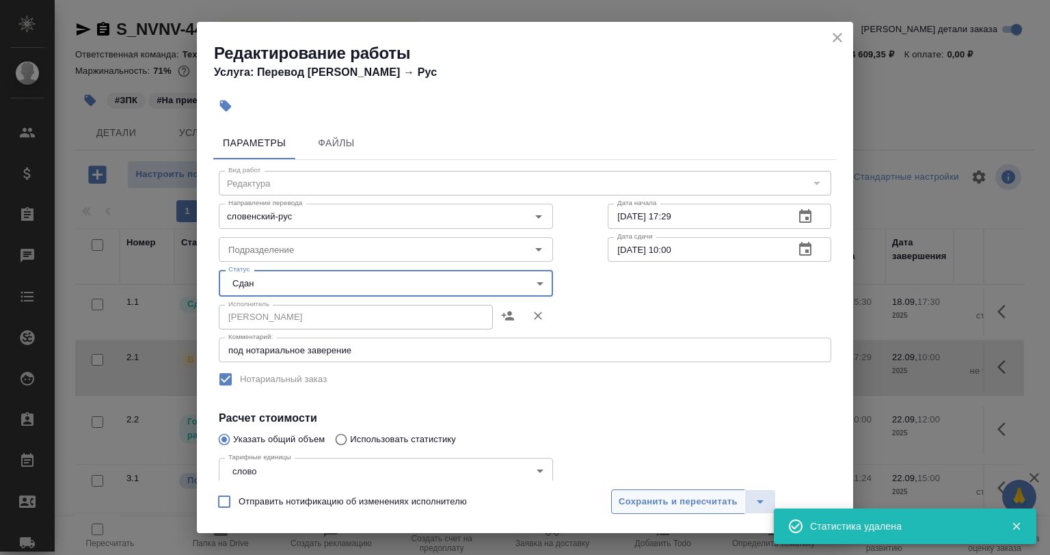
click at [620, 507] on button "Сохранить и пересчитать" at bounding box center [678, 502] width 134 height 25
click at [625, 507] on span "Сохранить и пересчитать" at bounding box center [678, 502] width 119 height 16
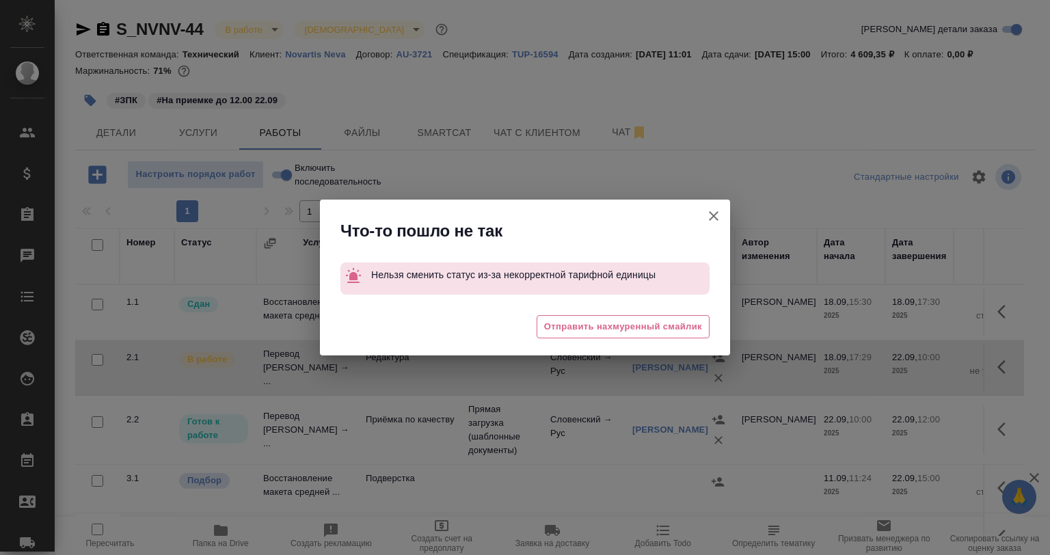
click at [713, 211] on icon "button" at bounding box center [714, 216] width 16 height 16
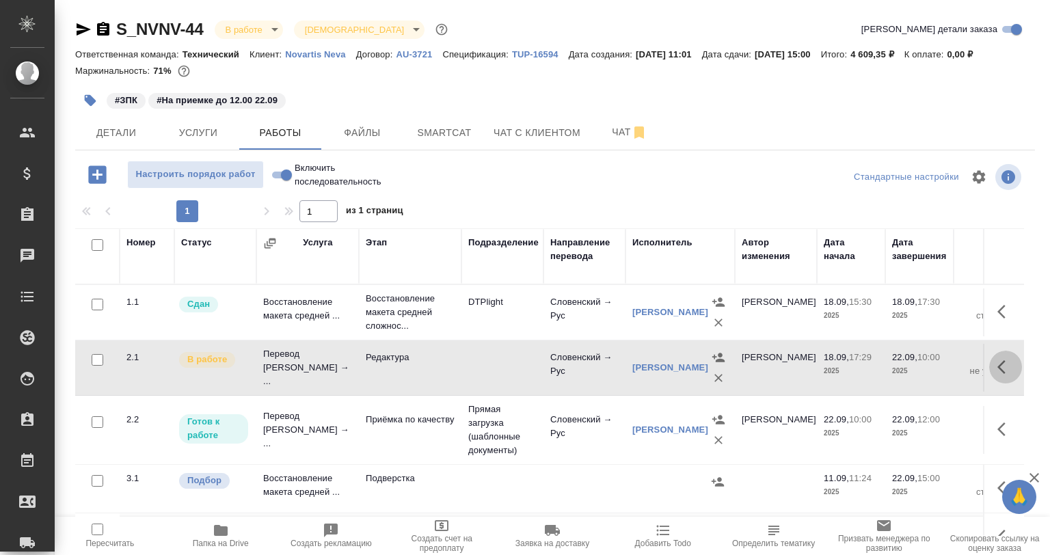
click at [998, 369] on icon "button" at bounding box center [1006, 367] width 16 height 16
click at [897, 367] on icon "button" at bounding box center [905, 367] width 16 height 16
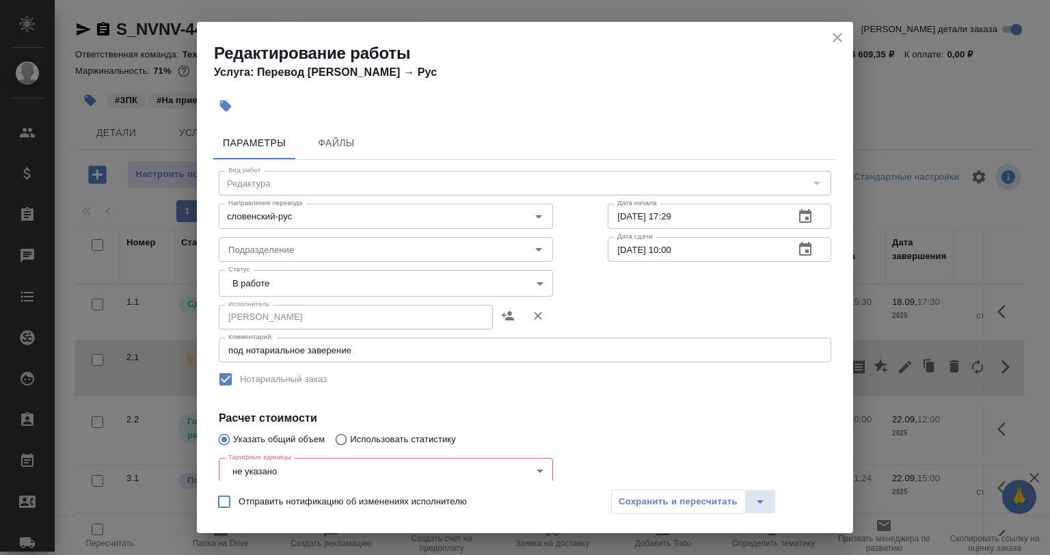
scroll to position [137, 0]
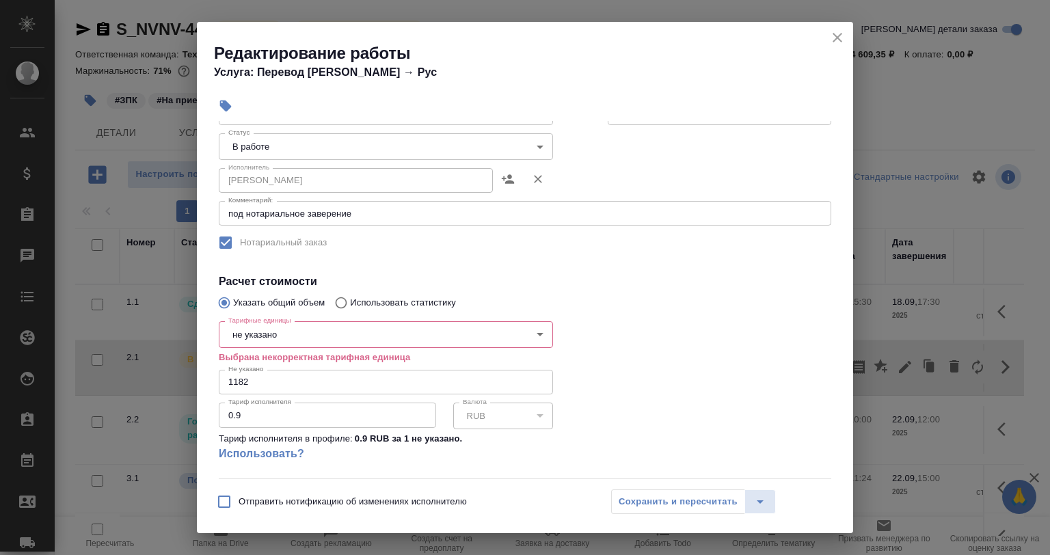
click at [286, 339] on body "🙏 .cls-1 fill:#fff; AWATERA Babkina Anastasiya Клиенты Спецификации Заказы 0 Ча…" at bounding box center [525, 277] width 1050 height 555
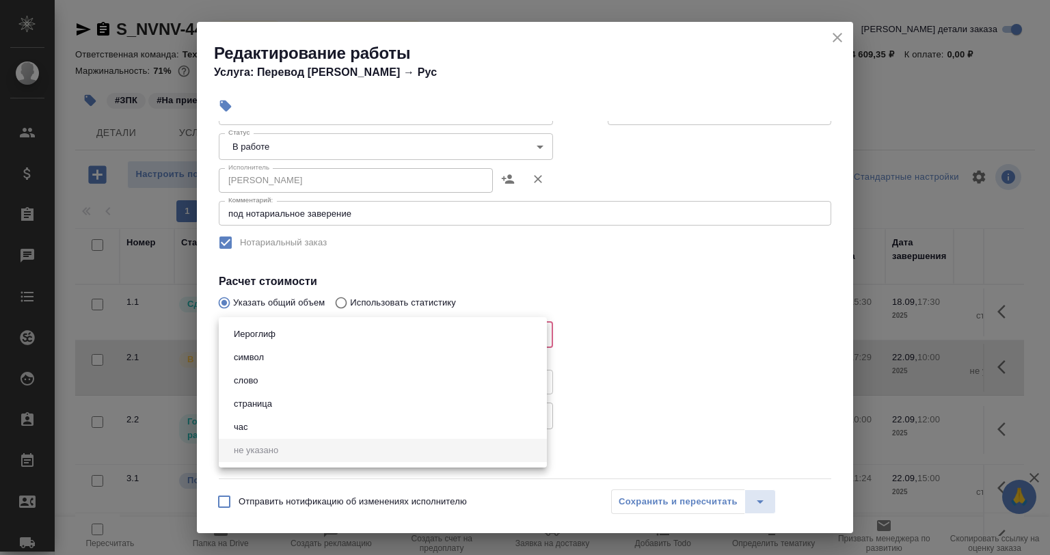
click at [272, 380] on li "слово" at bounding box center [383, 380] width 328 height 23
type input "5a8b1489cc6b4906c91bfd90"
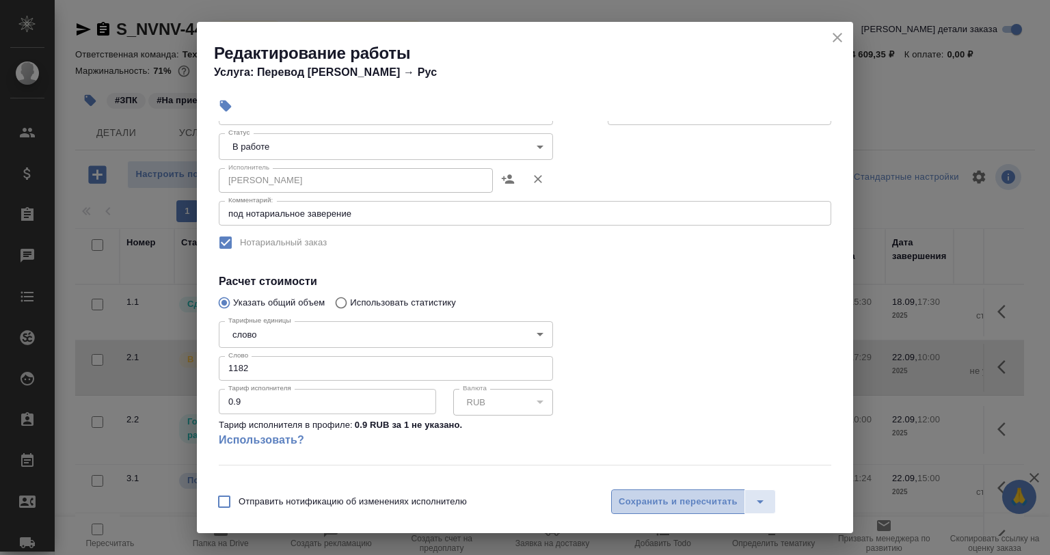
click at [637, 501] on span "Сохранить и пересчитать" at bounding box center [678, 502] width 119 height 16
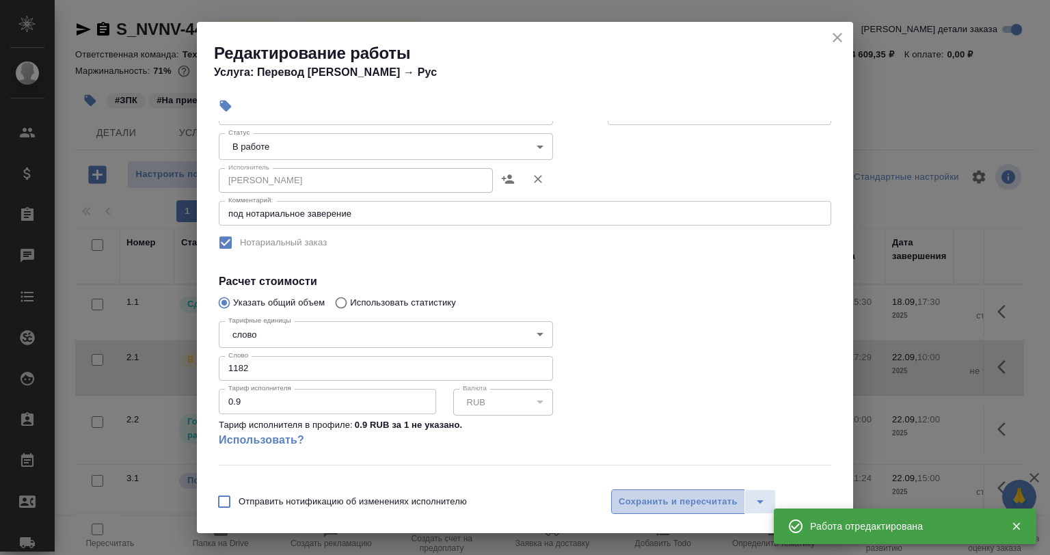
click at [637, 503] on span "Сохранить и пересчитать" at bounding box center [678, 502] width 119 height 16
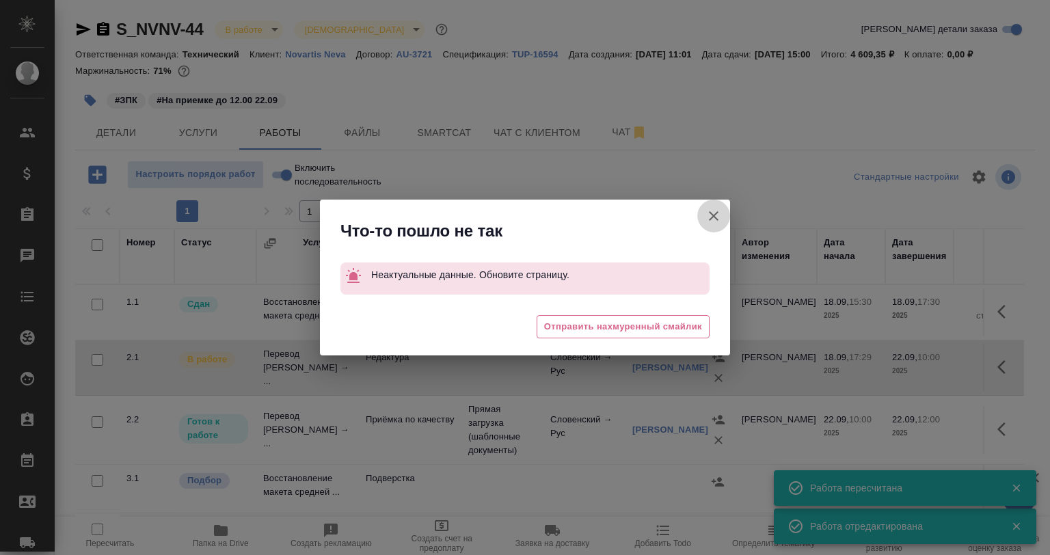
click at [713, 217] on icon "button" at bounding box center [714, 216] width 10 height 10
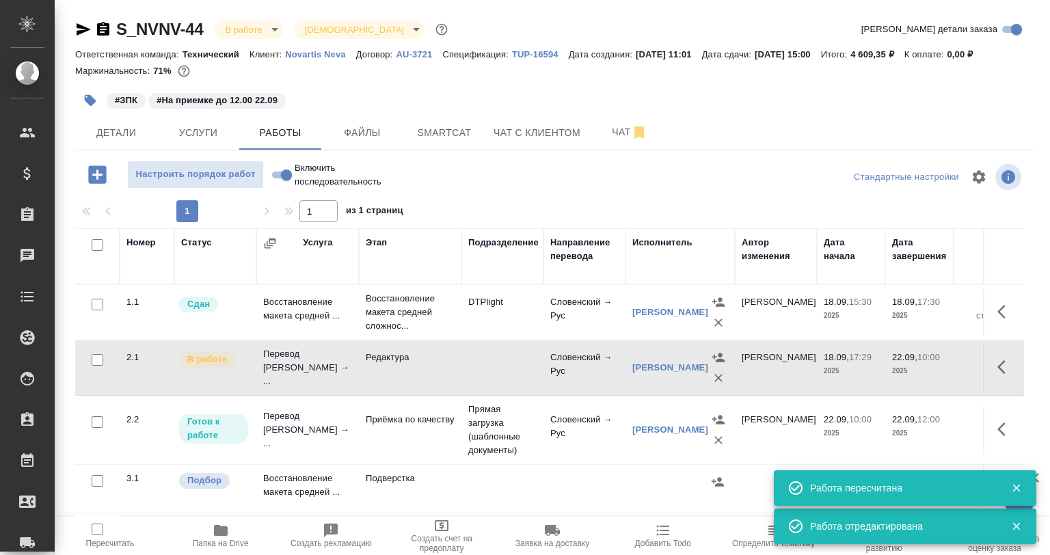
click at [990, 366] on button "button" at bounding box center [1006, 367] width 33 height 33
click at [894, 367] on button "button" at bounding box center [905, 367] width 23 height 33
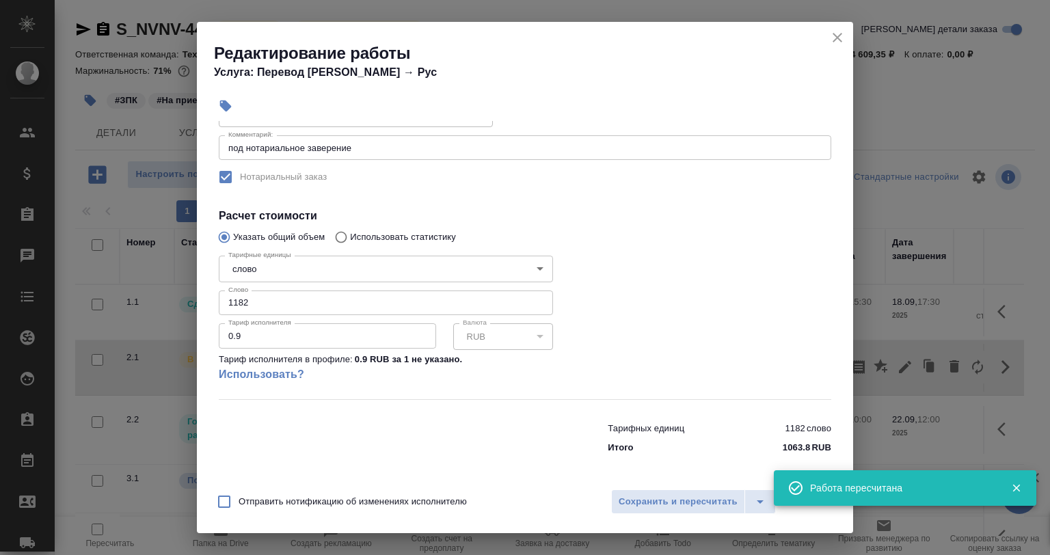
scroll to position [0, 0]
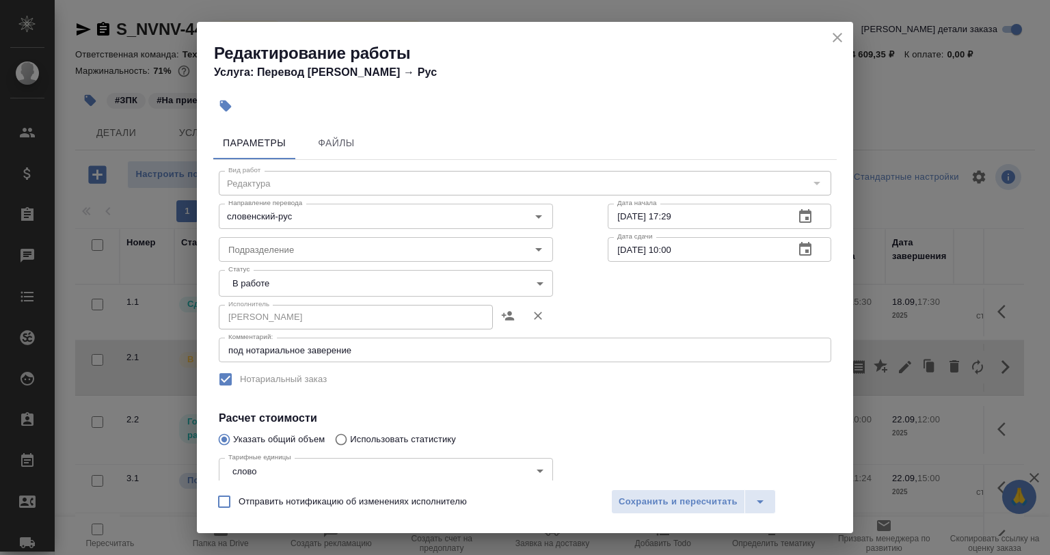
click at [312, 283] on body "🙏 .cls-1 fill:#fff; AWATERA Babkina Anastasiya Клиенты Спецификации Заказы 0 Ча…" at bounding box center [525, 277] width 1050 height 555
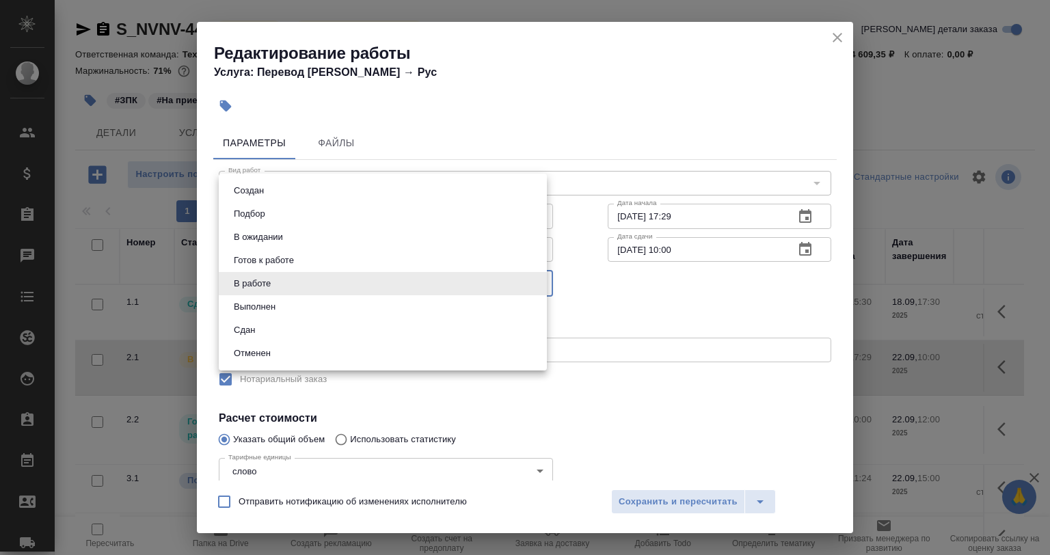
click at [278, 328] on li "Сдан" at bounding box center [383, 330] width 328 height 23
type input "closed"
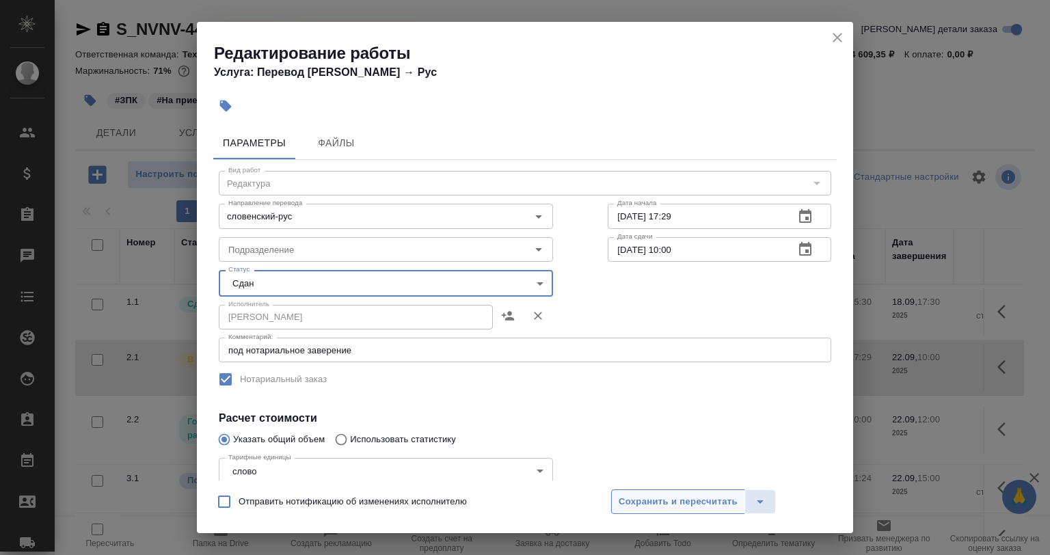
click at [656, 509] on span "Сохранить и пересчитать" at bounding box center [678, 502] width 119 height 16
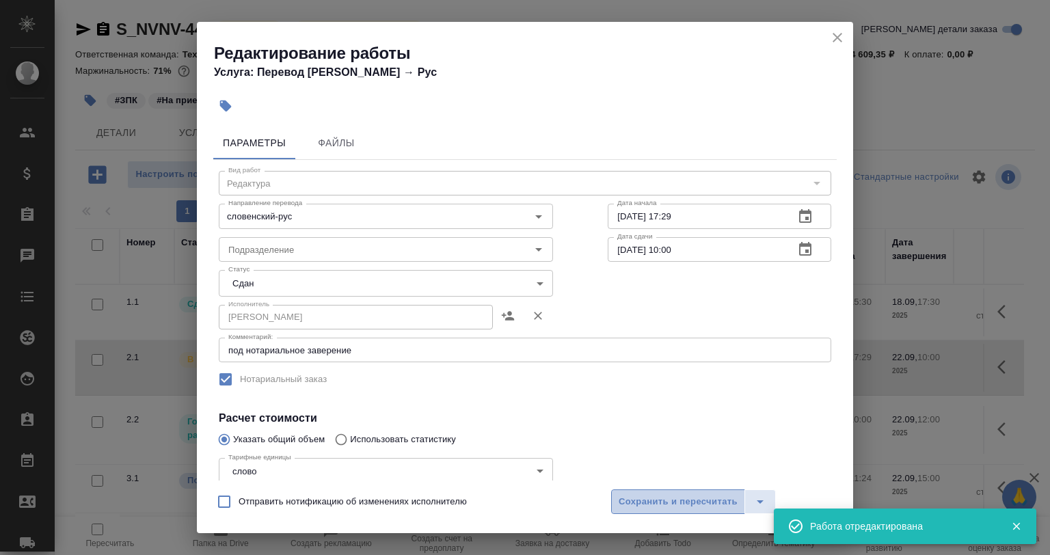
click at [665, 503] on span "Сохранить и пересчитать" at bounding box center [678, 502] width 119 height 16
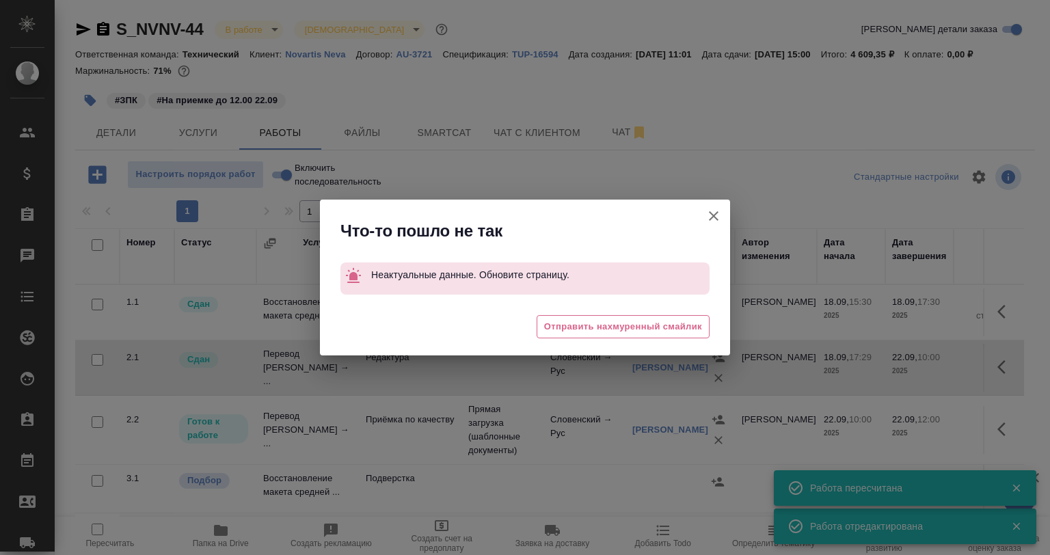
click at [714, 219] on icon "button" at bounding box center [714, 216] width 16 height 16
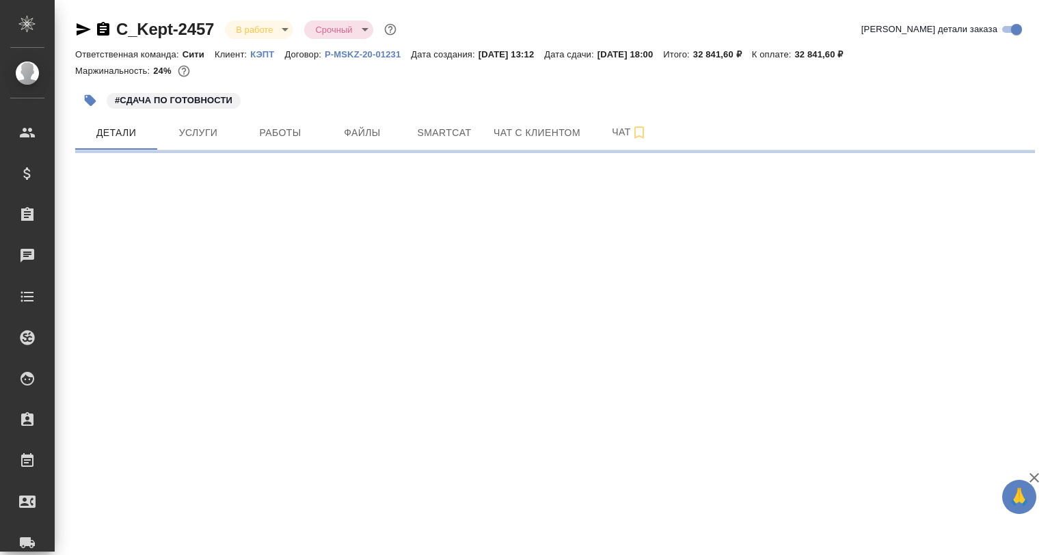
select select "RU"
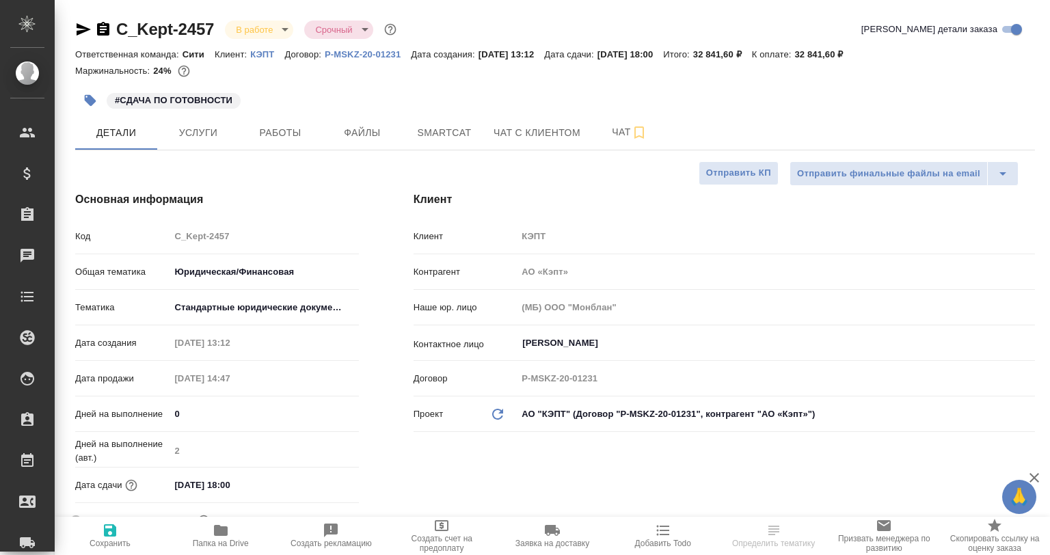
type textarea "x"
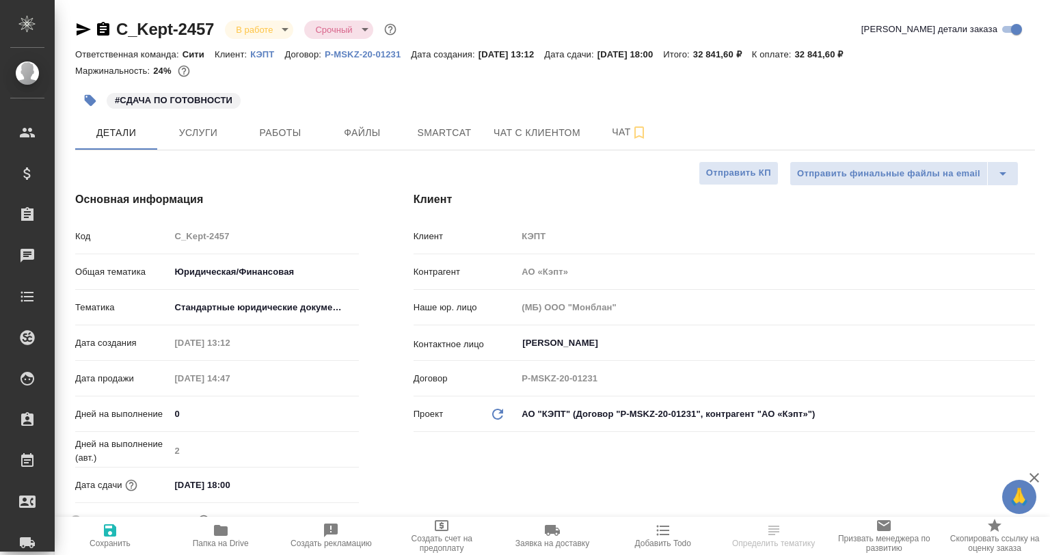
type textarea "x"
click at [432, 144] on button "Smartcat" at bounding box center [444, 133] width 82 height 34
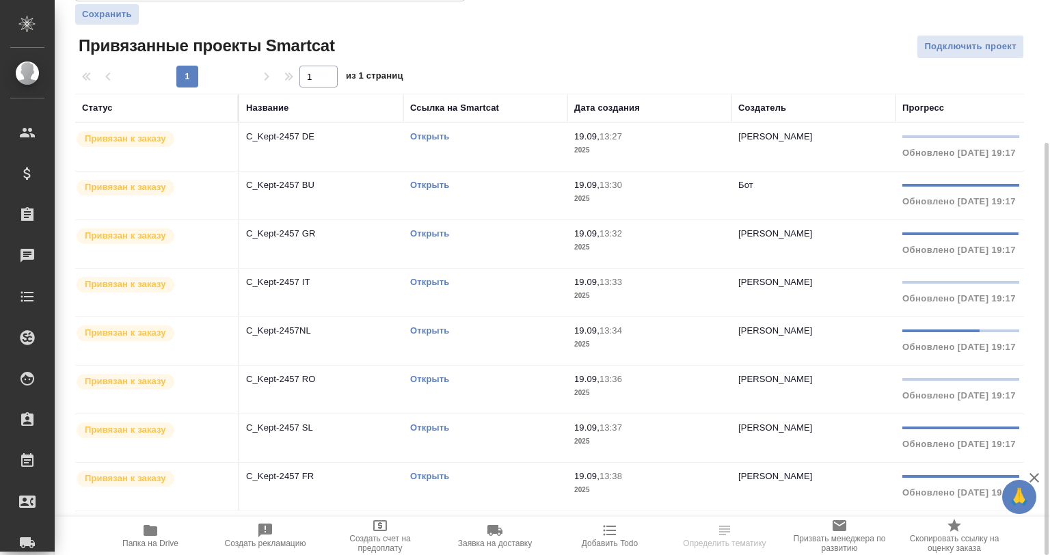
click at [429, 475] on link "Открыть" at bounding box center [429, 476] width 39 height 10
click at [336, 457] on td "C_Kept-2457 SL" at bounding box center [321, 438] width 164 height 48
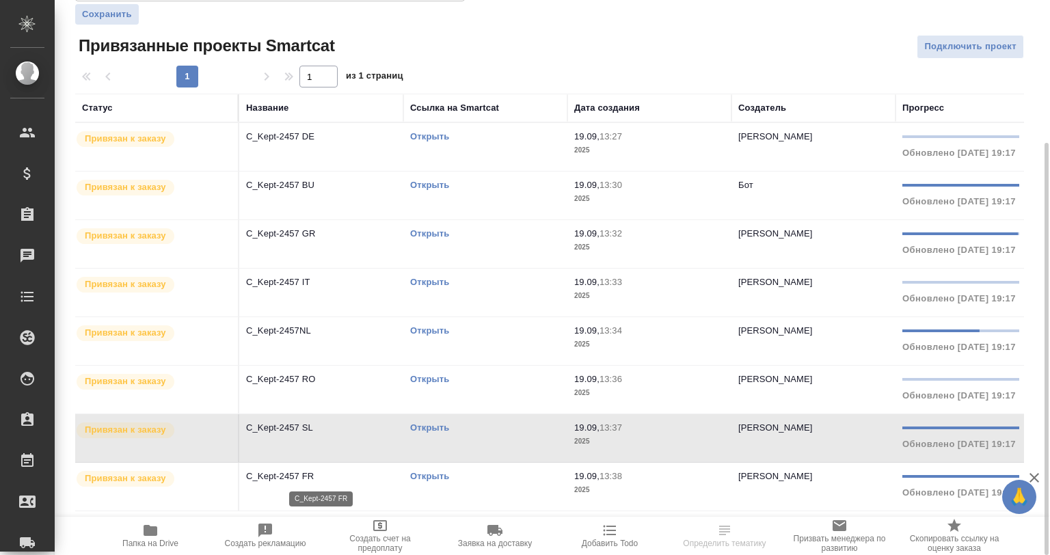
click at [342, 486] on td "C_Kept-2457 FR" at bounding box center [321, 487] width 164 height 48
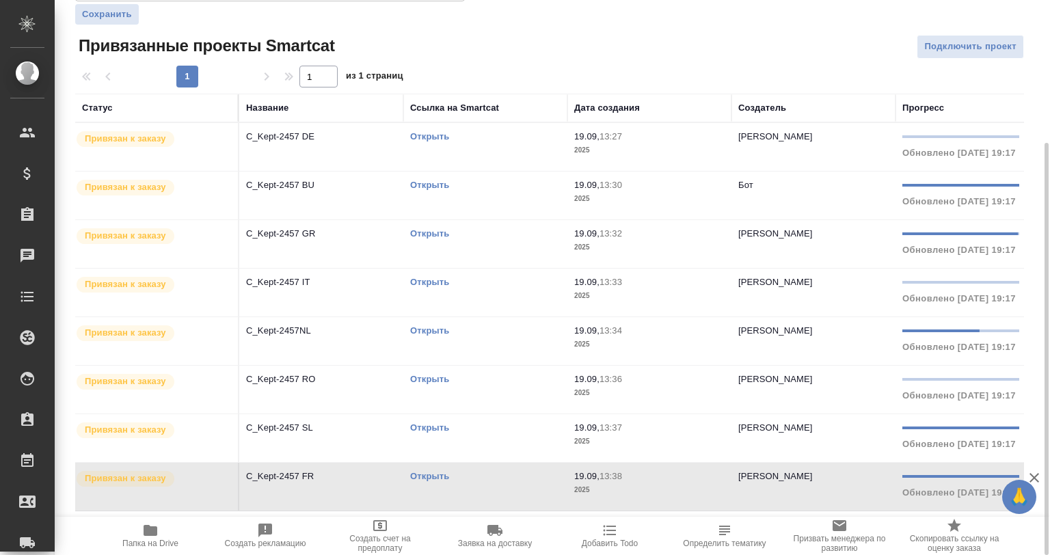
click at [342, 486] on td "C_Kept-2457 FR" at bounding box center [321, 487] width 164 height 48
click at [435, 425] on link "Открыть" at bounding box center [429, 428] width 39 height 10
click at [331, 443] on td "C_Kept-2457 SL" at bounding box center [321, 438] width 164 height 48
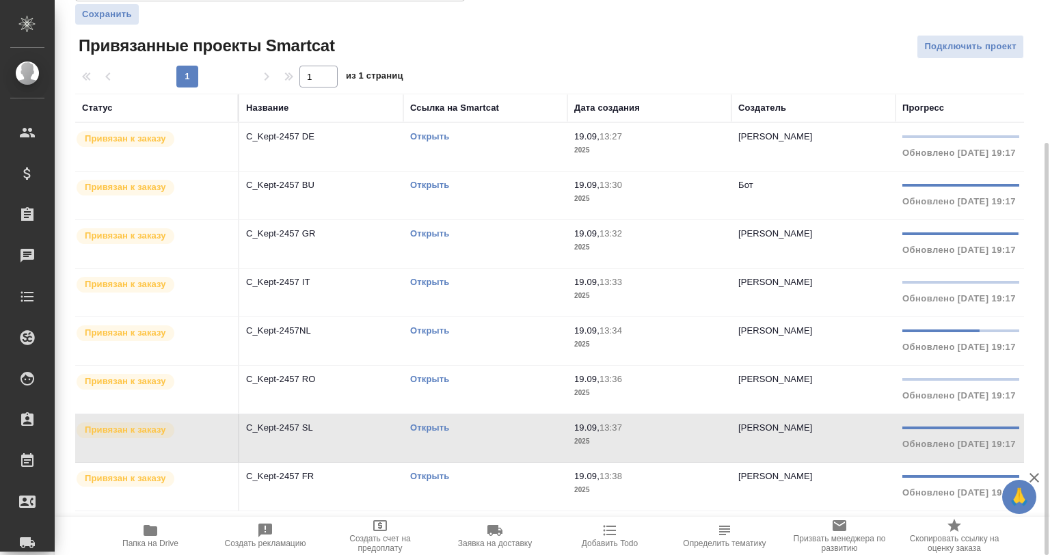
click at [331, 443] on td "C_Kept-2457 SL" at bounding box center [321, 438] width 164 height 48
click at [342, 340] on td "C_Kept-2457NL" at bounding box center [321, 341] width 164 height 48
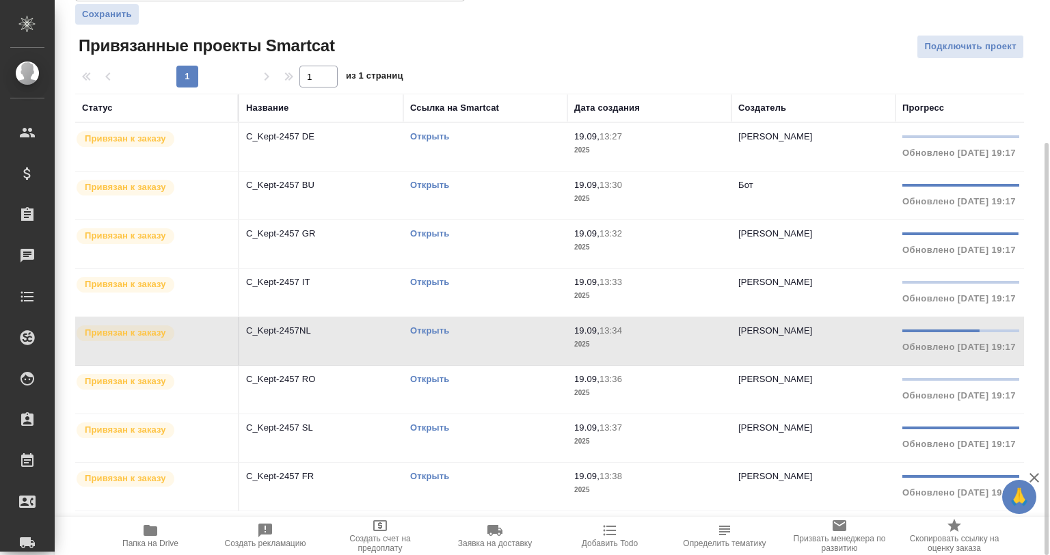
click at [391, 291] on td "C_Kept-2457 IT" at bounding box center [321, 293] width 164 height 48
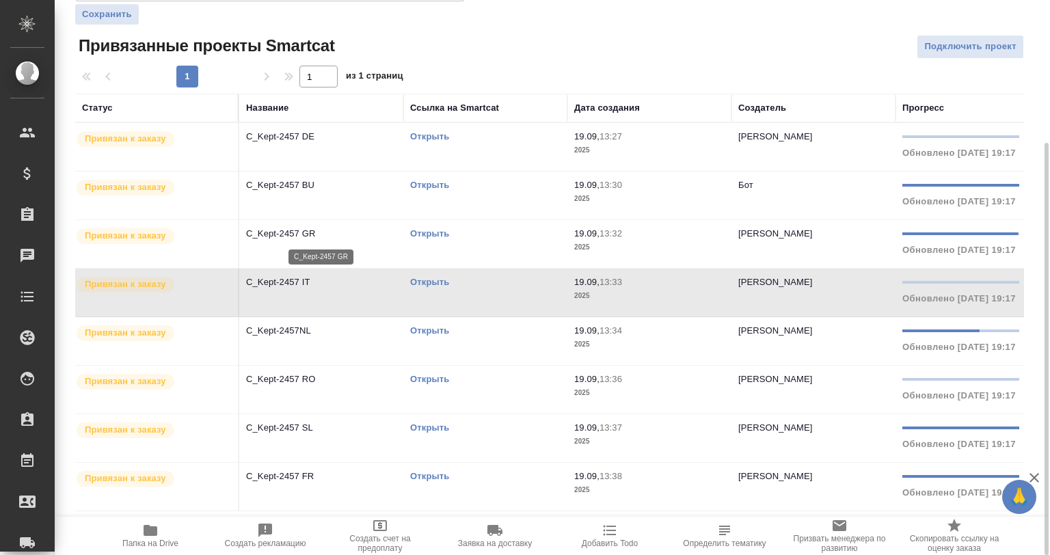
click at [372, 239] on p "C_Kept-2457 GR" at bounding box center [321, 234] width 150 height 14
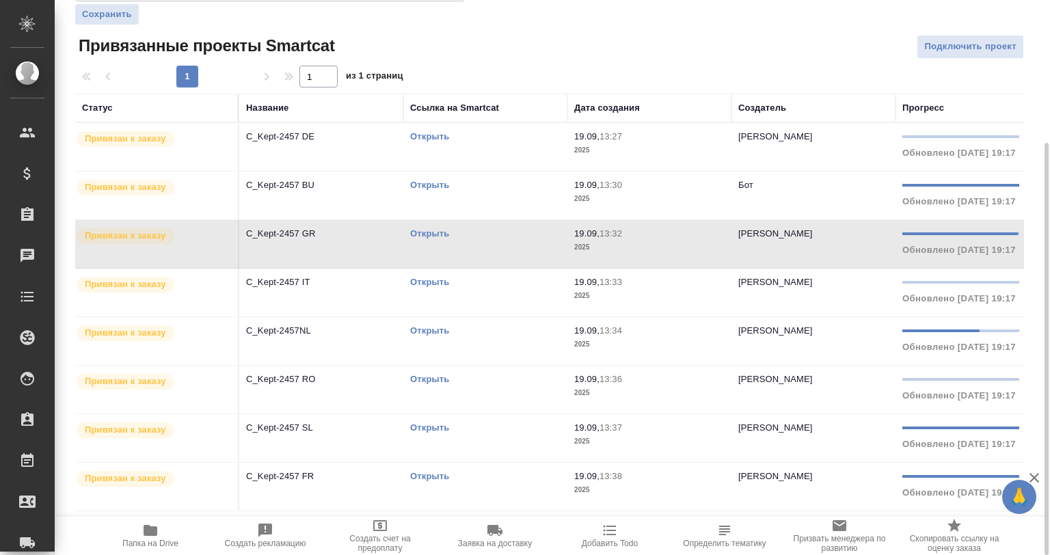
click at [431, 234] on link "Открыть" at bounding box center [429, 233] width 39 height 10
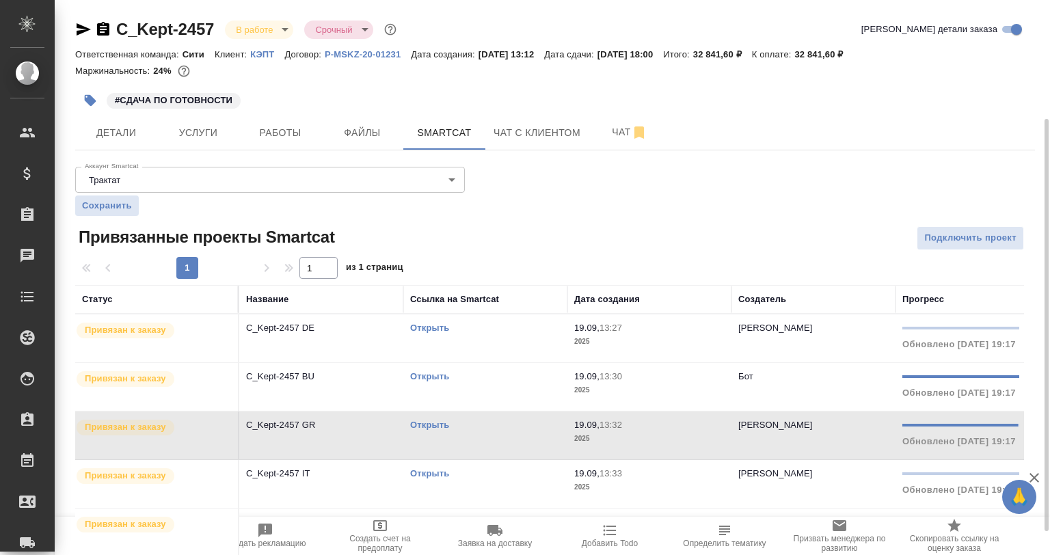
scroll to position [68, 0]
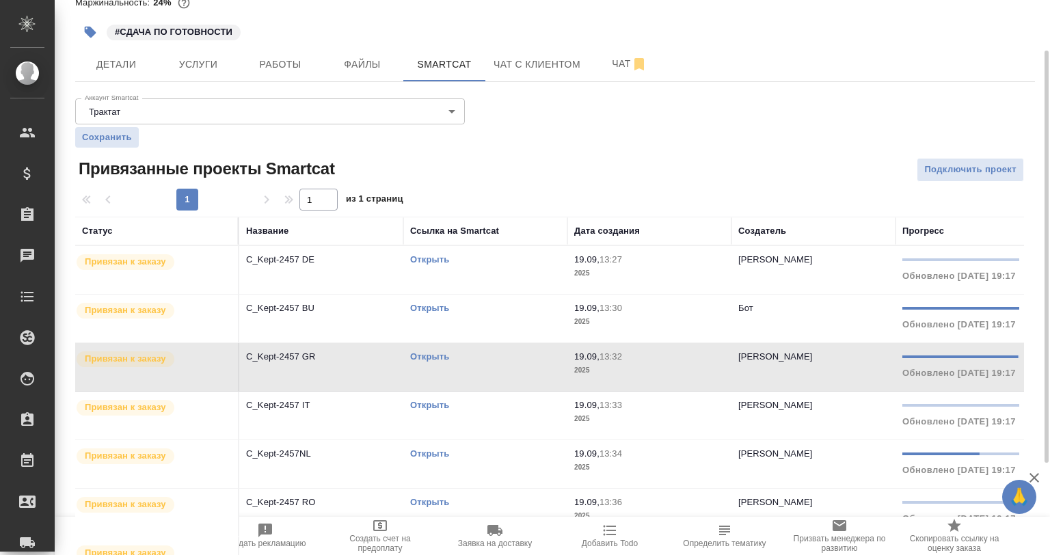
click at [416, 304] on link "Открыть" at bounding box center [429, 308] width 39 height 10
click at [315, 315] on td "C_Kept-2457 BU" at bounding box center [321, 319] width 164 height 48
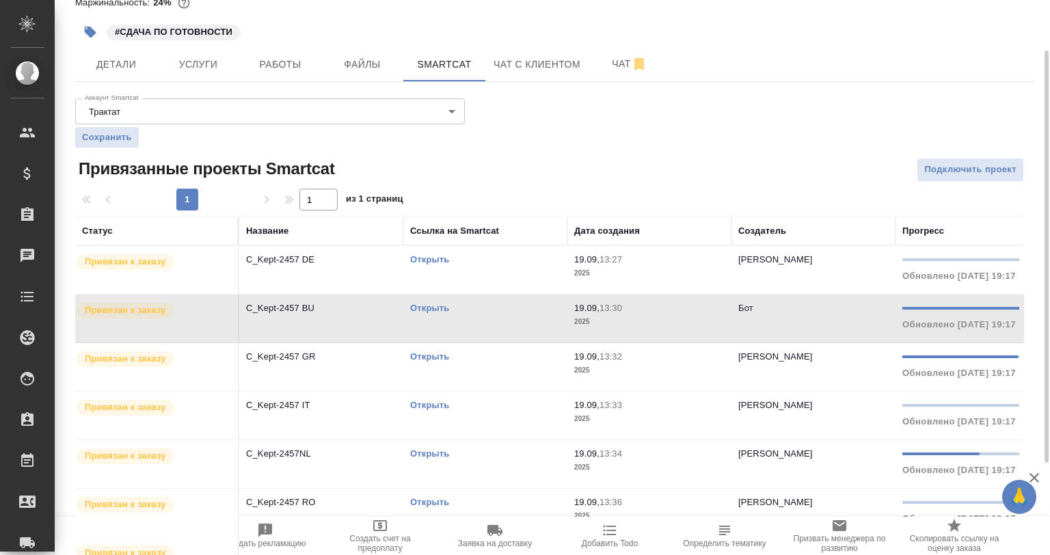
click at [315, 315] on td "C_Kept-2457 BU" at bounding box center [321, 319] width 164 height 48
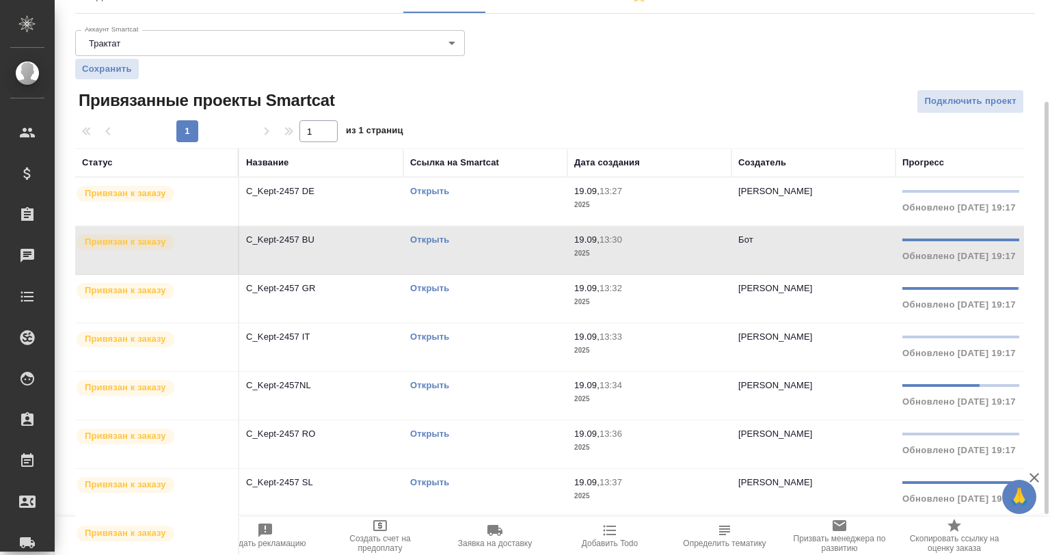
click at [429, 383] on link "Открыть" at bounding box center [429, 385] width 39 height 10
click at [363, 301] on td "C_Kept-2457 GR" at bounding box center [321, 299] width 164 height 48
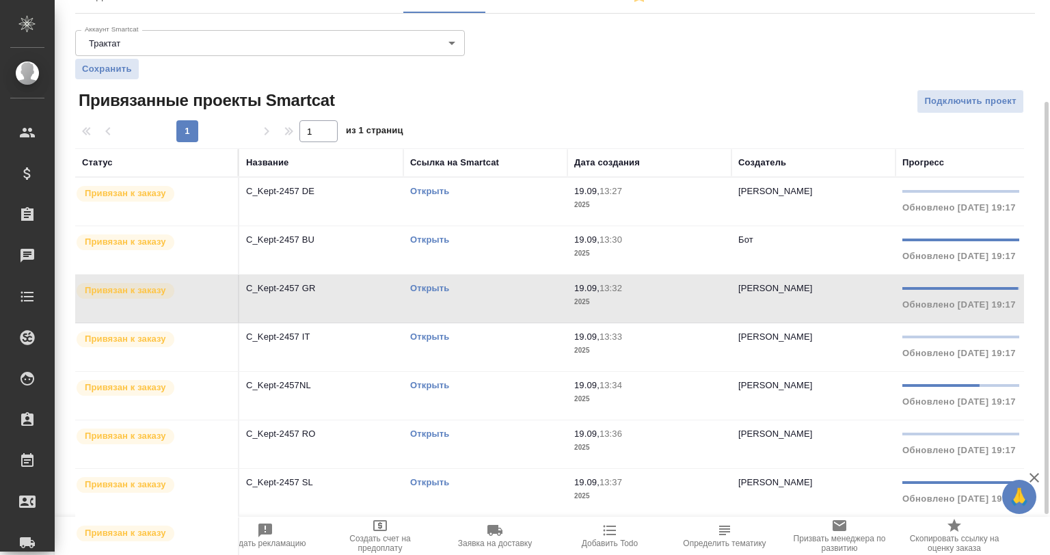
click at [363, 301] on td "C_Kept-2457 GR" at bounding box center [321, 299] width 164 height 48
click at [356, 395] on td "C_Kept-2457NL" at bounding box center [321, 396] width 164 height 48
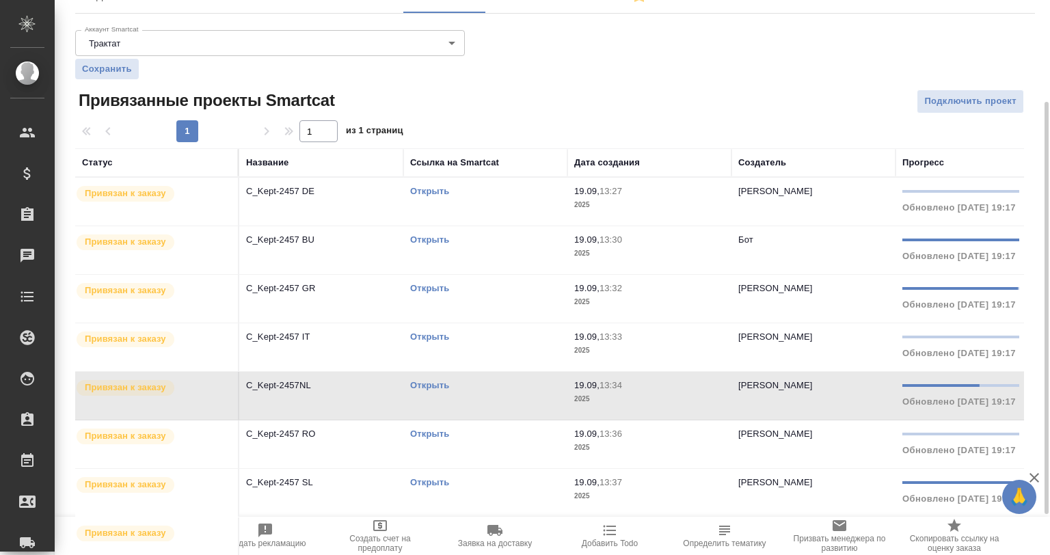
click at [356, 395] on td "C_Kept-2457NL" at bounding box center [321, 396] width 164 height 48
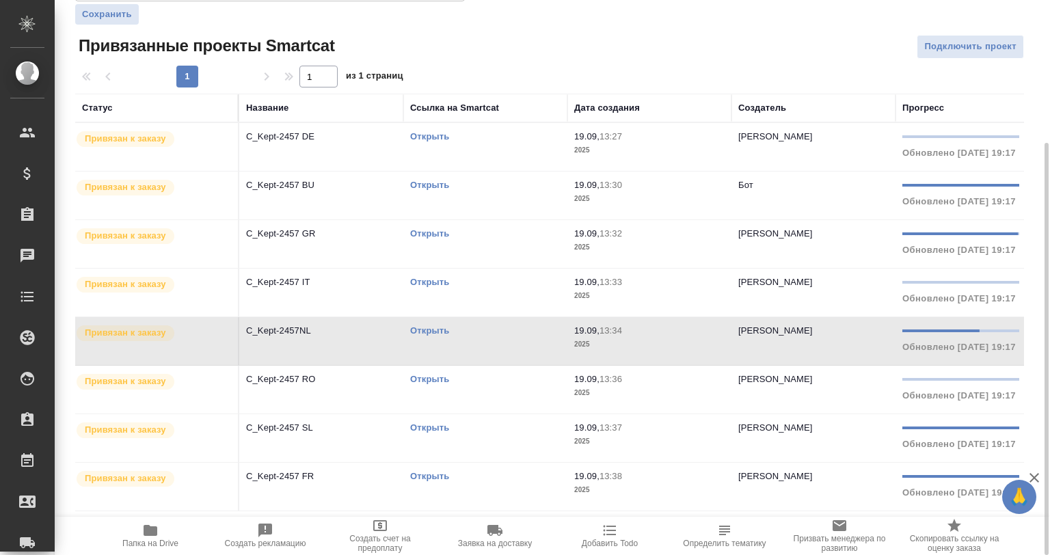
click at [338, 449] on td "C_Kept-2457 SL" at bounding box center [321, 438] width 164 height 48
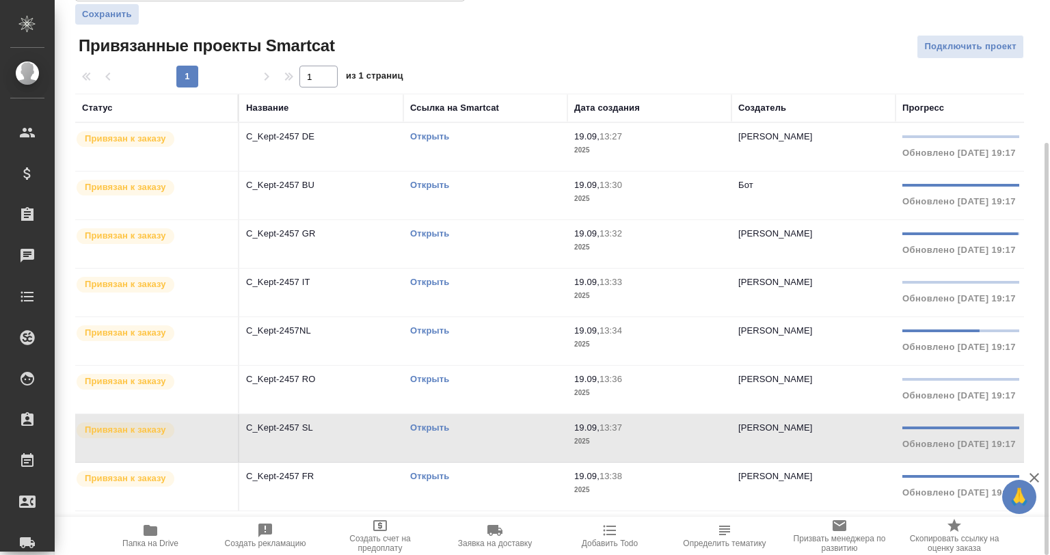
click at [338, 449] on td "C_Kept-2457 SL" at bounding box center [321, 438] width 164 height 48
click at [330, 474] on p "C_Kept-2457 FR" at bounding box center [321, 477] width 150 height 14
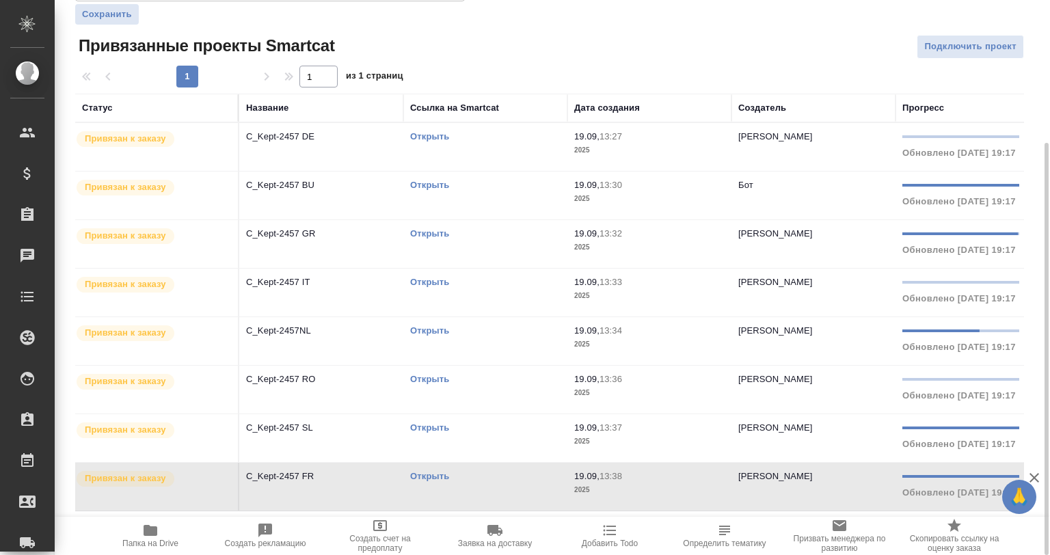
click at [380, 432] on p "C_Kept-2457 SL" at bounding box center [321, 428] width 150 height 14
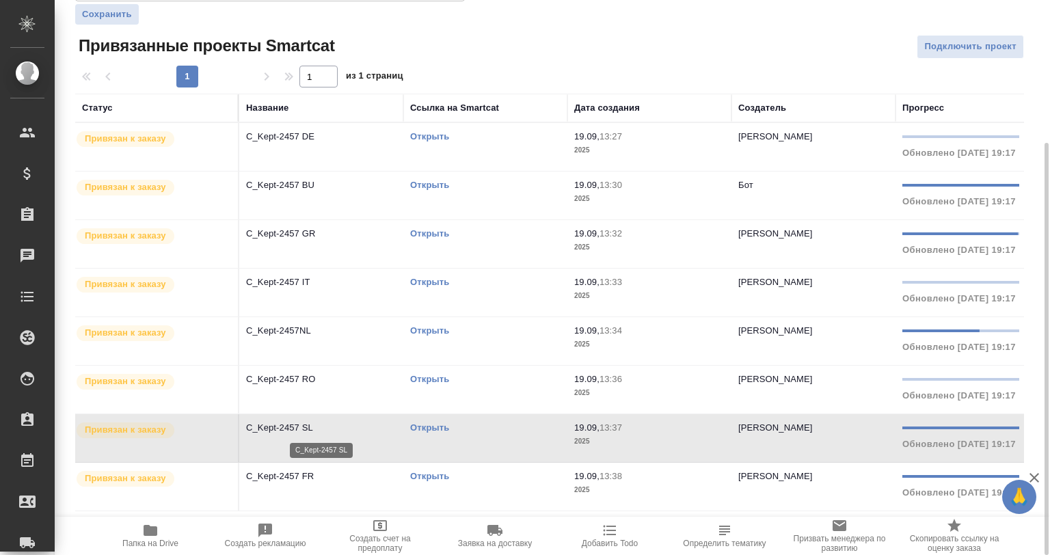
click at [380, 432] on p "C_Kept-2457 SL" at bounding box center [321, 428] width 150 height 14
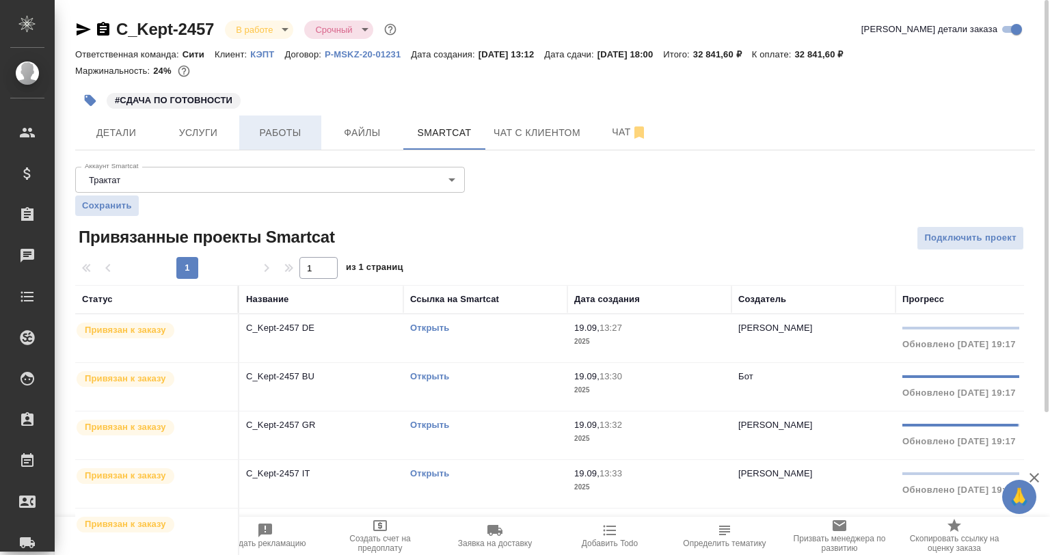
click at [261, 124] on span "Работы" at bounding box center [281, 132] width 66 height 17
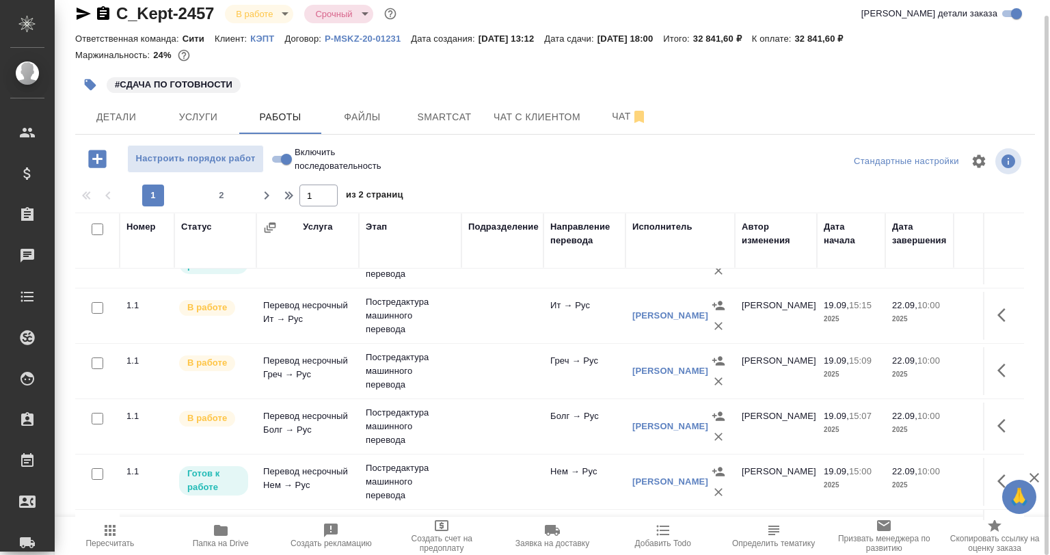
scroll to position [205, 0]
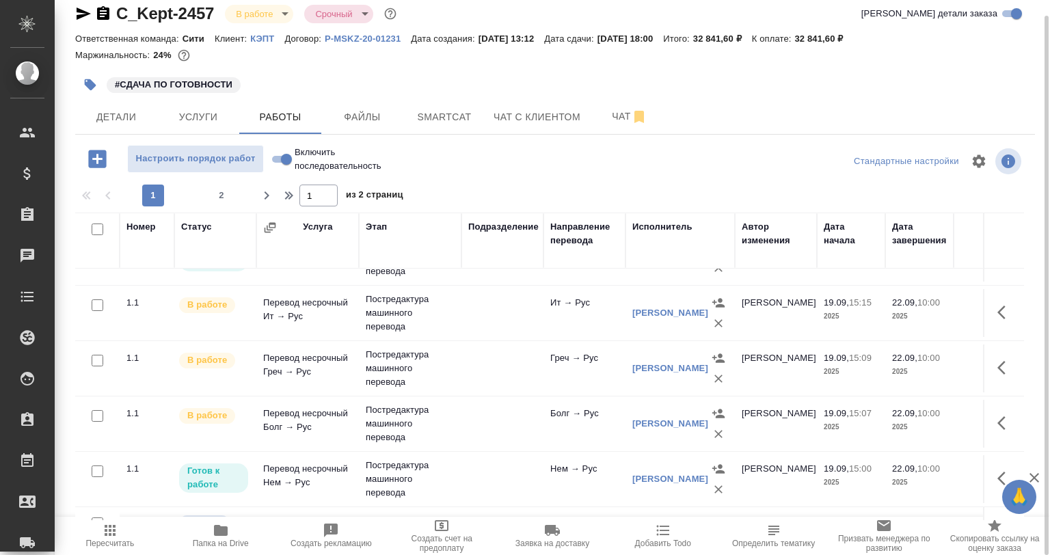
click at [998, 367] on icon "button" at bounding box center [1002, 368] width 8 height 14
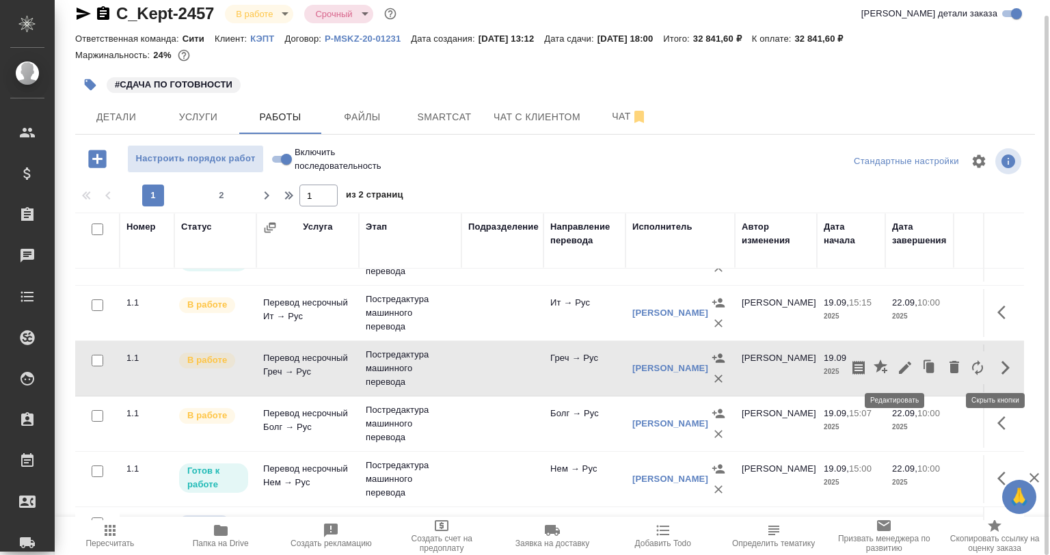
click at [897, 365] on icon "button" at bounding box center [905, 368] width 16 height 16
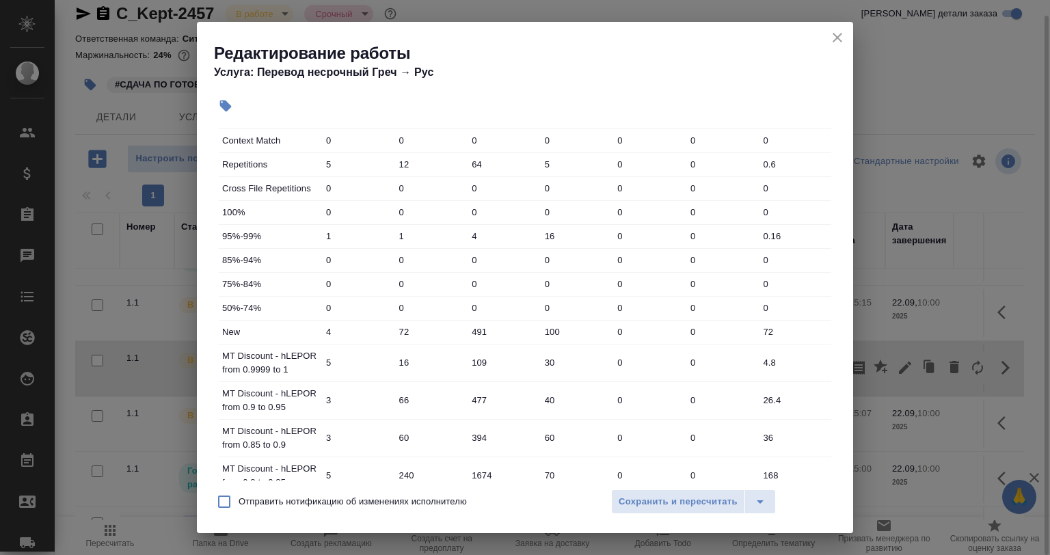
scroll to position [0, 0]
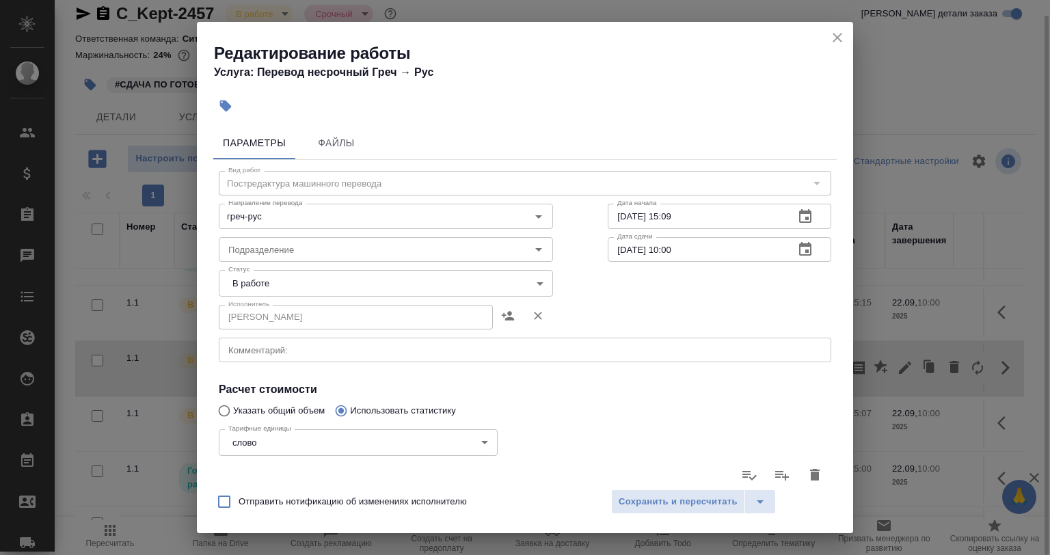
click at [284, 287] on body "🙏 .cls-1 fill:#fff; AWATERA Babkina Anastasiya Клиенты Спецификации Заказы 0 Ча…" at bounding box center [525, 277] width 1050 height 555
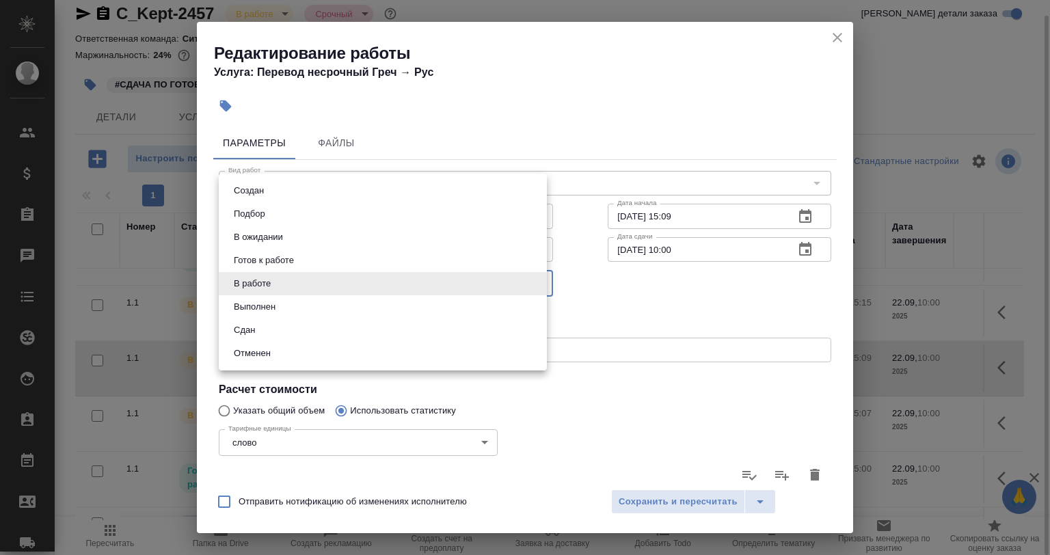
click at [263, 328] on li "Сдан" at bounding box center [383, 330] width 328 height 23
type input "closed"
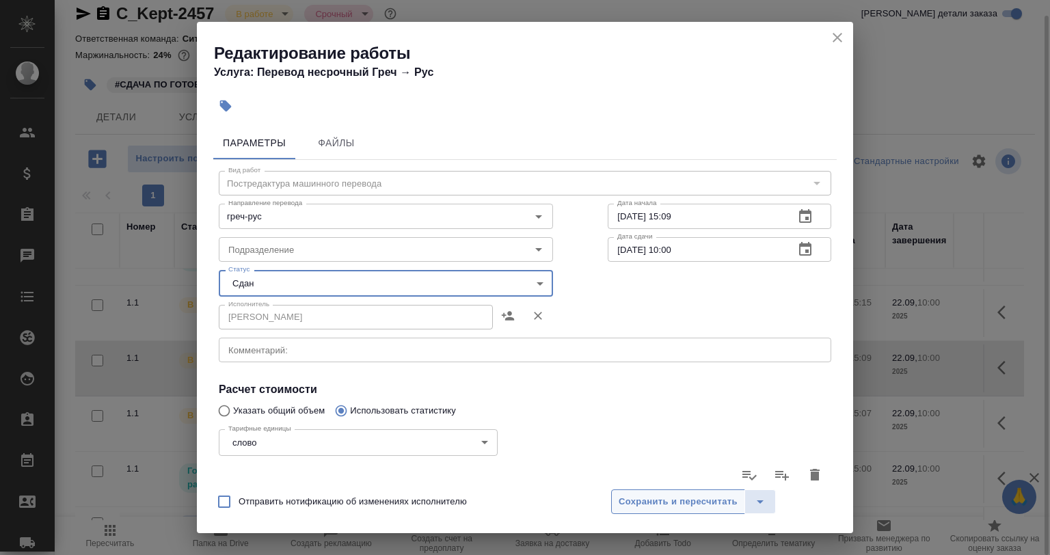
click at [632, 499] on span "Сохранить и пересчитать" at bounding box center [678, 502] width 119 height 16
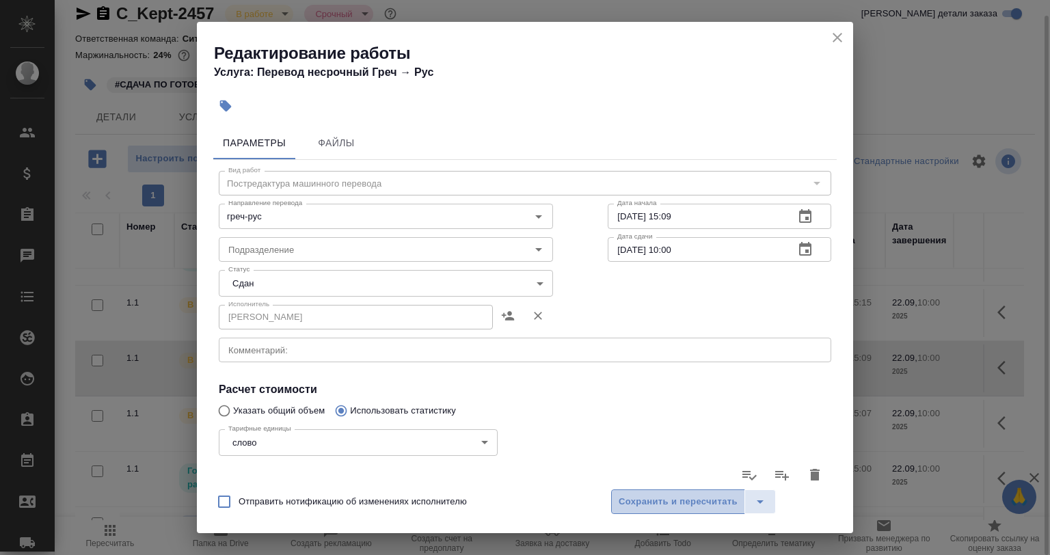
click at [632, 499] on span "Сохранить и пересчитать" at bounding box center [678, 502] width 119 height 16
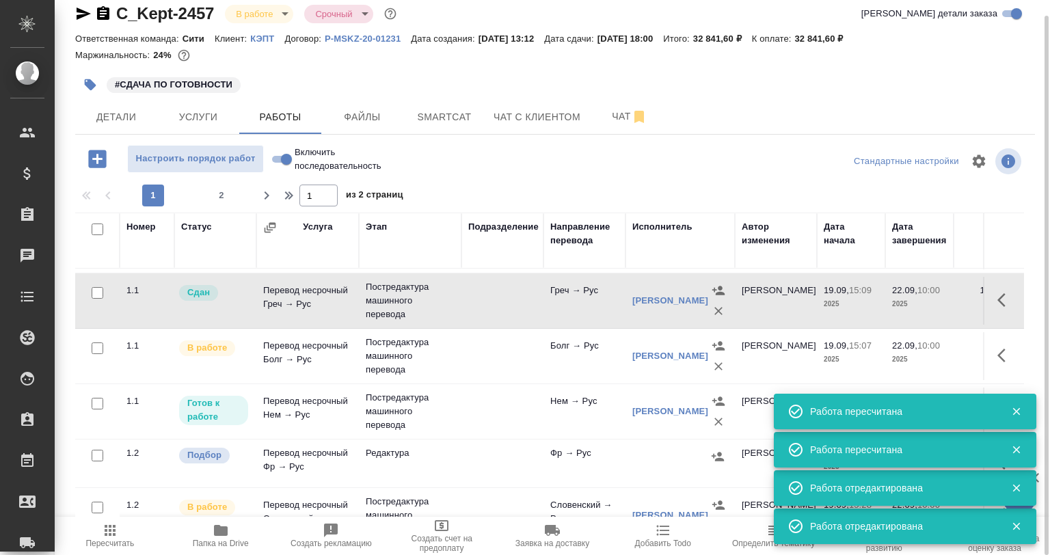
scroll to position [274, 0]
click at [1004, 350] on button "button" at bounding box center [1006, 355] width 33 height 33
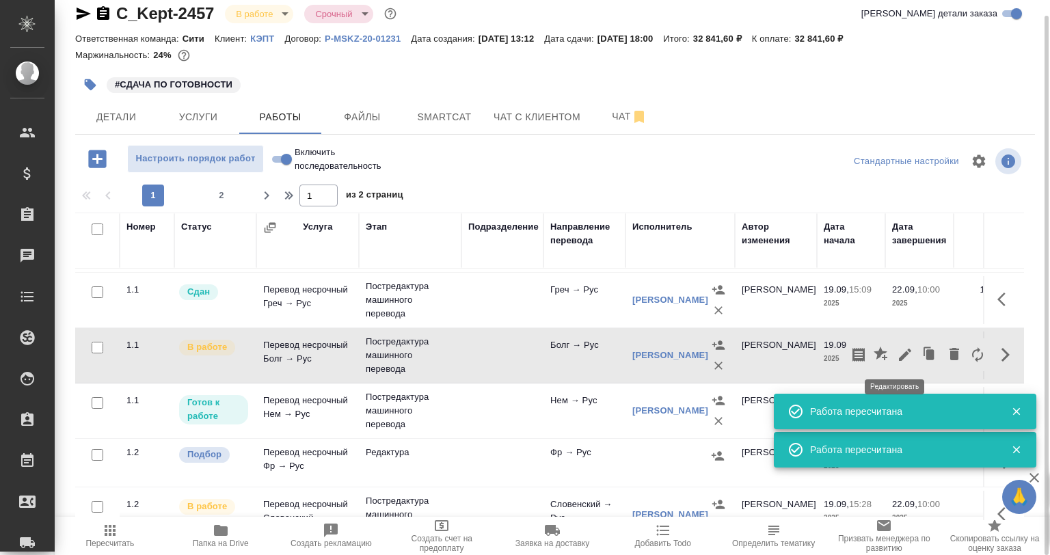
click at [899, 353] on icon "button" at bounding box center [905, 355] width 12 height 12
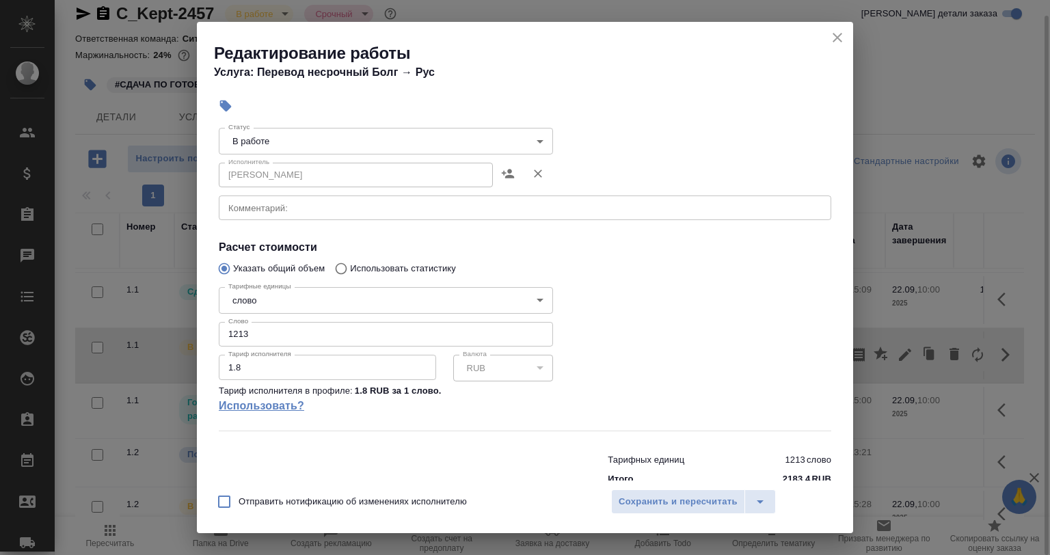
scroll to position [174, 0]
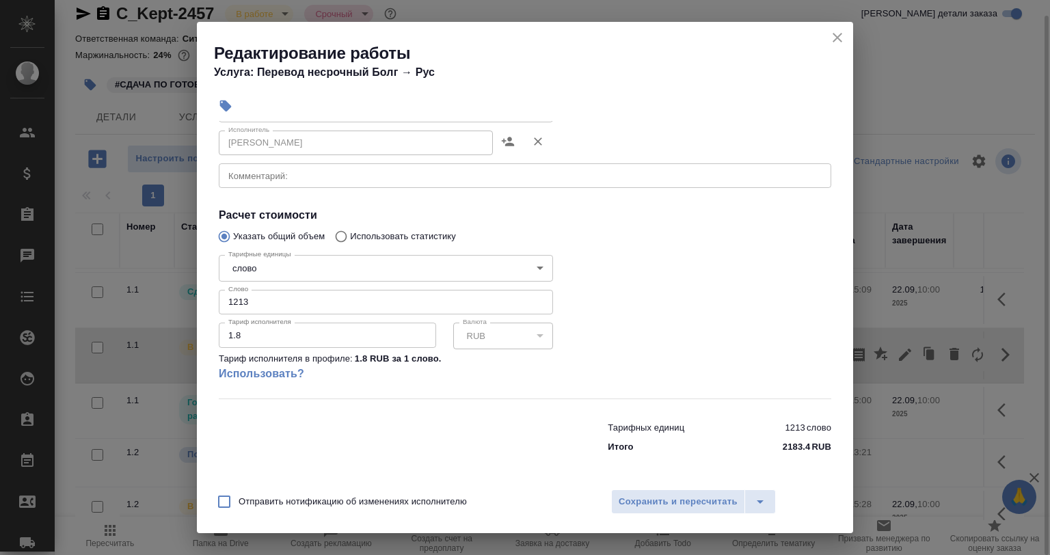
click at [836, 36] on icon "close" at bounding box center [838, 38] width 10 height 10
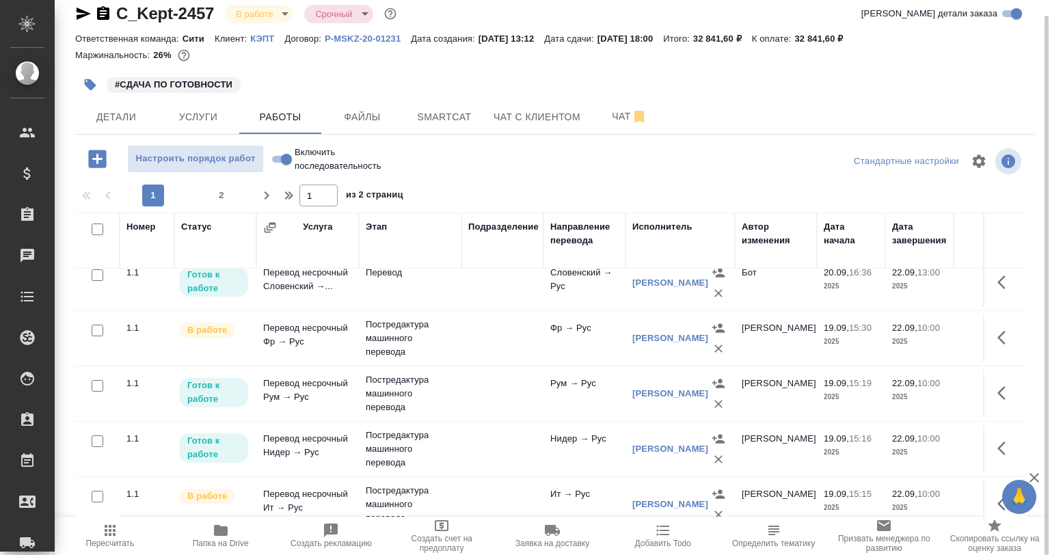
scroll to position [0, 0]
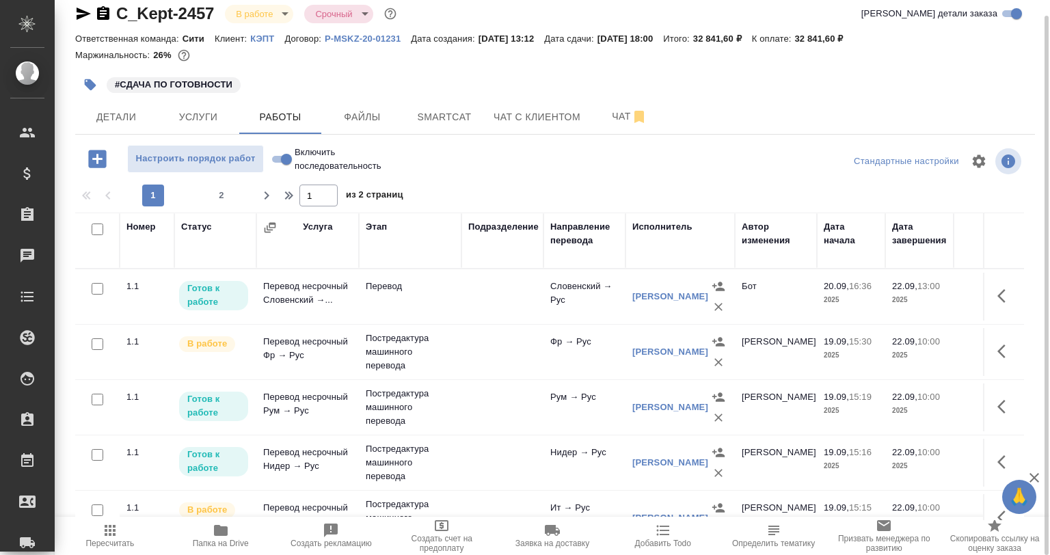
click at [521, 403] on td at bounding box center [503, 408] width 82 height 48
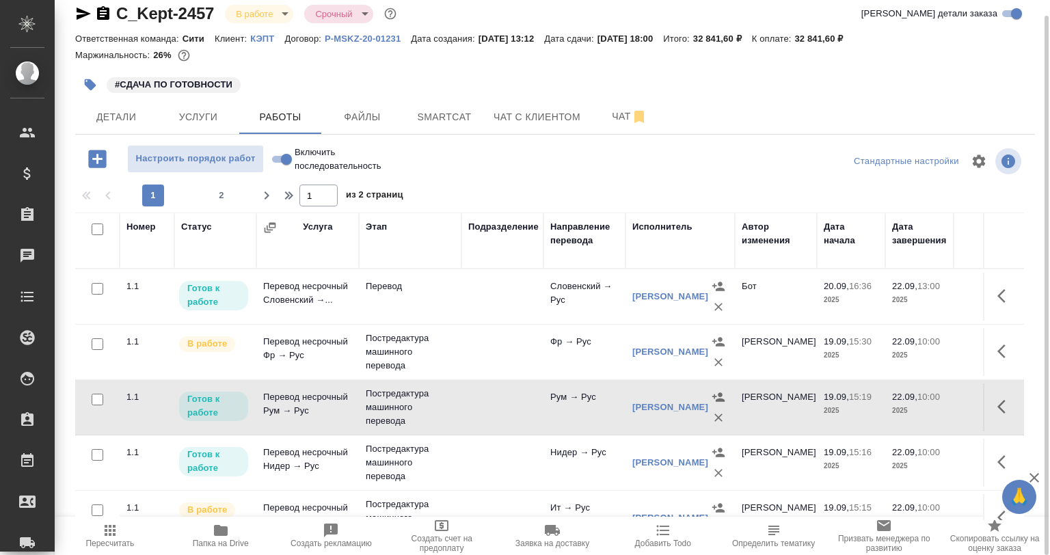
click at [525, 350] on td at bounding box center [503, 352] width 82 height 48
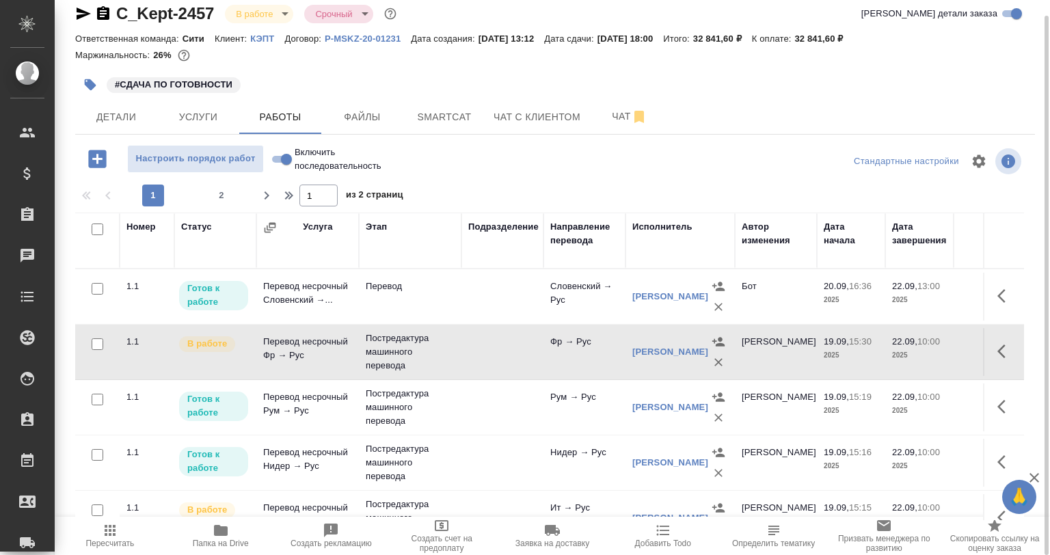
click at [990, 351] on button "button" at bounding box center [1006, 351] width 33 height 33
click at [897, 352] on icon "button" at bounding box center [905, 351] width 16 height 16
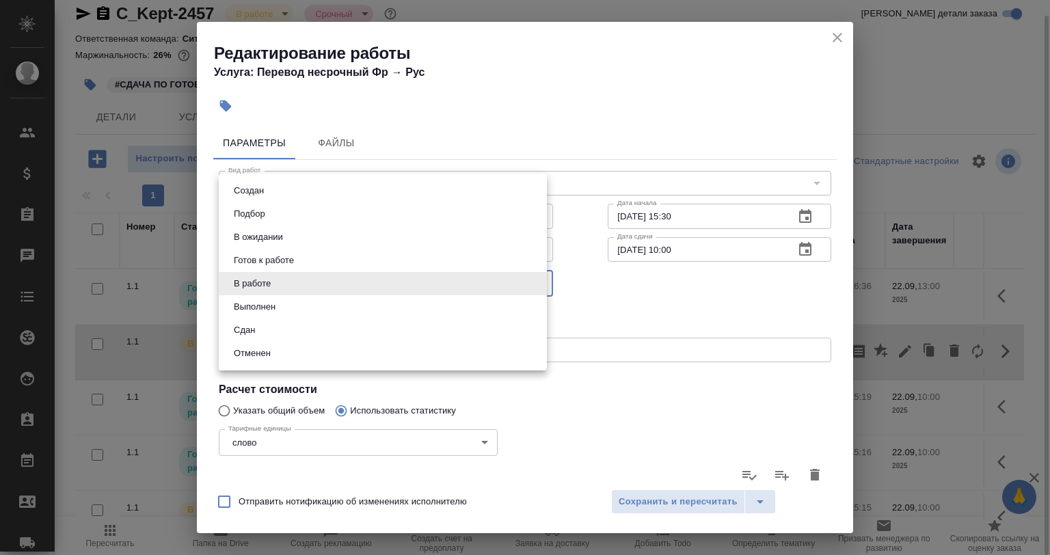
click at [268, 284] on body "🙏 .cls-1 fill:#fff; AWATERA Babkina Anastasiya Клиенты Спецификации Заказы 0 Ча…" at bounding box center [525, 277] width 1050 height 555
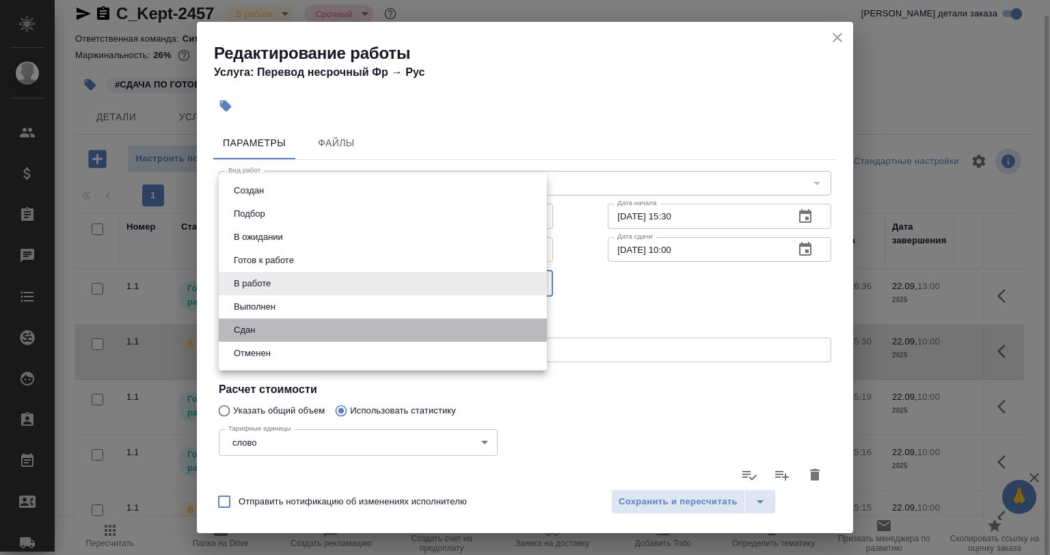
click at [269, 323] on li "Сдан" at bounding box center [383, 330] width 328 height 23
type input "closed"
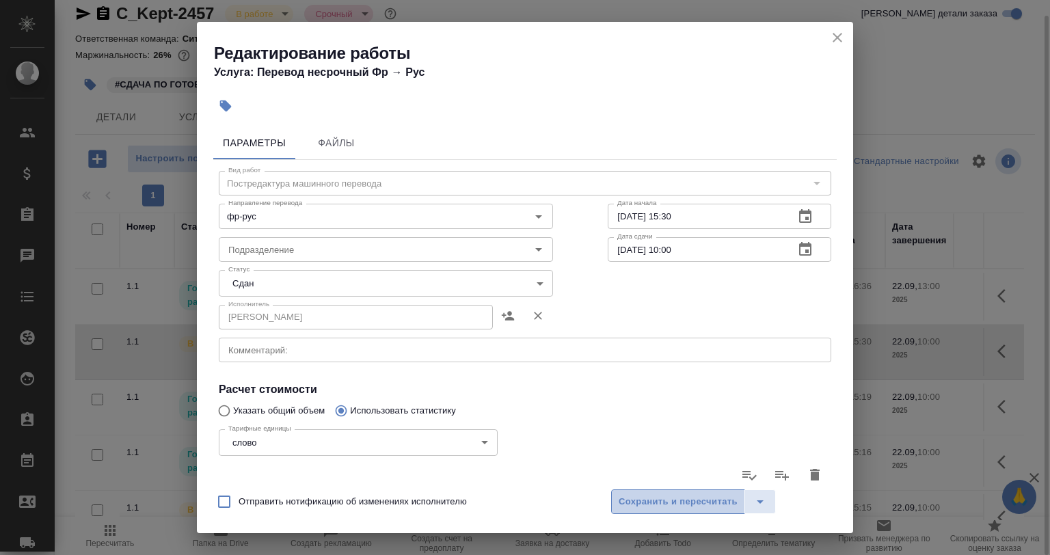
click at [624, 501] on span "Сохранить и пересчитать" at bounding box center [678, 502] width 119 height 16
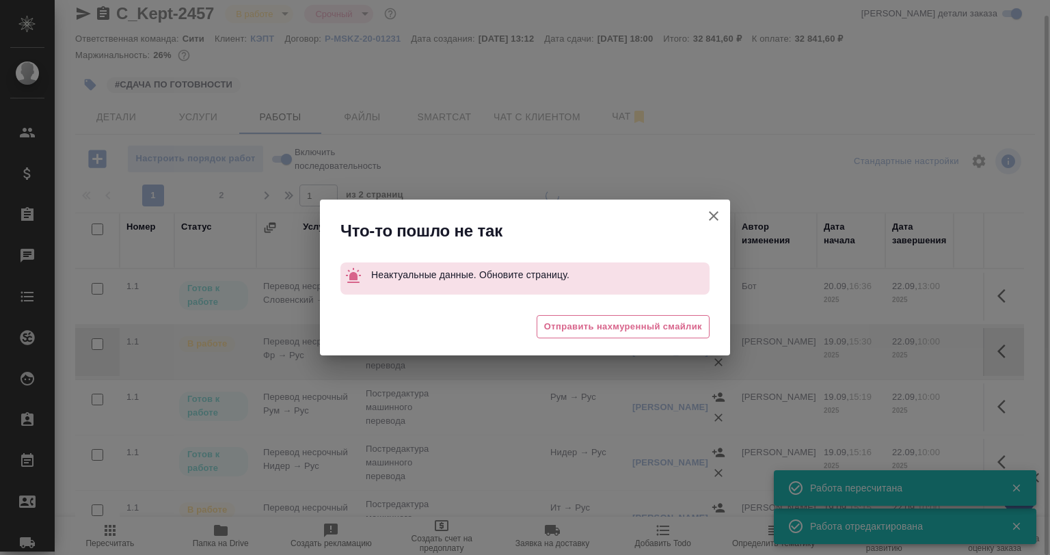
click at [709, 213] on icon "button" at bounding box center [714, 216] width 16 height 16
click at [720, 212] on div "Что-то пошло не так Неактуальные данные. Обновите страницу. 😔 Отправить нахмуре…" at bounding box center [525, 277] width 1050 height 555
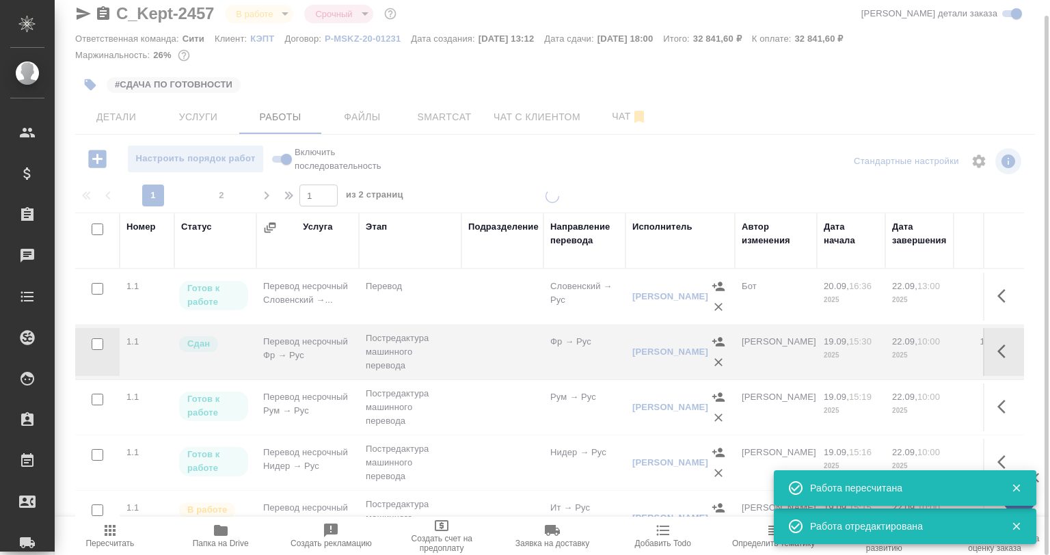
click at [717, 211] on div at bounding box center [525, 277] width 1050 height 555
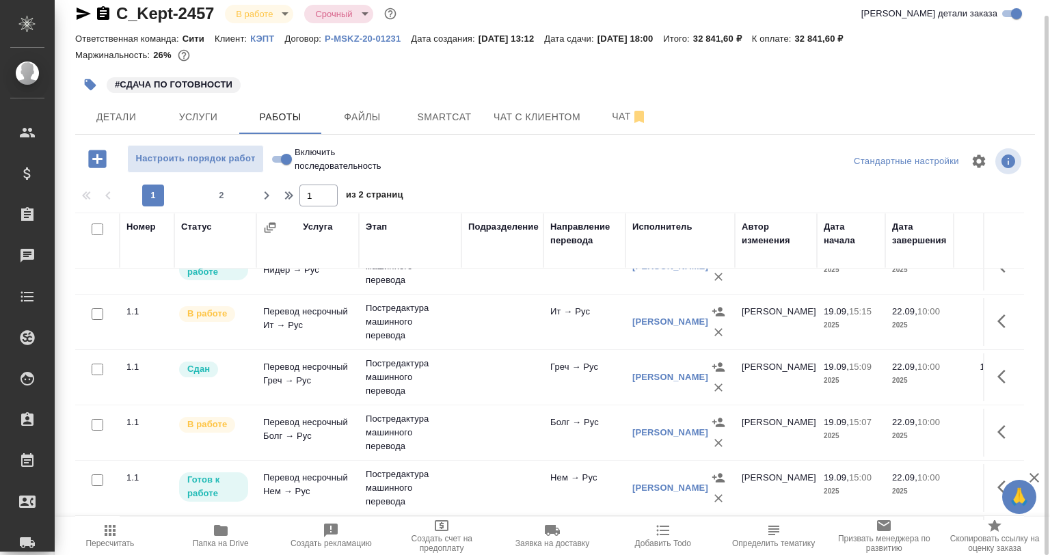
scroll to position [205, 0]
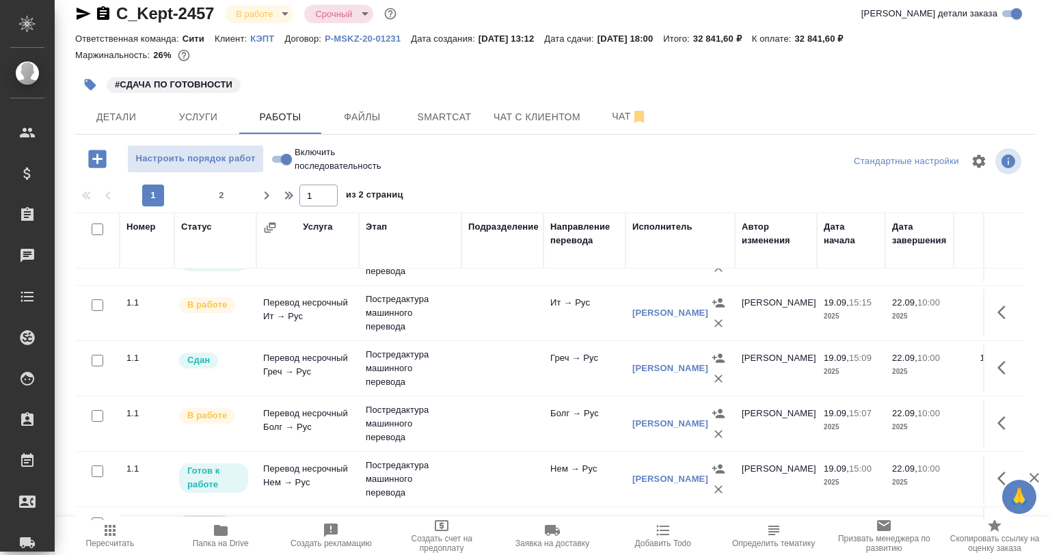
click at [548, 409] on td "Болг → Рус" at bounding box center [585, 424] width 82 height 48
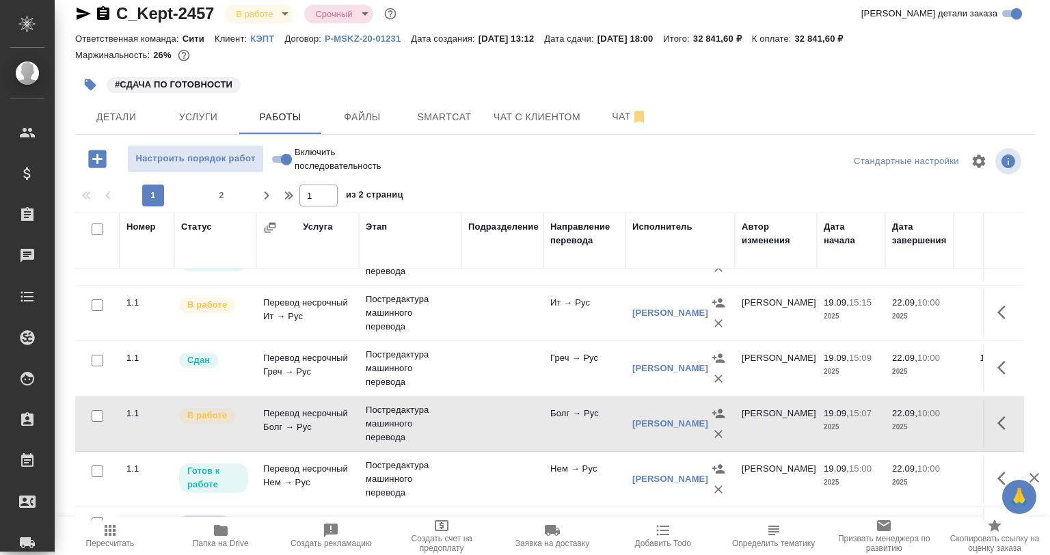
click at [998, 419] on icon "button" at bounding box center [1002, 423] width 8 height 14
click at [899, 421] on icon "button" at bounding box center [905, 423] width 12 height 12
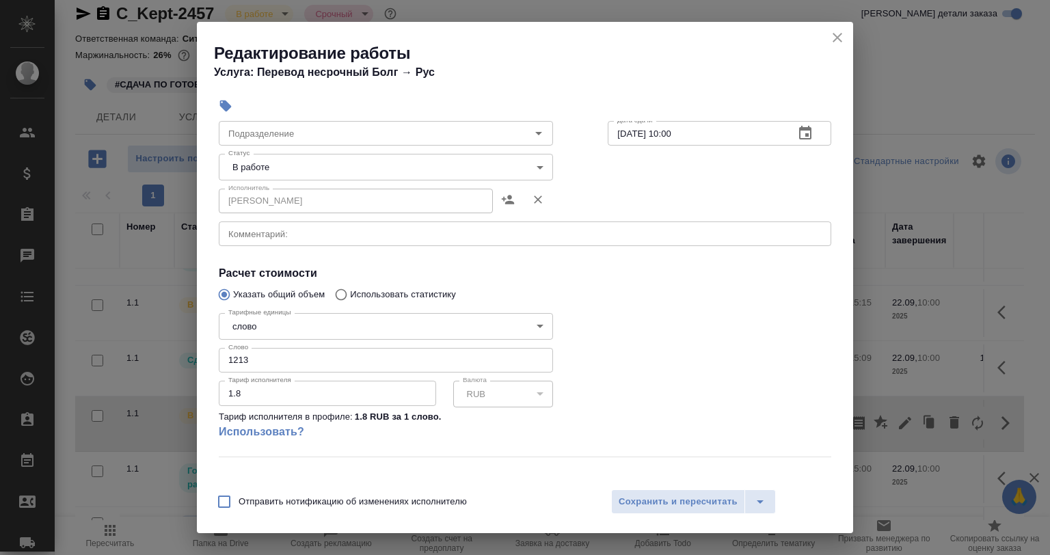
scroll to position [174, 0]
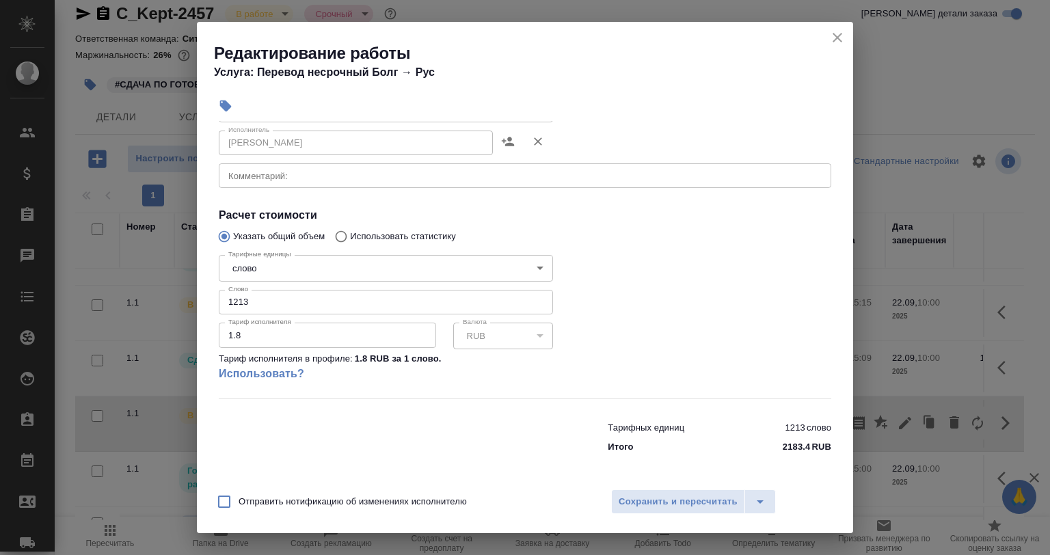
click at [827, 30] on div "Редактирование работы Услуга: Перевод несрочный Болг → Рус" at bounding box center [525, 56] width 656 height 69
click at [833, 37] on icon "close" at bounding box center [838, 37] width 16 height 16
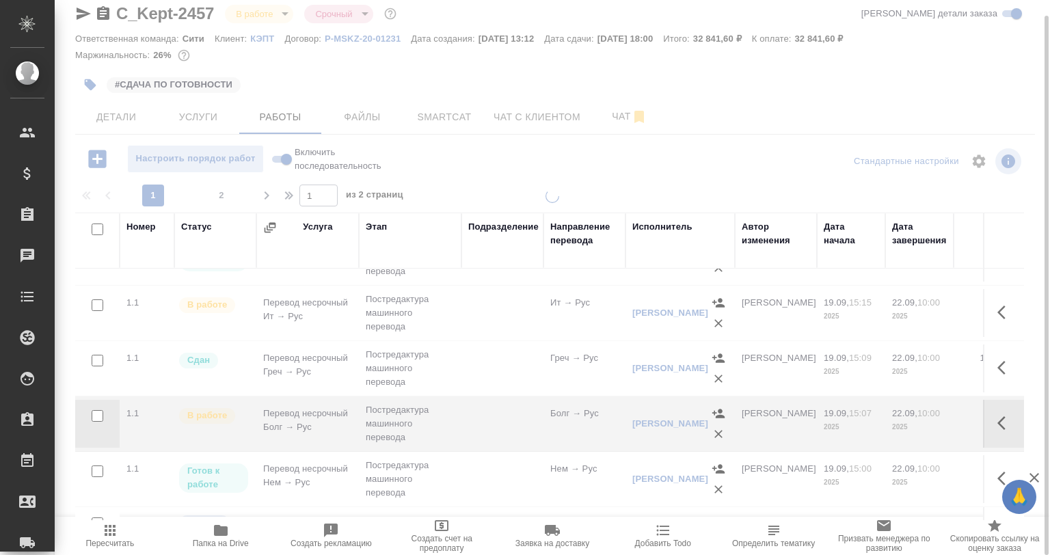
click at [441, 117] on div at bounding box center [553, 261] width 996 height 555
click at [442, 130] on button "Smartcat" at bounding box center [444, 117] width 82 height 34
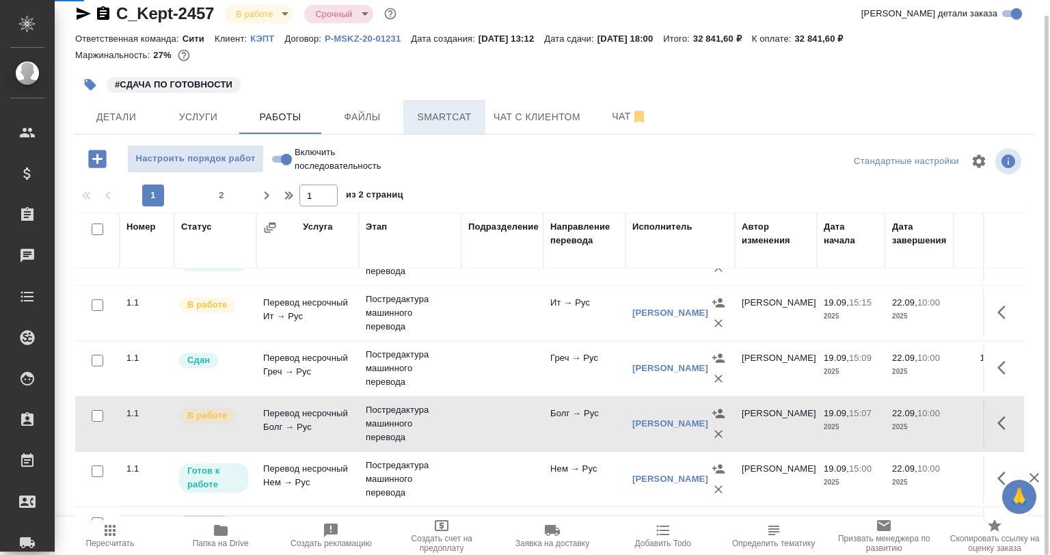
click at [447, 118] on span "Smartcat" at bounding box center [445, 117] width 66 height 17
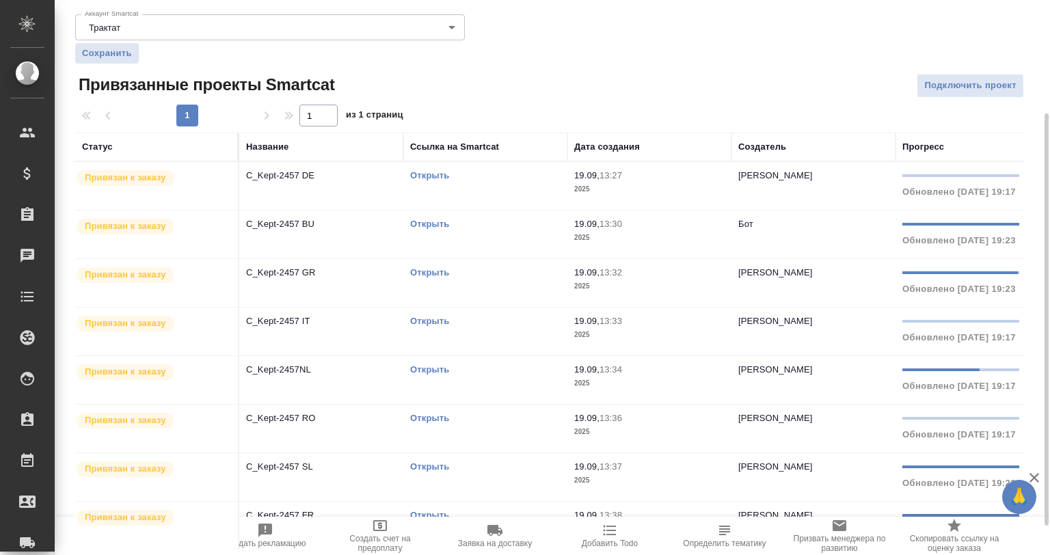
scroll to position [191, 0]
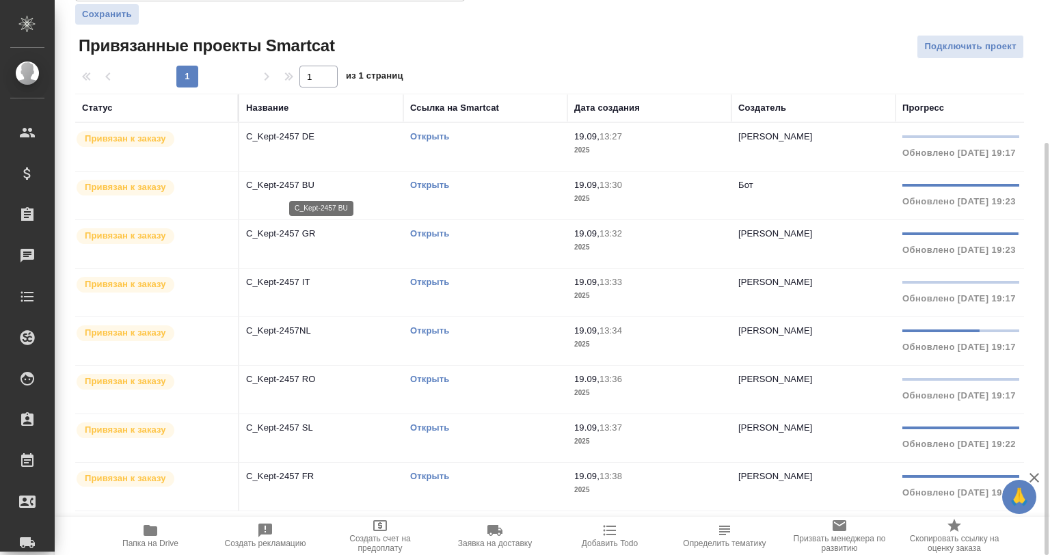
click at [375, 189] on p "C_Kept-2457 BU" at bounding box center [321, 185] width 150 height 14
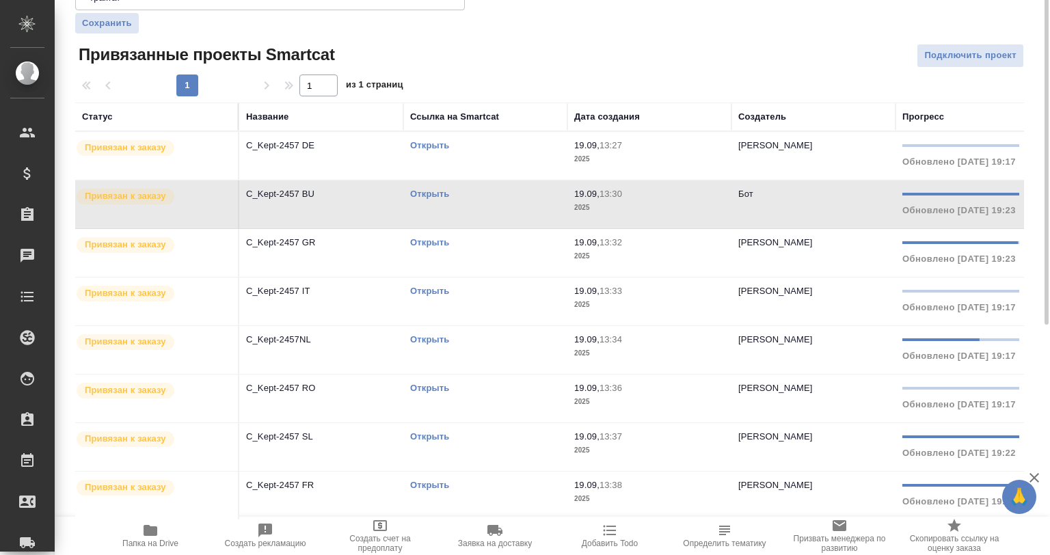
scroll to position [55, 0]
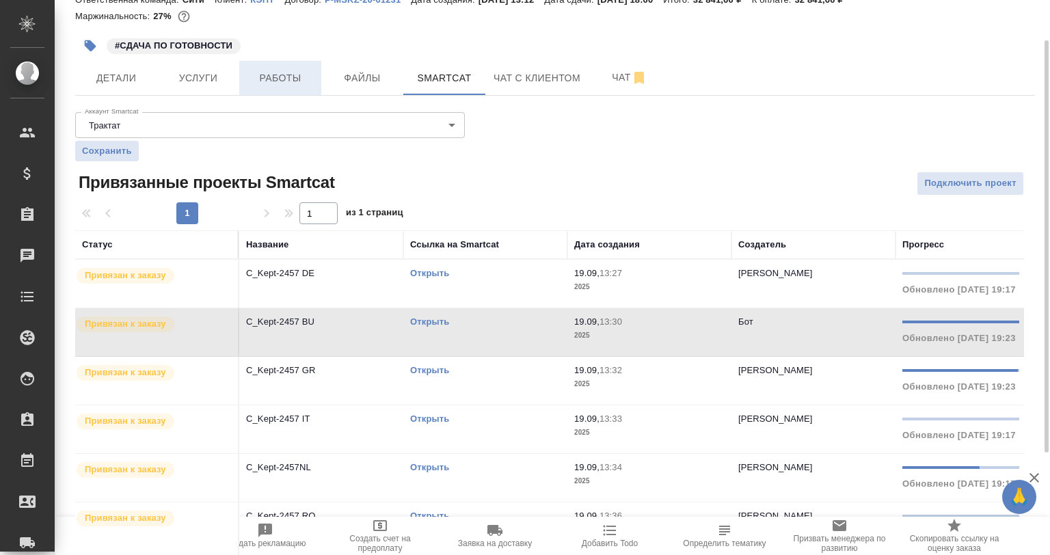
click at [276, 85] on span "Работы" at bounding box center [281, 78] width 66 height 17
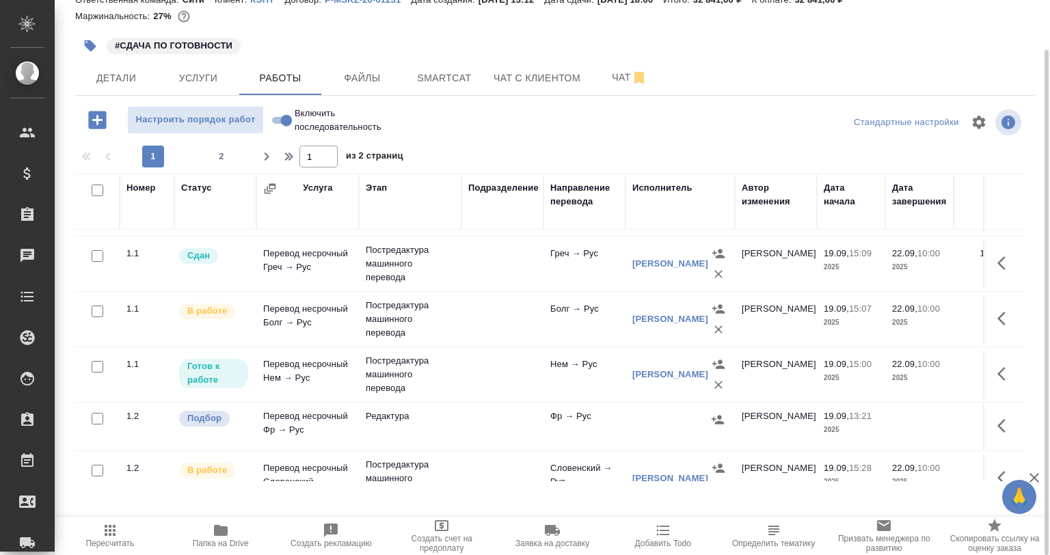
scroll to position [274, 0]
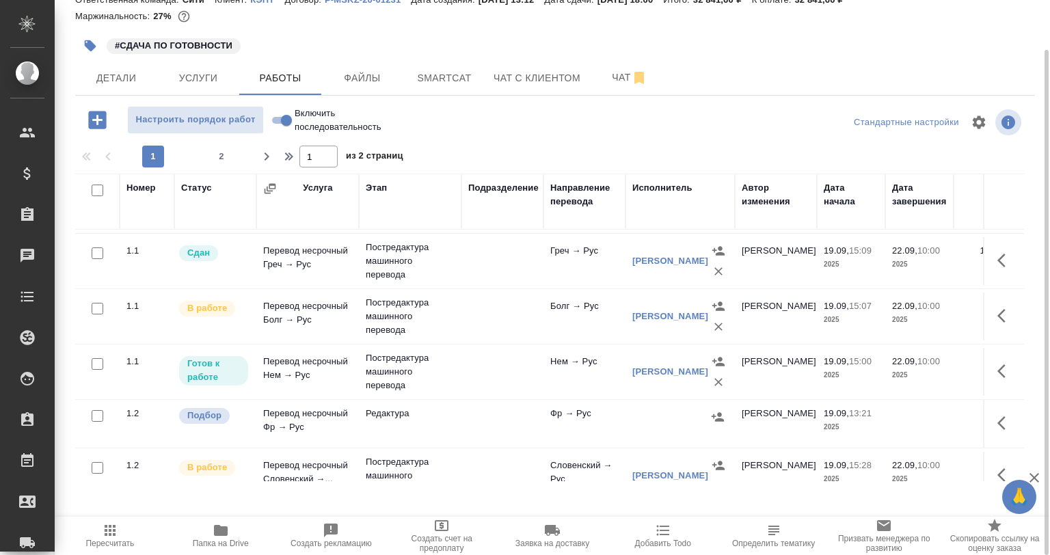
click at [998, 312] on icon "button" at bounding box center [1006, 316] width 16 height 16
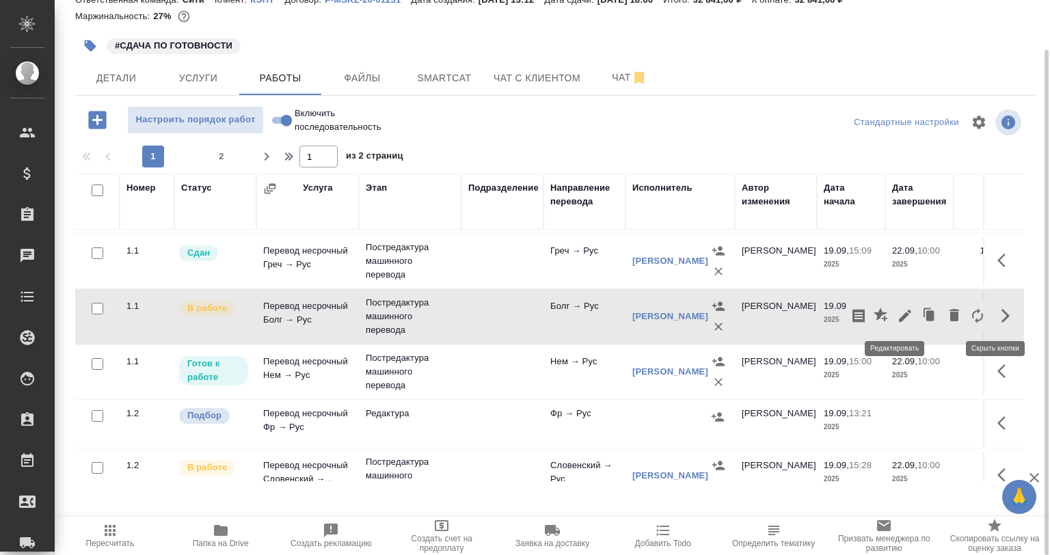
click at [897, 310] on icon "button" at bounding box center [905, 316] width 16 height 16
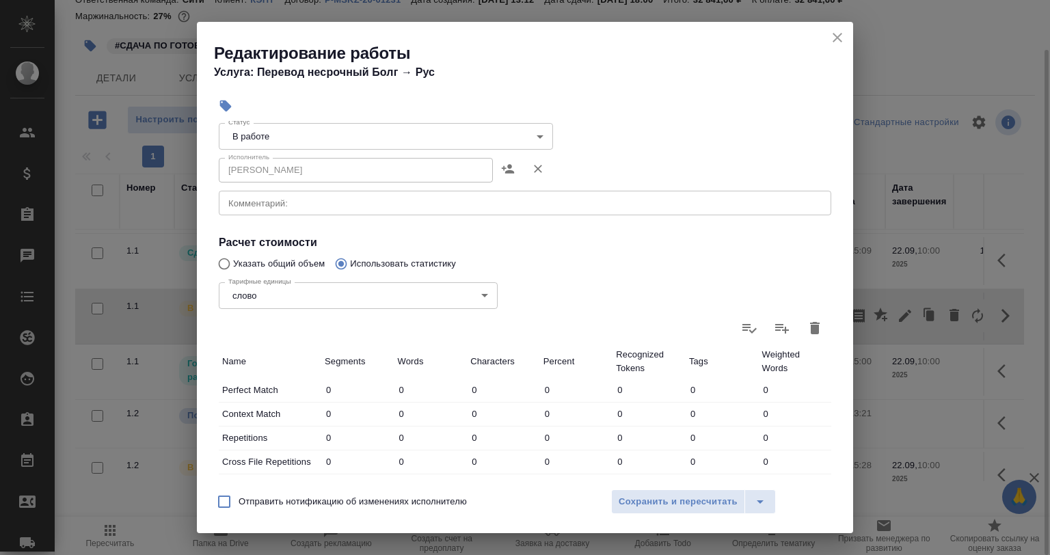
scroll to position [0, 0]
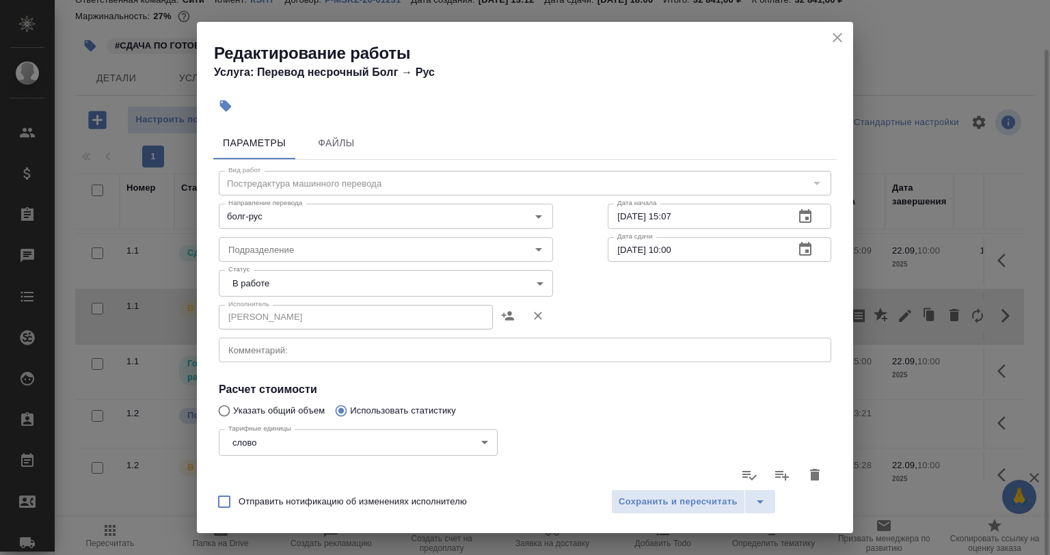
click at [266, 274] on body "🙏 .cls-1 fill:#fff; AWATERA Babkina Anastasiya Клиенты Спецификации Заказы 0 Ча…" at bounding box center [525, 277] width 1050 height 555
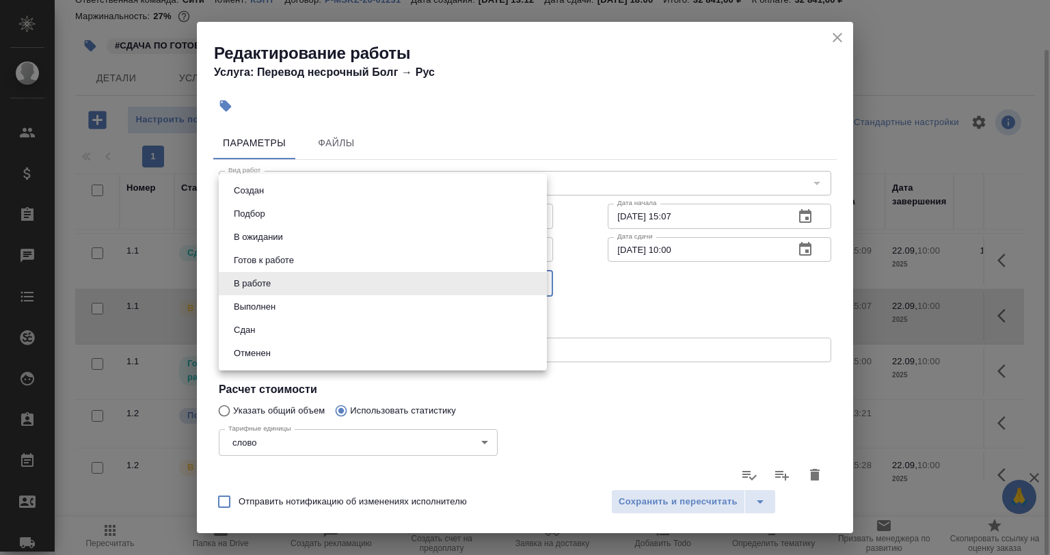
click at [274, 326] on li "Сдан" at bounding box center [383, 330] width 328 height 23
type input "closed"
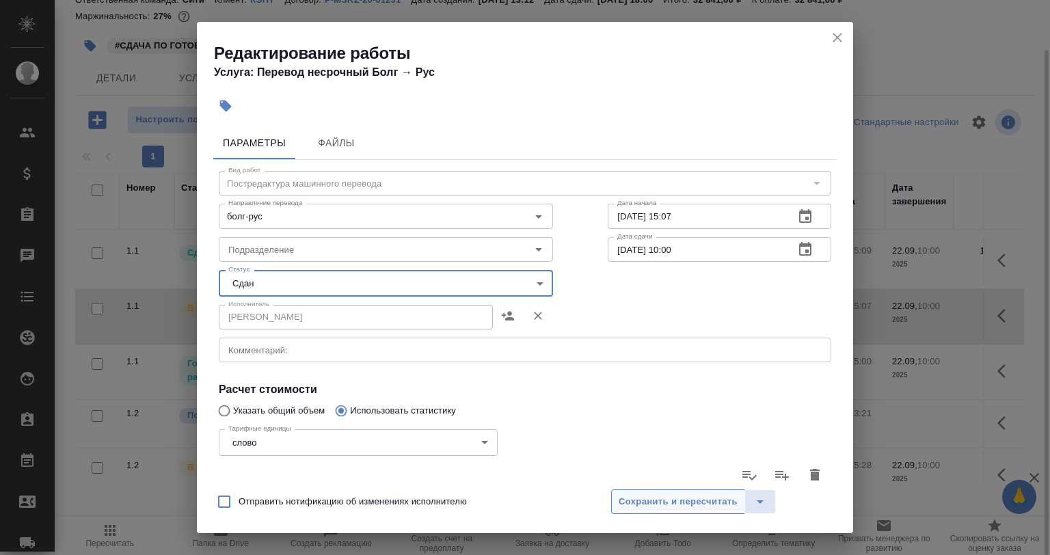
click at [632, 490] on button "Сохранить и пересчитать" at bounding box center [678, 502] width 134 height 25
click at [636, 502] on span "Сохранить и пересчитать" at bounding box center [678, 502] width 119 height 16
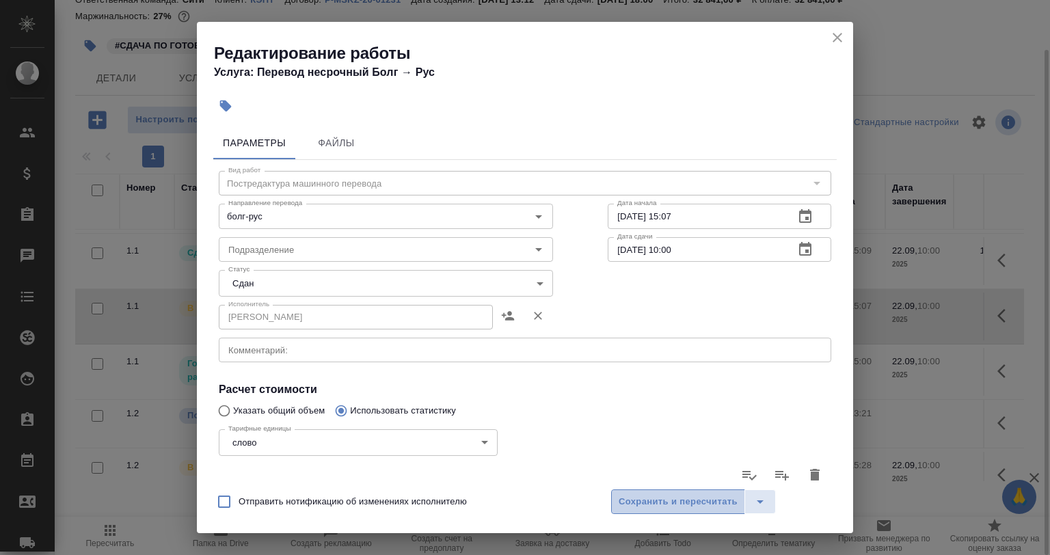
click at [636, 502] on span "Сохранить и пересчитать" at bounding box center [678, 502] width 119 height 16
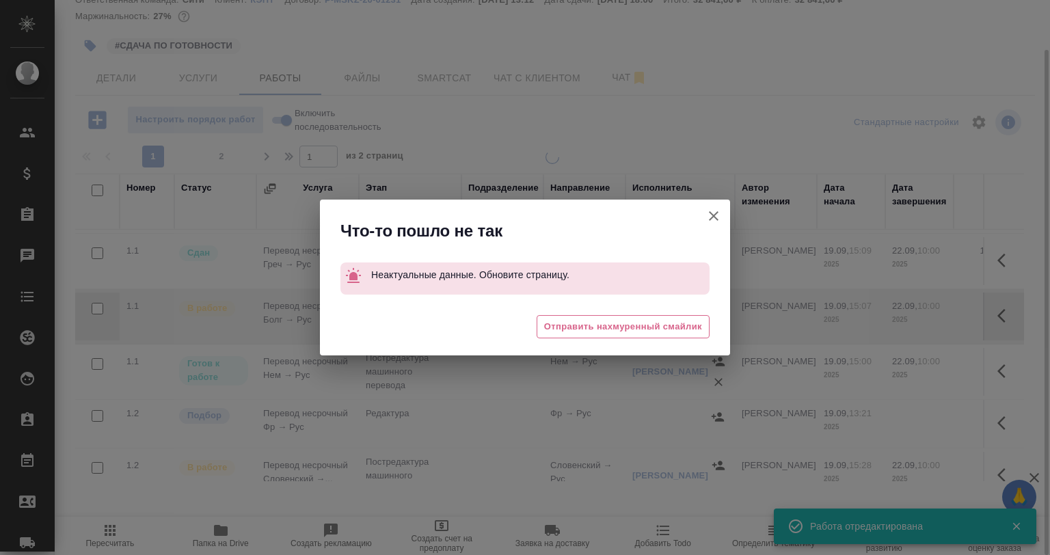
click at [715, 215] on icon "button" at bounding box center [714, 216] width 10 height 10
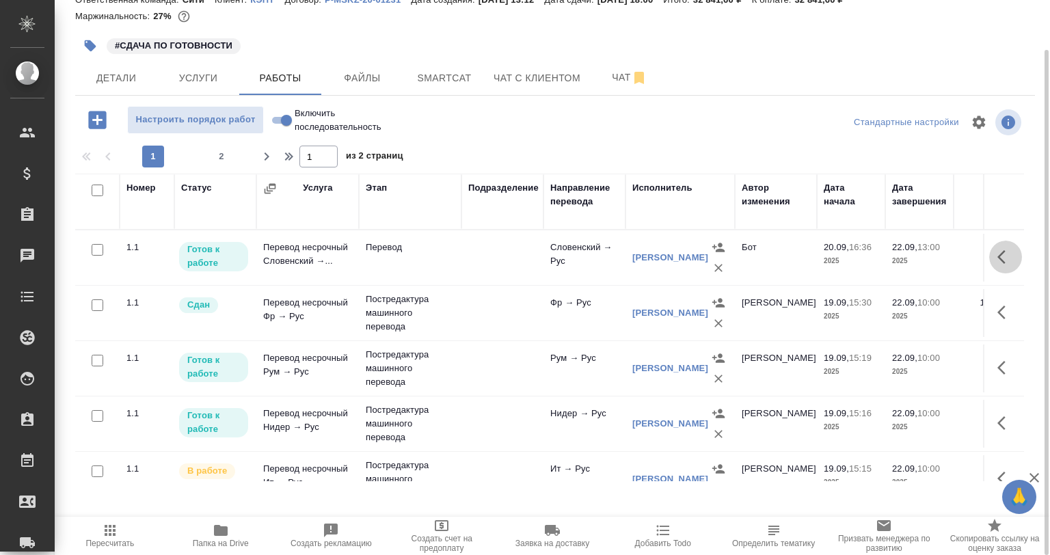
click at [990, 255] on button "button" at bounding box center [1006, 257] width 33 height 33
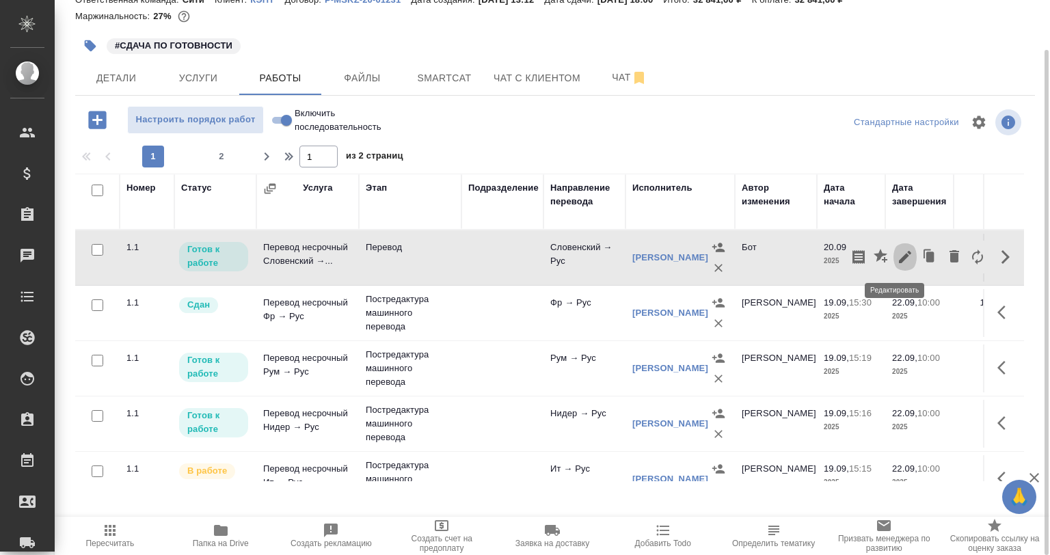
click at [897, 254] on icon "button" at bounding box center [905, 257] width 16 height 16
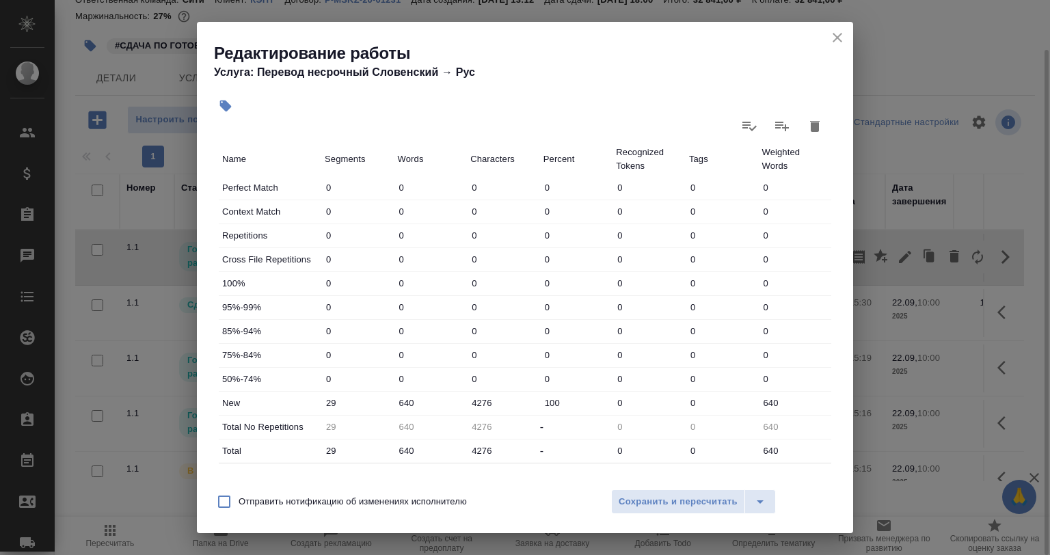
scroll to position [410, 0]
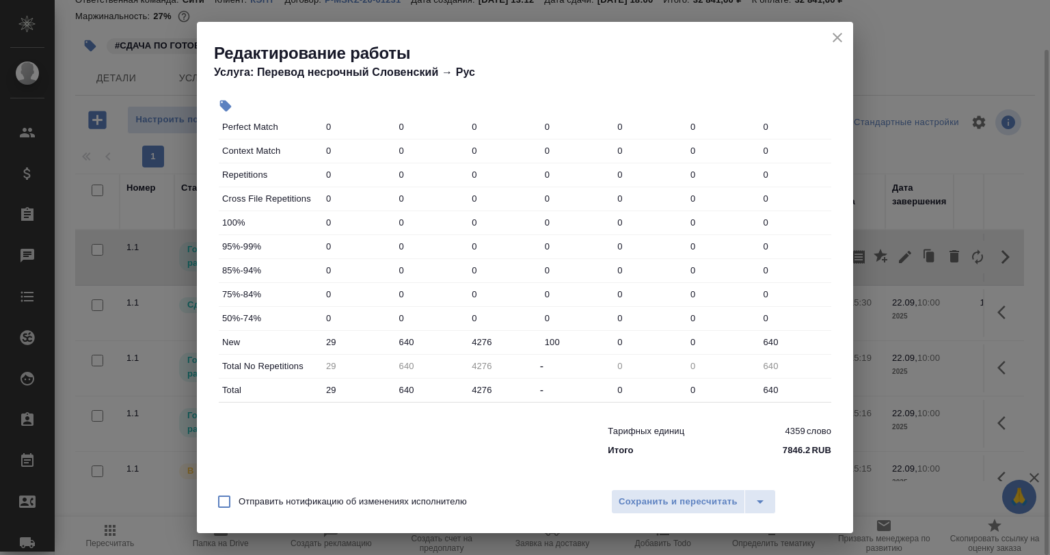
click at [843, 37] on icon "close" at bounding box center [838, 37] width 16 height 16
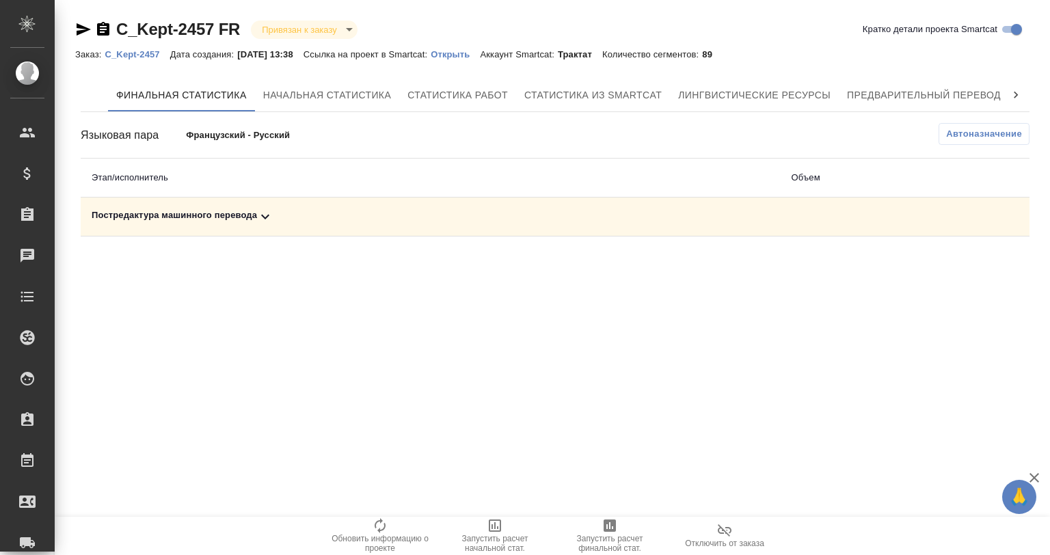
click at [207, 212] on div "Постредактура машинного перевода" at bounding box center [431, 217] width 678 height 16
click at [613, 520] on icon "button" at bounding box center [610, 526] width 12 height 12
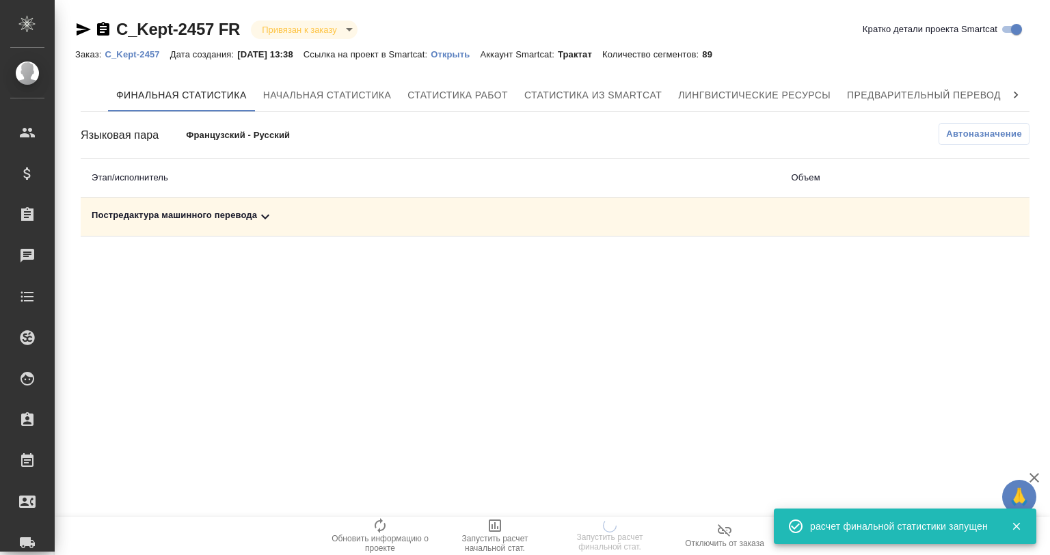
click at [276, 223] on div "Постредактура машинного перевода" at bounding box center [431, 217] width 678 height 16
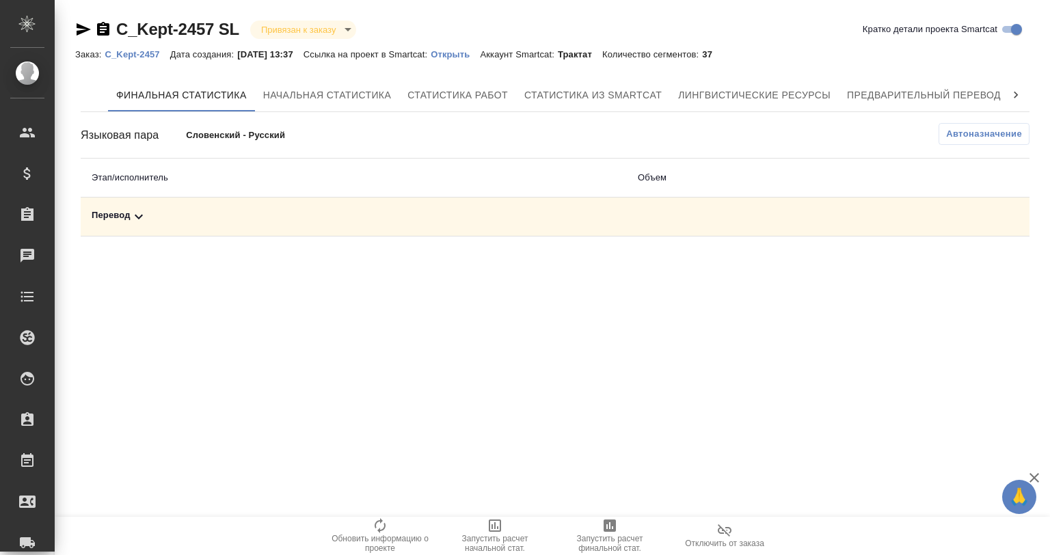
click at [202, 211] on div "Перевод" at bounding box center [354, 217] width 525 height 16
click at [594, 546] on span "Запустить расчет финальной стат." at bounding box center [610, 543] width 98 height 19
click at [297, 219] on div "Постредактура машинного перевода" at bounding box center [431, 217] width 678 height 16
click at [612, 536] on span "Запустить расчет финальной стат." at bounding box center [610, 543] width 98 height 19
click at [201, 223] on div "Постредактура машинного перевода" at bounding box center [431, 217] width 678 height 16
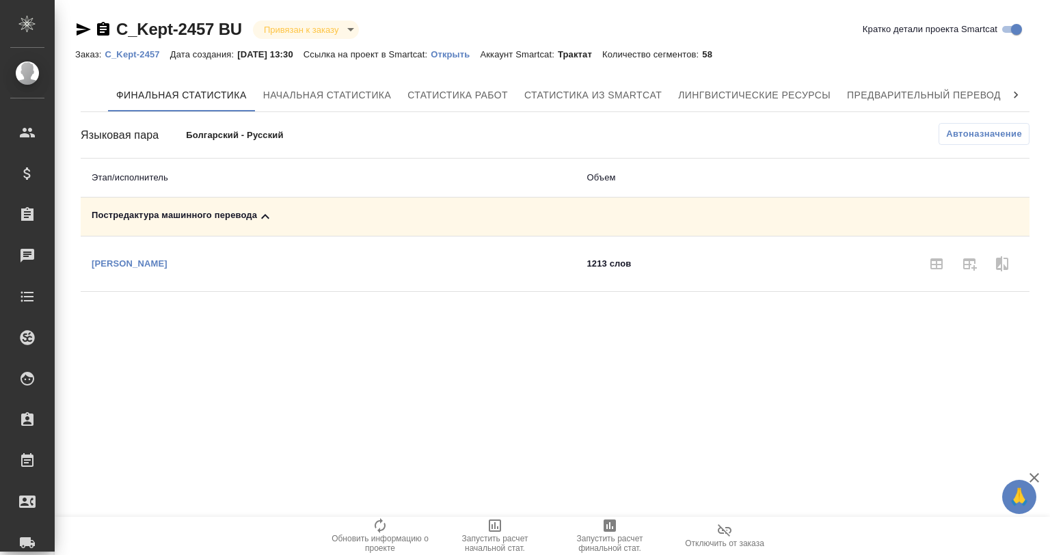
click at [591, 522] on span "Запустить расчет финальной стат." at bounding box center [610, 536] width 98 height 36
click at [207, 213] on div "Постредактура машинного перевода" at bounding box center [431, 217] width 678 height 16
click at [968, 266] on icon "button" at bounding box center [969, 264] width 16 height 16
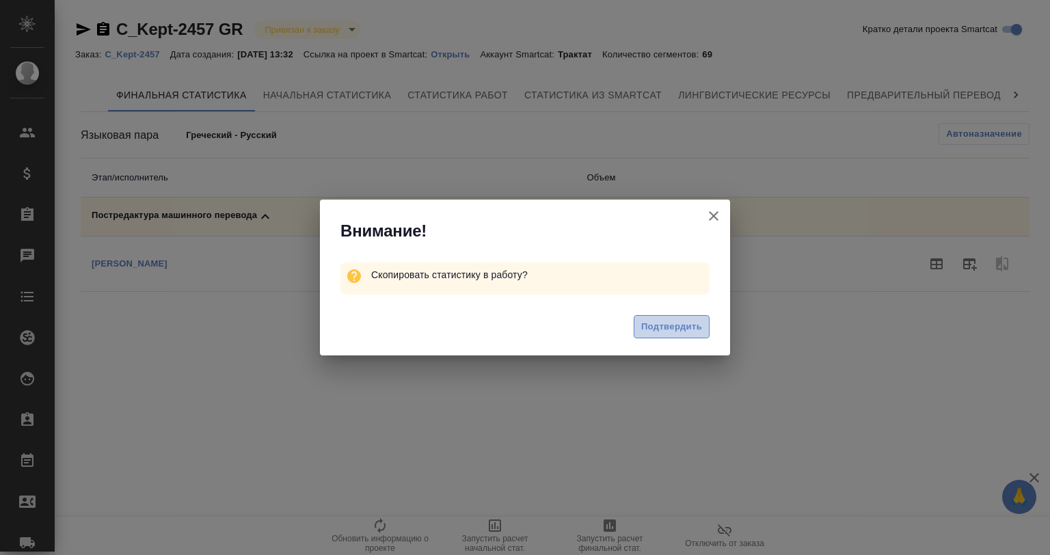
drag, startPoint x: 672, startPoint y: 327, endPoint x: 663, endPoint y: 327, distance: 8.2
click at [671, 327] on span "Подтвердить" at bounding box center [671, 327] width 61 height 16
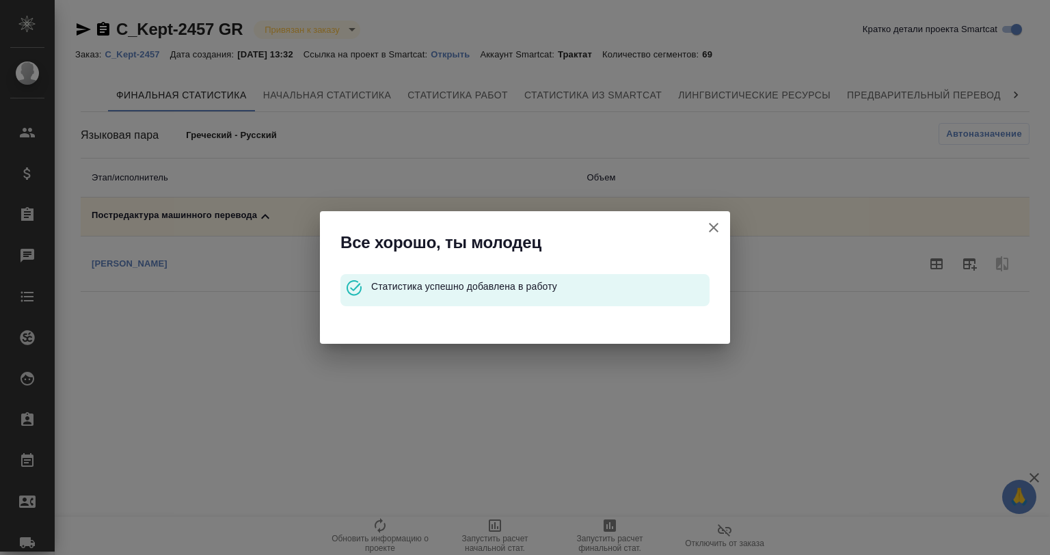
click at [714, 230] on icon "button" at bounding box center [714, 228] width 16 height 16
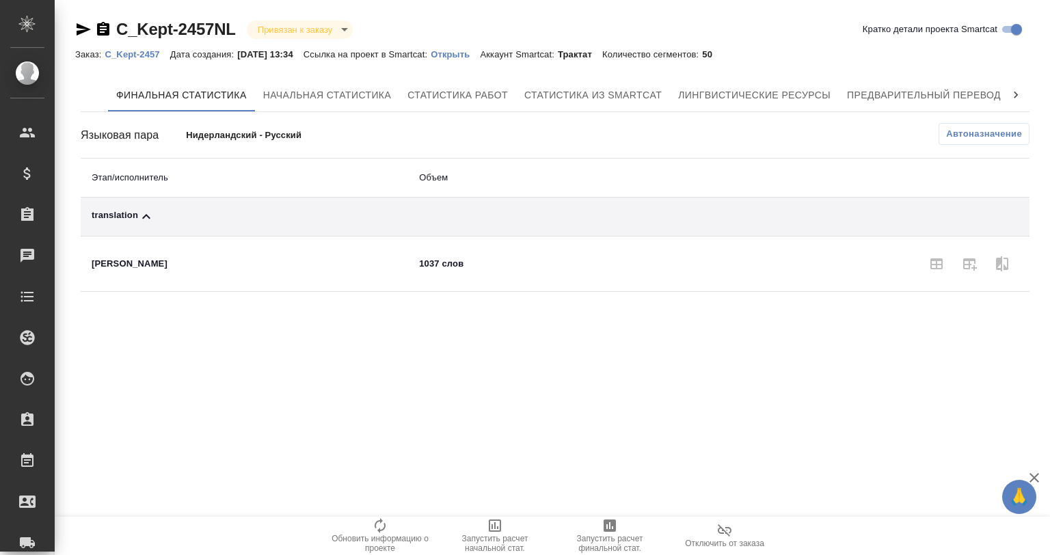
click at [982, 137] on span "Автоназначение" at bounding box center [984, 134] width 76 height 14
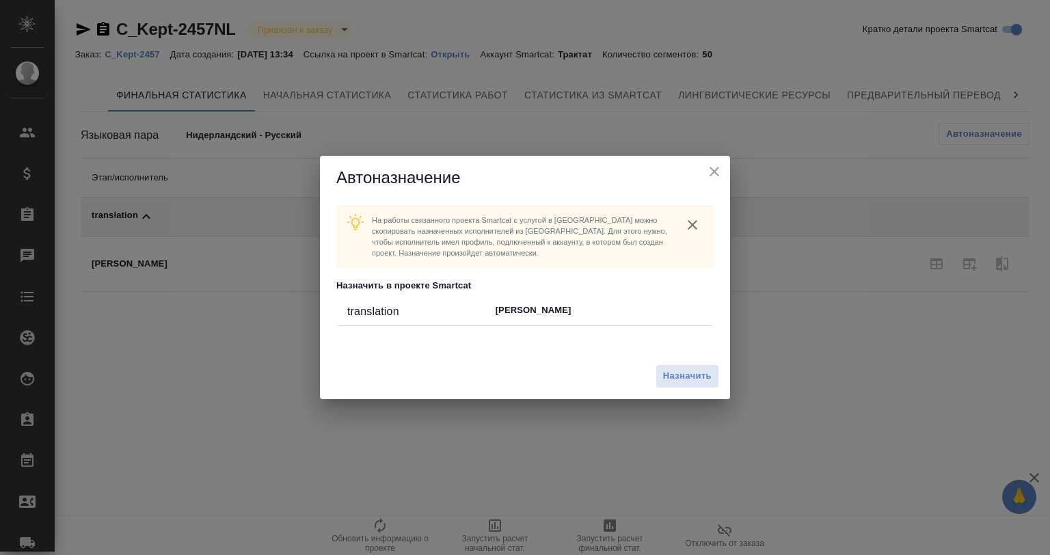
click at [715, 172] on icon "close" at bounding box center [715, 172] width 10 height 10
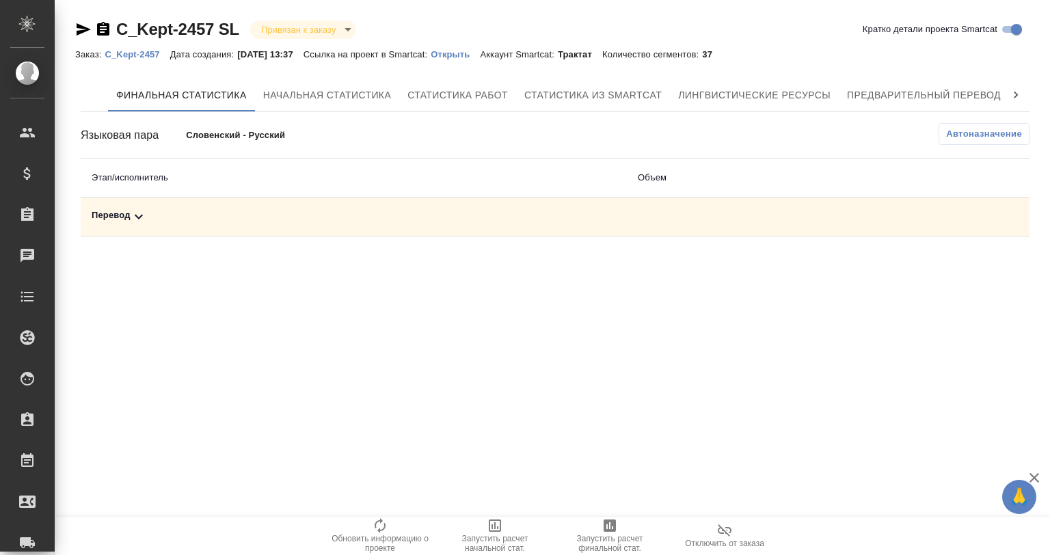
click at [239, 217] on div "Перевод" at bounding box center [354, 217] width 525 height 16
drag, startPoint x: 992, startPoint y: 269, endPoint x: 976, endPoint y: 268, distance: 16.5
click at [985, 269] on div at bounding box center [826, 264] width 386 height 33
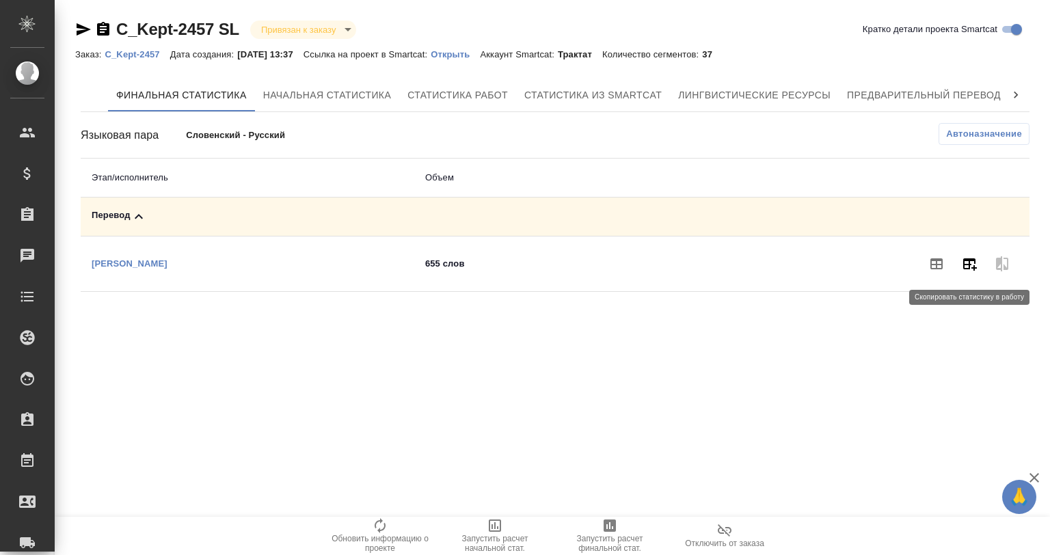
click at [972, 267] on icon "button" at bounding box center [969, 264] width 16 height 16
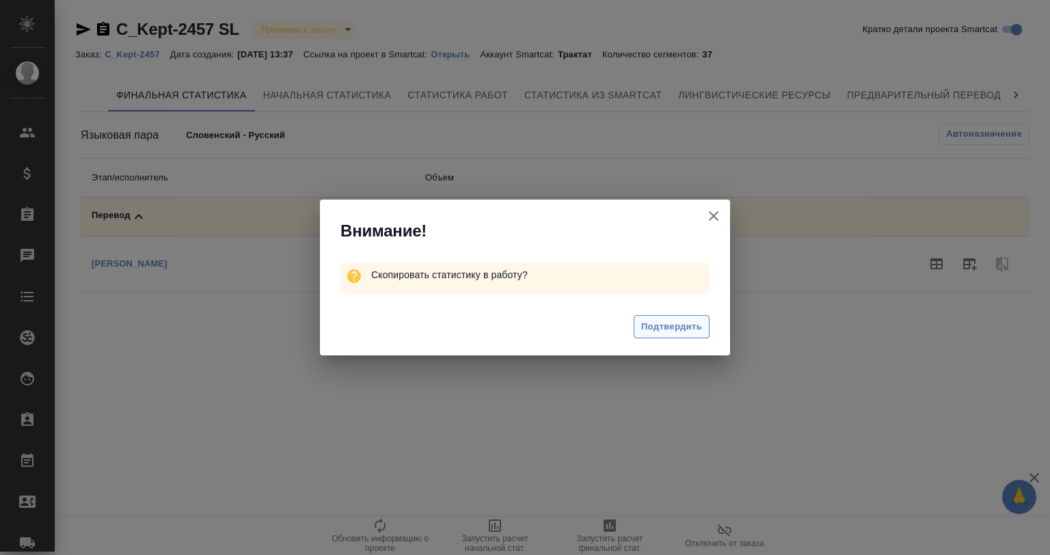
click at [689, 323] on span "Подтвердить" at bounding box center [671, 327] width 61 height 16
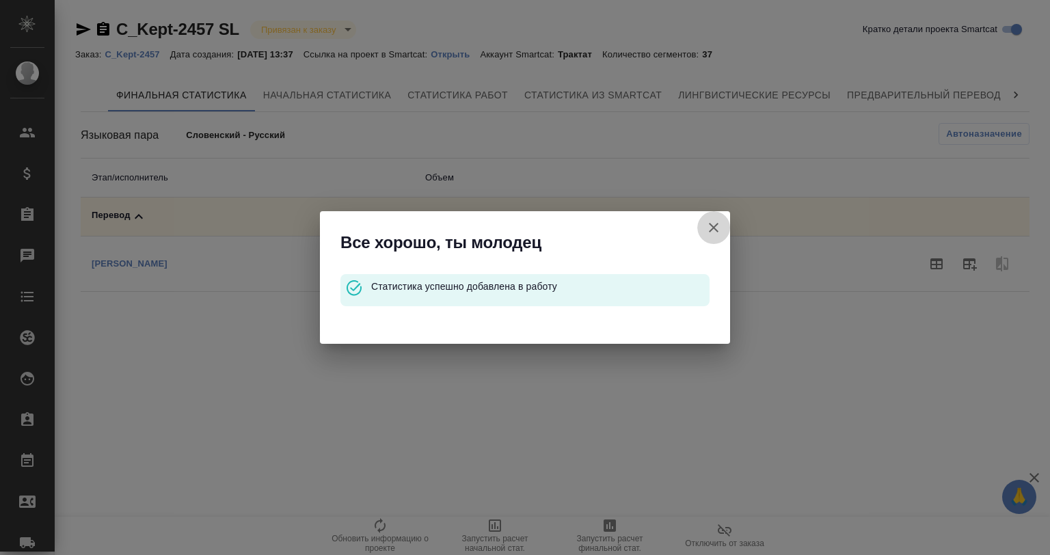
drag, startPoint x: 715, startPoint y: 229, endPoint x: 703, endPoint y: 219, distance: 16.0
click at [716, 228] on icon "button" at bounding box center [714, 228] width 16 height 16
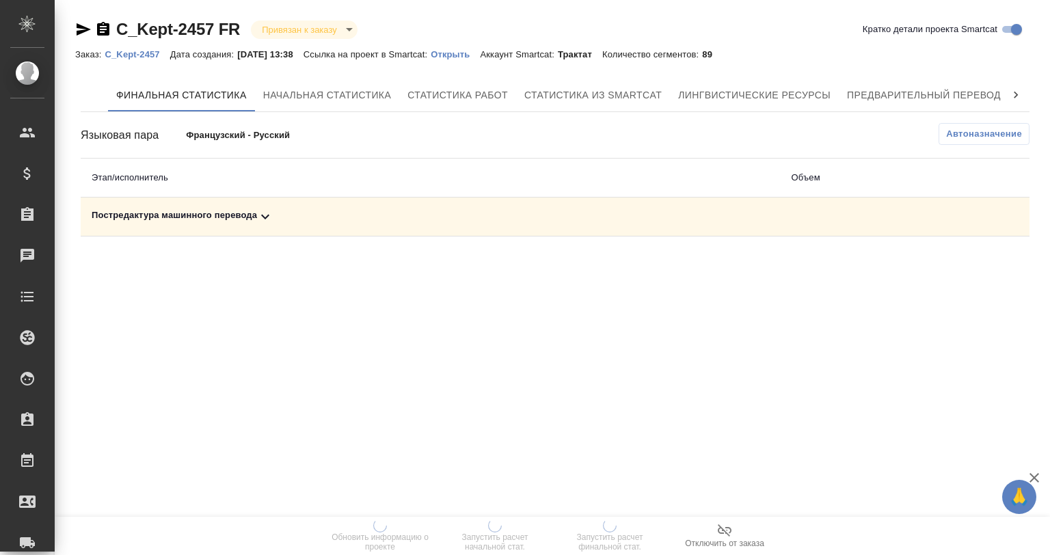
click at [202, 215] on div "Постредактура машинного перевода" at bounding box center [431, 217] width 678 height 16
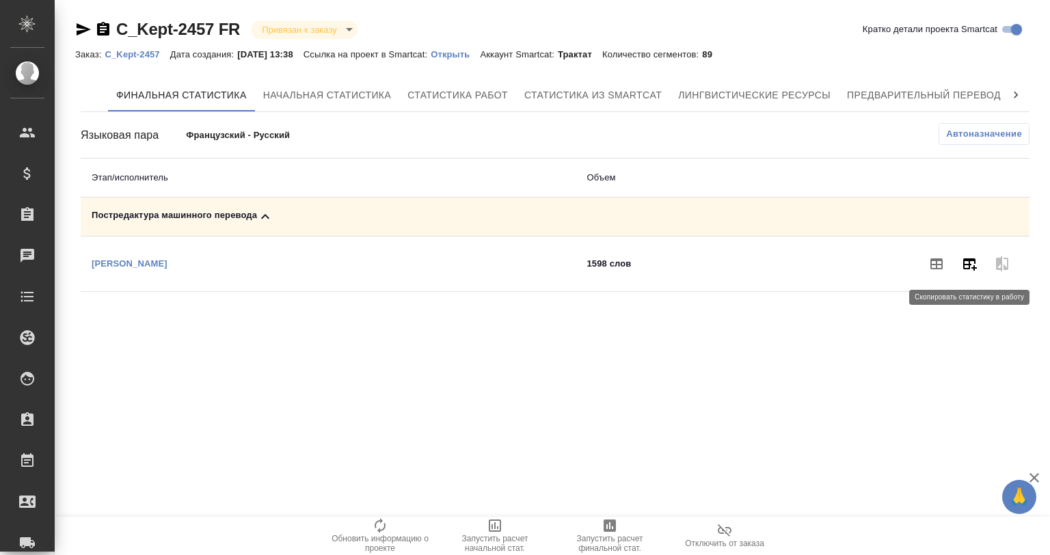
click at [968, 271] on button "button" at bounding box center [969, 264] width 33 height 33
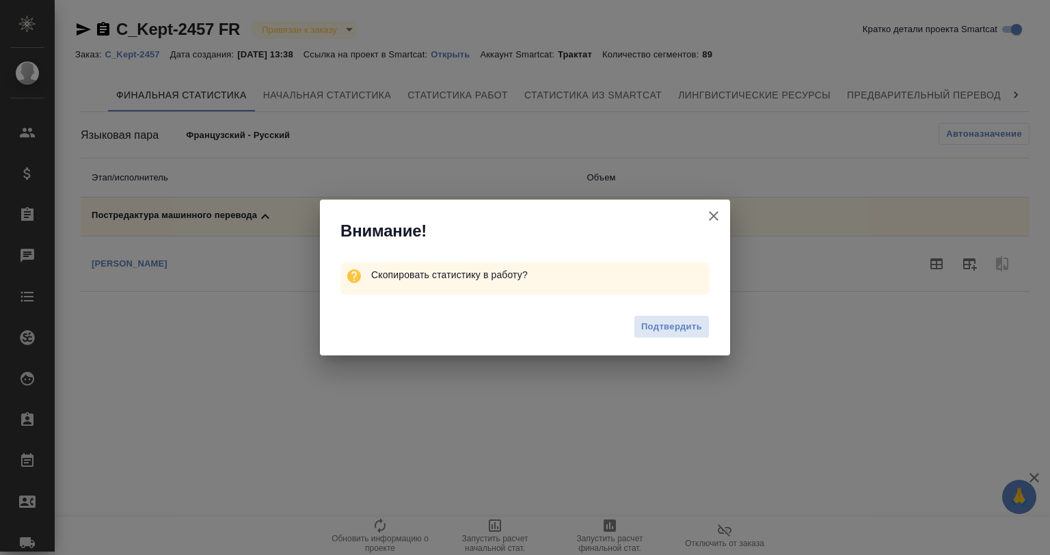
click at [685, 336] on button "Подтвердить" at bounding box center [672, 327] width 76 height 24
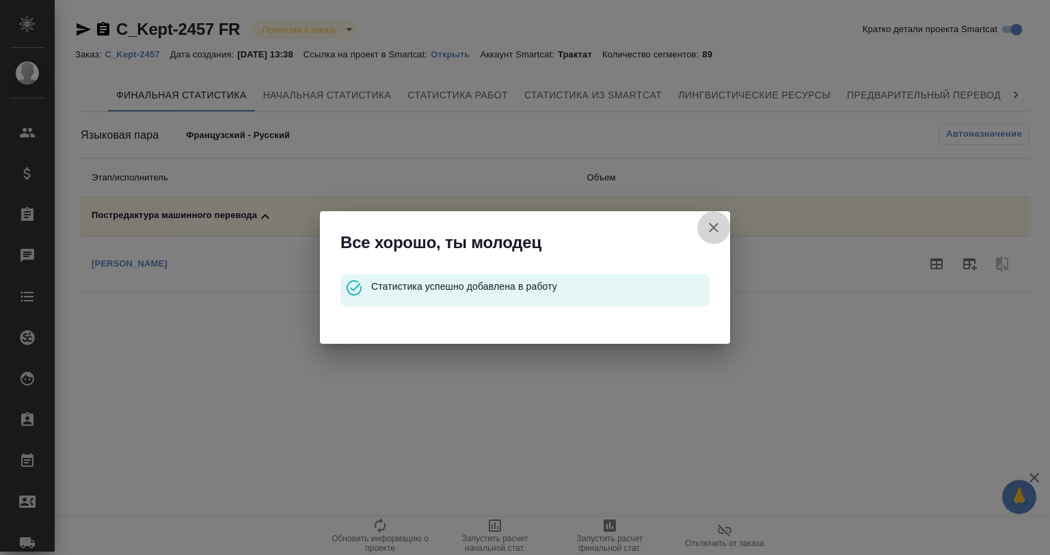
click at [711, 222] on icon "button" at bounding box center [714, 228] width 16 height 16
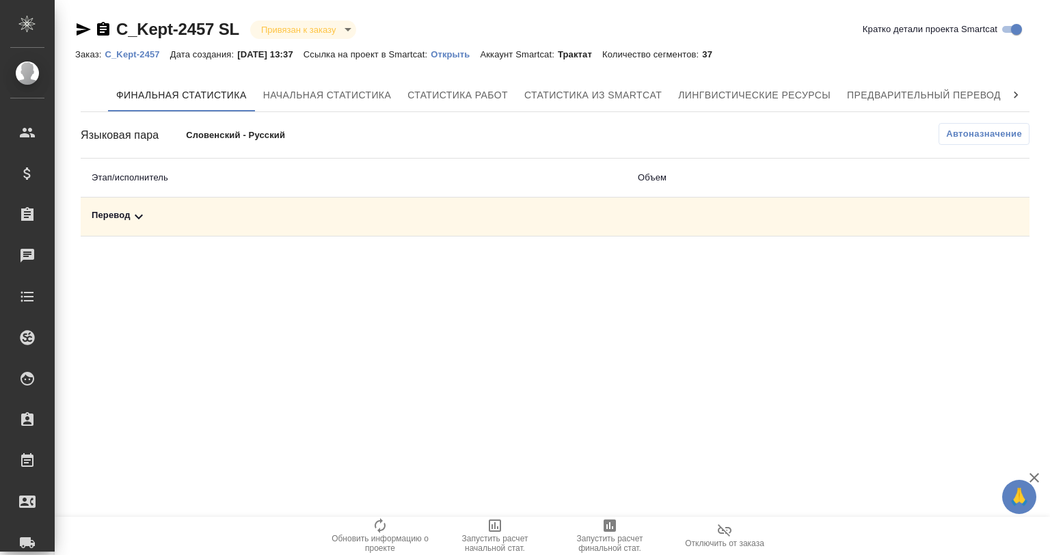
click at [174, 206] on td "Перевод" at bounding box center [354, 217] width 546 height 39
click at [175, 211] on div "Перевод" at bounding box center [354, 217] width 525 height 16
click at [965, 263] on icon "button" at bounding box center [969, 264] width 16 height 16
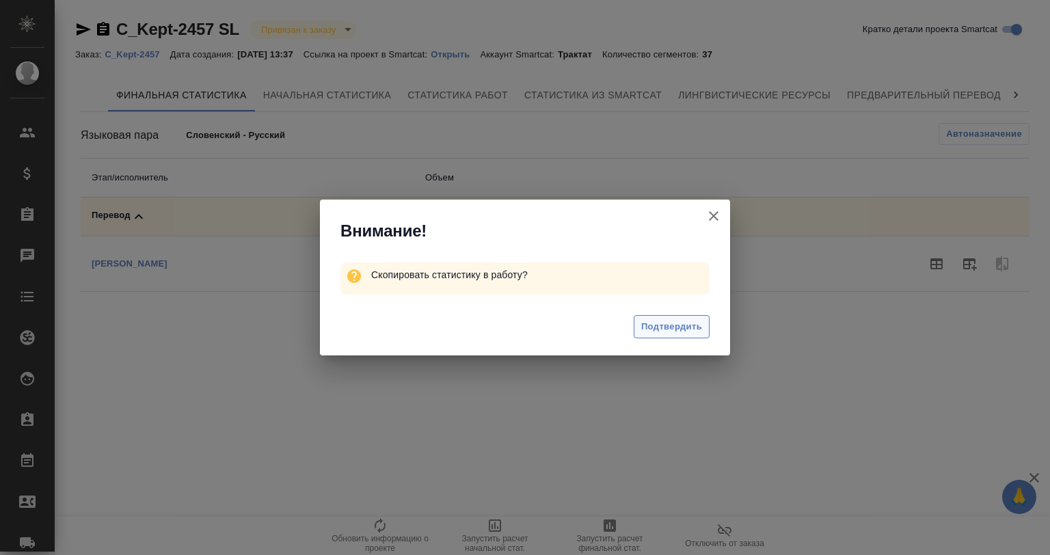
click at [667, 331] on span "Подтвердить" at bounding box center [671, 327] width 61 height 16
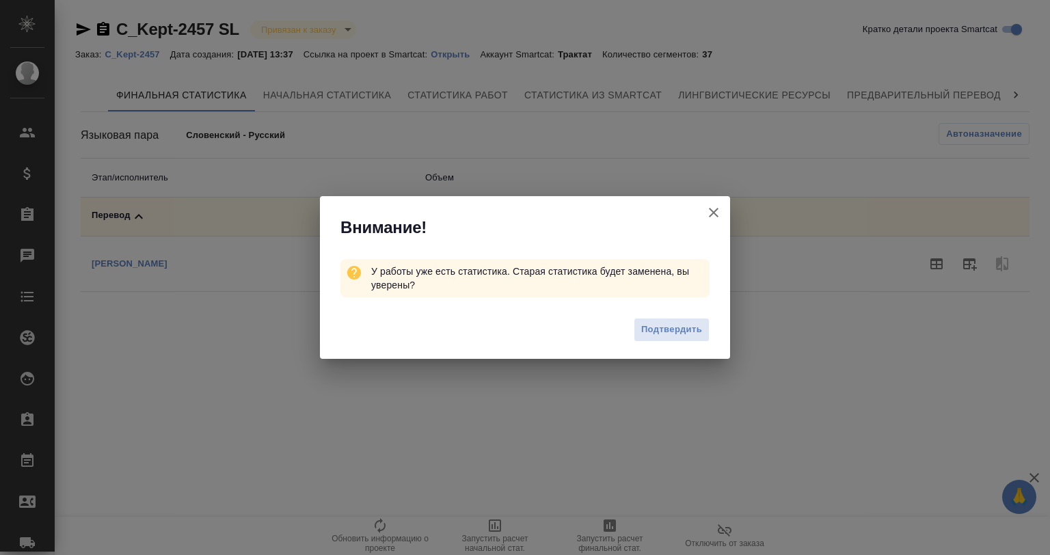
click at [721, 213] on icon "button" at bounding box center [714, 212] width 16 height 16
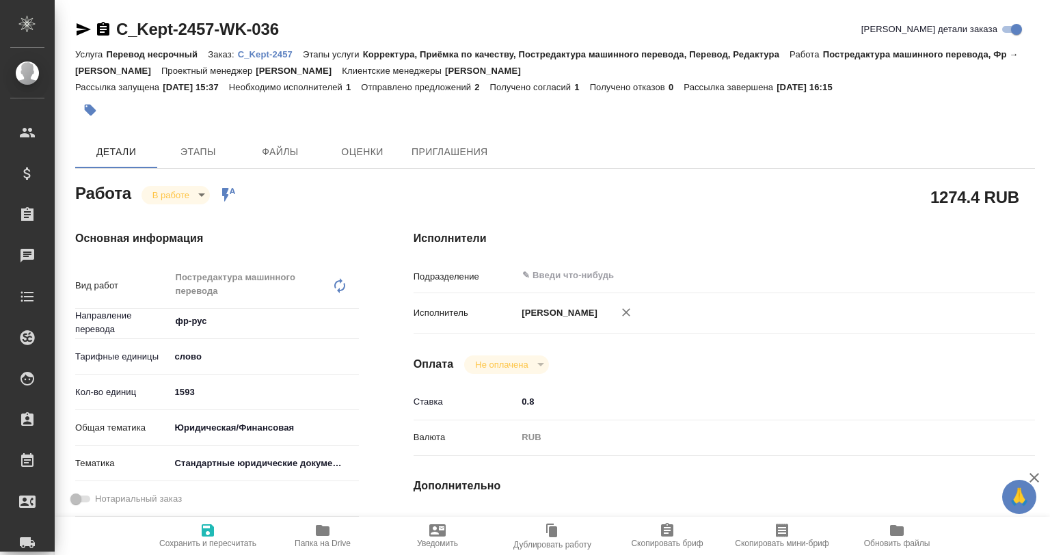
type textarea "x"
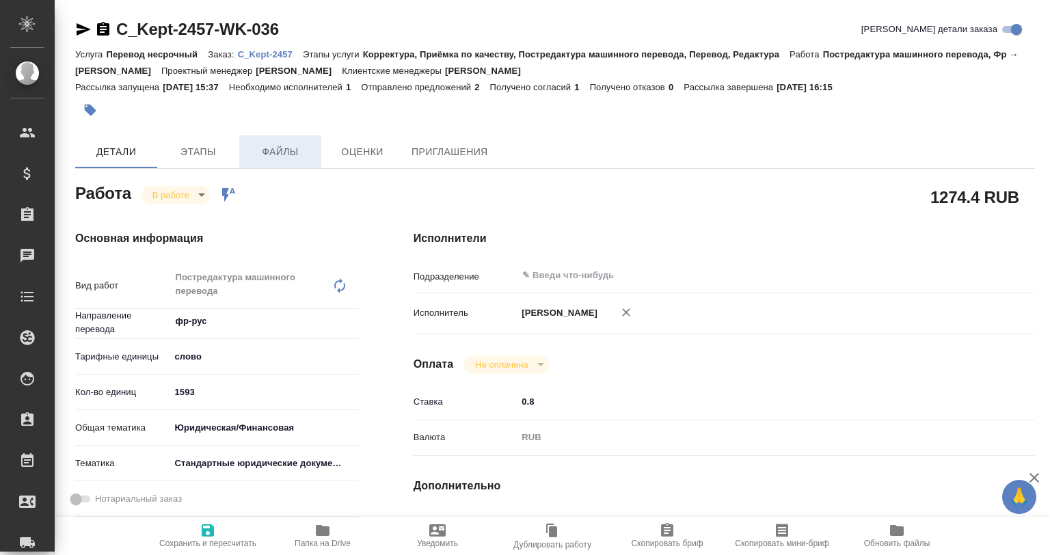
type textarea "x"
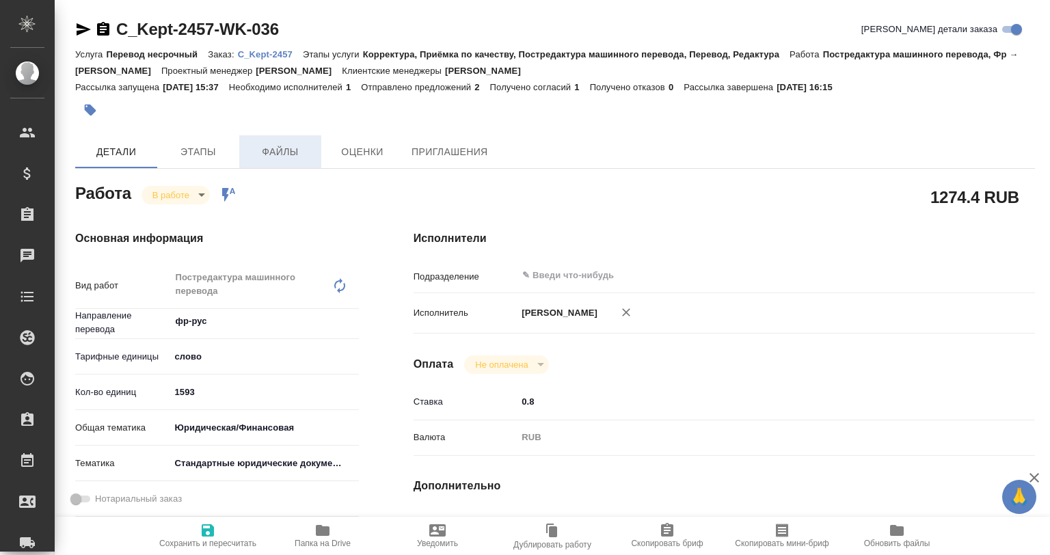
type textarea "x"
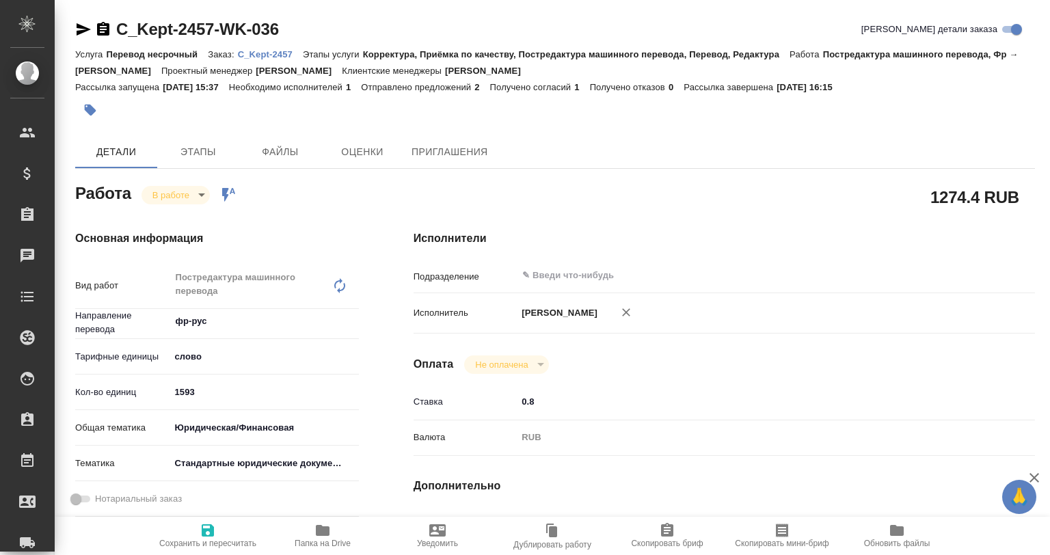
type textarea "x"
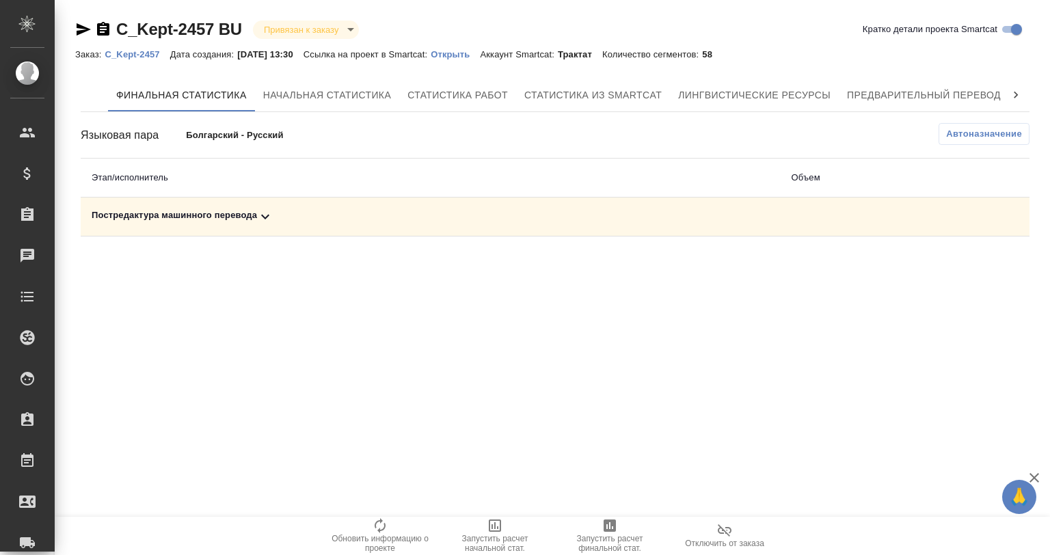
click at [227, 220] on div "Постредактура машинного перевода" at bounding box center [431, 217] width 678 height 16
click at [965, 261] on icon "button" at bounding box center [969, 264] width 16 height 16
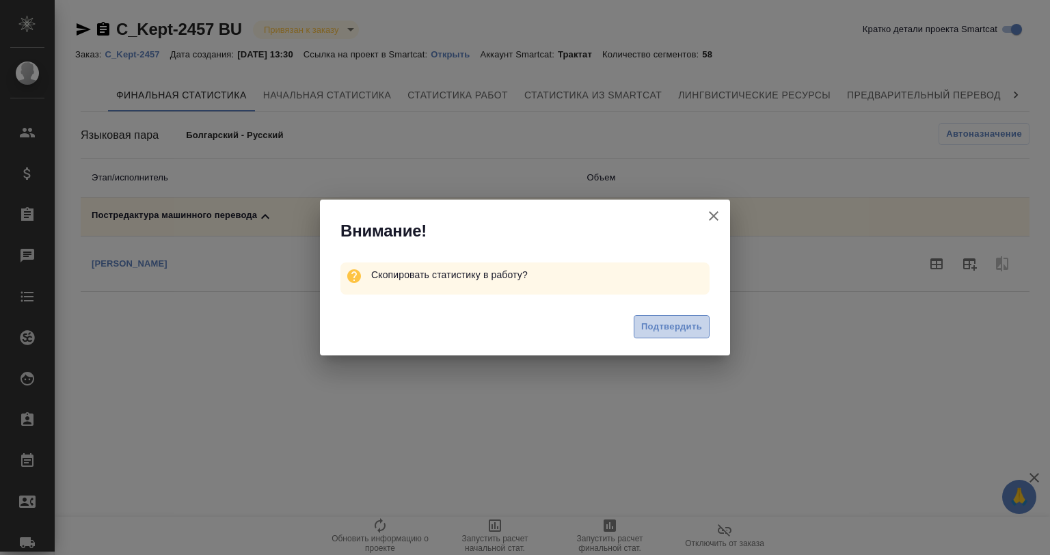
click at [698, 326] on span "Подтвердить" at bounding box center [671, 327] width 61 height 16
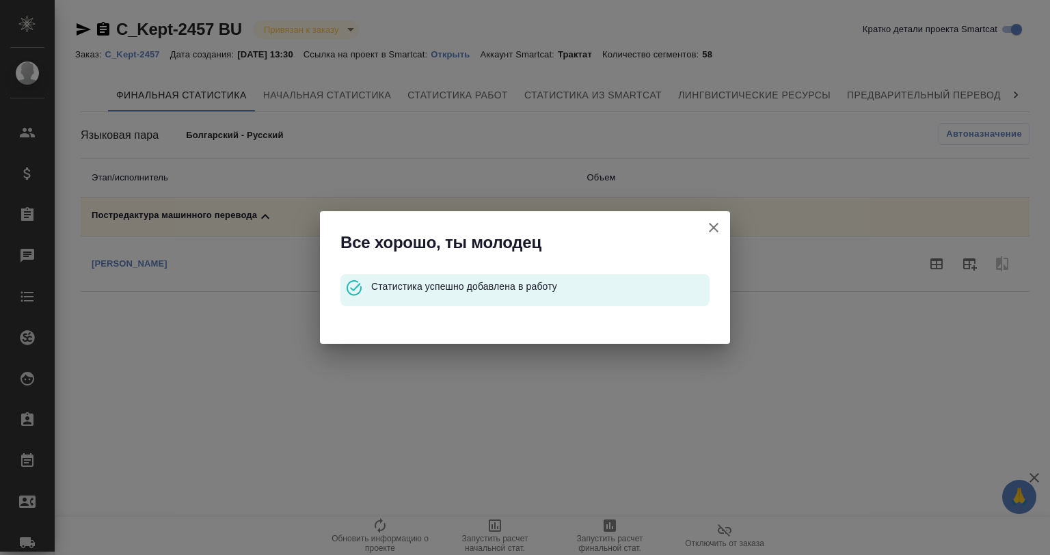
click at [714, 226] on icon "button" at bounding box center [714, 228] width 16 height 16
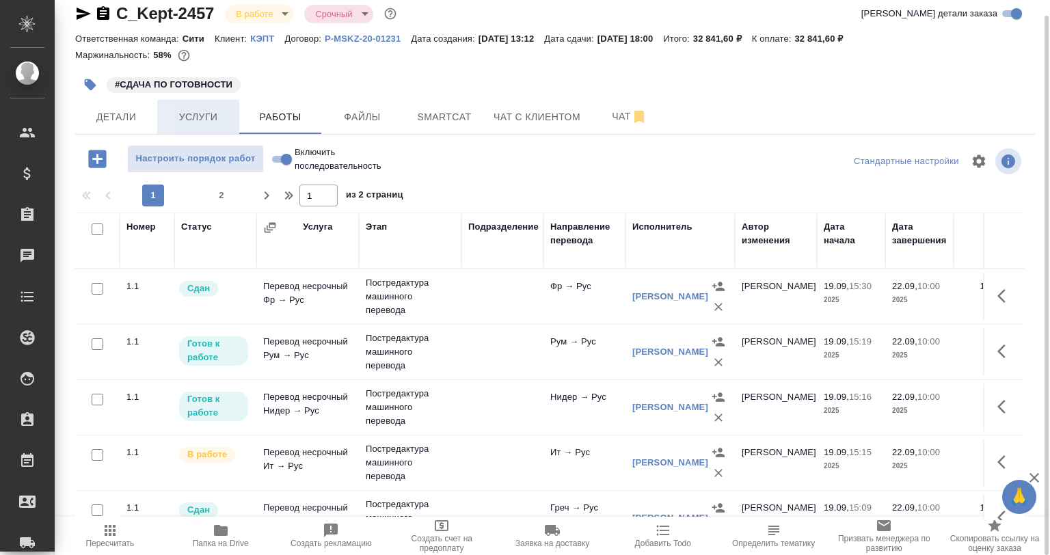
click at [208, 122] on span "Услуги" at bounding box center [198, 117] width 66 height 17
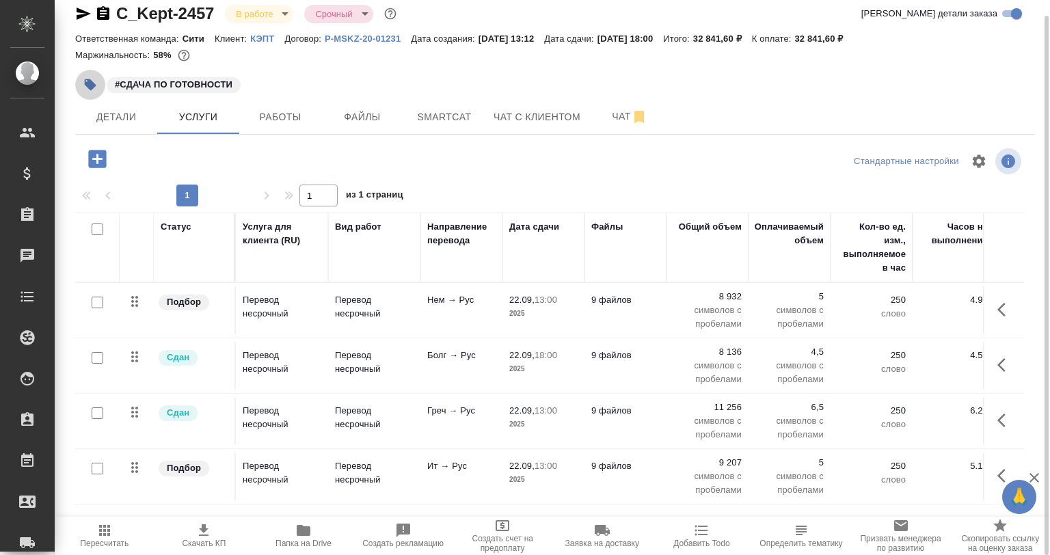
click at [89, 82] on icon "button" at bounding box center [91, 85] width 12 height 12
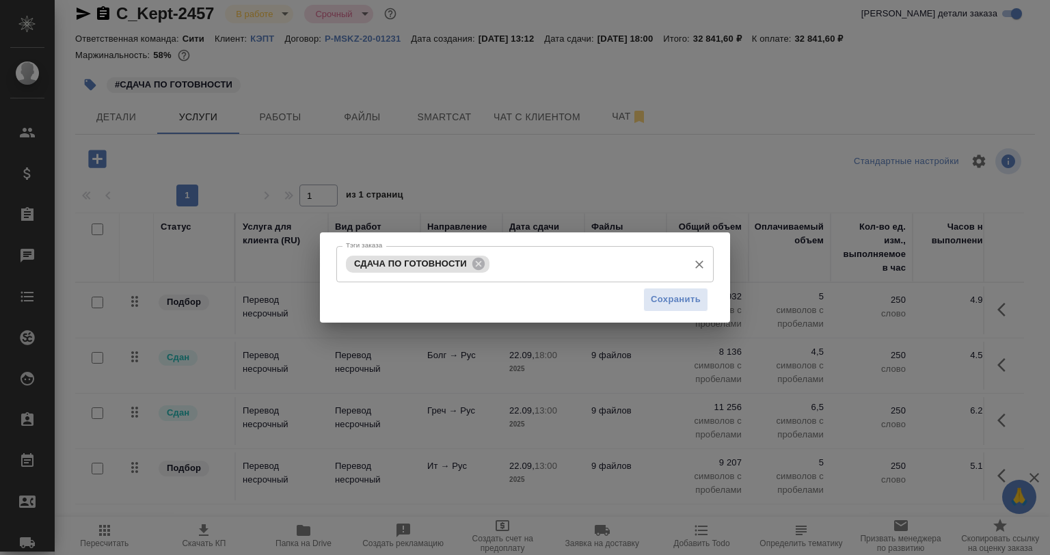
click at [507, 279] on div "СДАЧА ПО ГОТОВНОСТИ Тэги заказа" at bounding box center [524, 264] width 377 height 36
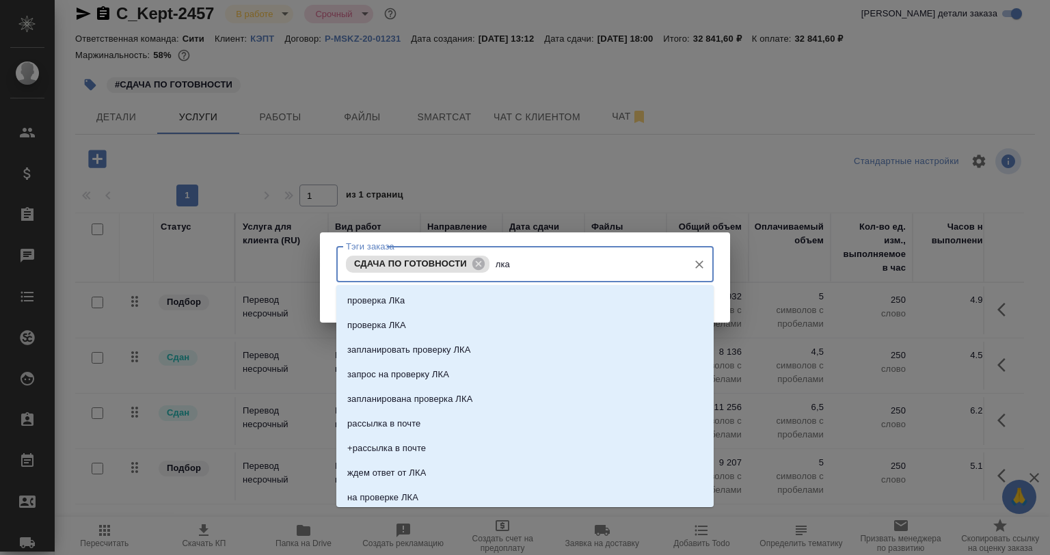
type input "лка?"
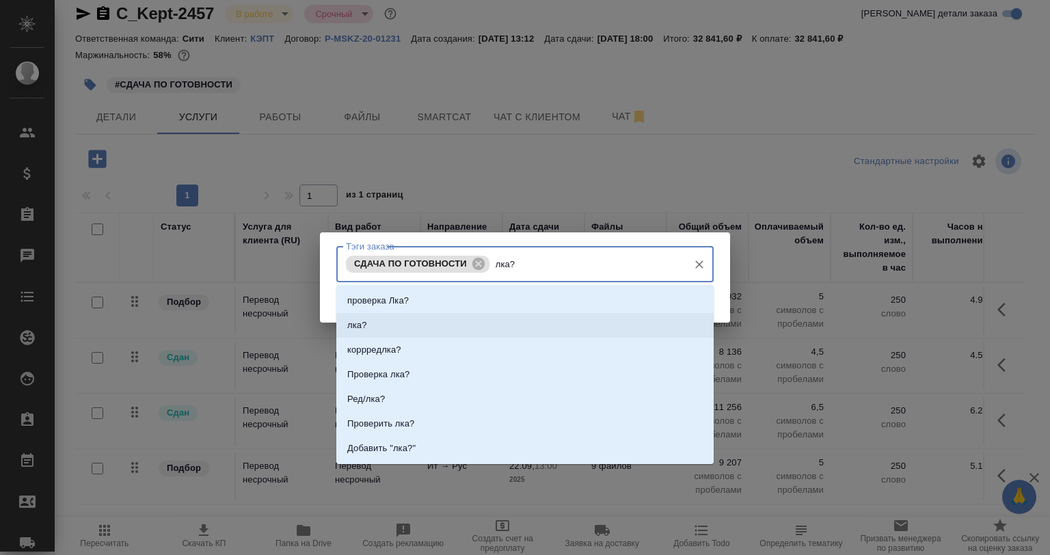
click at [454, 332] on li "лка?" at bounding box center [524, 325] width 377 height 25
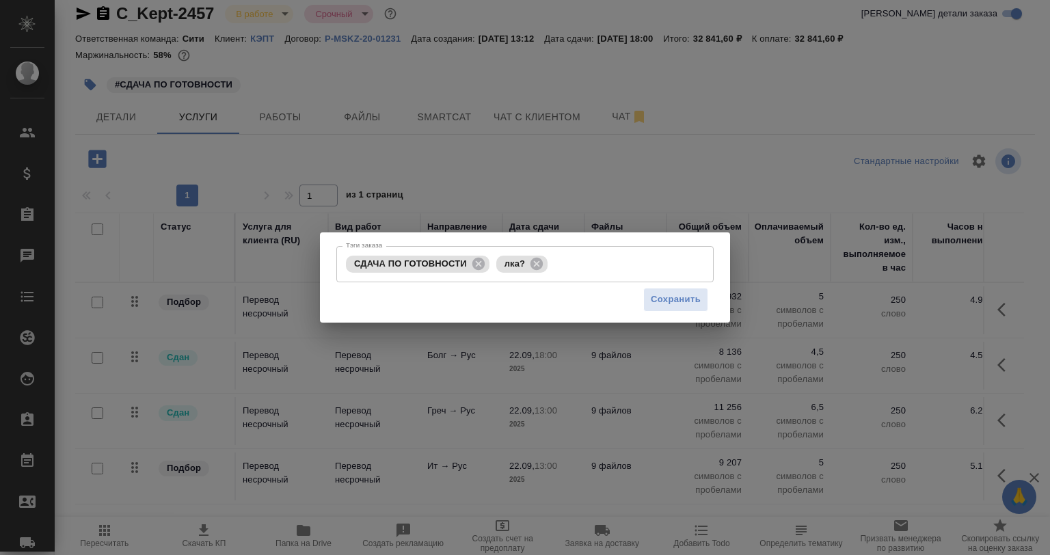
click at [713, 317] on div "Сохранить" at bounding box center [524, 299] width 377 height 35
click at [704, 307] on button "Сохранить" at bounding box center [676, 300] width 65 height 24
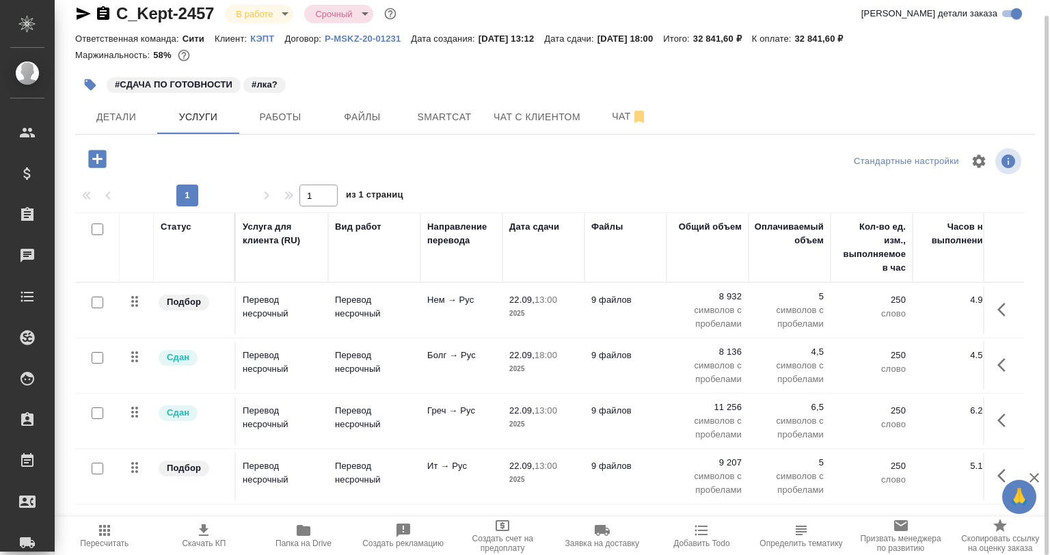
click at [71, 21] on div "C_Kept-2457 В работе inProgress Срочный urgent Кратко детали заказа Ответственн…" at bounding box center [555, 262] width 975 height 557
click at [76, 16] on icon "button" at bounding box center [83, 13] width 16 height 16
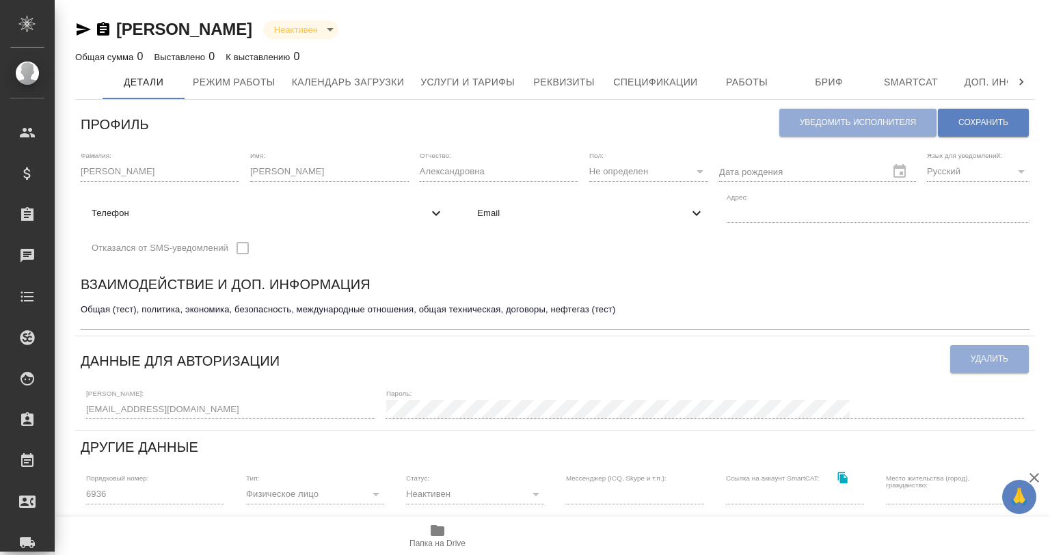
type input "Adobe AcrobatSmartCAT"
click at [451, 85] on span "Услуги и тарифы" at bounding box center [468, 82] width 94 height 17
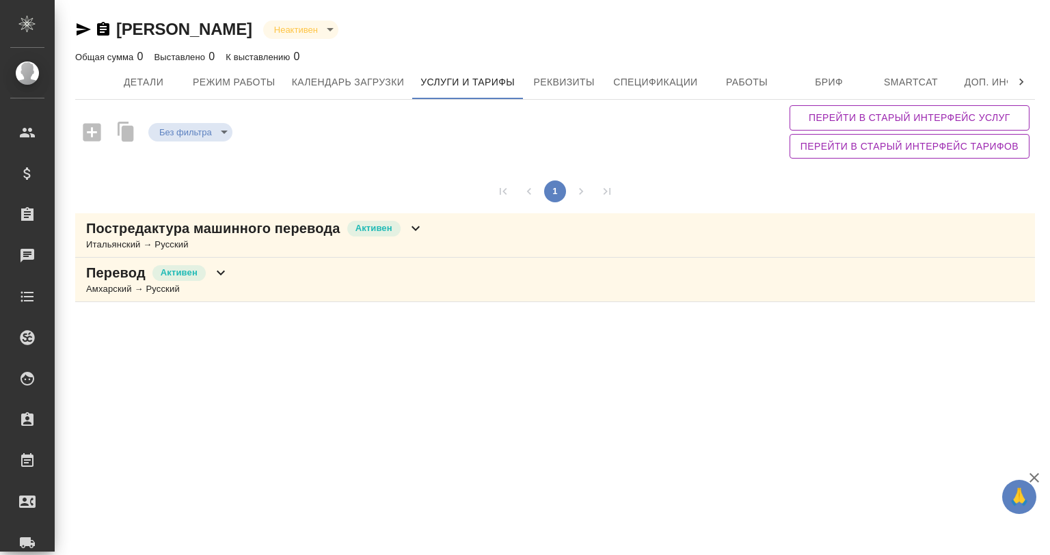
click at [243, 270] on div "Перевод Активен Амхарский → Русский" at bounding box center [555, 280] width 960 height 44
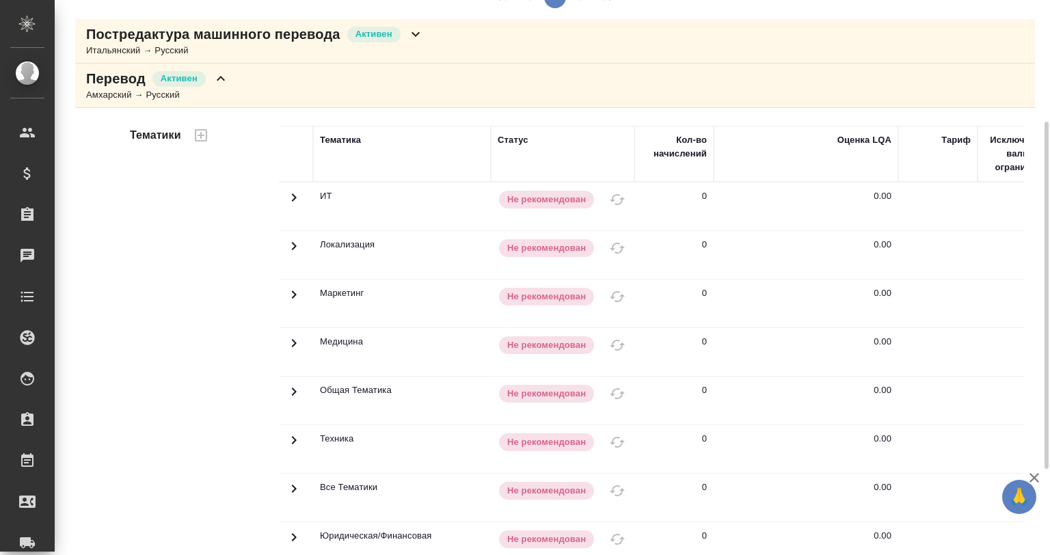
scroll to position [331, 0]
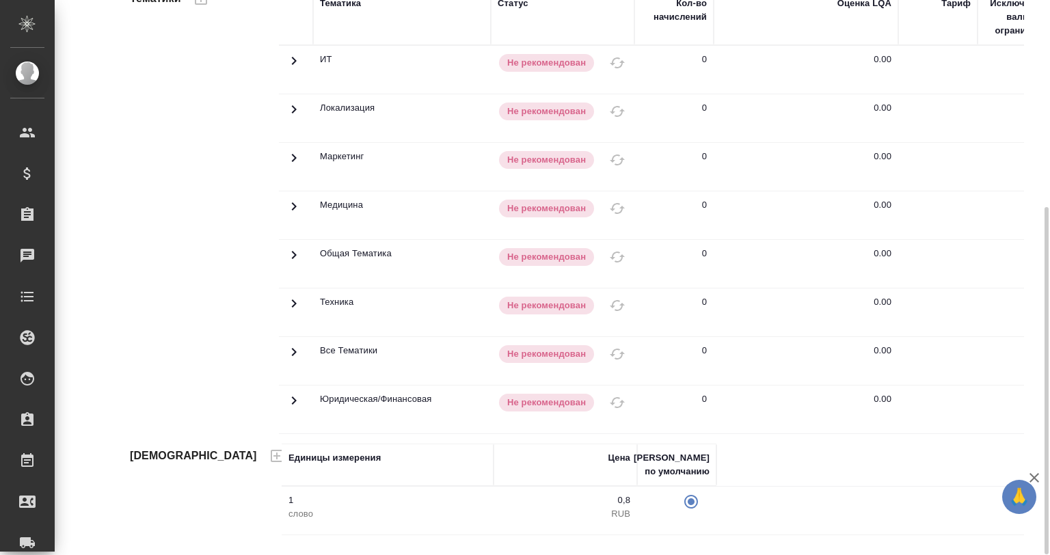
click at [246, 148] on div "Тематики" at bounding box center [203, 207] width 152 height 457
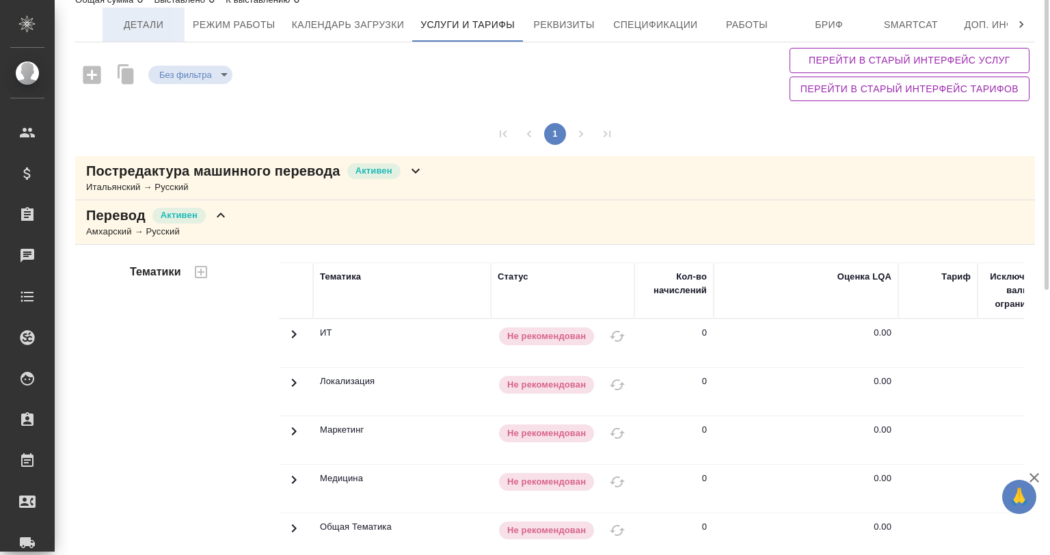
scroll to position [0, 0]
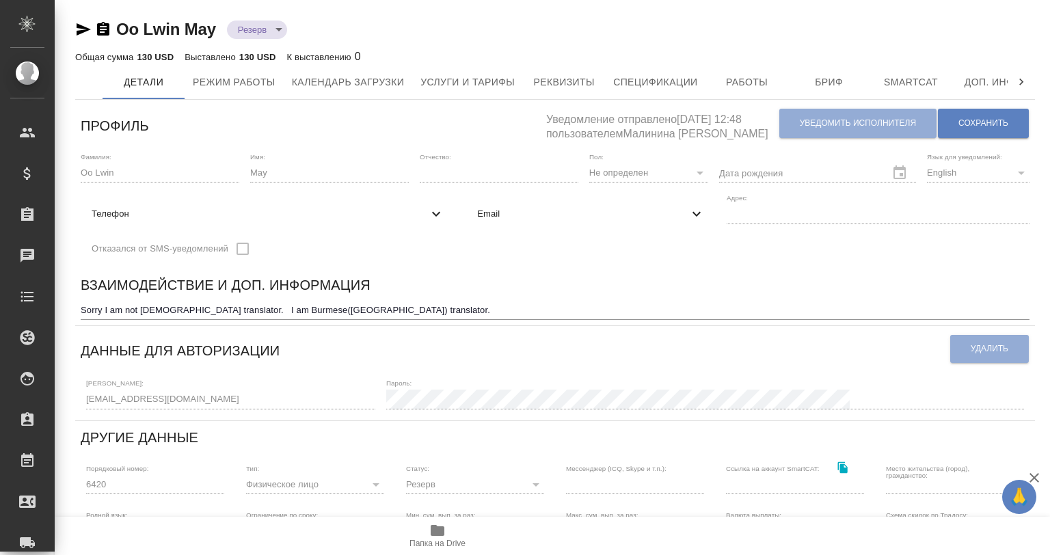
click at [447, 105] on div "Профиль" at bounding box center [314, 123] width 466 height 36
click at [454, 84] on span "Услуги и тарифы" at bounding box center [468, 82] width 94 height 17
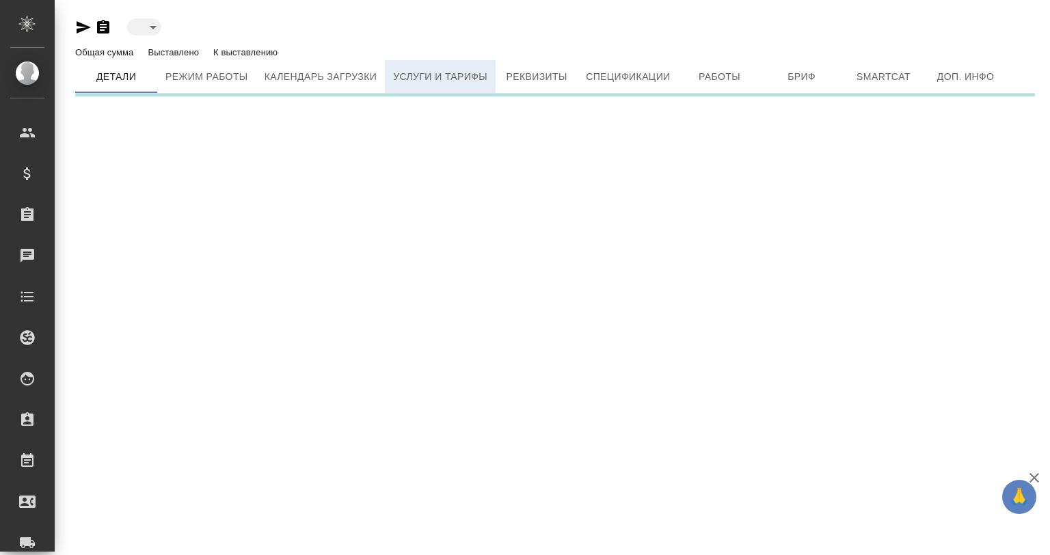
type input "active"
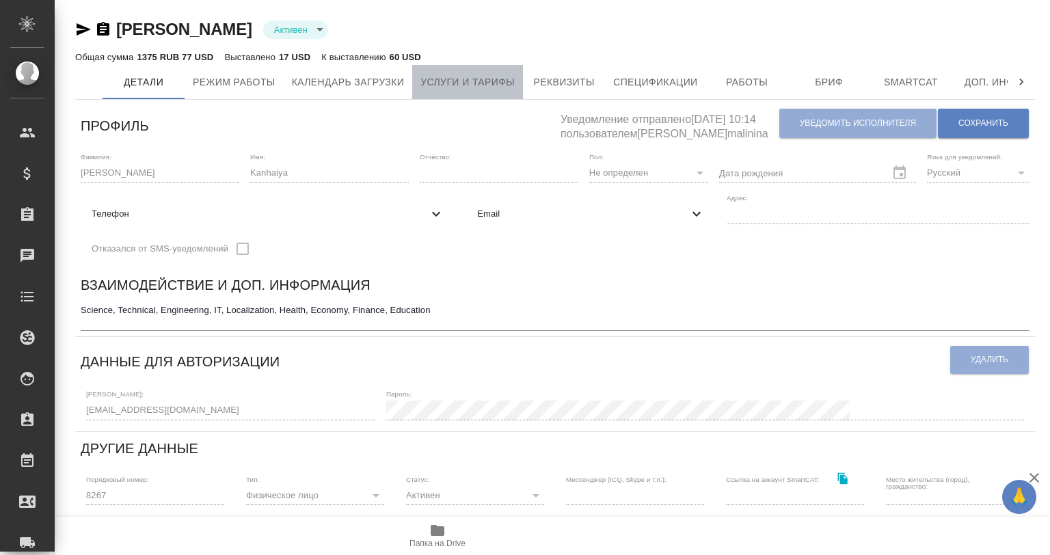
click at [440, 90] on span "Услуги и тарифы" at bounding box center [468, 82] width 94 height 17
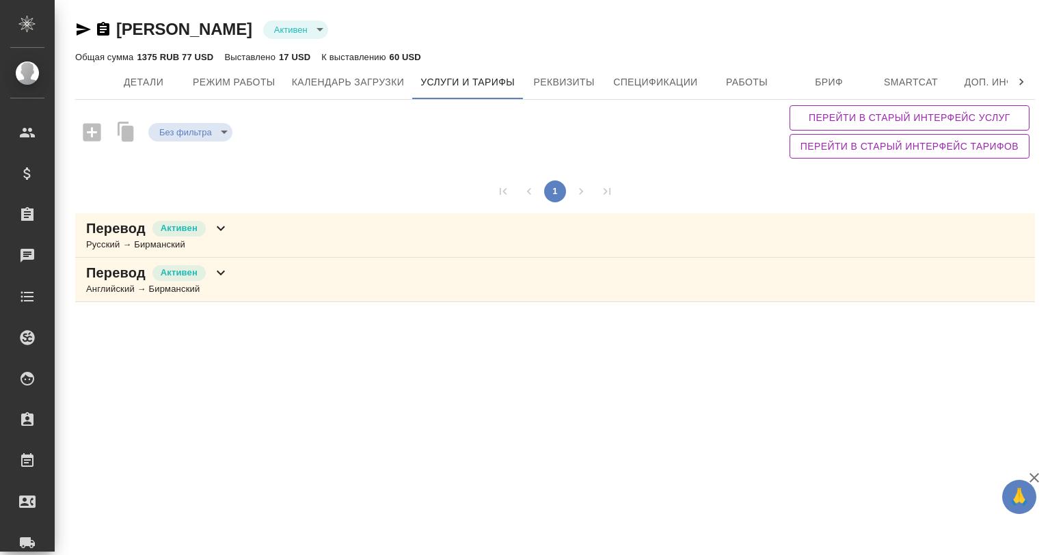
click at [227, 273] on icon at bounding box center [221, 273] width 16 height 16
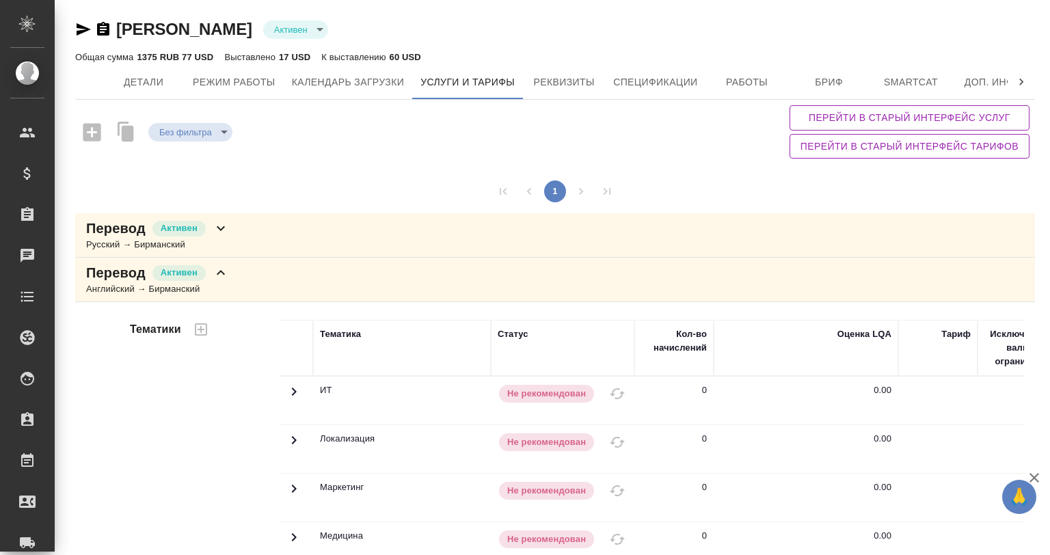
click at [249, 237] on div "Перевод Активен Русский → Бирманский" at bounding box center [555, 235] width 960 height 44
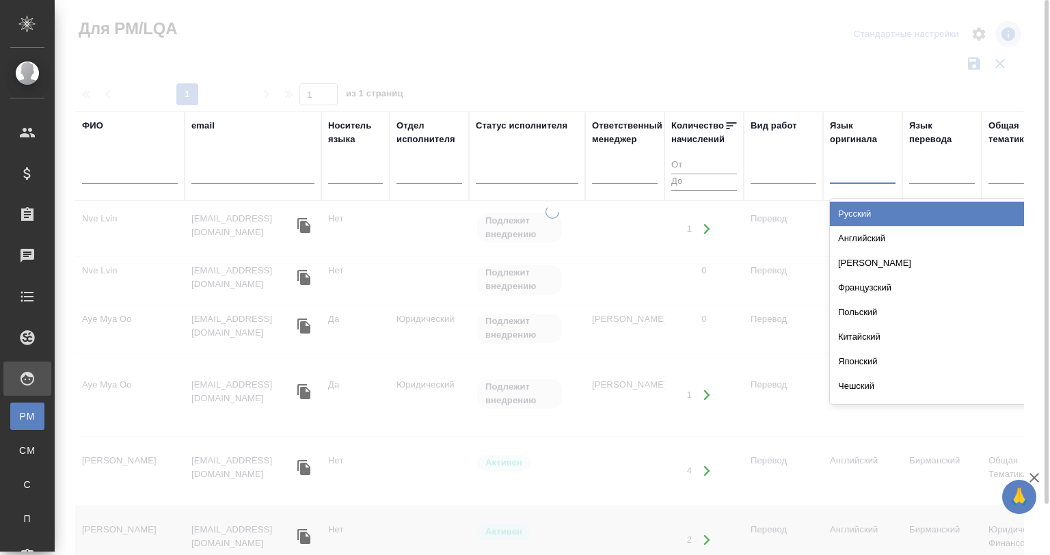
click at [863, 170] on div at bounding box center [863, 171] width 66 height 20
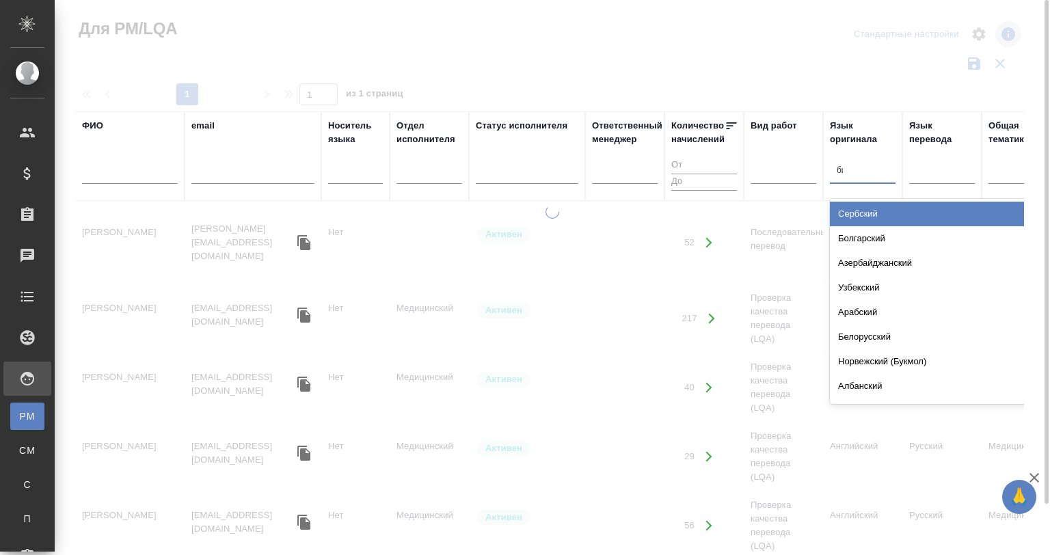
type input "бирма"
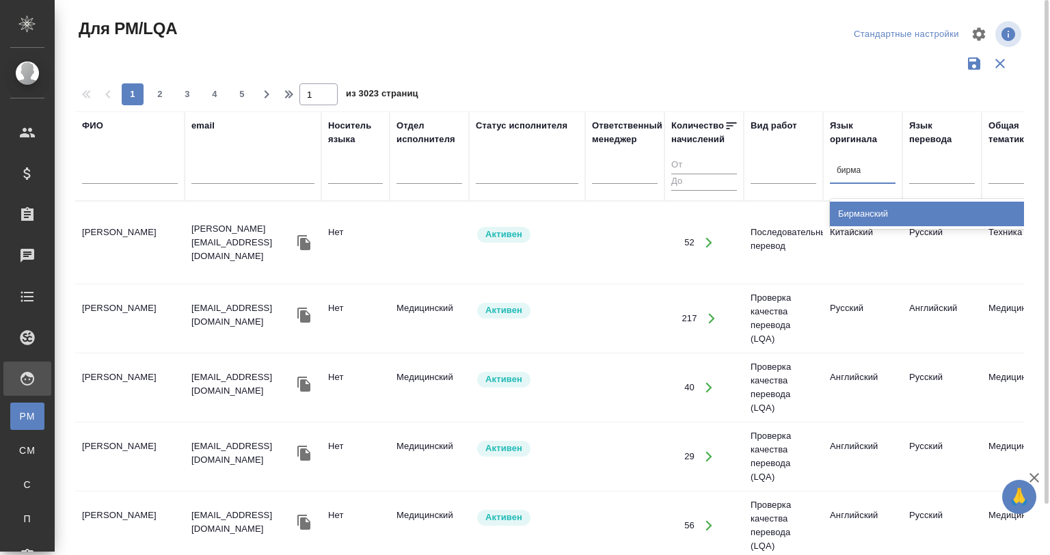
click at [882, 212] on div "Бирманский" at bounding box center [932, 214] width 205 height 25
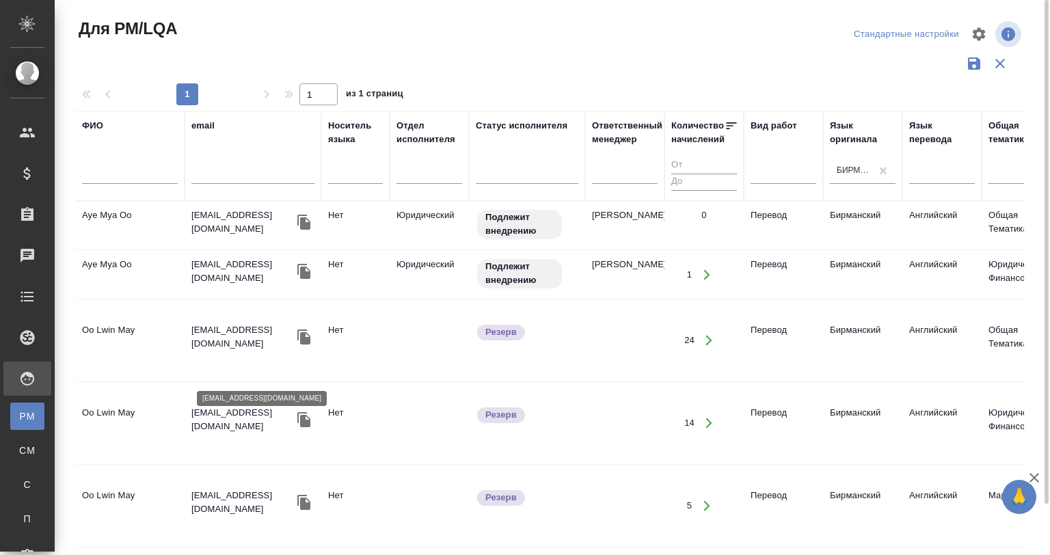
click at [221, 406] on p "[EMAIL_ADDRESS][DOMAIN_NAME]" at bounding box center [242, 419] width 103 height 27
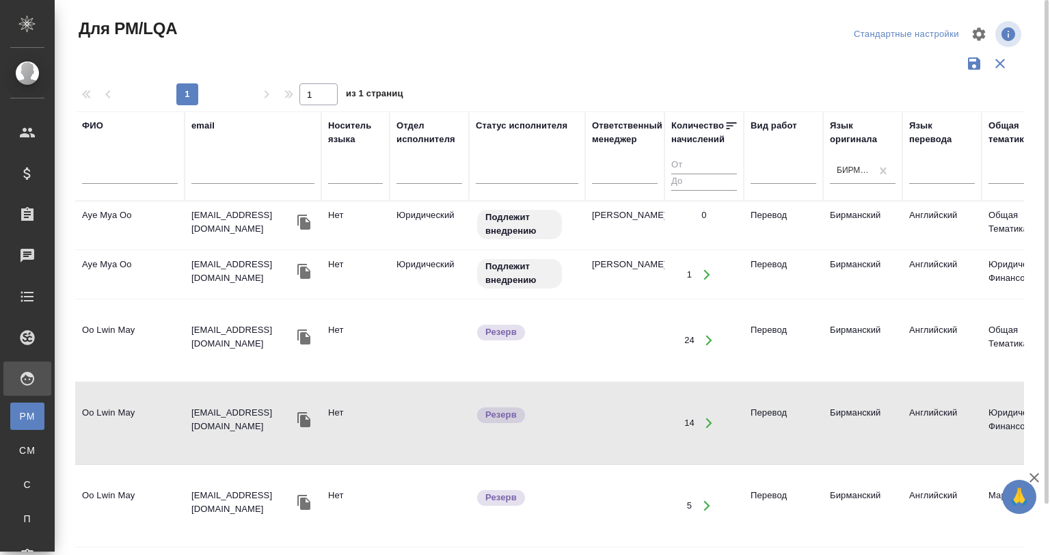
click at [322, 235] on td "Нет" at bounding box center [355, 226] width 68 height 48
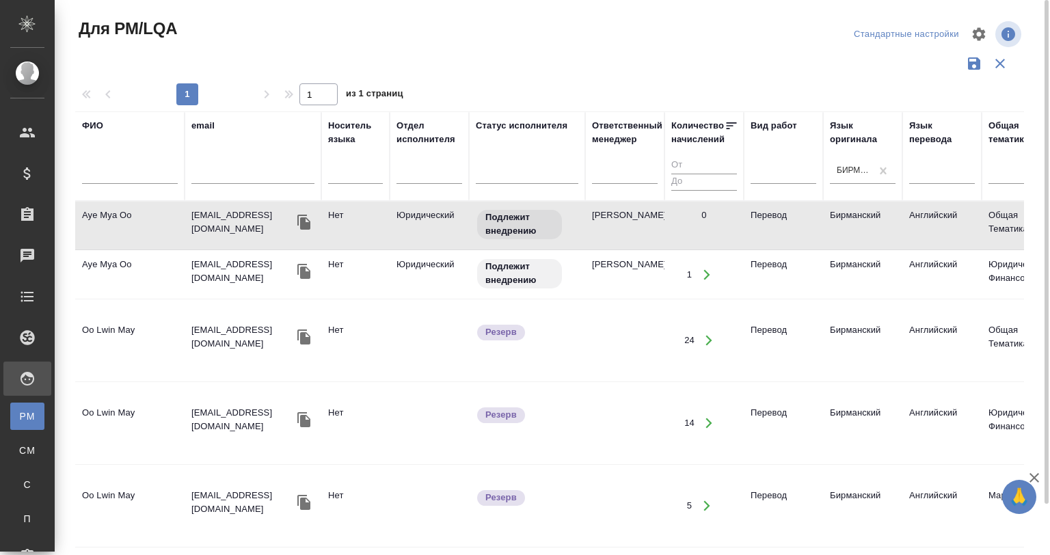
click at [322, 235] on td "Нет" at bounding box center [355, 226] width 68 height 48
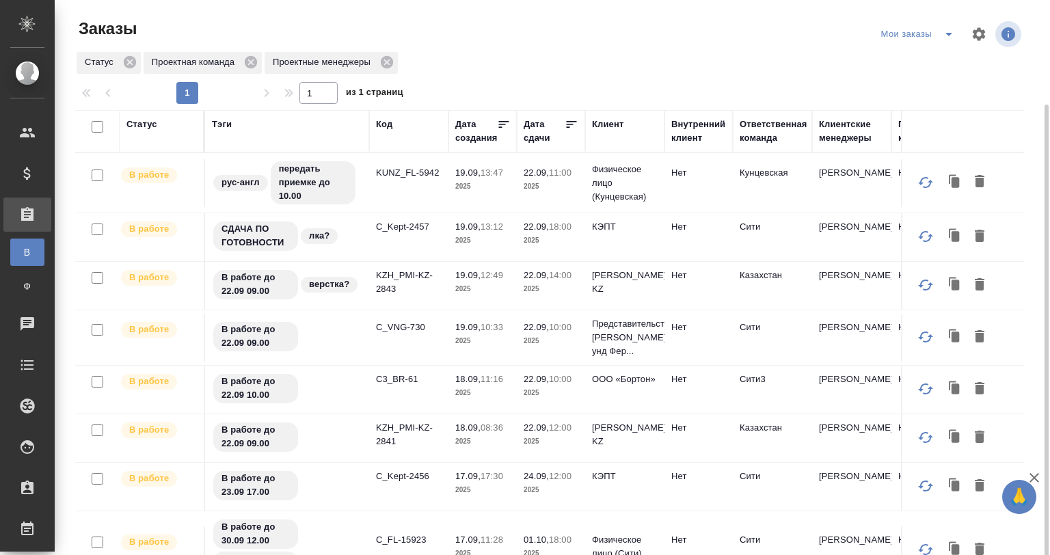
scroll to position [347, 0]
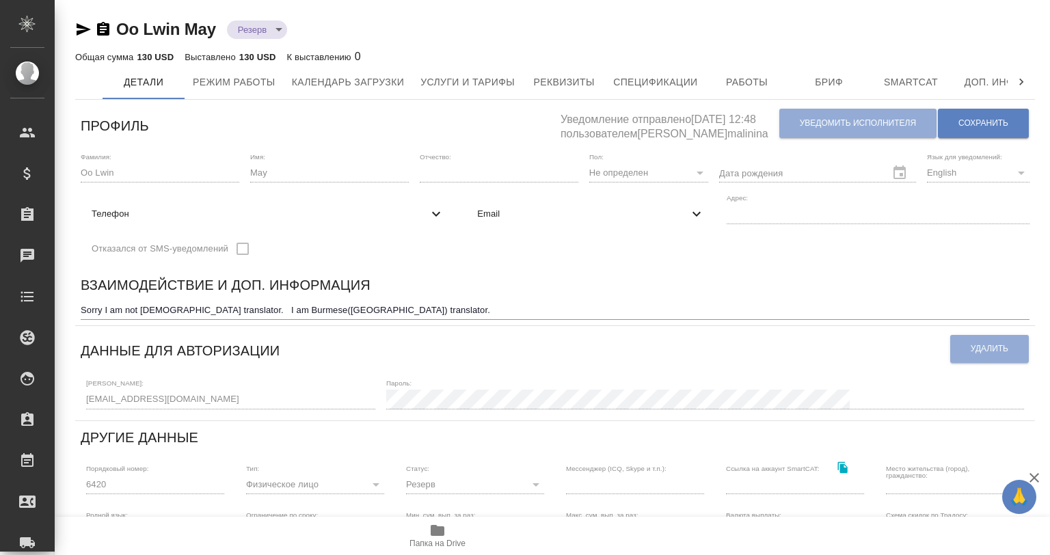
click at [468, 101] on div "Oo Lwin May Резерв reserved Общая сумма 130 USD Выставлено 130 USD К выставлени…" at bounding box center [555, 453] width 975 height 907
click at [470, 91] on button "Услуги и тарифы" at bounding box center [467, 82] width 111 height 34
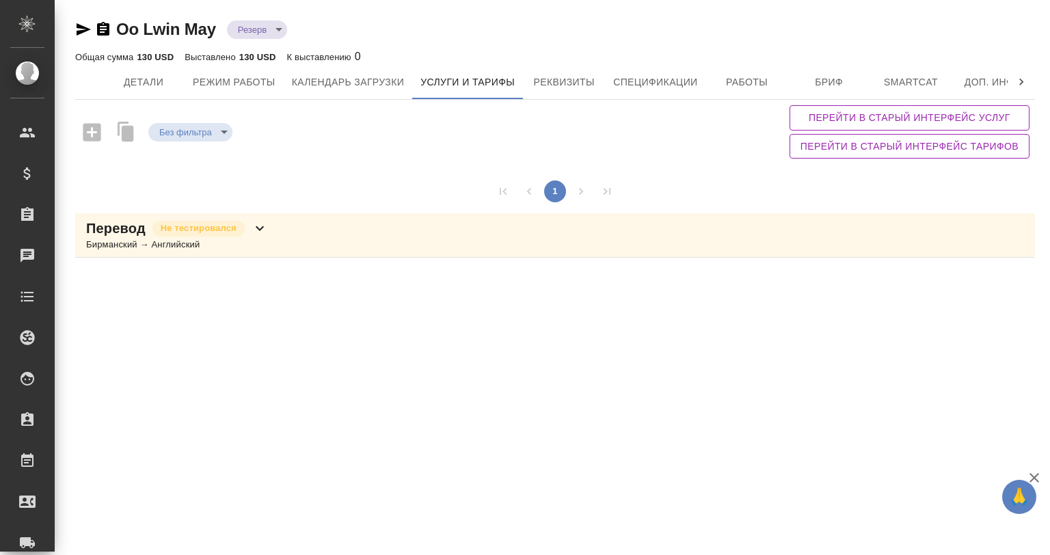
click at [293, 233] on div "Перевод Не тестировался Бирманский → Английский" at bounding box center [555, 235] width 960 height 44
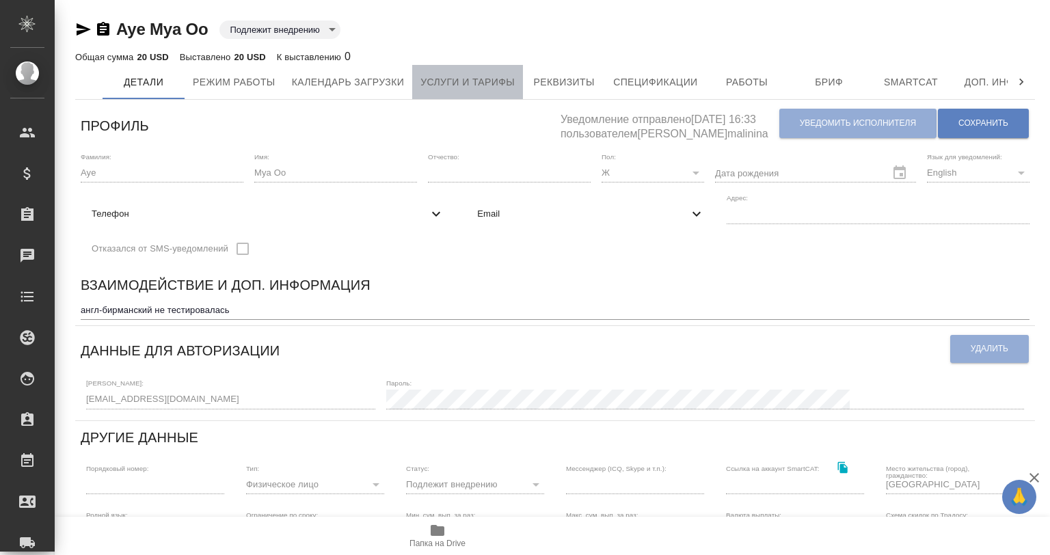
click at [454, 90] on button "Услуги и тарифы" at bounding box center [467, 82] width 111 height 34
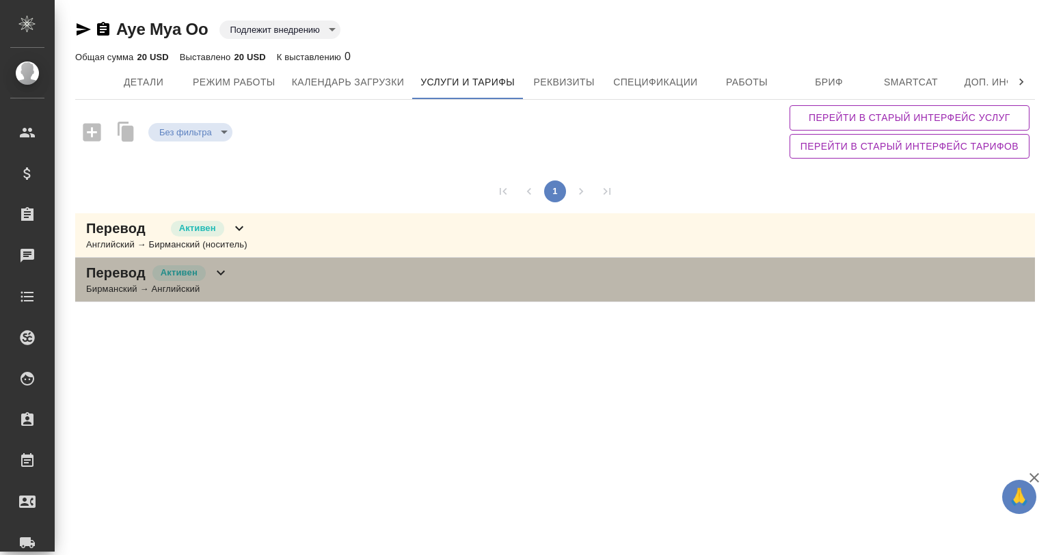
click at [287, 274] on div "Перевод [PERSON_NAME] → Английский" at bounding box center [555, 280] width 960 height 44
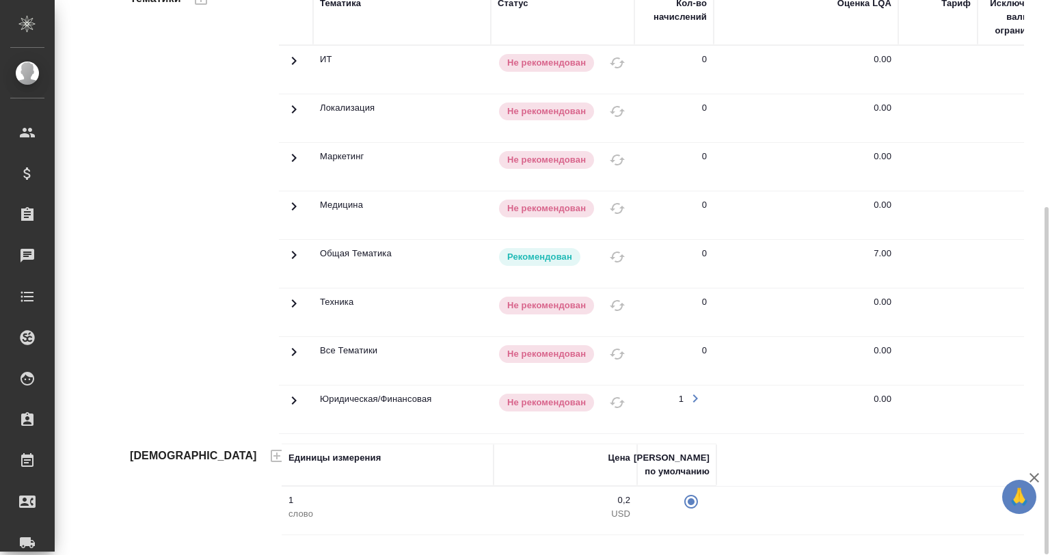
scroll to position [57, 0]
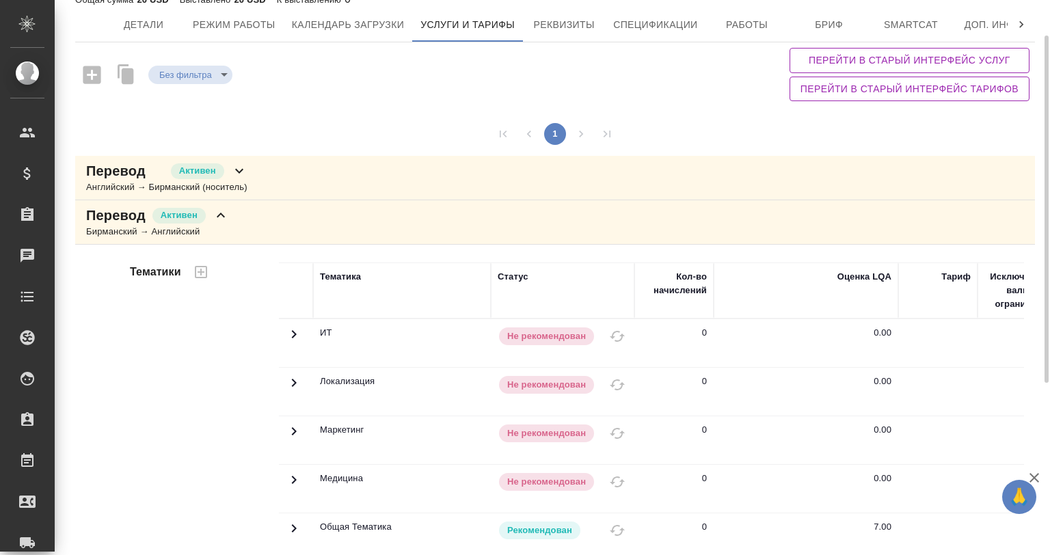
click at [291, 183] on div "Перевод [PERSON_NAME] → Бирманский (носитель)" at bounding box center [555, 178] width 960 height 44
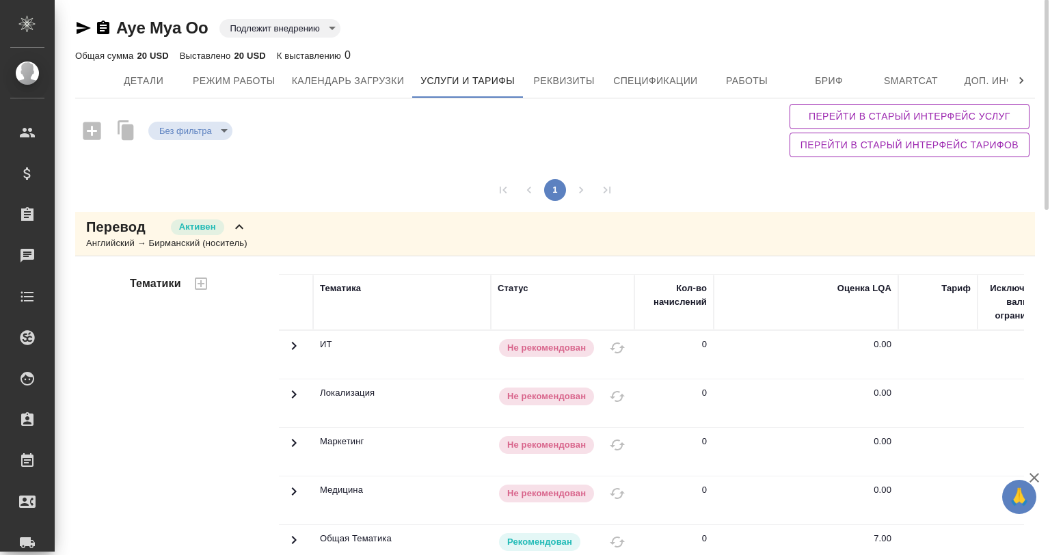
scroll to position [0, 0]
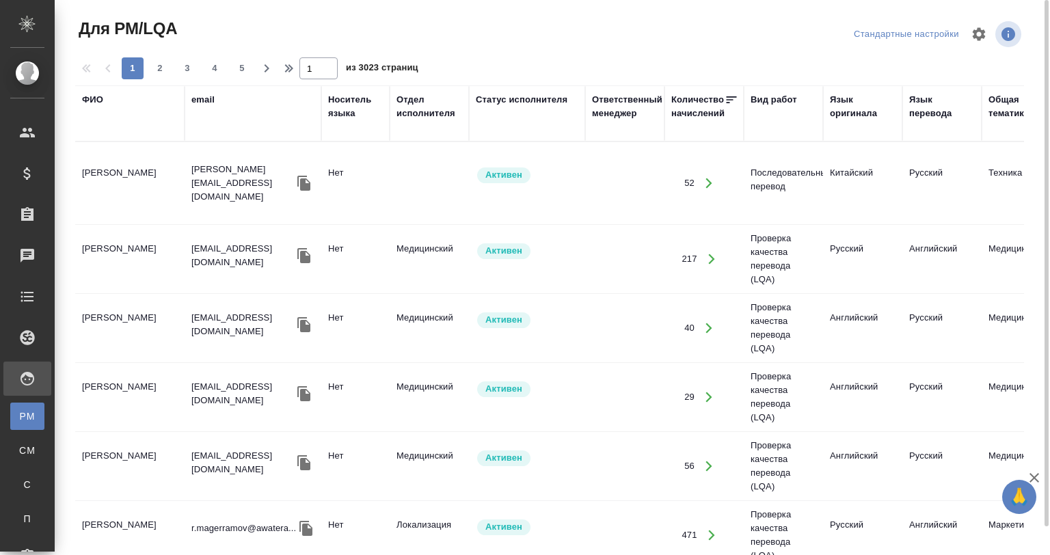
click at [778, 104] on div "Вид работ" at bounding box center [774, 100] width 47 height 14
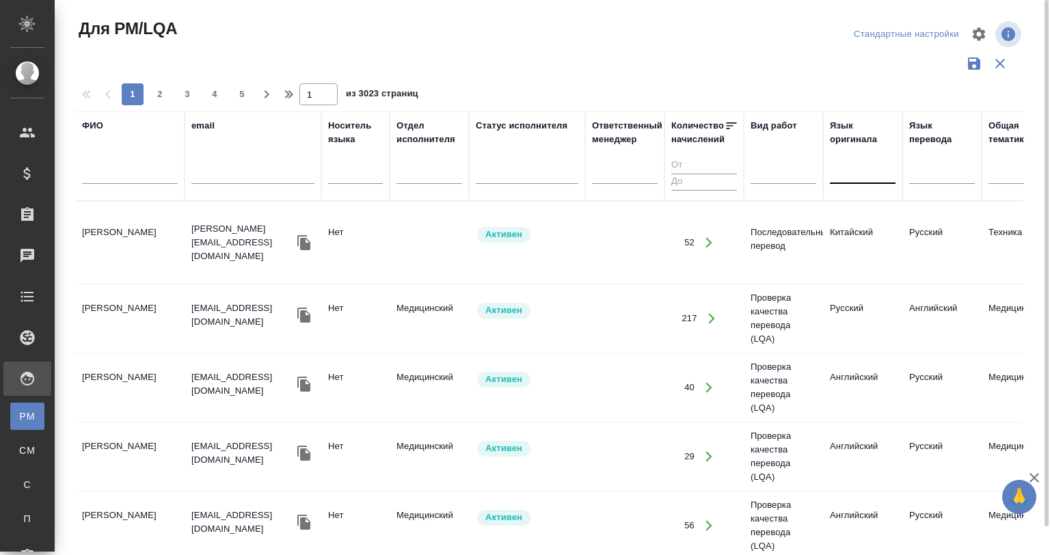
click at [862, 169] on div at bounding box center [863, 171] width 66 height 20
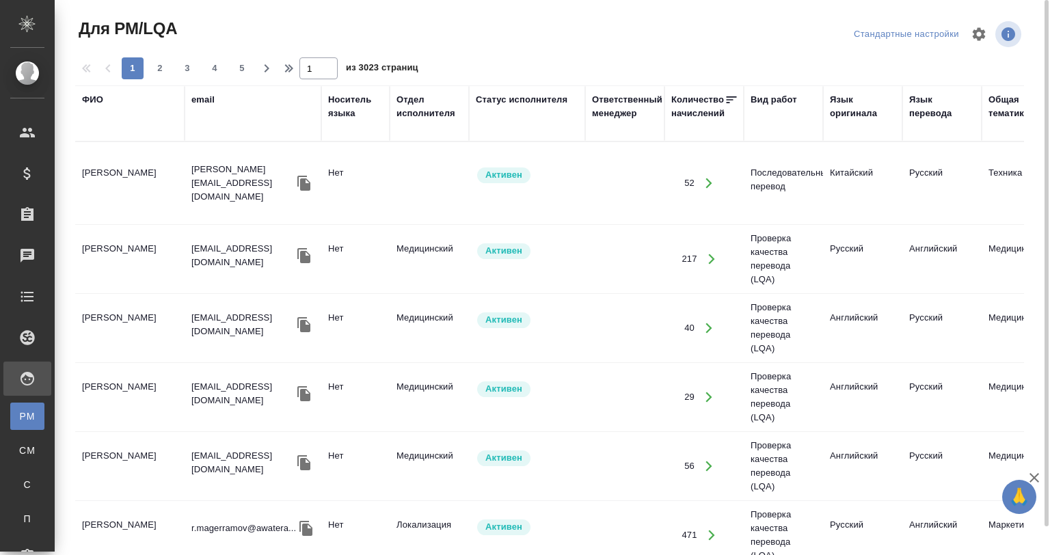
click at [851, 107] on div "Язык оригинала" at bounding box center [863, 106] width 66 height 27
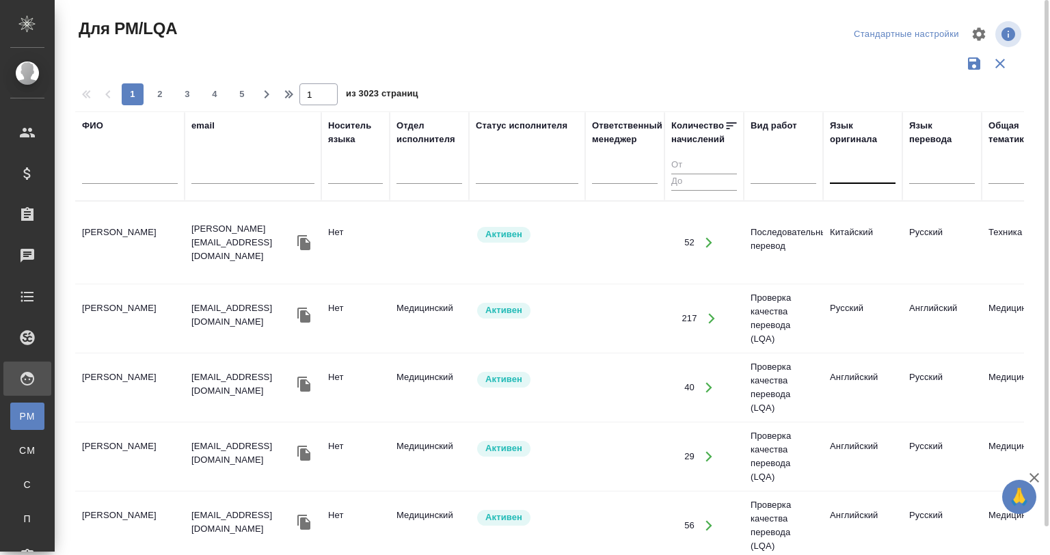
click at [844, 161] on div at bounding box center [863, 171] width 66 height 20
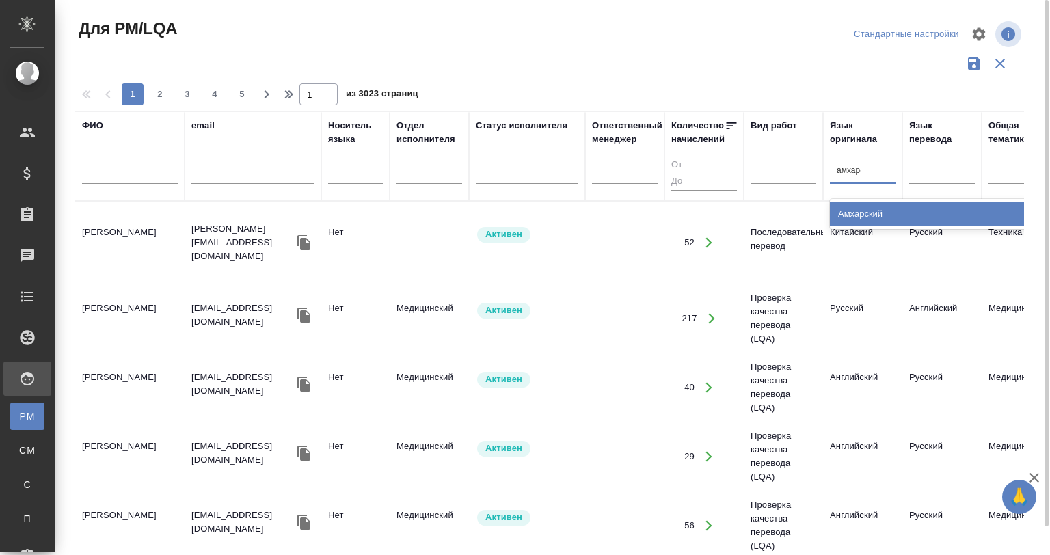
type input "амхарск"
click at [903, 219] on div "Амхарский" at bounding box center [932, 214] width 205 height 25
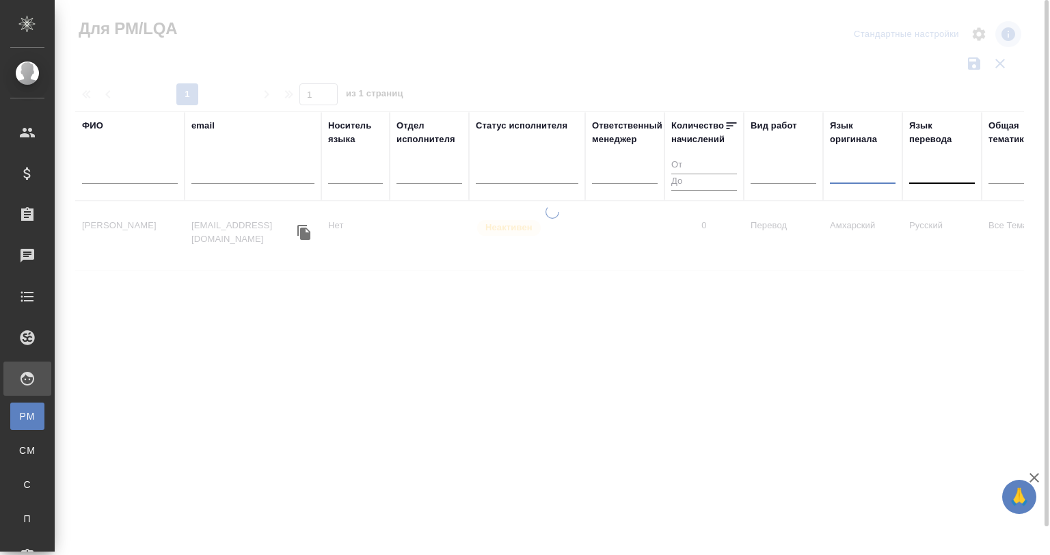
click at [927, 172] on div at bounding box center [943, 171] width 66 height 20
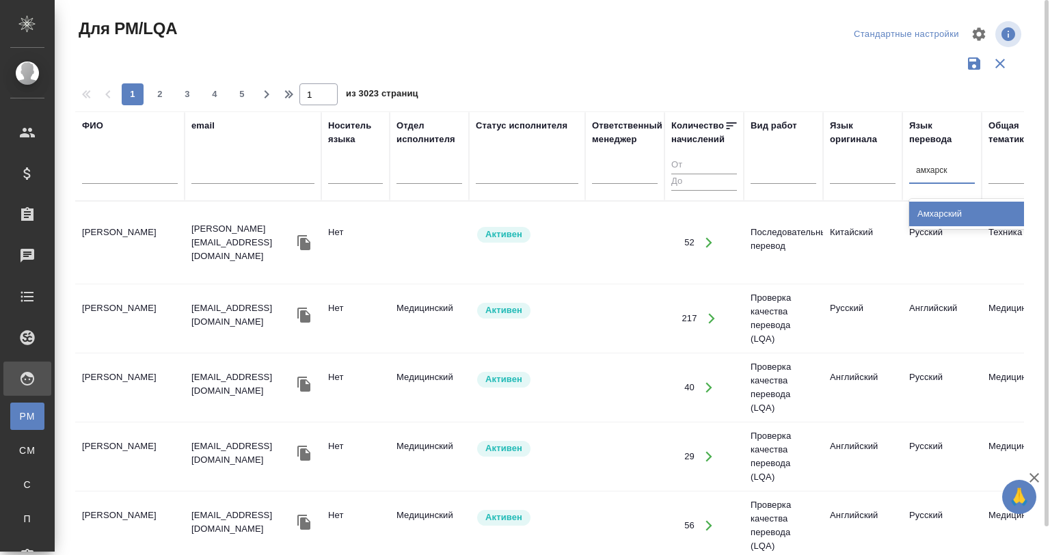
type input "амхарски"
click at [932, 208] on div "Амхарский" at bounding box center [1012, 214] width 205 height 25
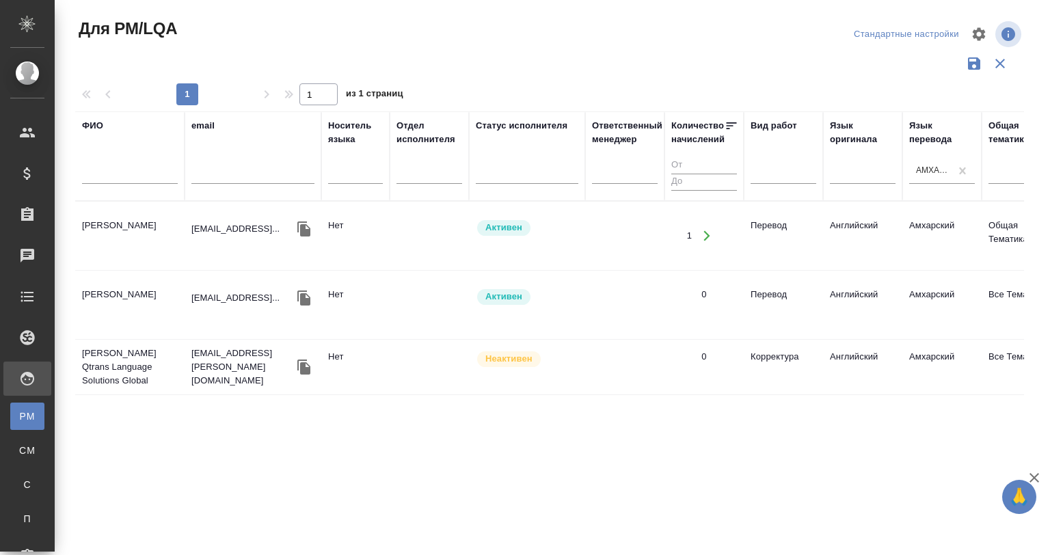
click at [401, 308] on td at bounding box center [429, 305] width 79 height 48
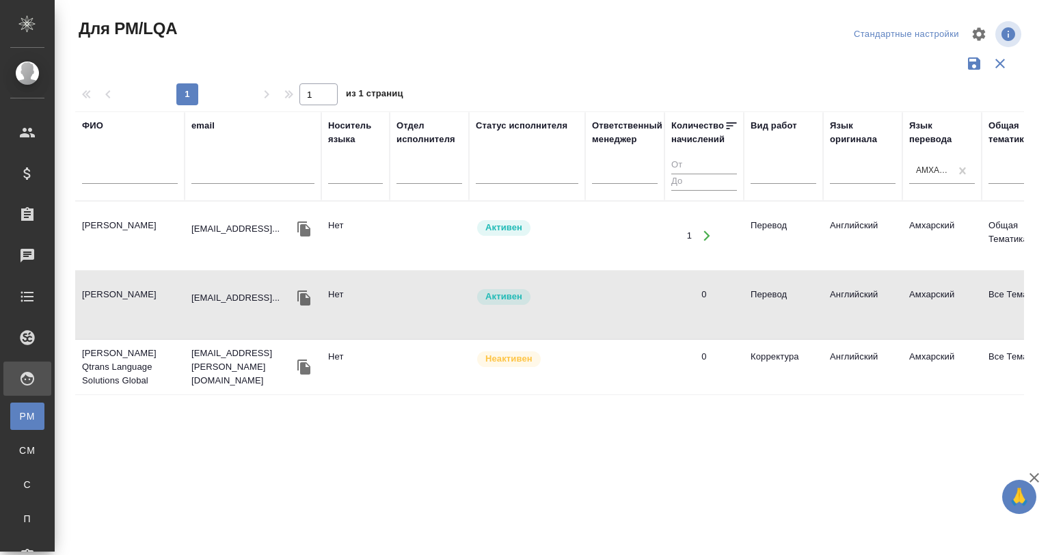
click at [401, 308] on td at bounding box center [429, 305] width 79 height 48
click at [261, 362] on p "[EMAIL_ADDRESS][PERSON_NAME][DOMAIN_NAME]" at bounding box center [242, 367] width 103 height 41
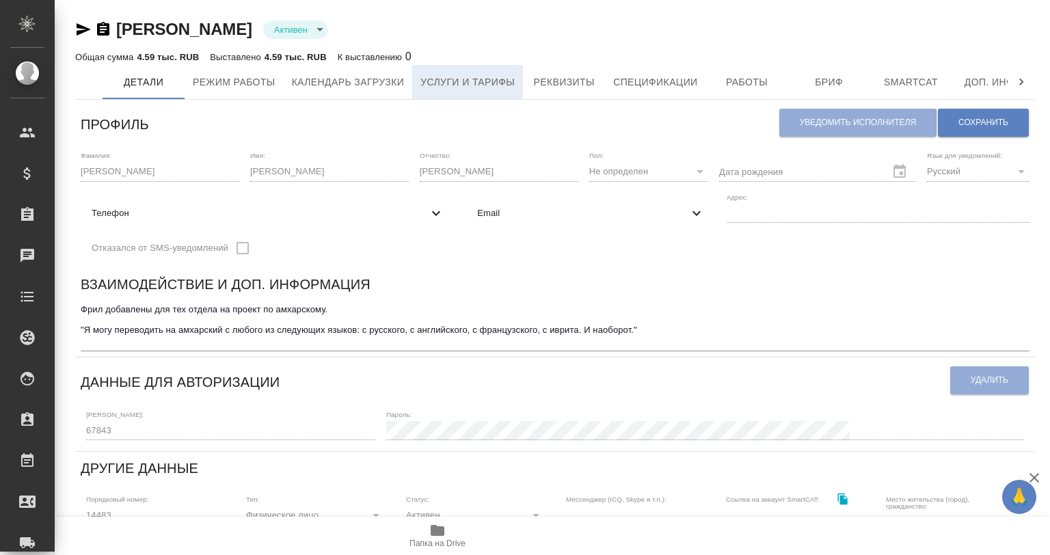
drag, startPoint x: 558, startPoint y: 83, endPoint x: 501, endPoint y: 90, distance: 57.9
click at [558, 83] on span "Реквизиты" at bounding box center [564, 82] width 66 height 17
click at [472, 90] on button "Услуги и тарифы" at bounding box center [467, 82] width 111 height 34
select select "10"
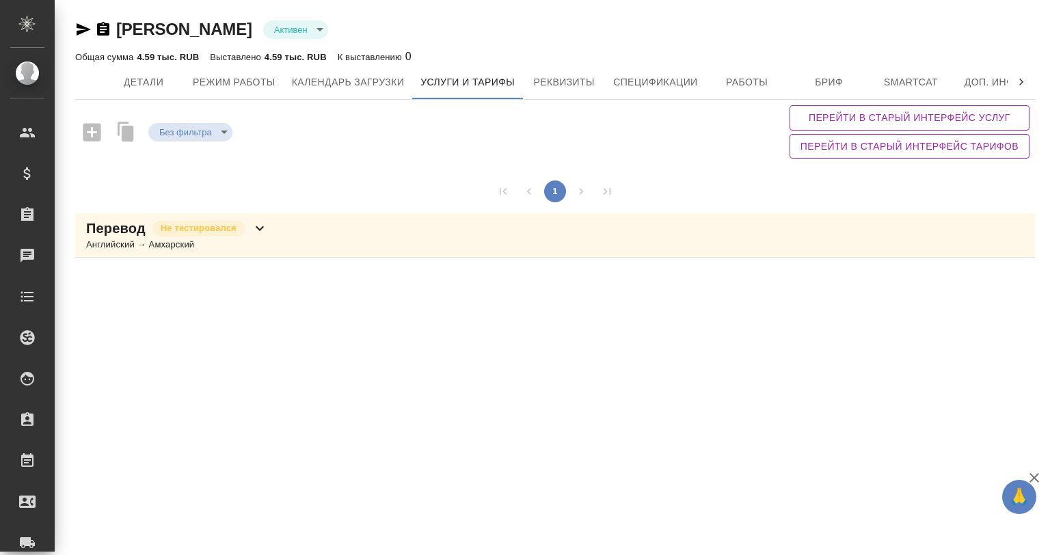
click at [252, 235] on icon at bounding box center [260, 228] width 16 height 16
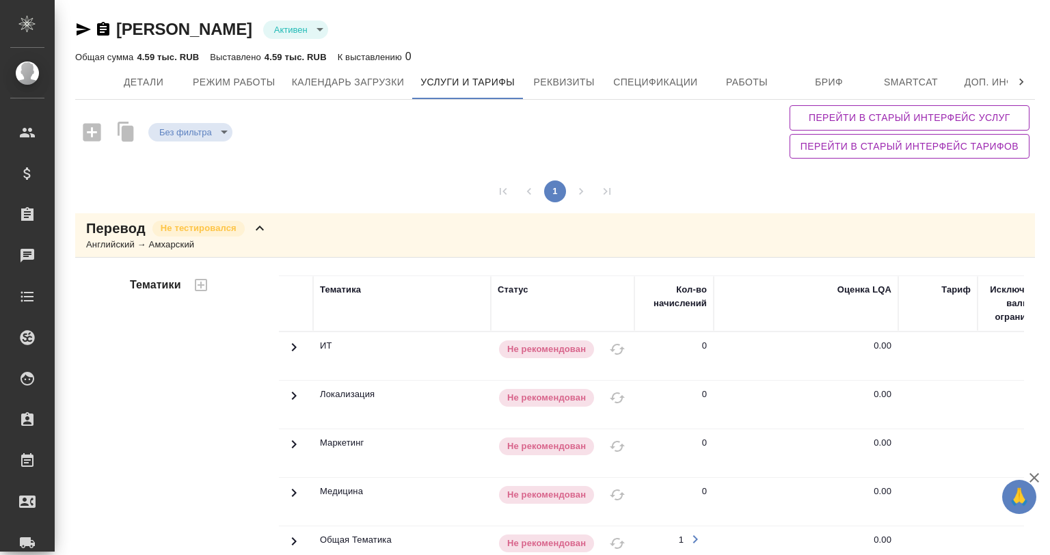
scroll to position [336, 0]
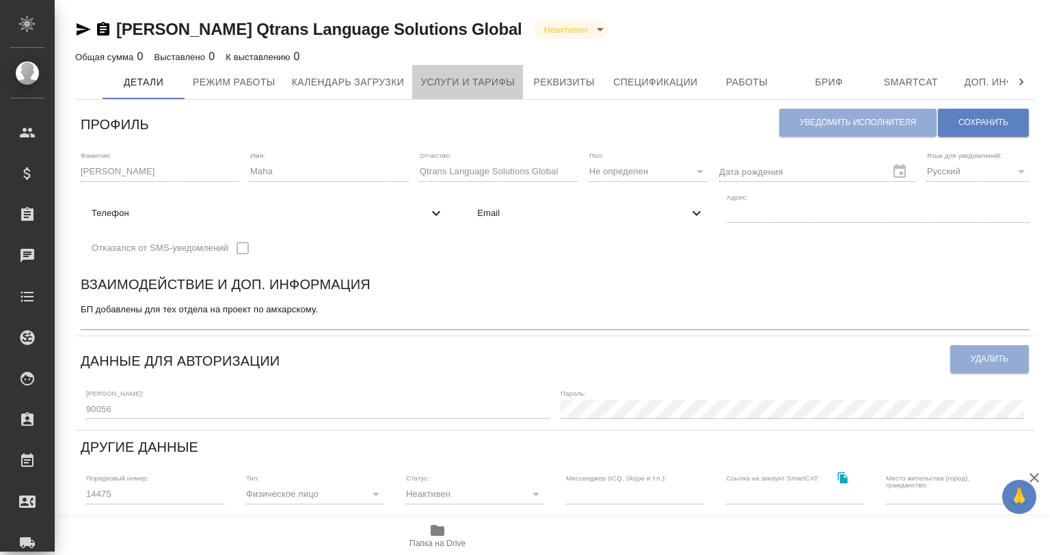
click at [413, 98] on button "Услуги и тарифы" at bounding box center [467, 82] width 111 height 34
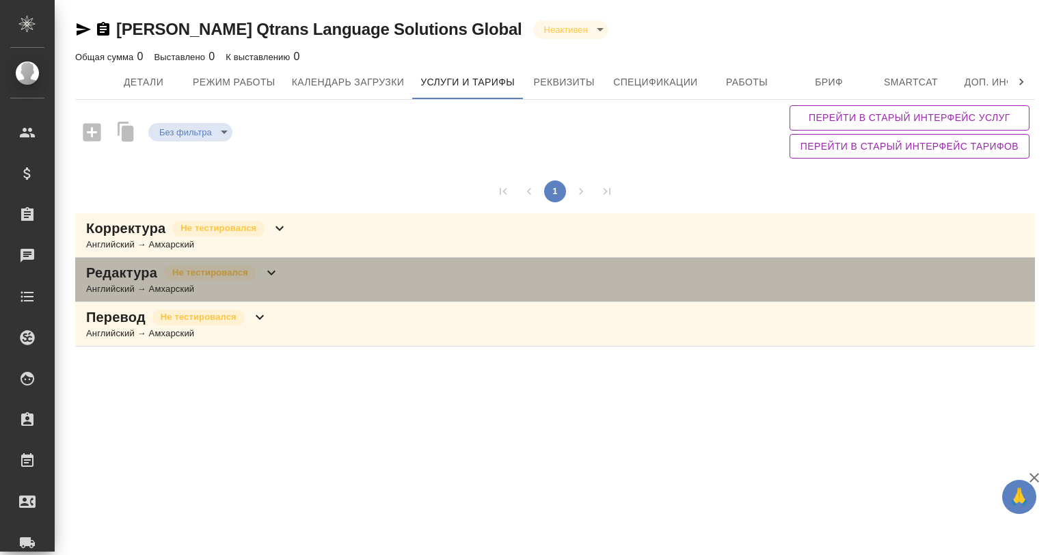
click at [254, 282] on div "Английский → Амхарский" at bounding box center [183, 289] width 194 height 14
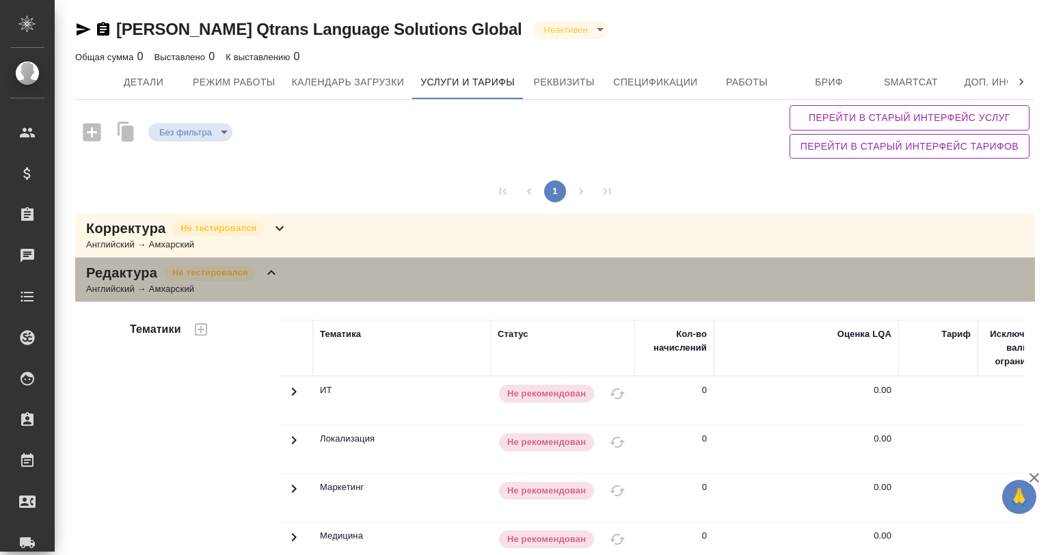
click at [254, 282] on div "Английский → Амхарский" at bounding box center [183, 289] width 194 height 14
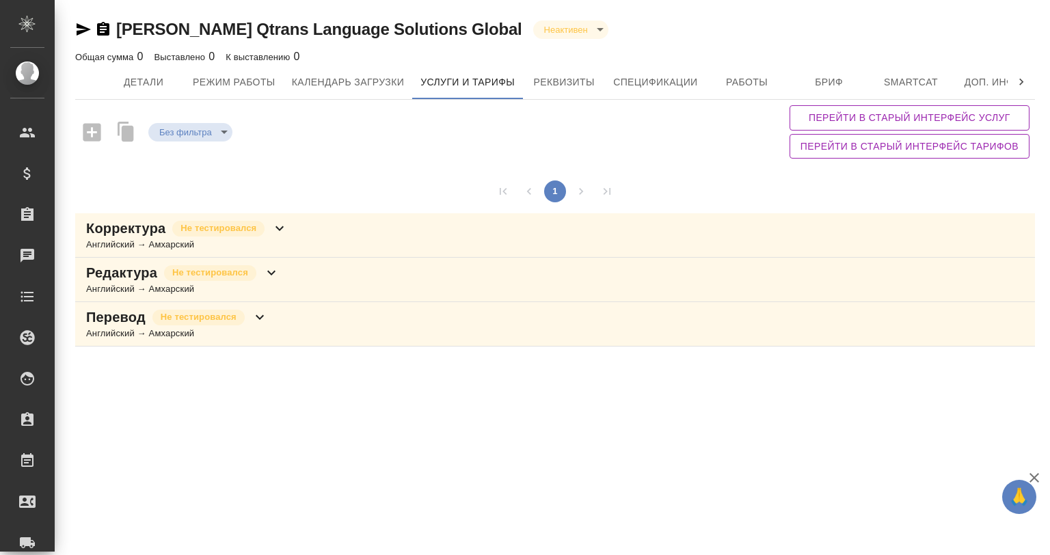
click at [269, 230] on div "Корректура Не тестировался" at bounding box center [187, 228] width 202 height 19
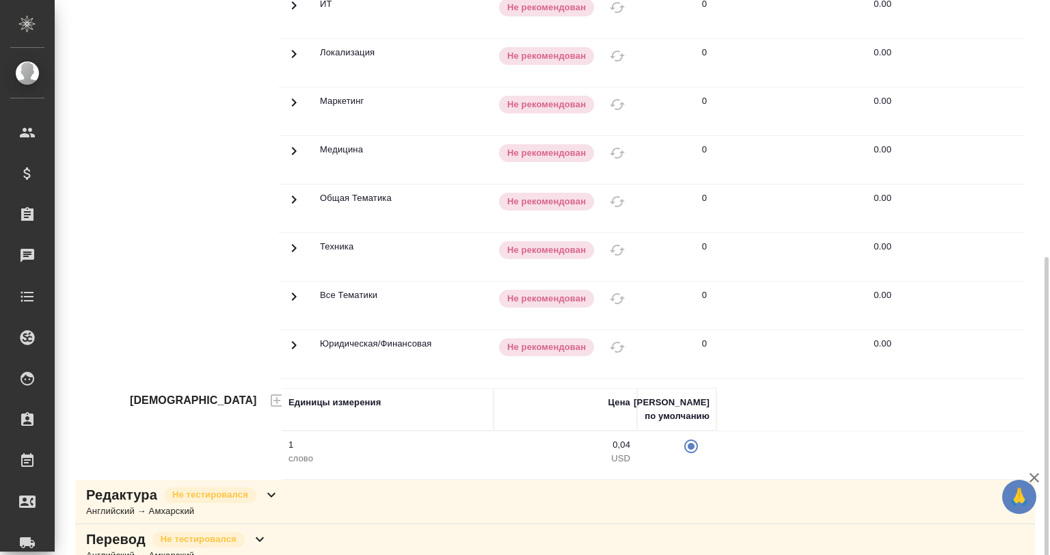
scroll to position [375, 0]
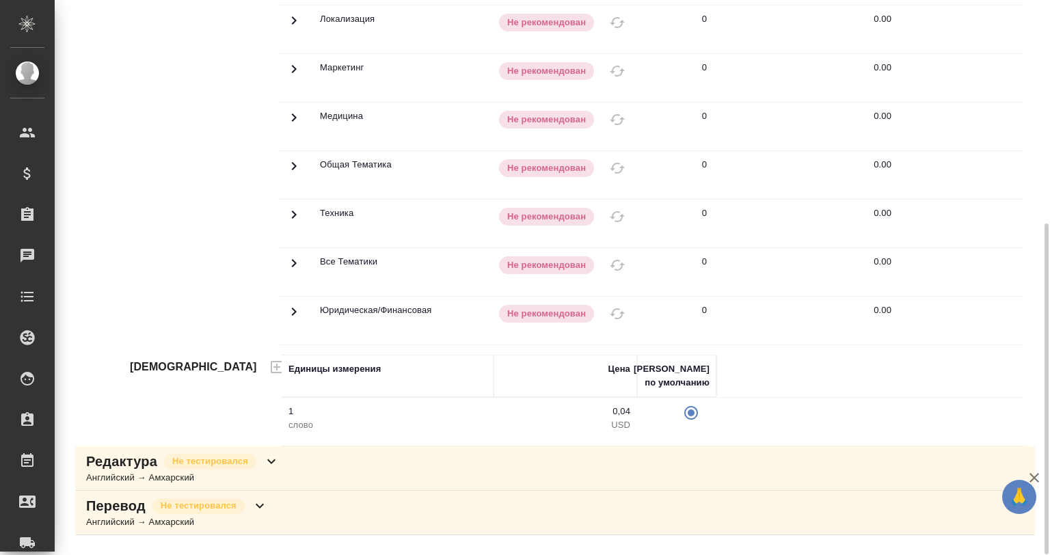
click at [243, 513] on span "Не тестировался" at bounding box center [198, 506] width 92 height 14
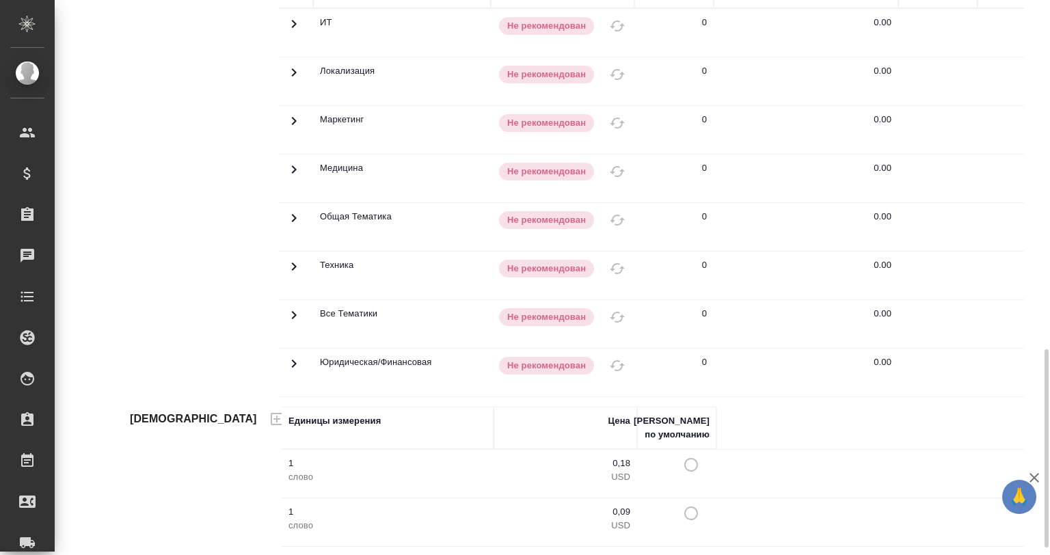
scroll to position [996, 0]
